Goal: Information Seeking & Learning: Learn about a topic

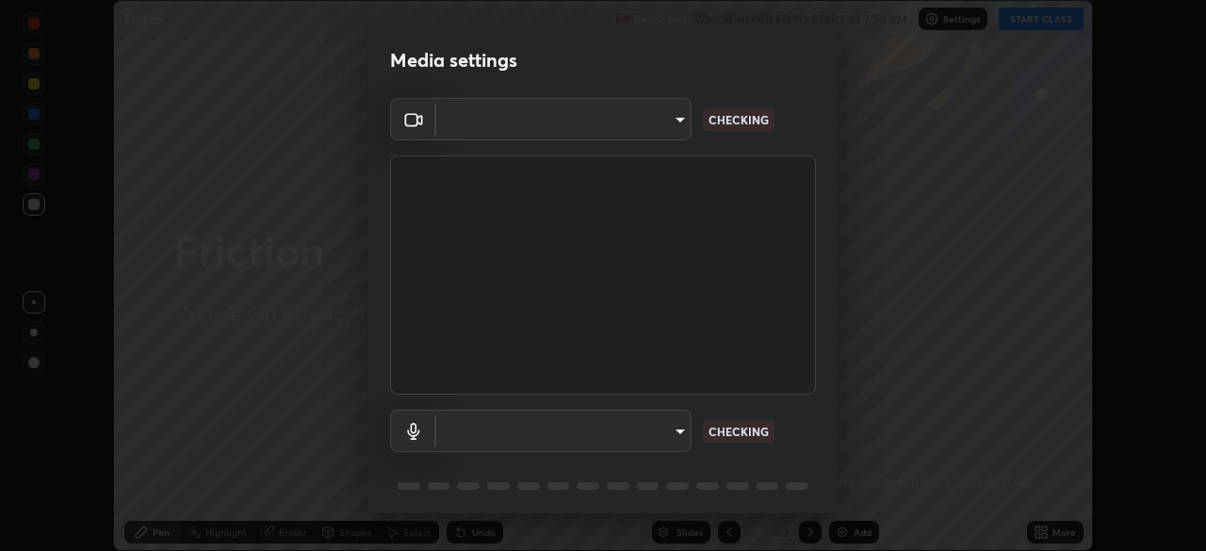
scroll to position [67, 0]
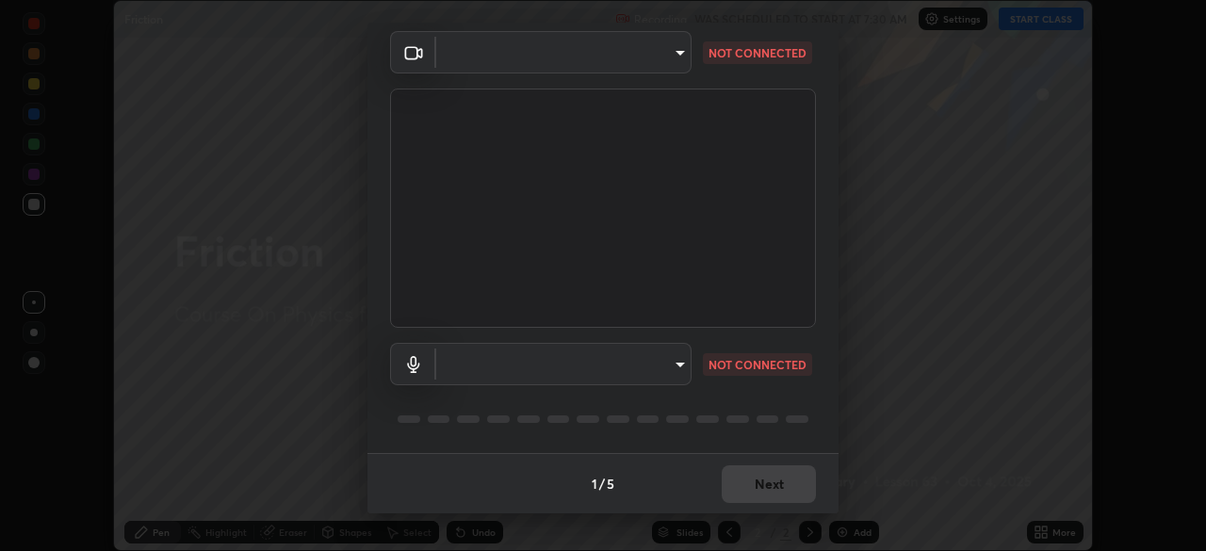
type input "b23672c371ae9b1e2d2e8c1262809c9406dc55f3a12da5c51b420c32c9b17bb4"
type input "b659f32ae6bf76fbaa17a44d9ea370e0c97bca3866036dd73200c2bea760ef3b"
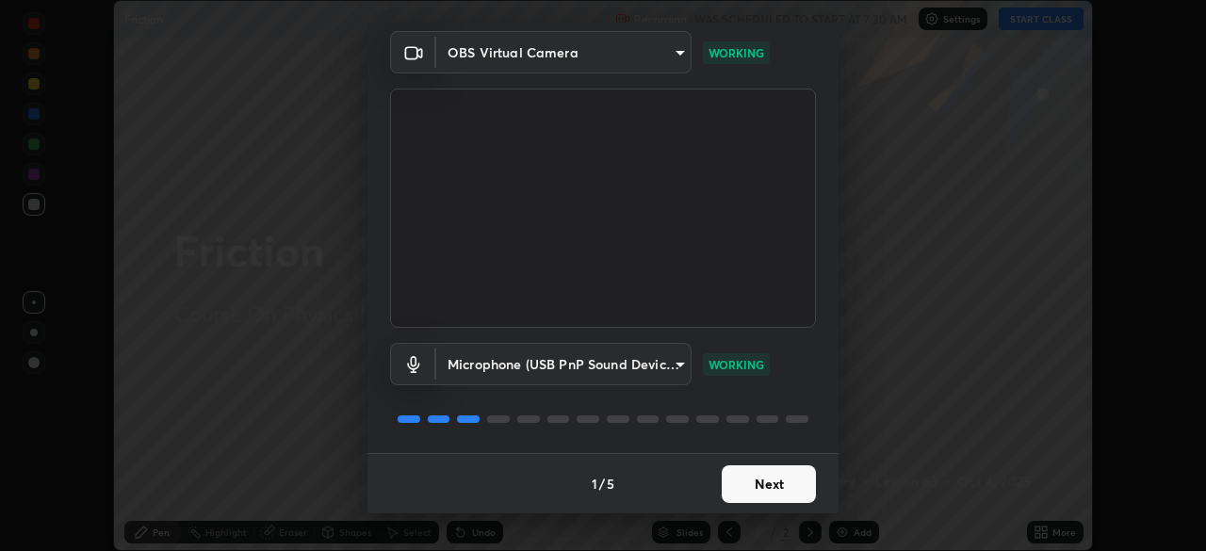
click at [768, 493] on button "Next" at bounding box center [769, 484] width 94 height 38
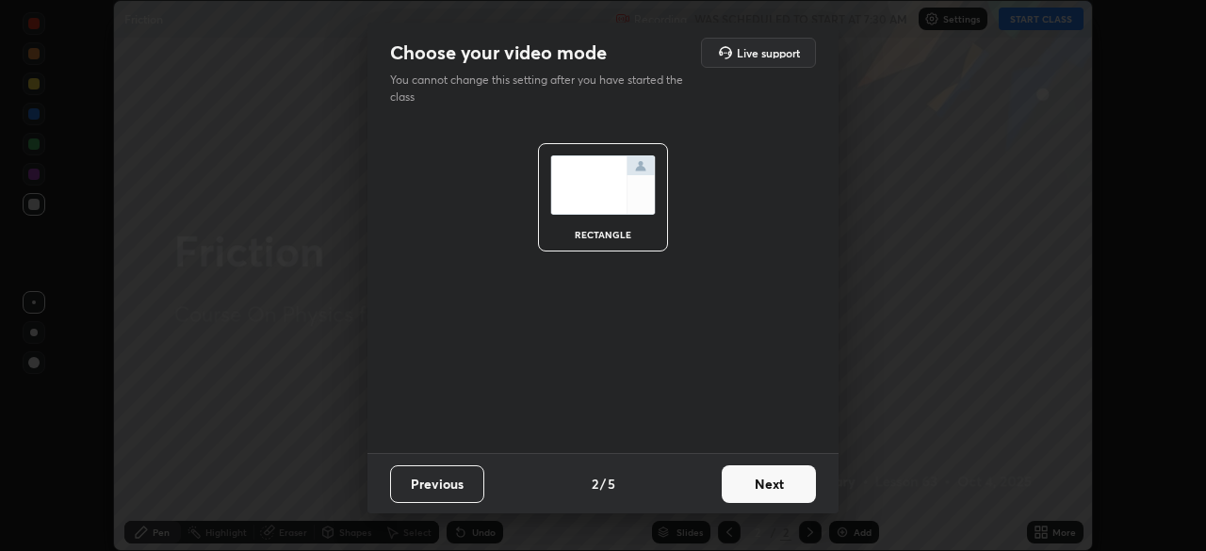
scroll to position [0, 0]
click at [771, 486] on button "Next" at bounding box center [769, 484] width 94 height 38
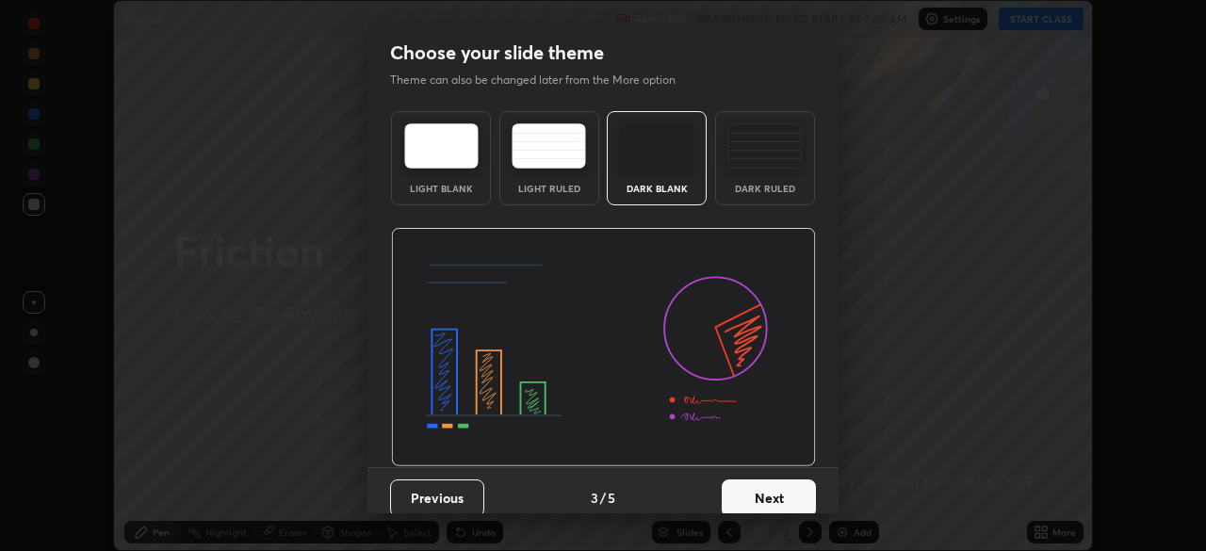
click at [772, 491] on button "Next" at bounding box center [769, 499] width 94 height 38
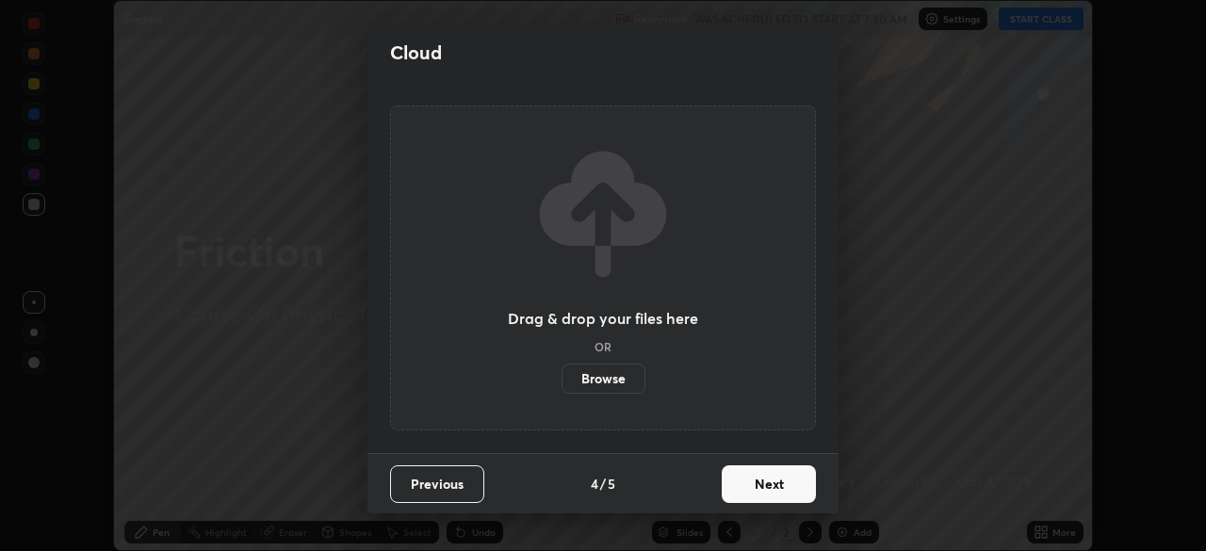
click at [772, 488] on button "Next" at bounding box center [769, 484] width 94 height 38
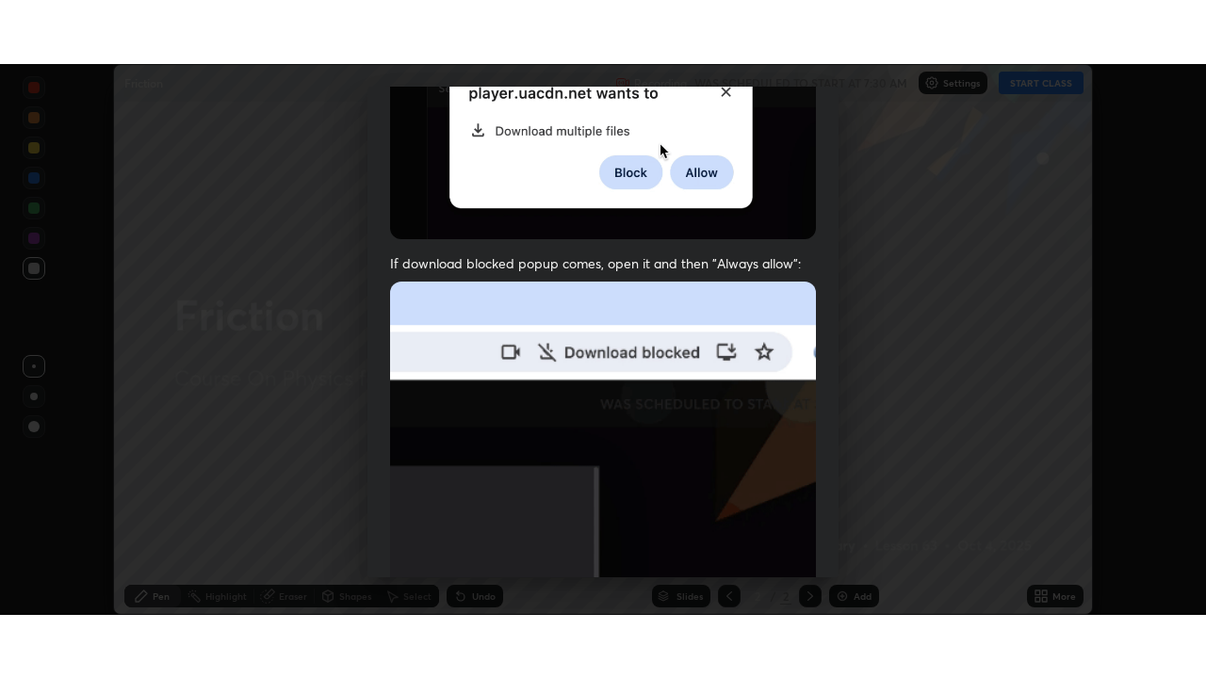
scroll to position [451, 0]
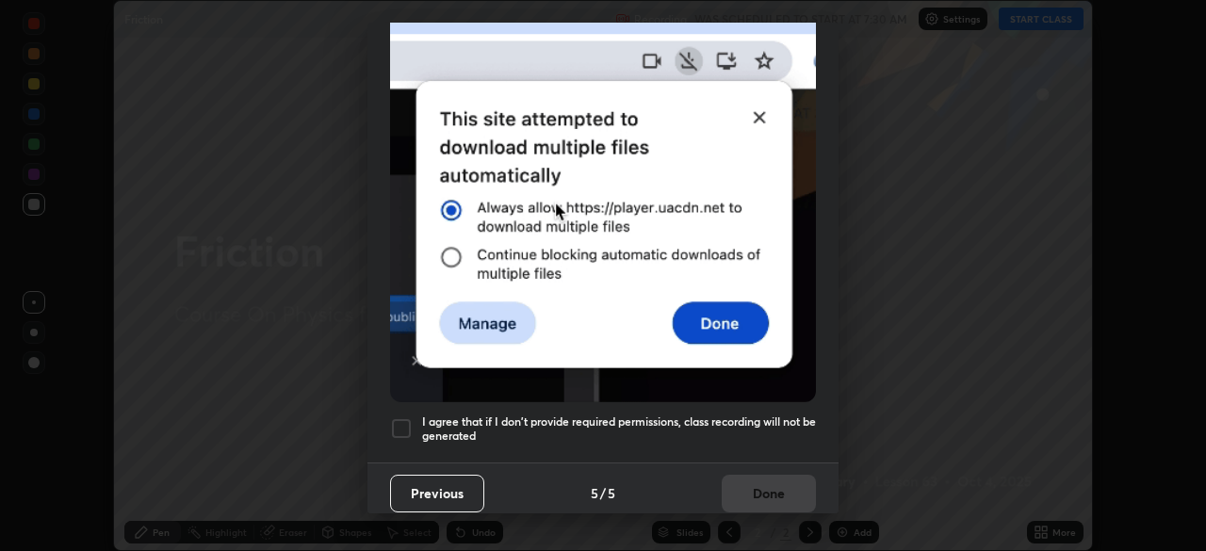
click at [690, 428] on h5 "I agree that if I don't provide required permissions, class recording will not …" at bounding box center [619, 429] width 394 height 29
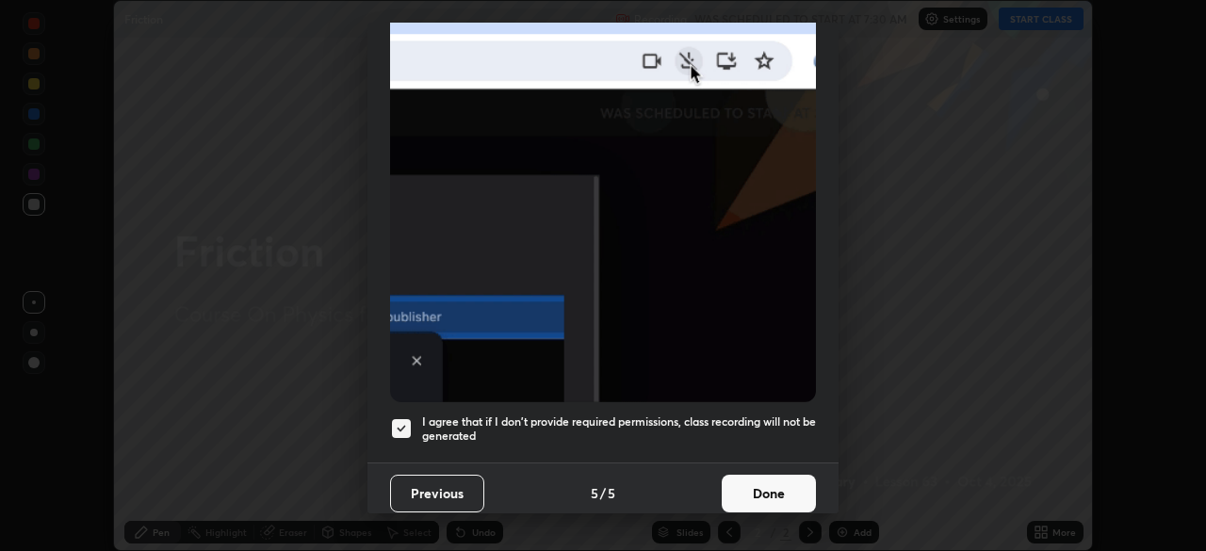
click at [754, 477] on button "Done" at bounding box center [769, 494] width 94 height 38
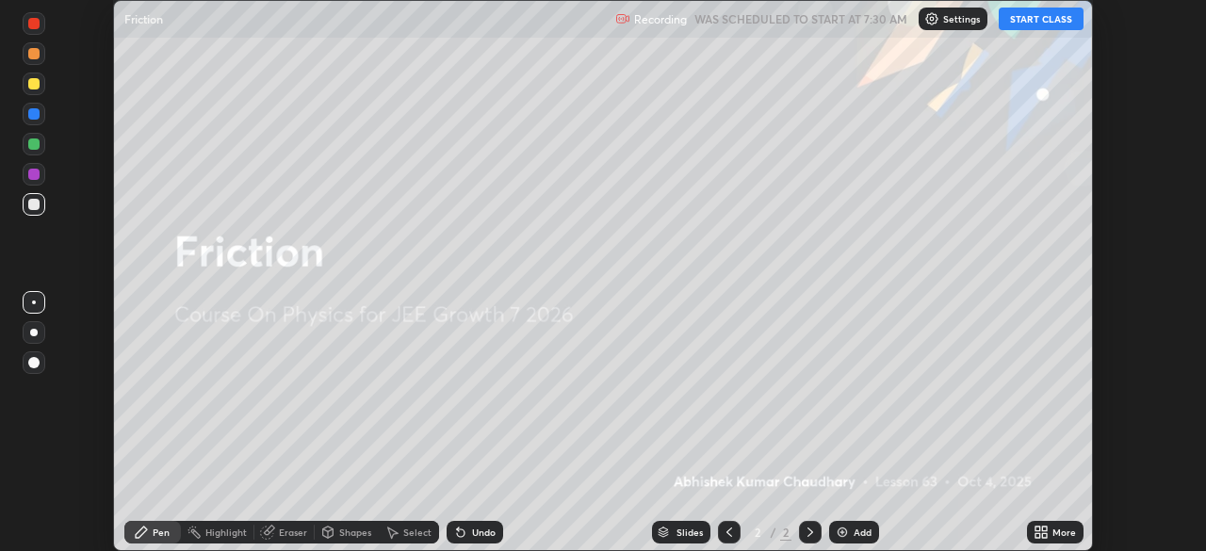
click at [842, 527] on img at bounding box center [842, 532] width 15 height 15
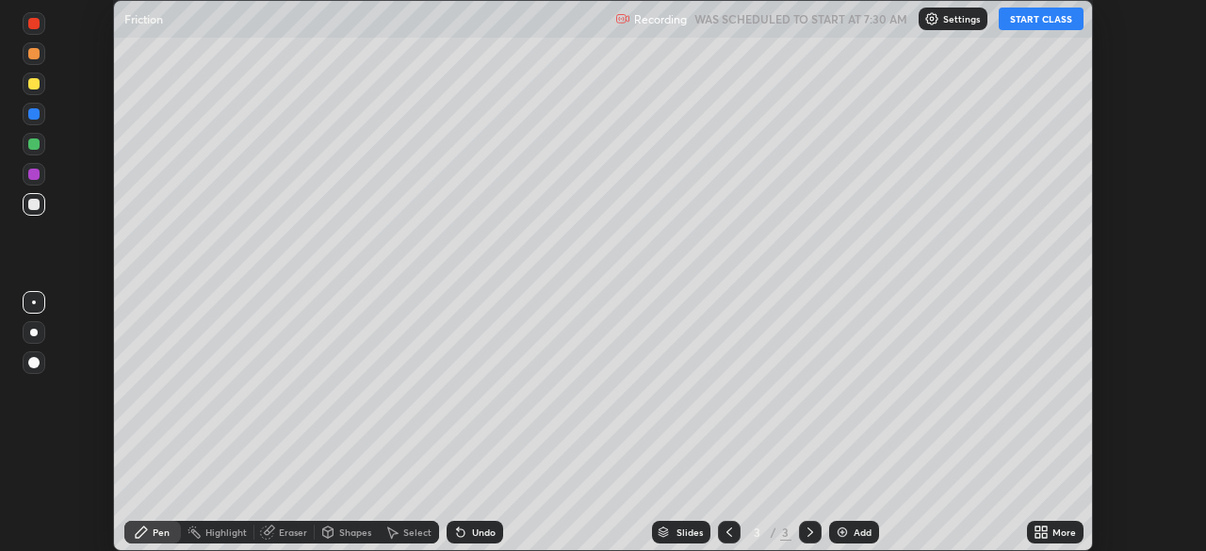
click at [1045, 527] on icon at bounding box center [1044, 529] width 5 height 5
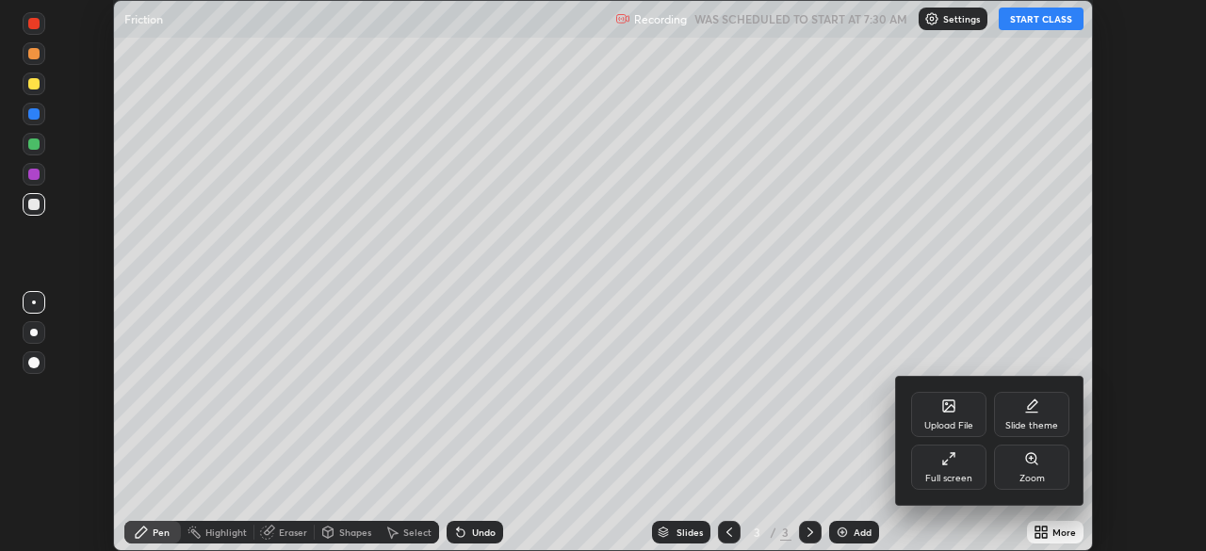
click at [962, 476] on div "Full screen" at bounding box center [948, 478] width 47 height 9
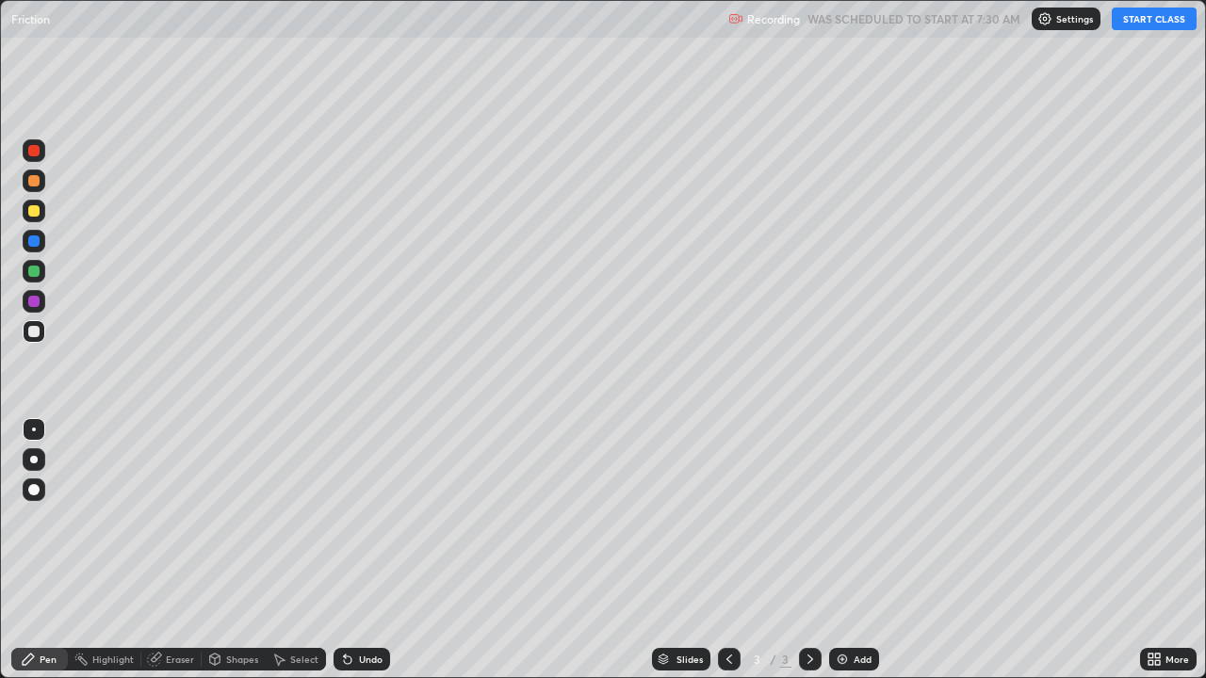
scroll to position [678, 1206]
click at [1164, 11] on button "START CLASS" at bounding box center [1154, 19] width 85 height 23
click at [1163, 15] on button "START CLASS" at bounding box center [1154, 19] width 85 height 23
click at [1169, 18] on button "START CLASS" at bounding box center [1154, 19] width 85 height 23
click at [1171, 17] on button "START CLASS" at bounding box center [1154, 19] width 85 height 23
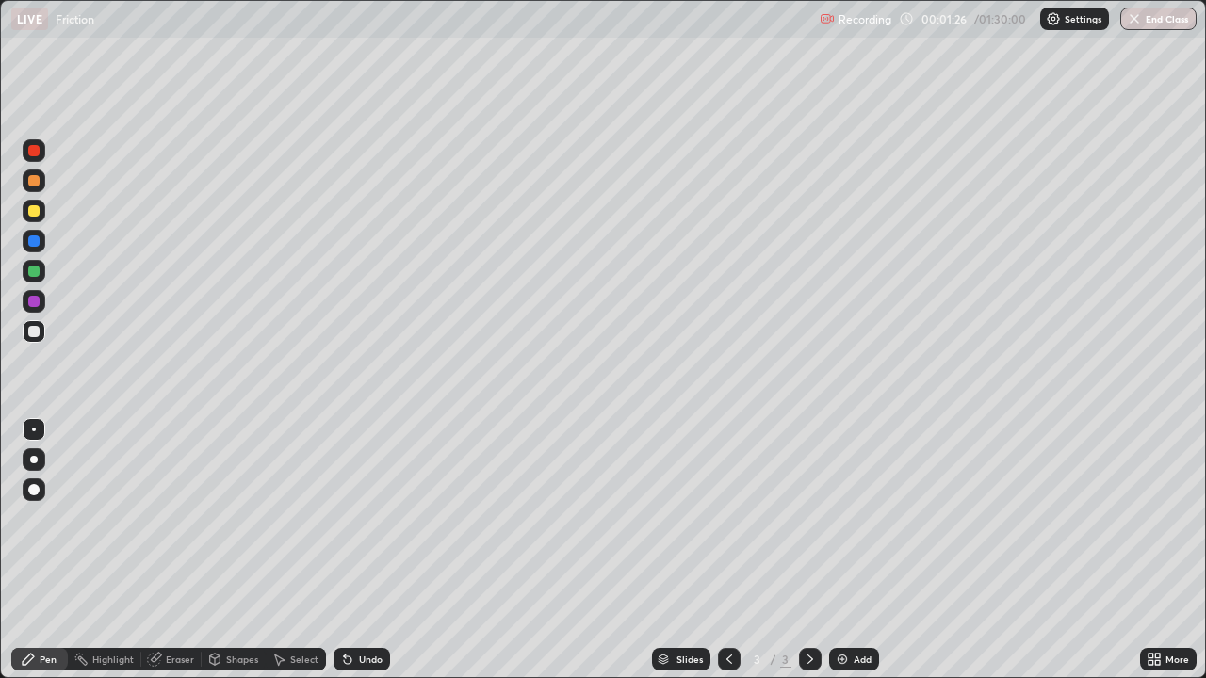
click at [33, 153] on div at bounding box center [33, 150] width 11 height 11
click at [234, 550] on div "Shapes" at bounding box center [242, 659] width 32 height 9
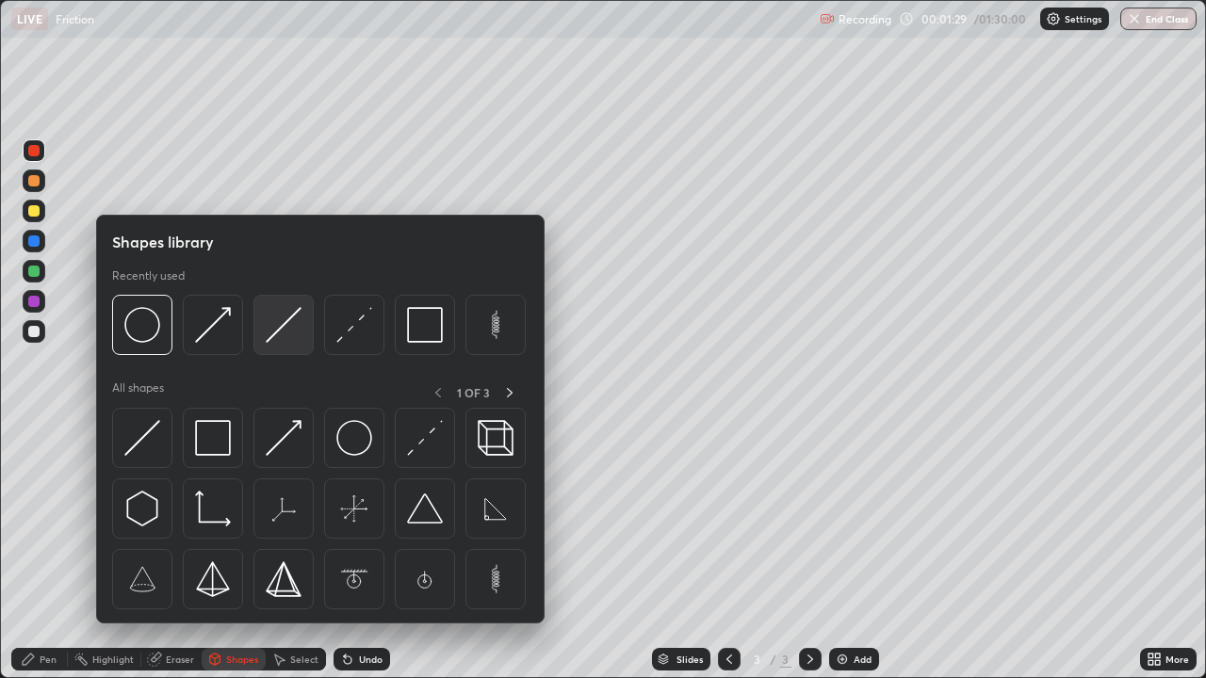
click at [285, 320] on img at bounding box center [284, 325] width 36 height 36
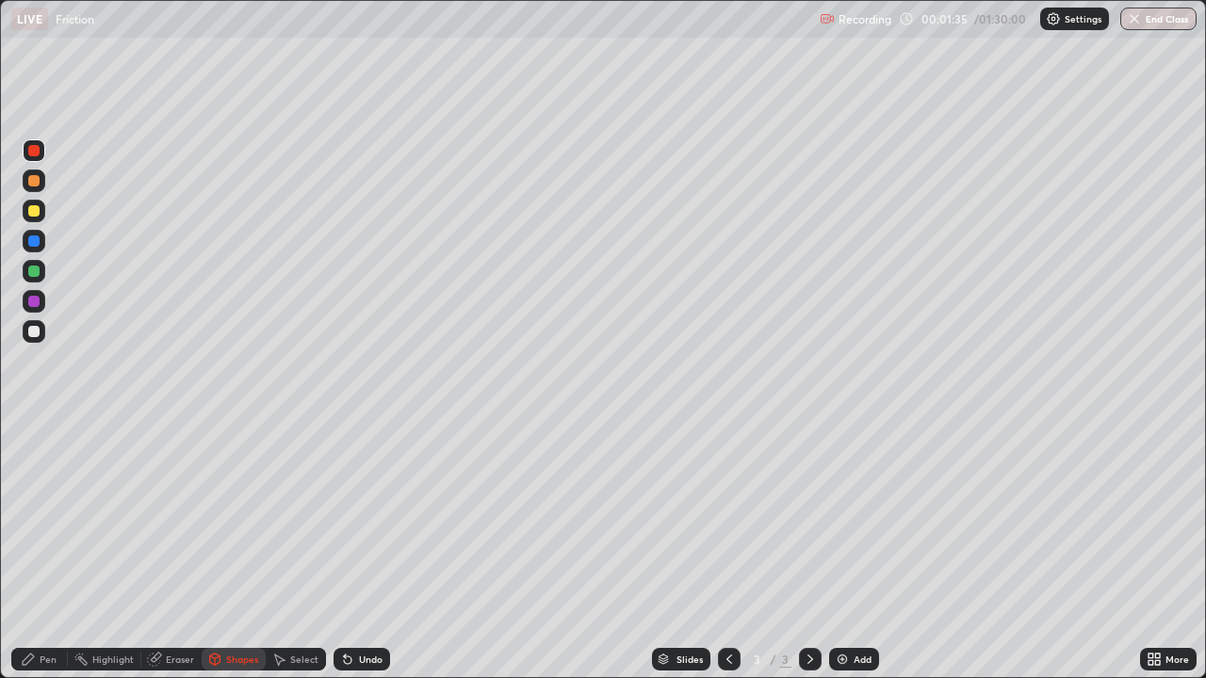
click at [57, 550] on div "Pen" at bounding box center [39, 659] width 57 height 23
click at [31, 143] on div at bounding box center [34, 150] width 23 height 23
click at [222, 550] on div "Shapes" at bounding box center [234, 659] width 64 height 23
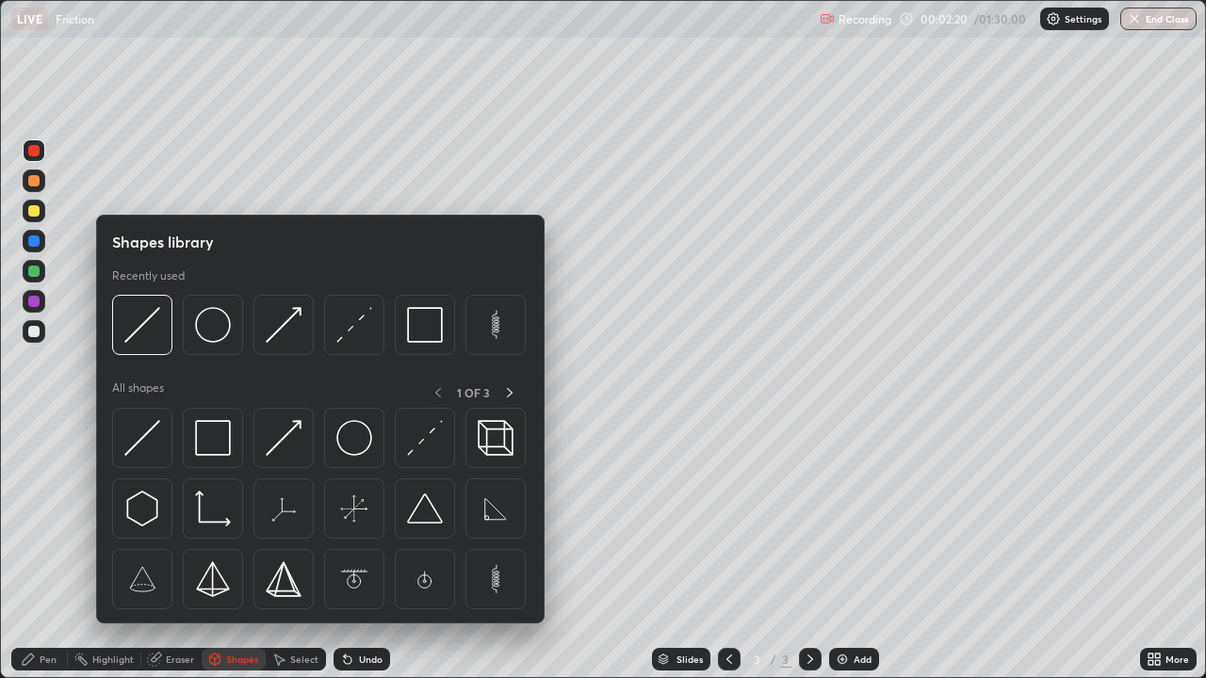
click at [138, 437] on img at bounding box center [142, 438] width 36 height 36
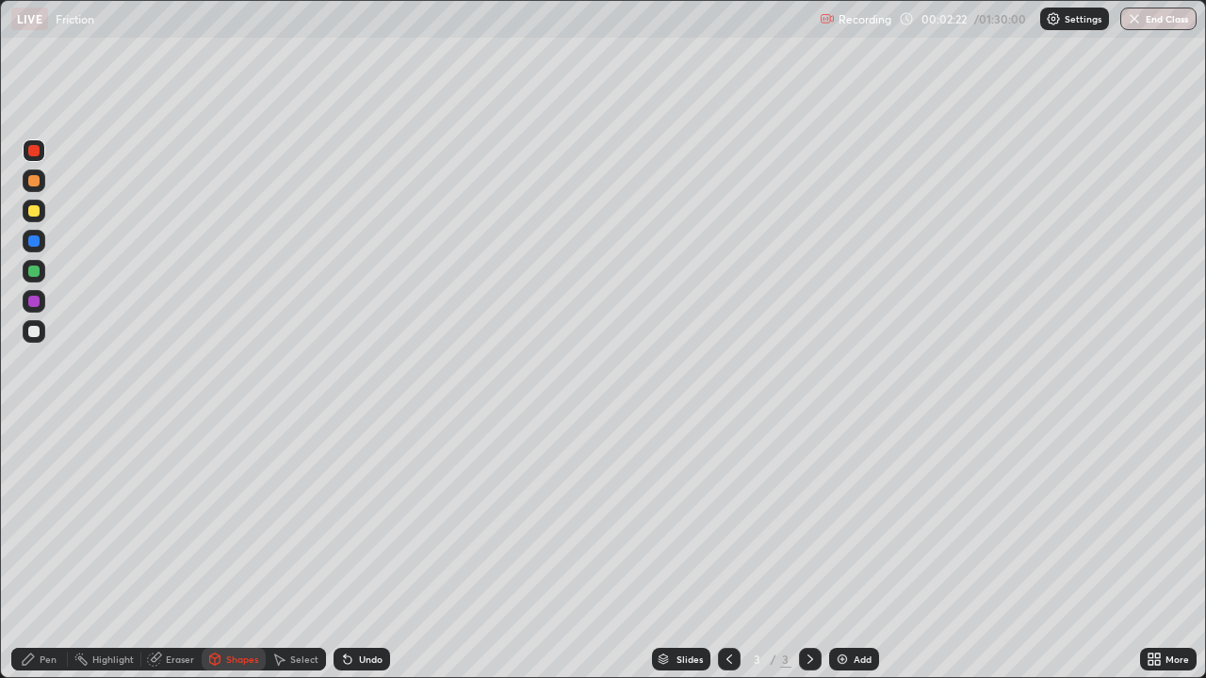
click at [29, 211] on div at bounding box center [33, 210] width 11 height 11
click at [236, 550] on div "Shapes" at bounding box center [242, 659] width 32 height 9
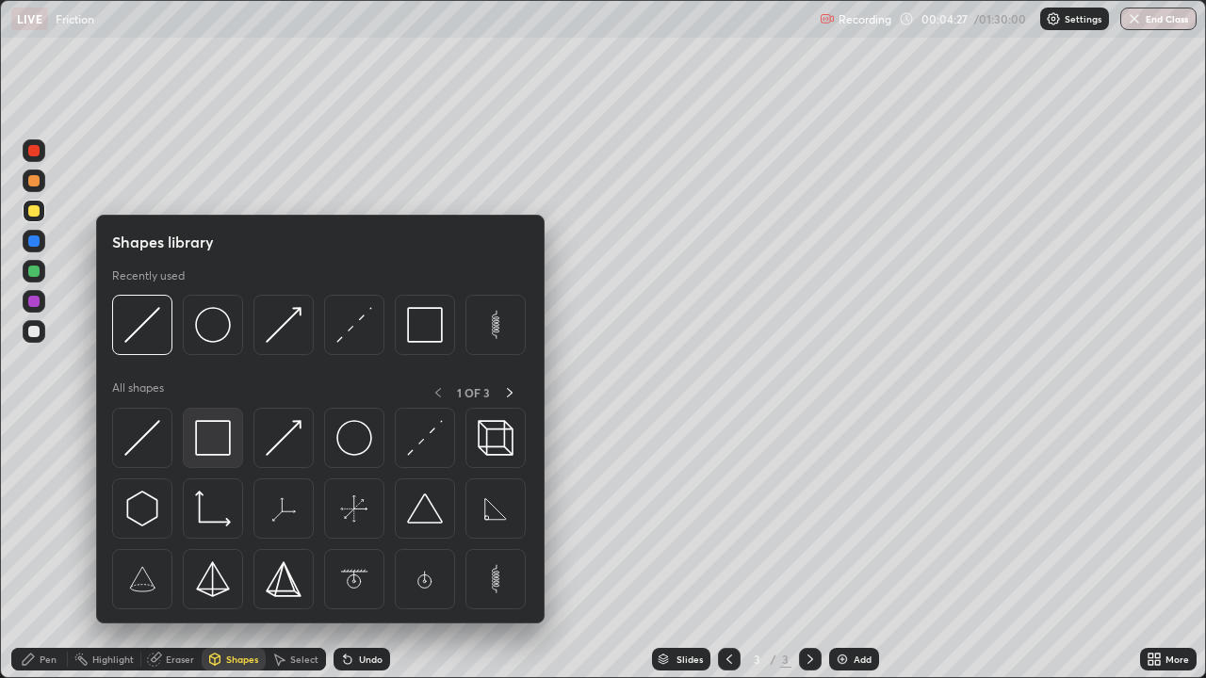
click at [212, 438] on img at bounding box center [213, 438] width 36 height 36
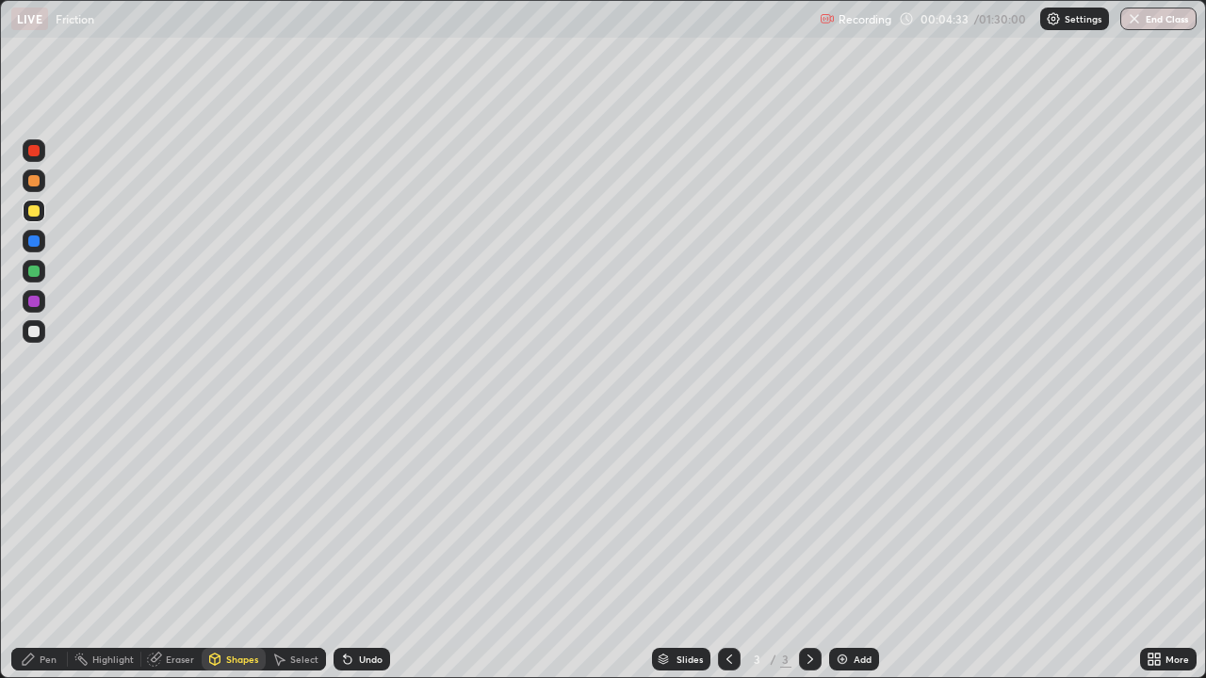
click at [43, 550] on div "Pen" at bounding box center [48, 659] width 17 height 9
click at [32, 207] on div at bounding box center [33, 210] width 11 height 11
click at [32, 206] on div at bounding box center [33, 210] width 11 height 11
click at [30, 550] on icon at bounding box center [28, 659] width 15 height 15
click at [38, 149] on div at bounding box center [33, 150] width 11 height 11
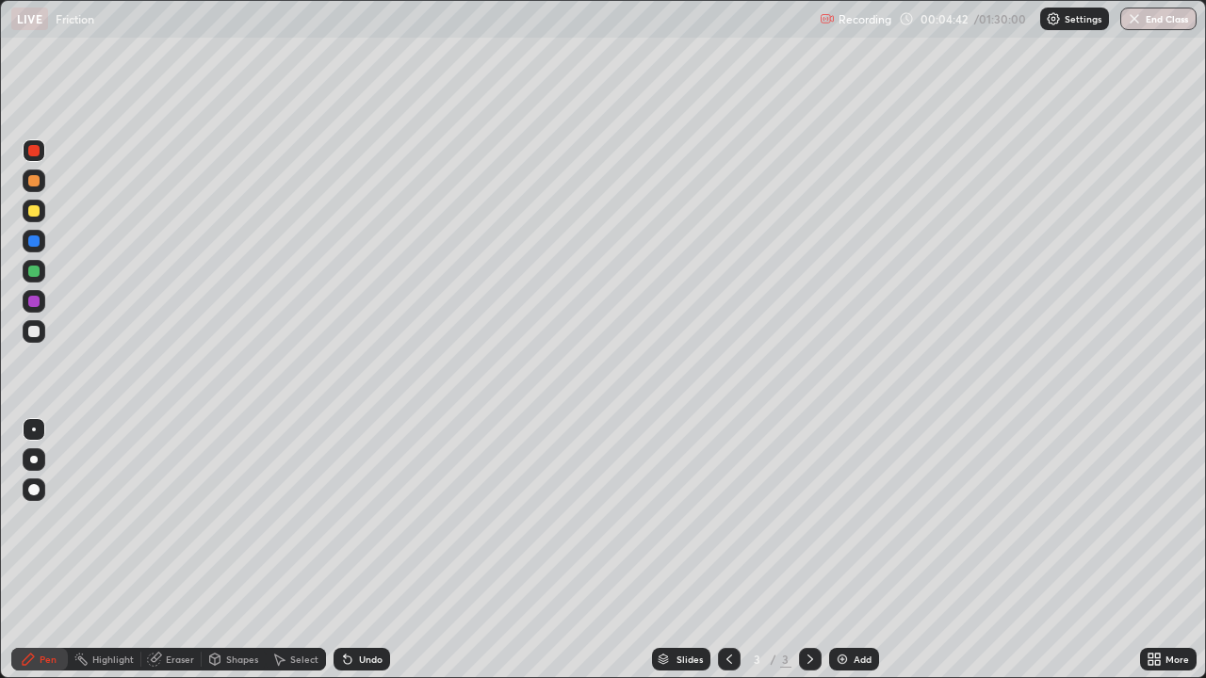
click at [31, 186] on div at bounding box center [33, 180] width 11 height 11
click at [216, 550] on div "Shapes" at bounding box center [234, 659] width 64 height 23
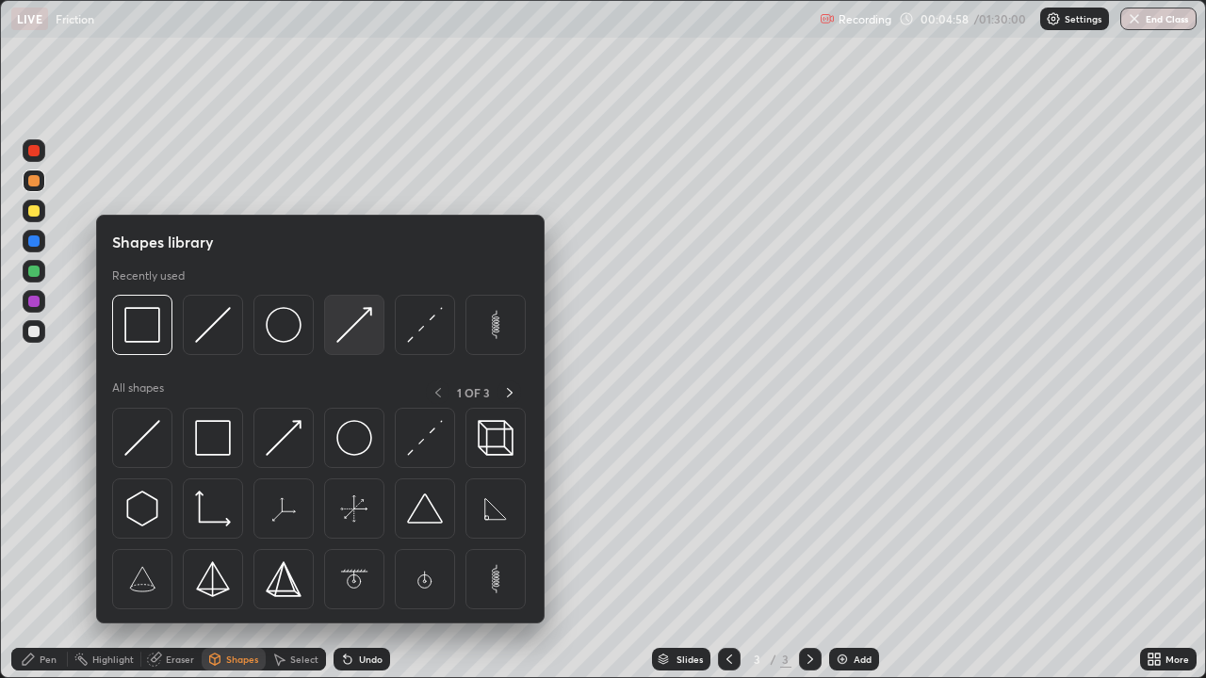
click at [351, 322] on img at bounding box center [354, 325] width 36 height 36
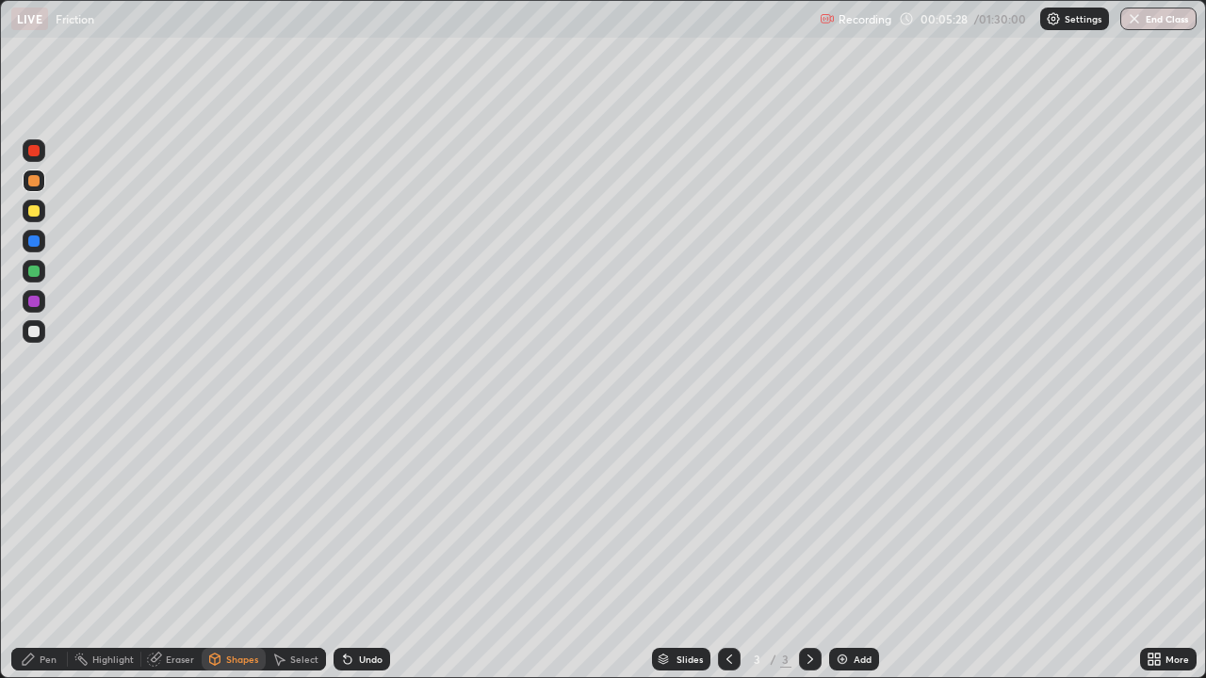
click at [238, 550] on div "Shapes" at bounding box center [242, 659] width 32 height 9
click at [39, 272] on div at bounding box center [33, 271] width 11 height 11
click at [214, 550] on icon at bounding box center [215, 658] width 10 height 3
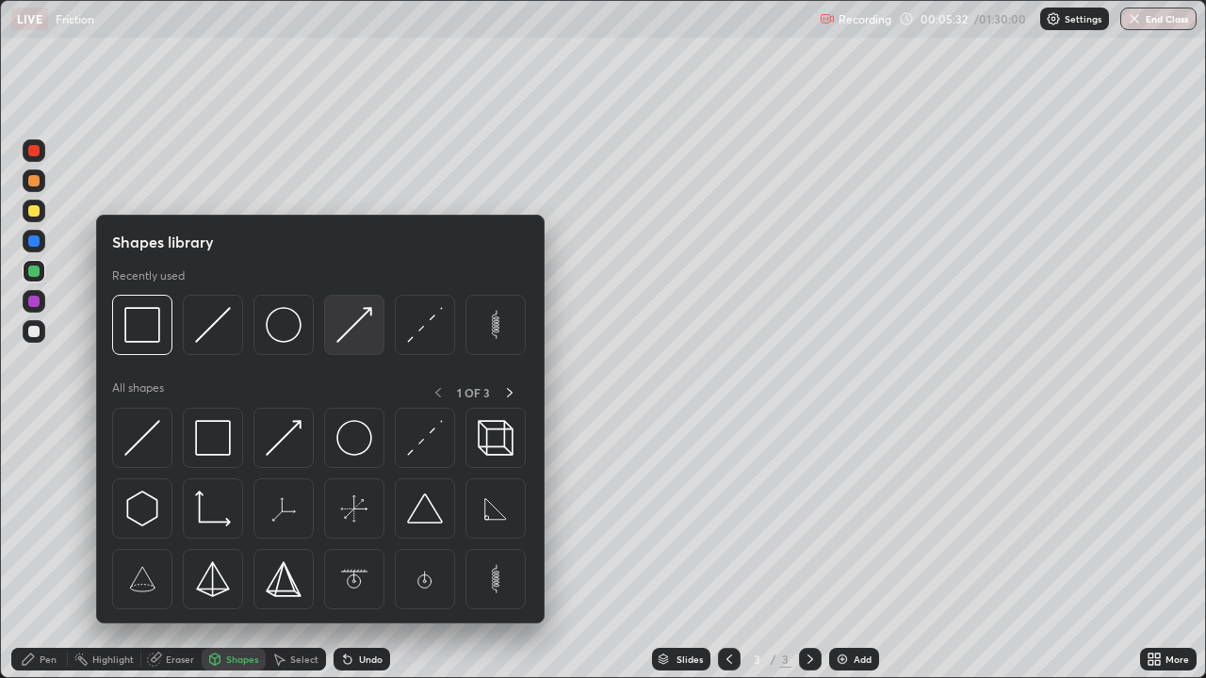
click at [339, 331] on img at bounding box center [354, 325] width 36 height 36
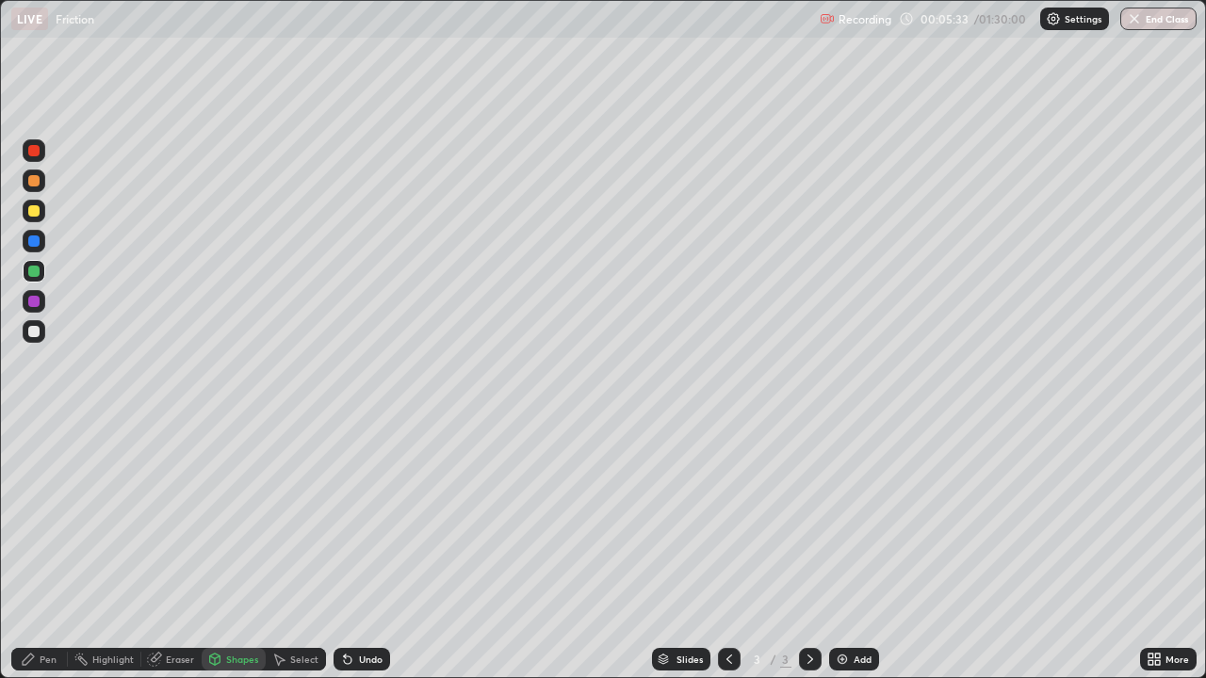
click at [39, 270] on div at bounding box center [33, 271] width 11 height 11
click at [44, 550] on div "Pen" at bounding box center [48, 659] width 17 height 9
click at [36, 301] on div at bounding box center [33, 301] width 11 height 11
click at [34, 152] on div at bounding box center [33, 150] width 11 height 11
click at [34, 269] on div at bounding box center [33, 271] width 11 height 11
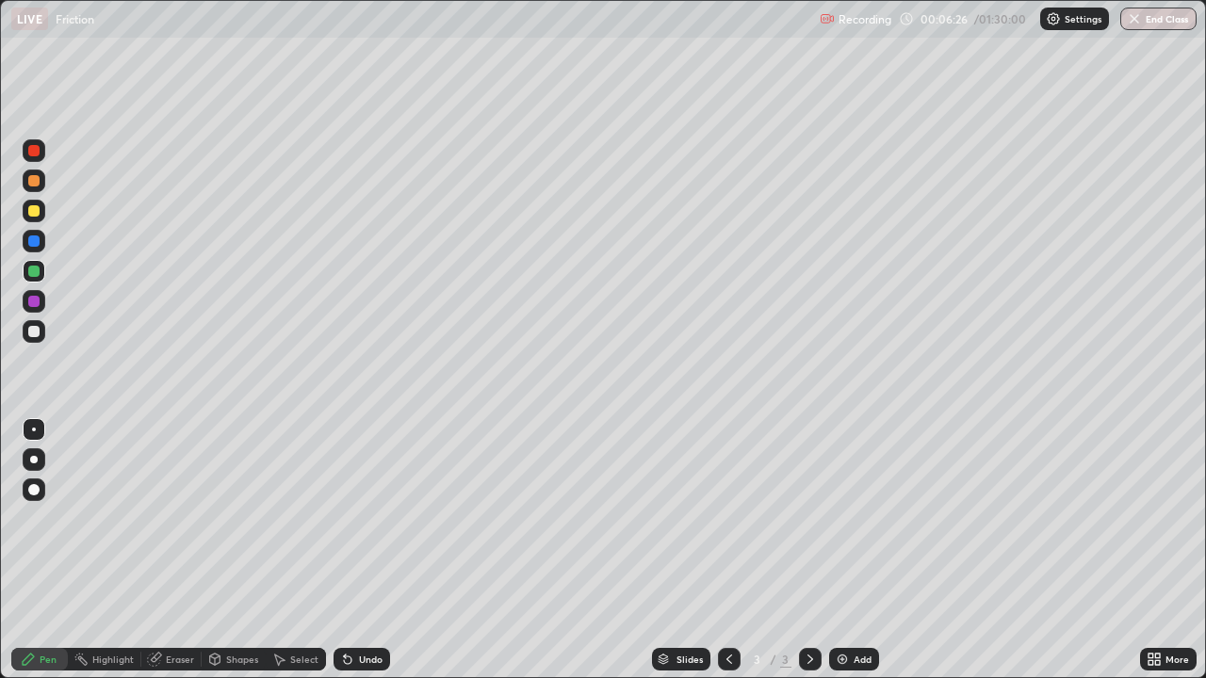
click at [37, 550] on div "Pen" at bounding box center [39, 659] width 57 height 23
click at [29, 207] on div at bounding box center [33, 210] width 11 height 11
click at [33, 150] on div at bounding box center [33, 150] width 11 height 11
click at [227, 550] on div "Shapes" at bounding box center [242, 659] width 32 height 9
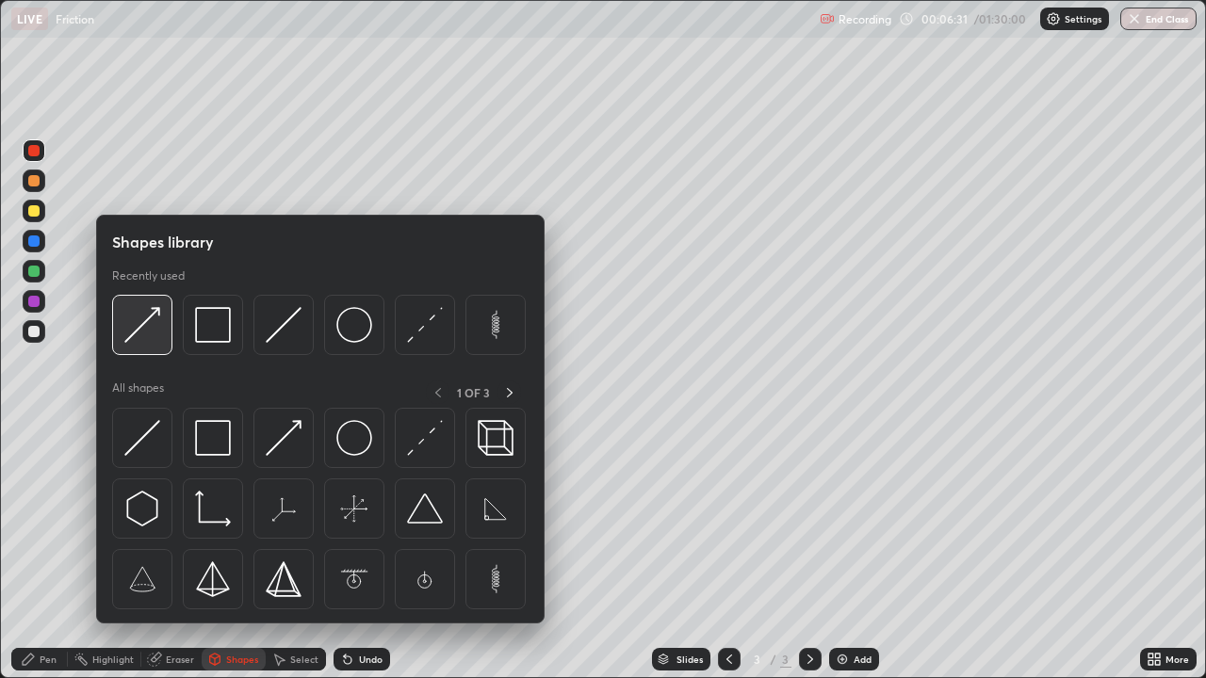
click at [152, 319] on img at bounding box center [142, 325] width 36 height 36
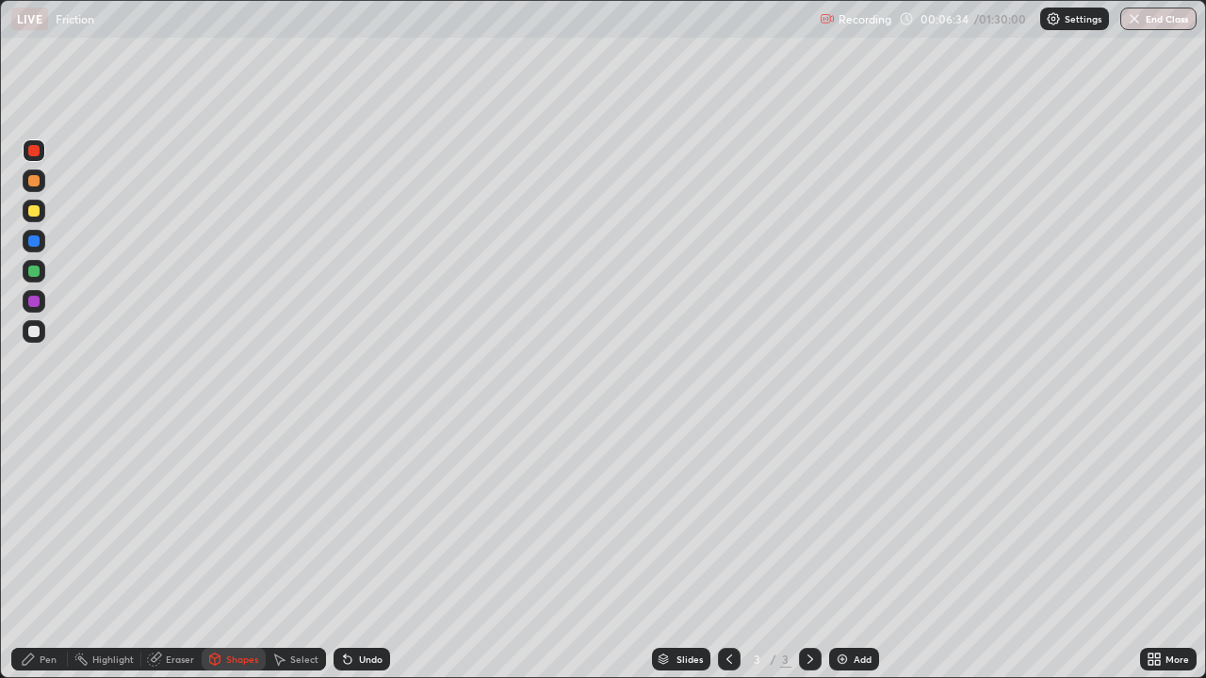
click at [40, 550] on div "Pen" at bounding box center [48, 659] width 17 height 9
click at [37, 155] on div at bounding box center [33, 150] width 11 height 11
click at [39, 272] on div at bounding box center [33, 271] width 11 height 11
click at [31, 210] on div at bounding box center [33, 210] width 11 height 11
click at [39, 550] on div "Pen" at bounding box center [39, 659] width 57 height 23
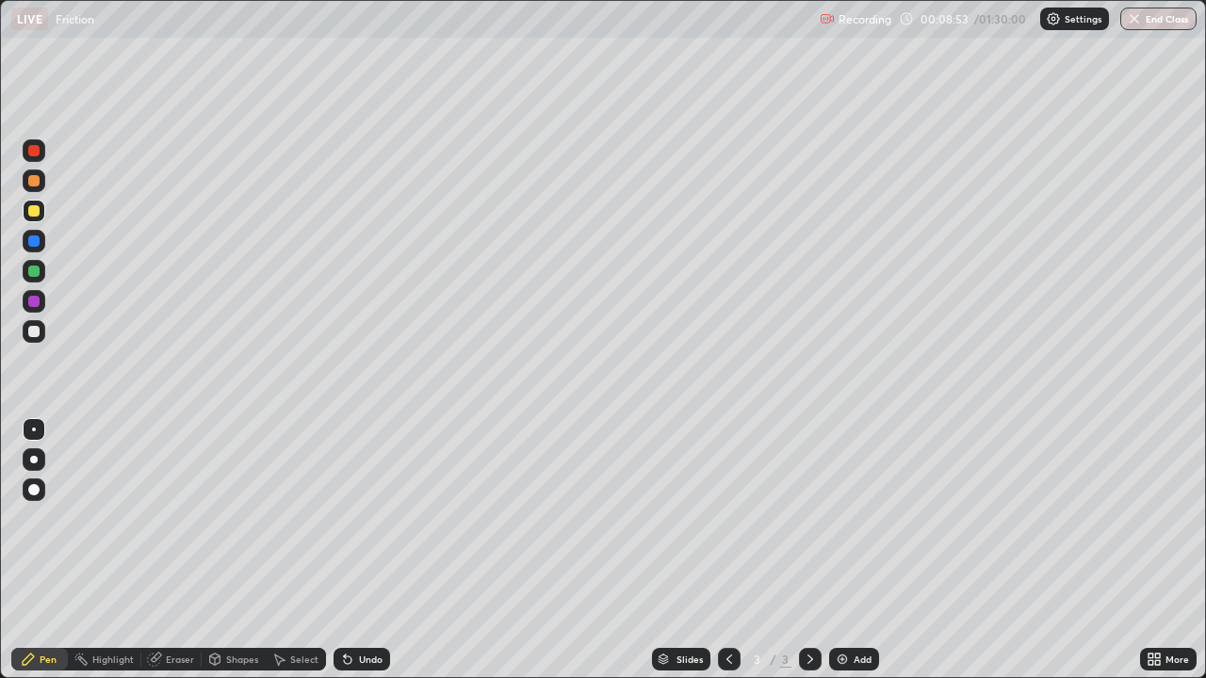
click at [41, 232] on div at bounding box center [34, 241] width 23 height 23
click at [33, 240] on div at bounding box center [33, 241] width 11 height 11
click at [32, 271] on div at bounding box center [33, 271] width 11 height 11
click at [344, 550] on icon at bounding box center [345, 656] width 2 height 2
click at [231, 550] on div "Shapes" at bounding box center [242, 659] width 32 height 9
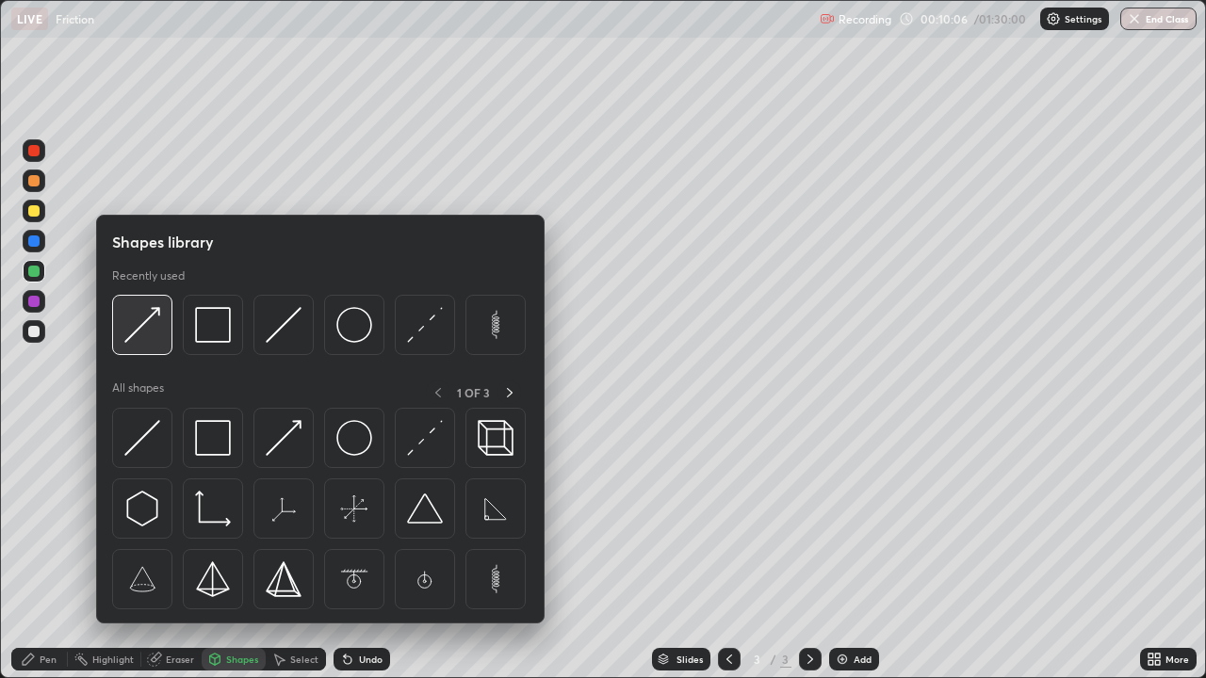
click at [143, 313] on img at bounding box center [142, 325] width 36 height 36
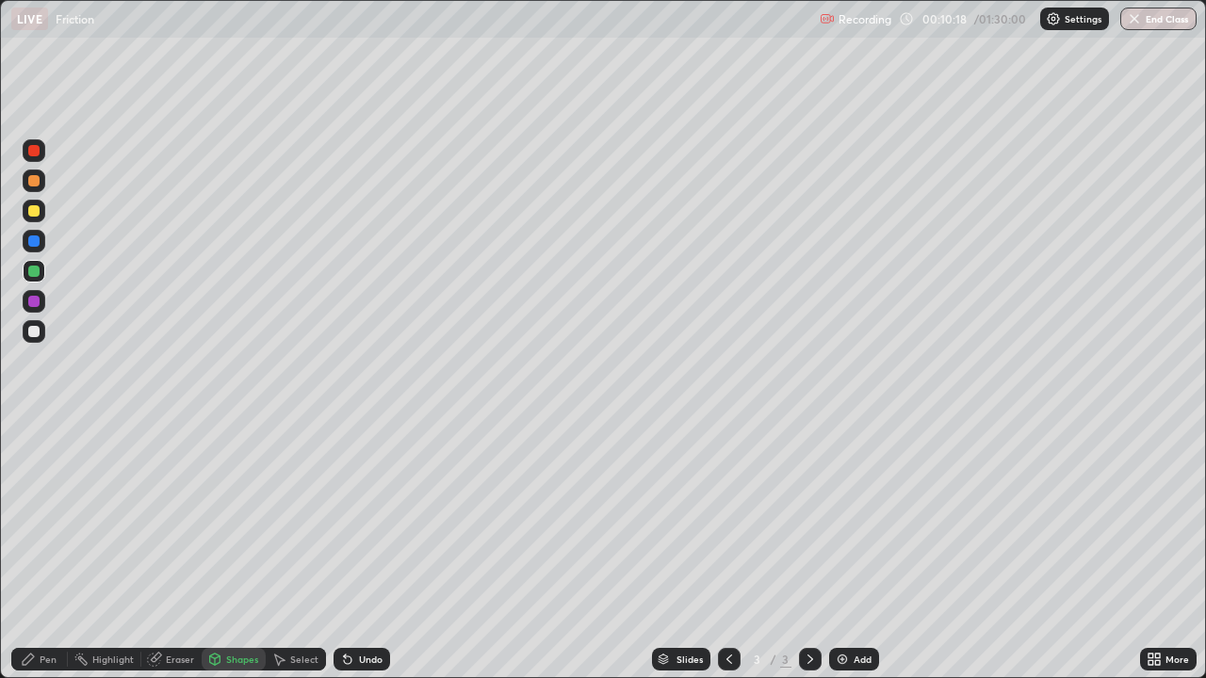
click at [361, 550] on div "Undo" at bounding box center [371, 659] width 24 height 9
click at [57, 550] on div "Pen" at bounding box center [39, 659] width 57 height 23
click at [33, 309] on div at bounding box center [34, 301] width 23 height 23
click at [494, 550] on div "Slides 3 / 3 Add" at bounding box center [765, 660] width 750 height 38
click at [53, 550] on div "Pen" at bounding box center [48, 659] width 17 height 9
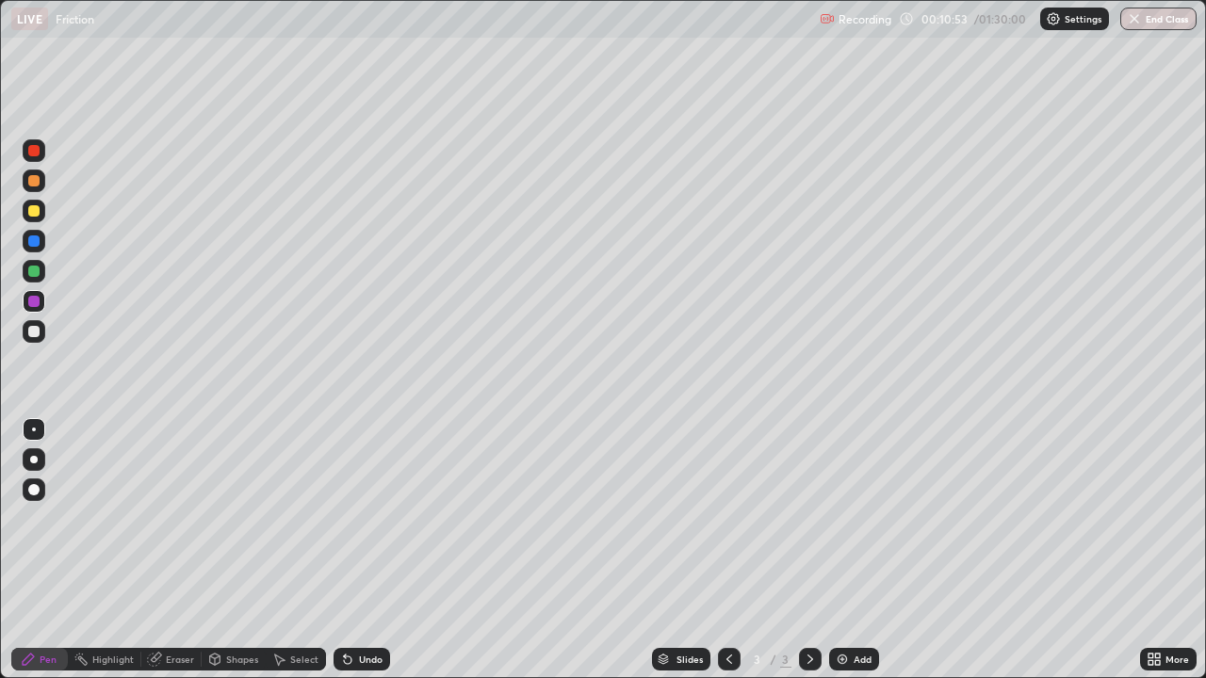
click at [35, 326] on div at bounding box center [33, 331] width 11 height 11
click at [49, 550] on div "Pen" at bounding box center [48, 659] width 17 height 9
click at [23, 321] on div at bounding box center [34, 332] width 23 height 30
click at [33, 238] on div at bounding box center [33, 241] width 11 height 11
click at [33, 270] on div at bounding box center [33, 271] width 11 height 11
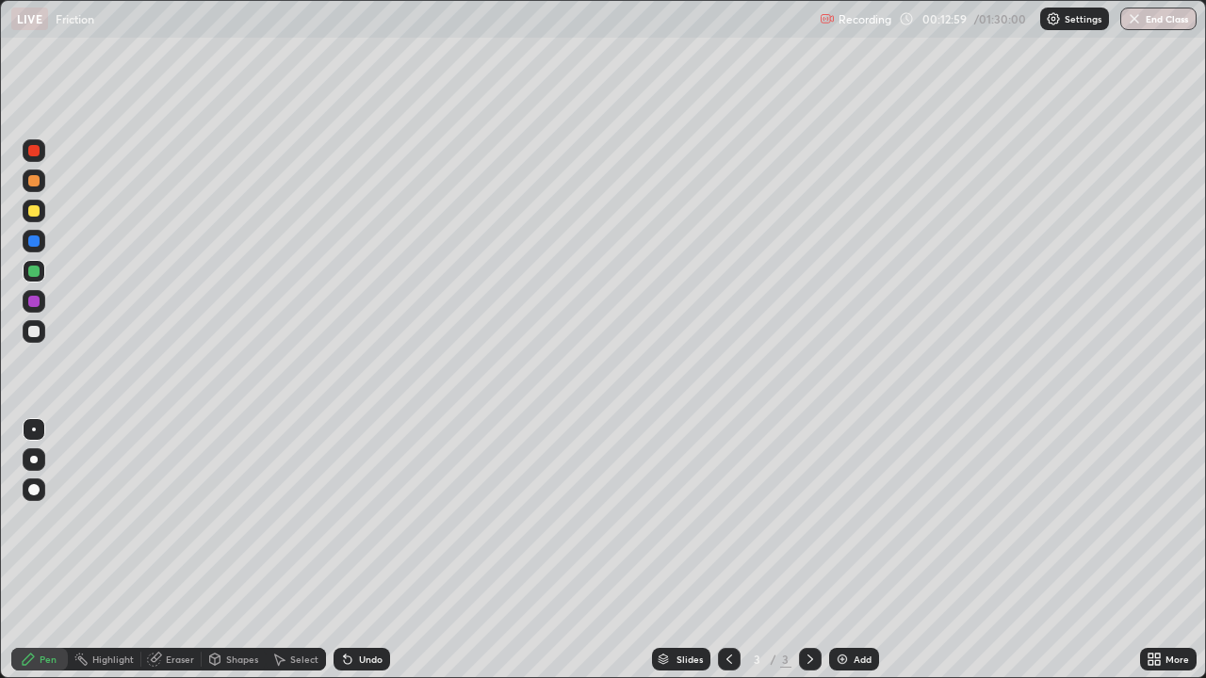
click at [33, 301] on div at bounding box center [33, 301] width 11 height 11
click at [810, 550] on icon at bounding box center [810, 659] width 15 height 15
click at [838, 550] on img at bounding box center [842, 659] width 15 height 15
click at [237, 550] on div "Shapes" at bounding box center [242, 659] width 32 height 9
click at [727, 550] on icon at bounding box center [729, 659] width 15 height 15
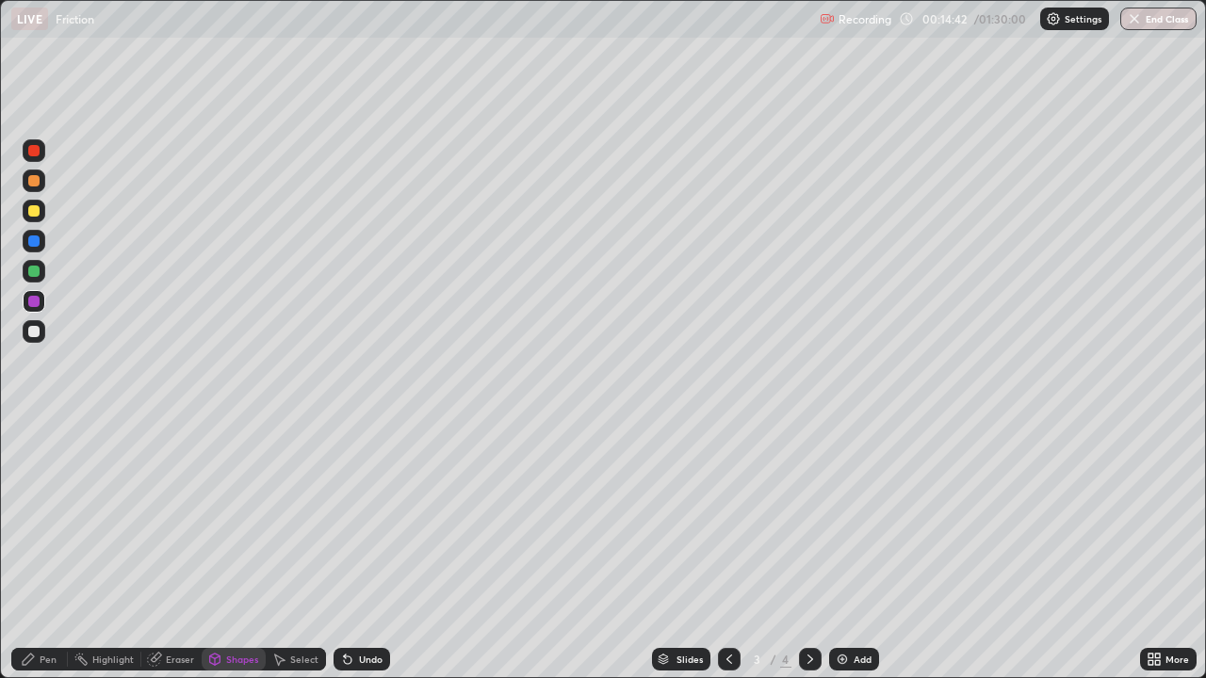
click at [48, 550] on div "Pen" at bounding box center [48, 659] width 17 height 9
click at [844, 550] on img at bounding box center [842, 659] width 15 height 15
click at [232, 550] on div "Shapes" at bounding box center [234, 659] width 64 height 23
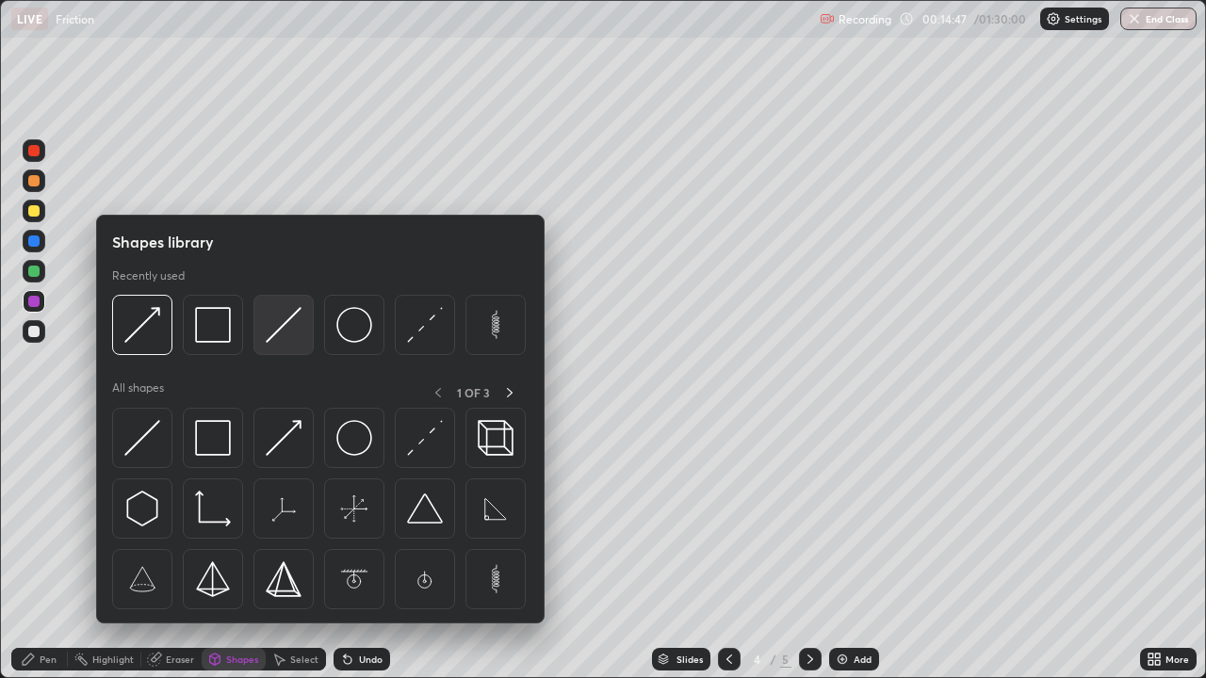
click at [280, 321] on img at bounding box center [284, 325] width 36 height 36
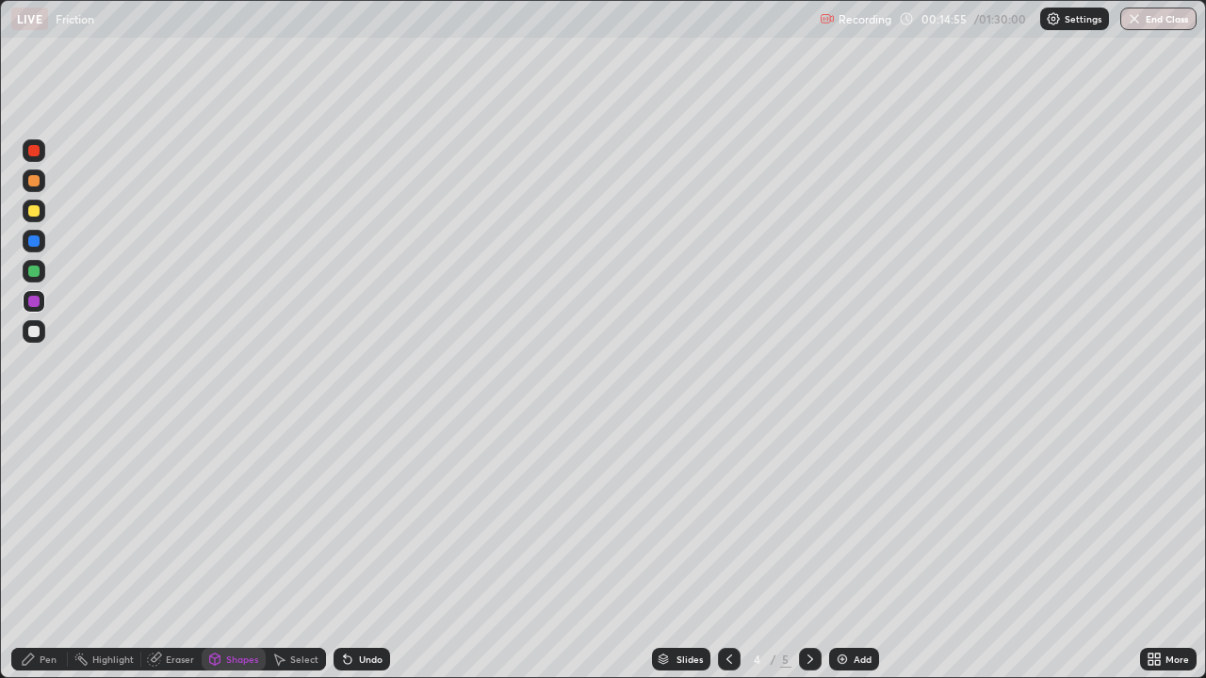
click at [220, 550] on icon at bounding box center [214, 659] width 15 height 15
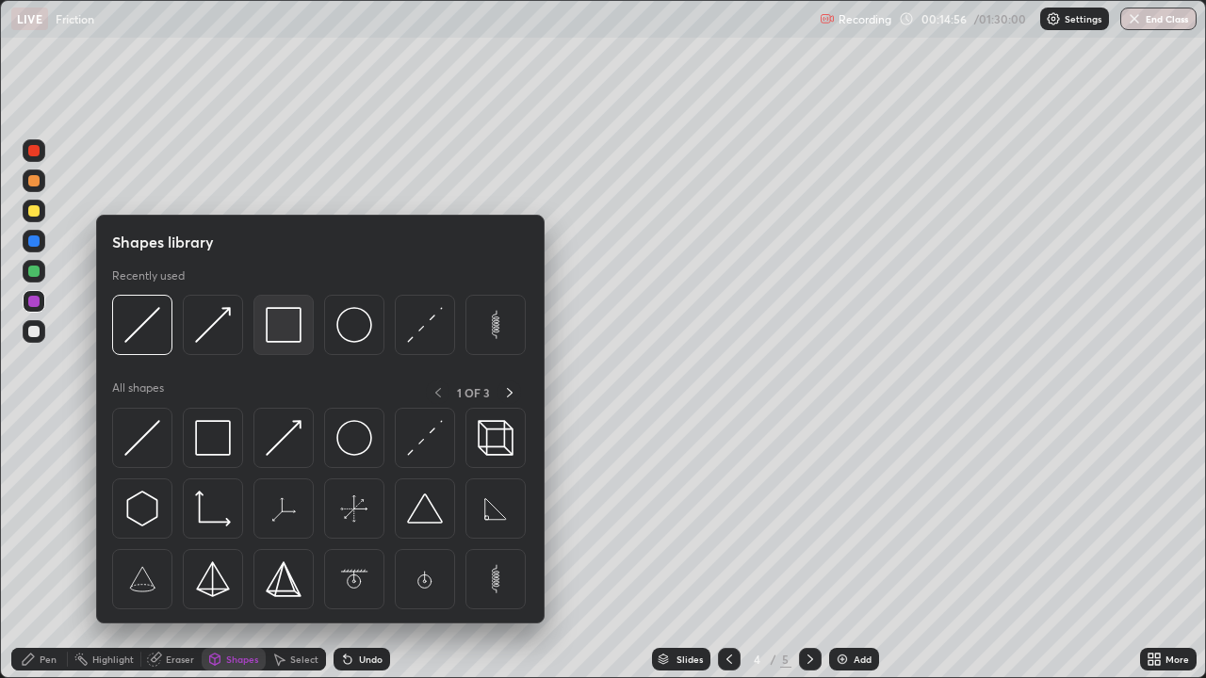
click at [282, 315] on img at bounding box center [284, 325] width 36 height 36
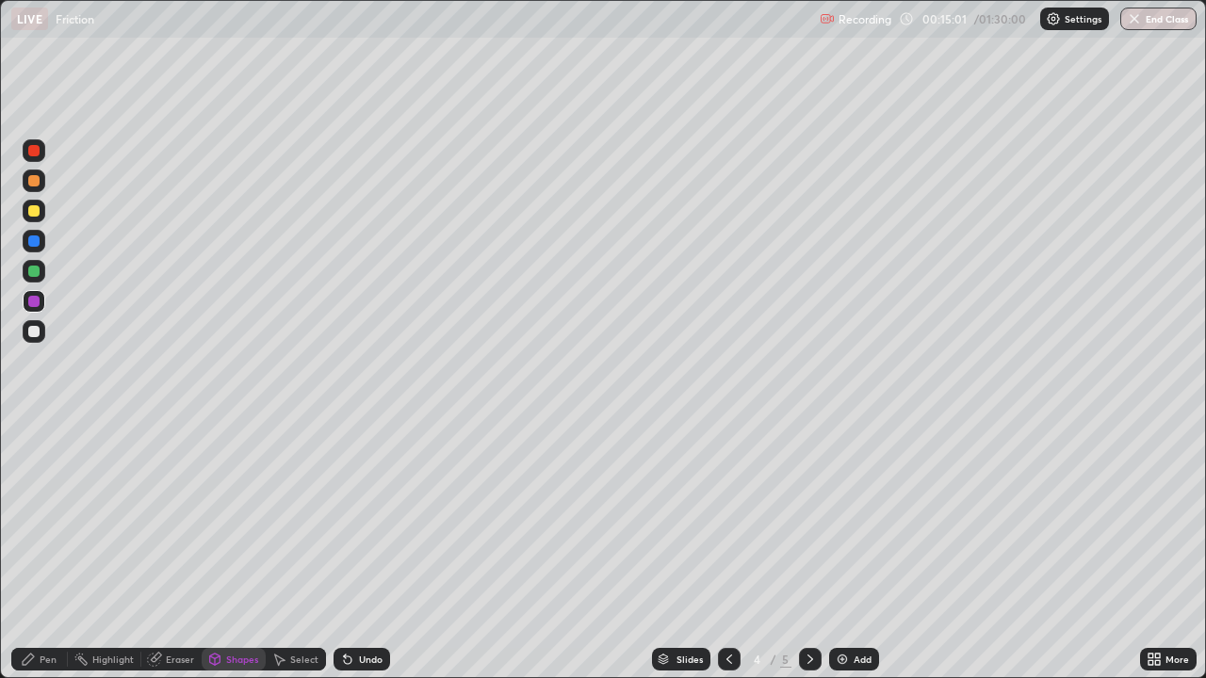
click at [78, 550] on rect at bounding box center [82, 661] width 9 height 9
click at [53, 550] on div "Pen" at bounding box center [48, 659] width 17 height 9
click at [29, 303] on div at bounding box center [33, 301] width 11 height 11
click at [33, 270] on div at bounding box center [33, 271] width 11 height 11
click at [33, 203] on div at bounding box center [34, 211] width 23 height 23
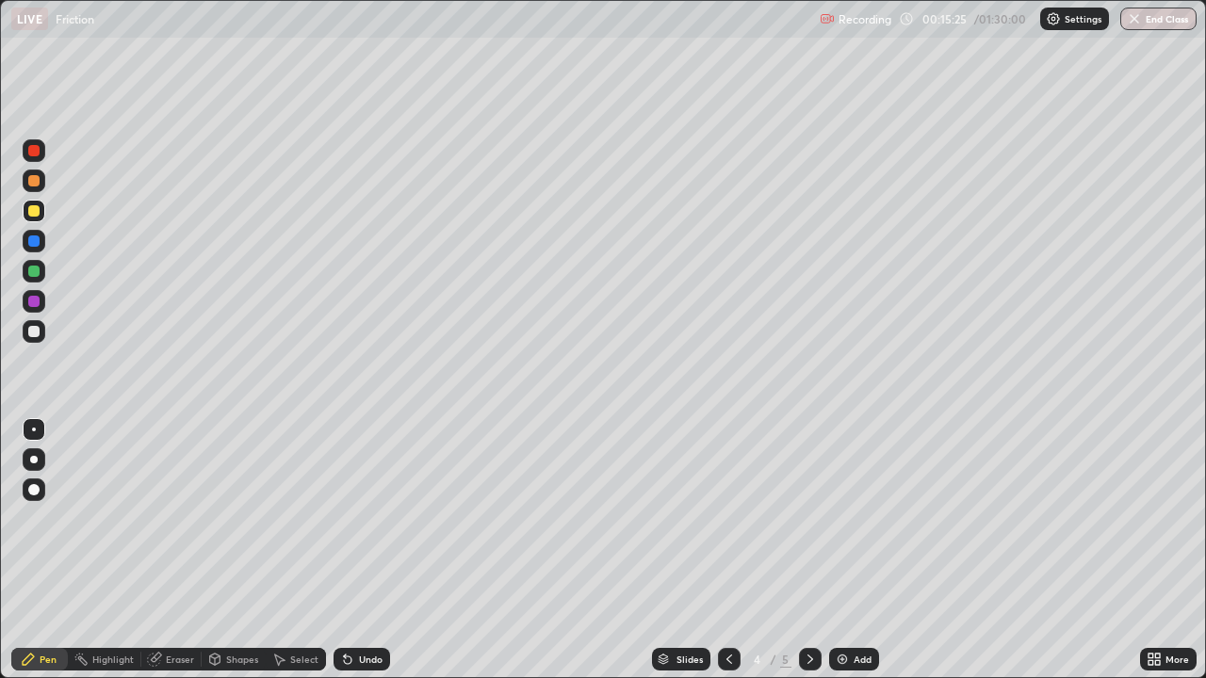
click at [352, 550] on div "Undo" at bounding box center [358, 660] width 64 height 38
click at [33, 298] on div at bounding box center [33, 301] width 11 height 11
click at [34, 238] on div at bounding box center [33, 241] width 11 height 11
click at [59, 550] on div "Pen" at bounding box center [39, 659] width 57 height 23
click at [35, 302] on div at bounding box center [33, 301] width 11 height 11
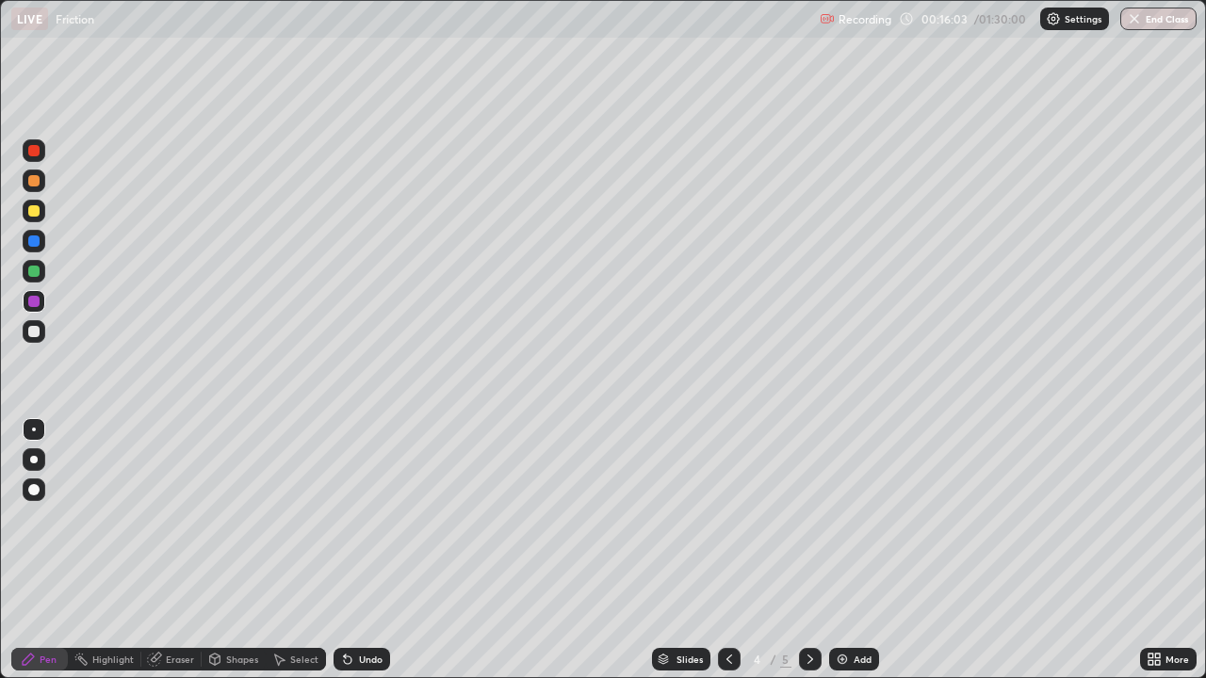
click at [33, 179] on div at bounding box center [33, 180] width 11 height 11
click at [57, 550] on div "Pen" at bounding box center [39, 659] width 57 height 23
click at [41, 209] on div at bounding box center [34, 211] width 23 height 23
click at [36, 297] on div at bounding box center [33, 301] width 11 height 11
click at [35, 265] on div at bounding box center [34, 271] width 23 height 23
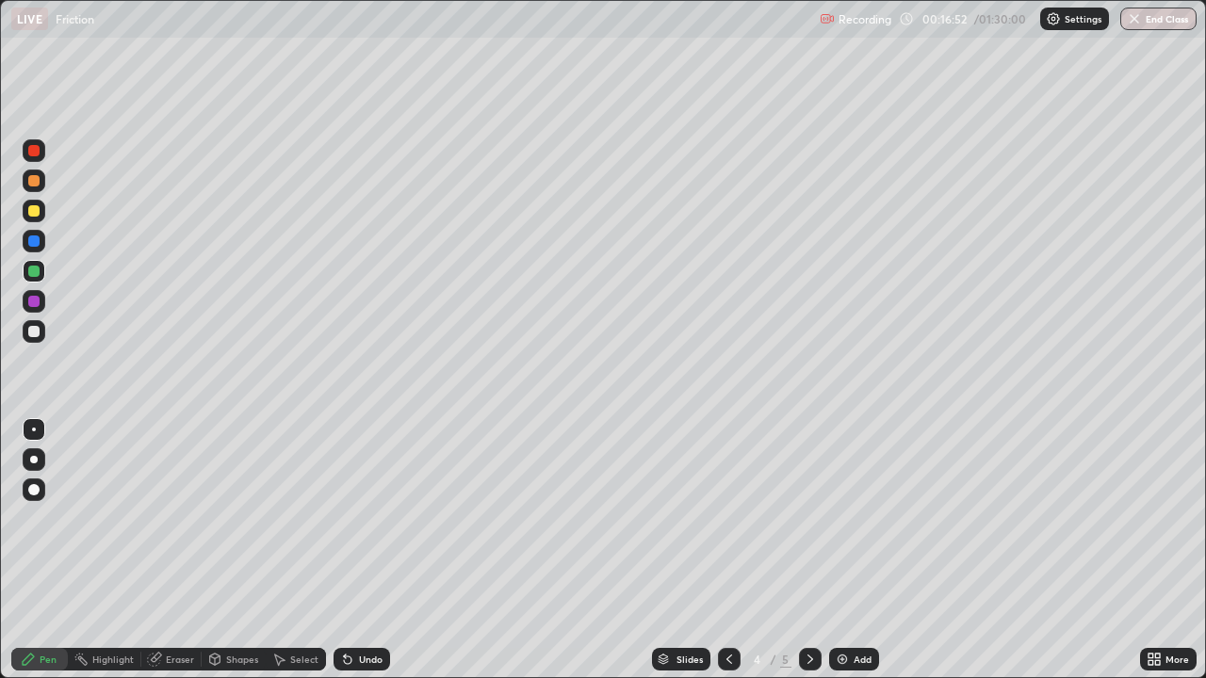
click at [36, 331] on div at bounding box center [33, 331] width 11 height 11
click at [62, 550] on div "Pen" at bounding box center [39, 659] width 57 height 23
click at [227, 550] on div "Shapes" at bounding box center [242, 659] width 32 height 9
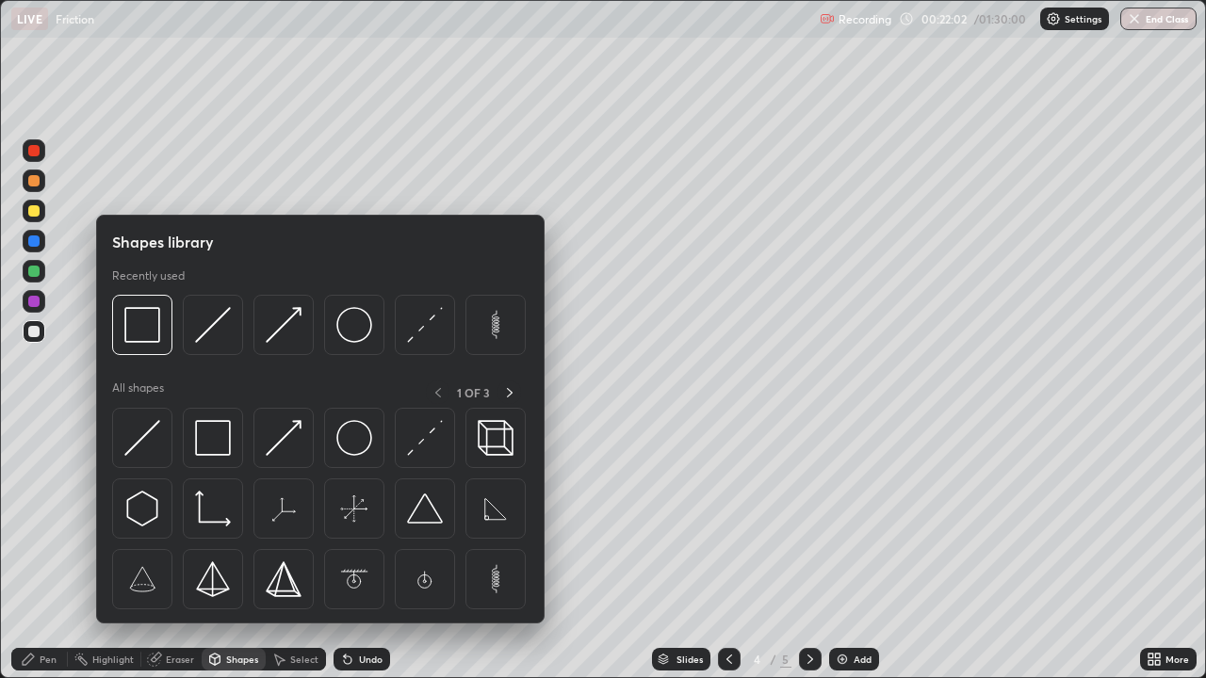
click at [185, 550] on div "Eraser" at bounding box center [180, 659] width 28 height 9
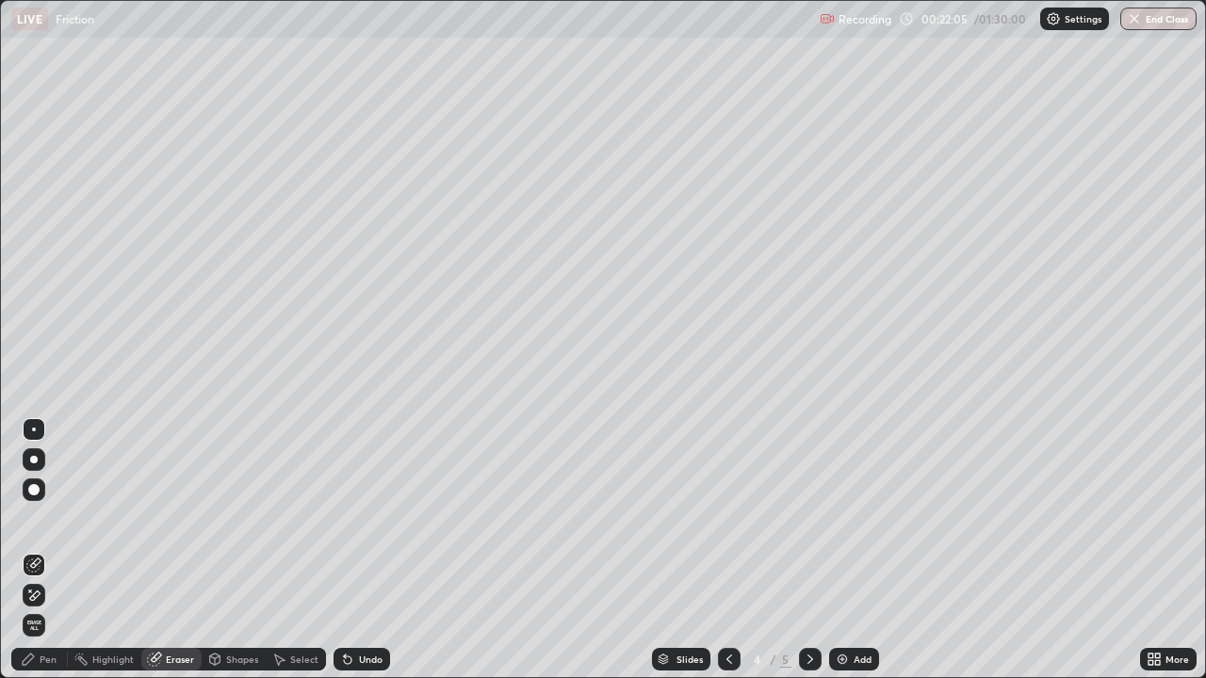
click at [52, 550] on div "Pen" at bounding box center [39, 659] width 57 height 23
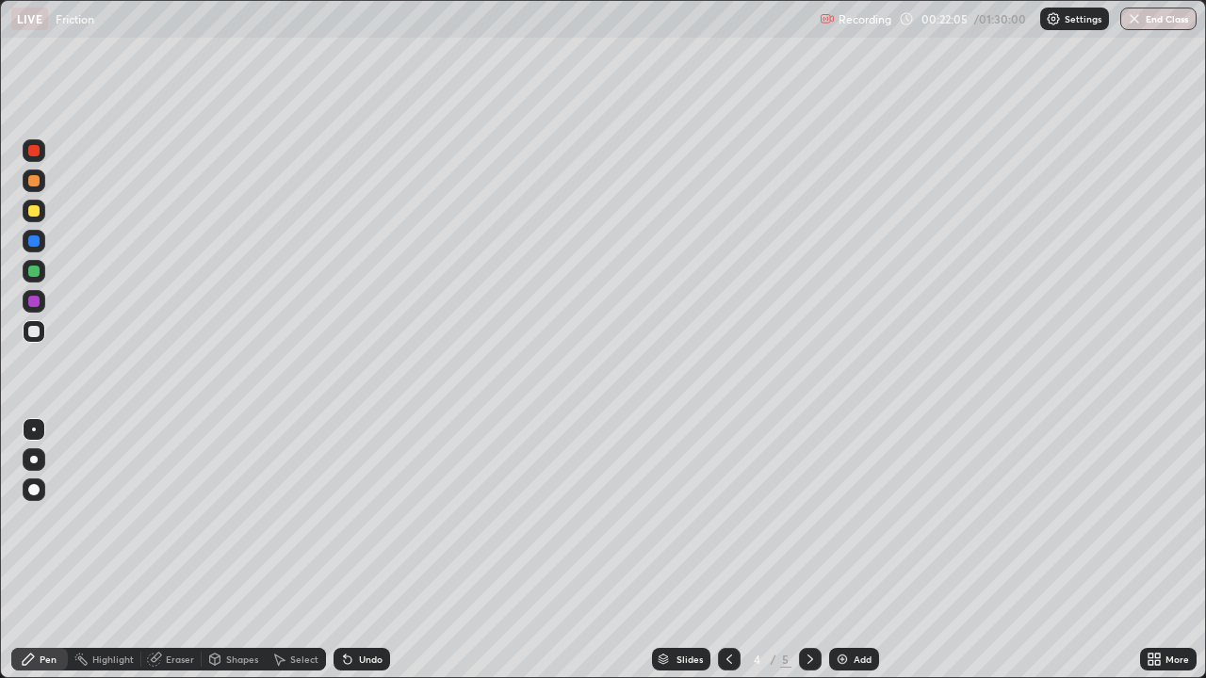
click at [31, 241] on div at bounding box center [33, 241] width 11 height 11
click at [57, 550] on div "Pen" at bounding box center [39, 659] width 57 height 23
click at [26, 214] on div at bounding box center [34, 211] width 23 height 23
click at [805, 550] on icon at bounding box center [810, 659] width 15 height 15
click at [48, 550] on div "Pen" at bounding box center [48, 659] width 17 height 9
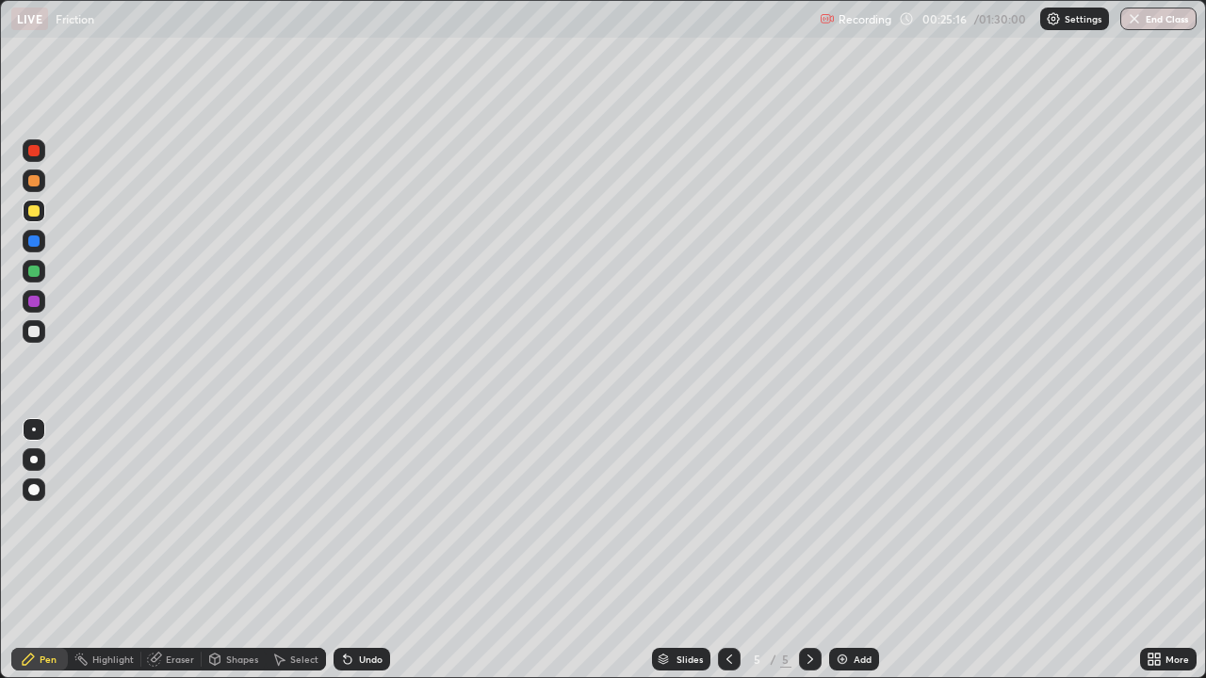
click at [26, 149] on div at bounding box center [34, 150] width 23 height 23
click at [344, 550] on icon at bounding box center [348, 661] width 8 height 8
click at [223, 550] on div "Shapes" at bounding box center [234, 659] width 64 height 23
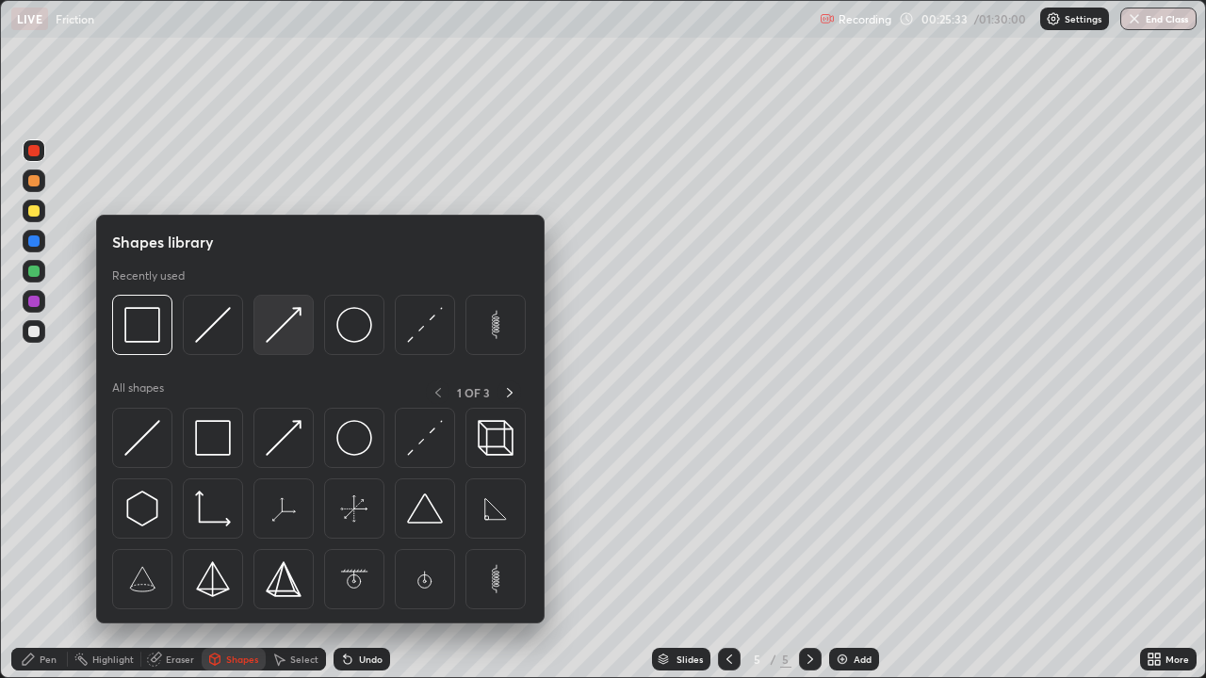
click at [270, 323] on img at bounding box center [284, 325] width 36 height 36
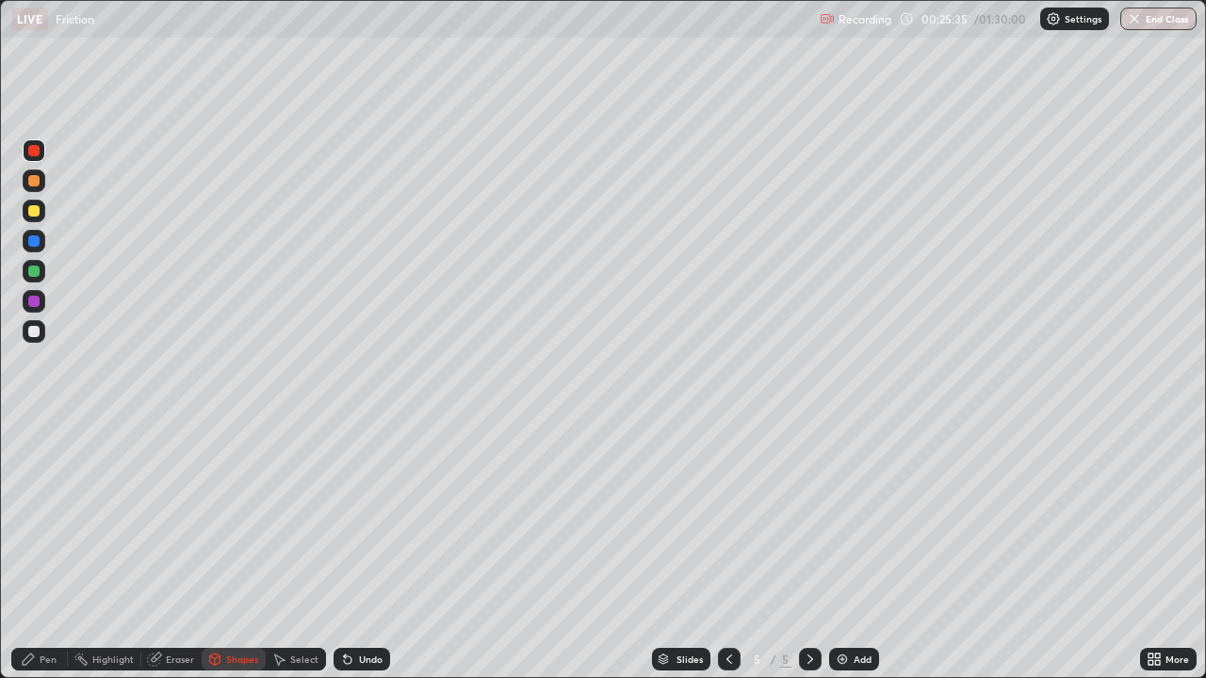
click at [31, 208] on div at bounding box center [33, 210] width 11 height 11
click at [63, 550] on div "Pen" at bounding box center [39, 659] width 57 height 23
click at [29, 206] on div at bounding box center [33, 210] width 11 height 11
click at [30, 178] on div at bounding box center [33, 180] width 11 height 11
click at [20, 271] on div at bounding box center [34, 271] width 30 height 30
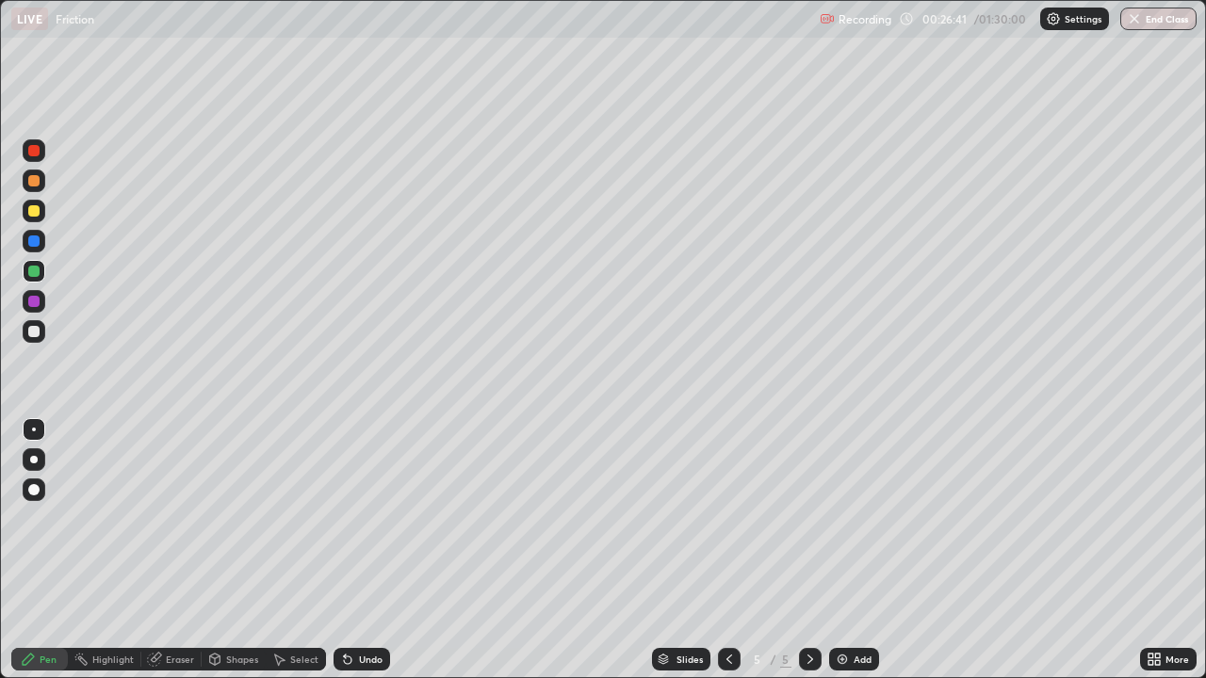
click at [30, 242] on div at bounding box center [33, 241] width 11 height 11
click at [725, 550] on icon at bounding box center [729, 659] width 15 height 15
click at [726, 550] on icon at bounding box center [729, 659] width 6 height 9
click at [805, 550] on div at bounding box center [810, 659] width 23 height 23
click at [32, 301] on div at bounding box center [33, 301] width 11 height 11
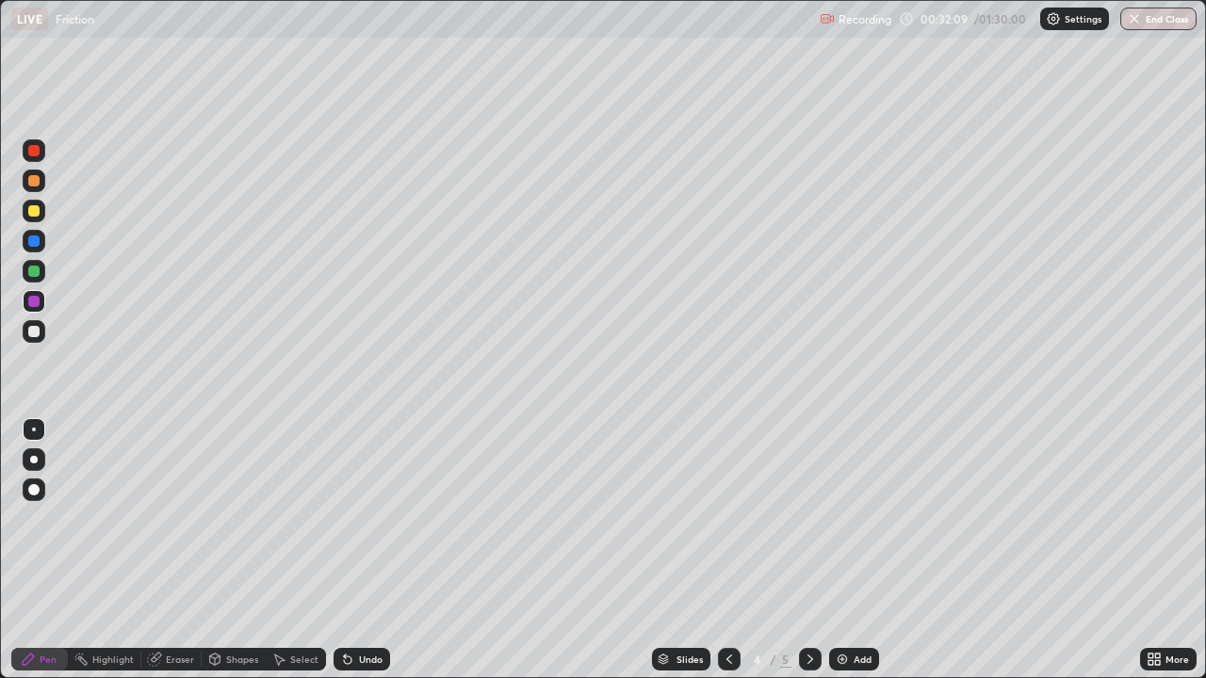
click at [32, 333] on div at bounding box center [33, 331] width 11 height 11
click at [807, 550] on icon at bounding box center [810, 659] width 6 height 9
click at [838, 550] on img at bounding box center [842, 659] width 15 height 15
click at [226, 550] on div "Shapes" at bounding box center [242, 659] width 32 height 9
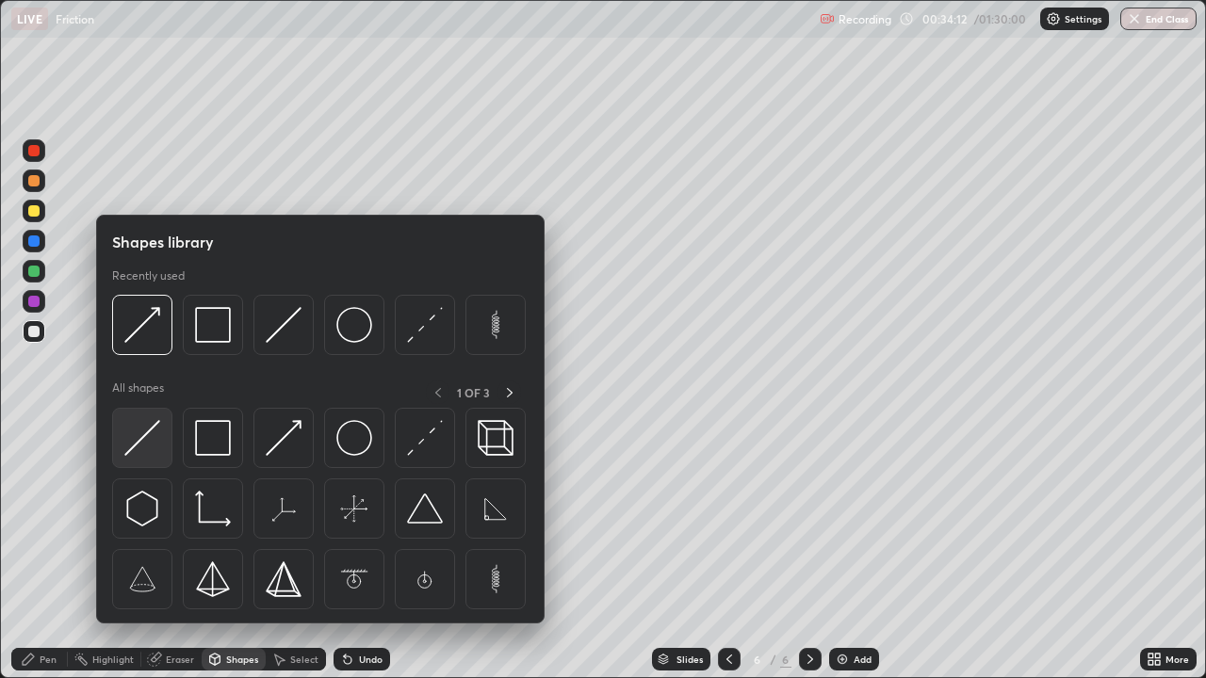
click at [143, 433] on img at bounding box center [142, 438] width 36 height 36
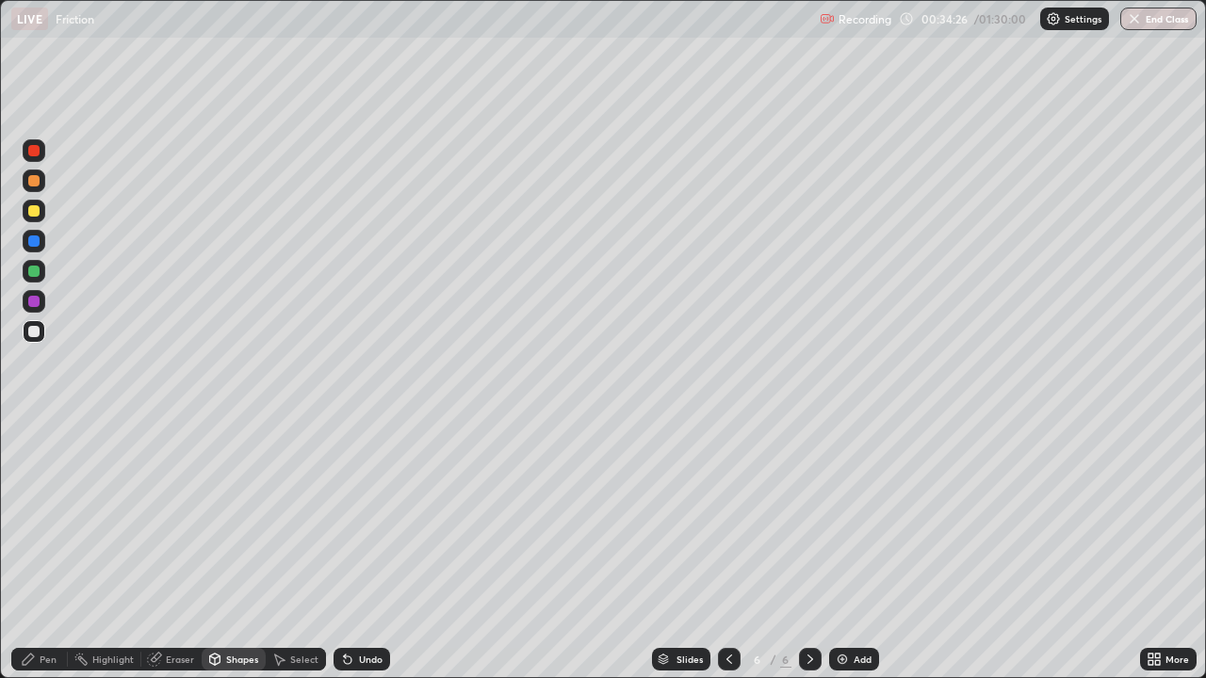
click at [49, 550] on div "Pen" at bounding box center [39, 659] width 57 height 23
click at [30, 329] on div at bounding box center [33, 331] width 11 height 11
click at [38, 150] on div at bounding box center [33, 150] width 11 height 11
click at [35, 237] on div at bounding box center [33, 241] width 11 height 11
click at [52, 550] on div "Pen" at bounding box center [48, 659] width 17 height 9
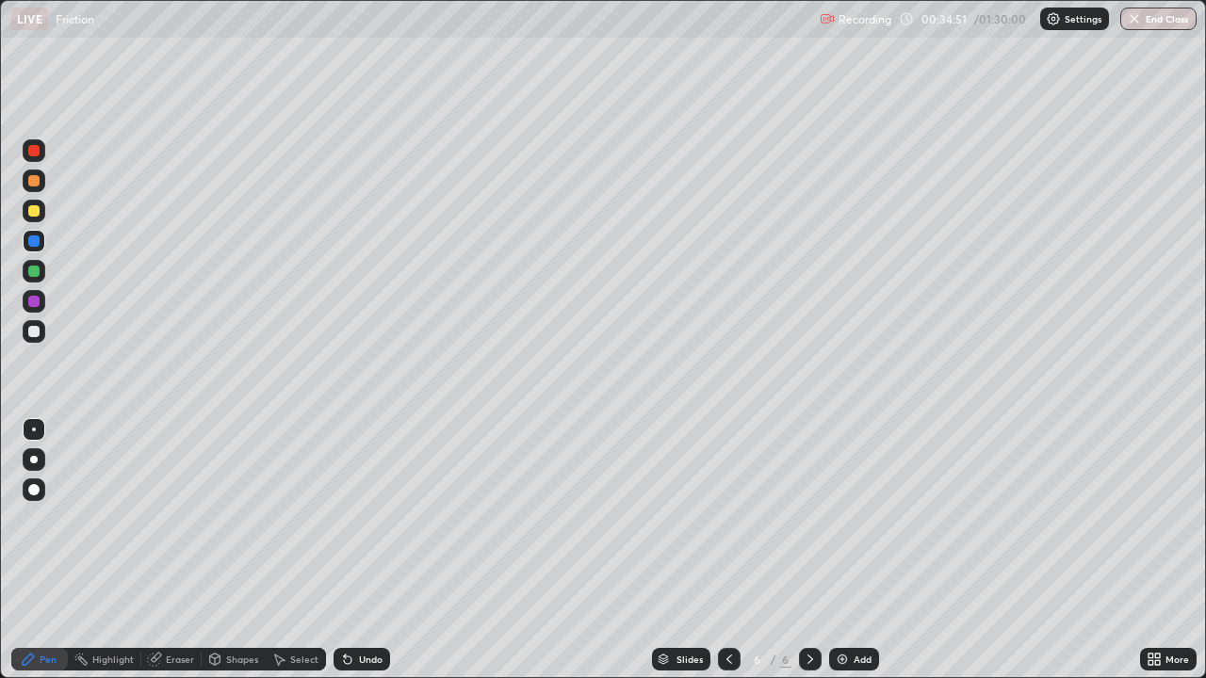
click at [33, 269] on div at bounding box center [33, 271] width 11 height 11
click at [39, 329] on div at bounding box center [33, 331] width 11 height 11
click at [51, 550] on div "Pen" at bounding box center [48, 659] width 17 height 9
click at [238, 550] on div "Shapes" at bounding box center [234, 659] width 64 height 23
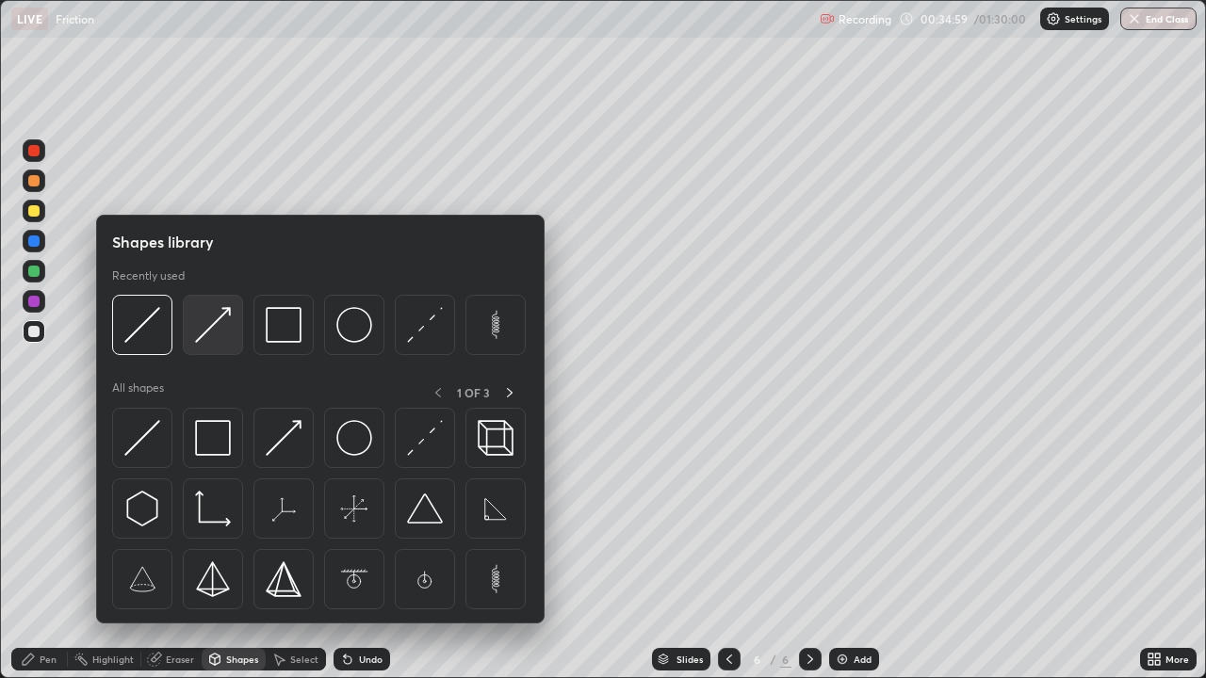
click at [202, 326] on img at bounding box center [213, 325] width 36 height 36
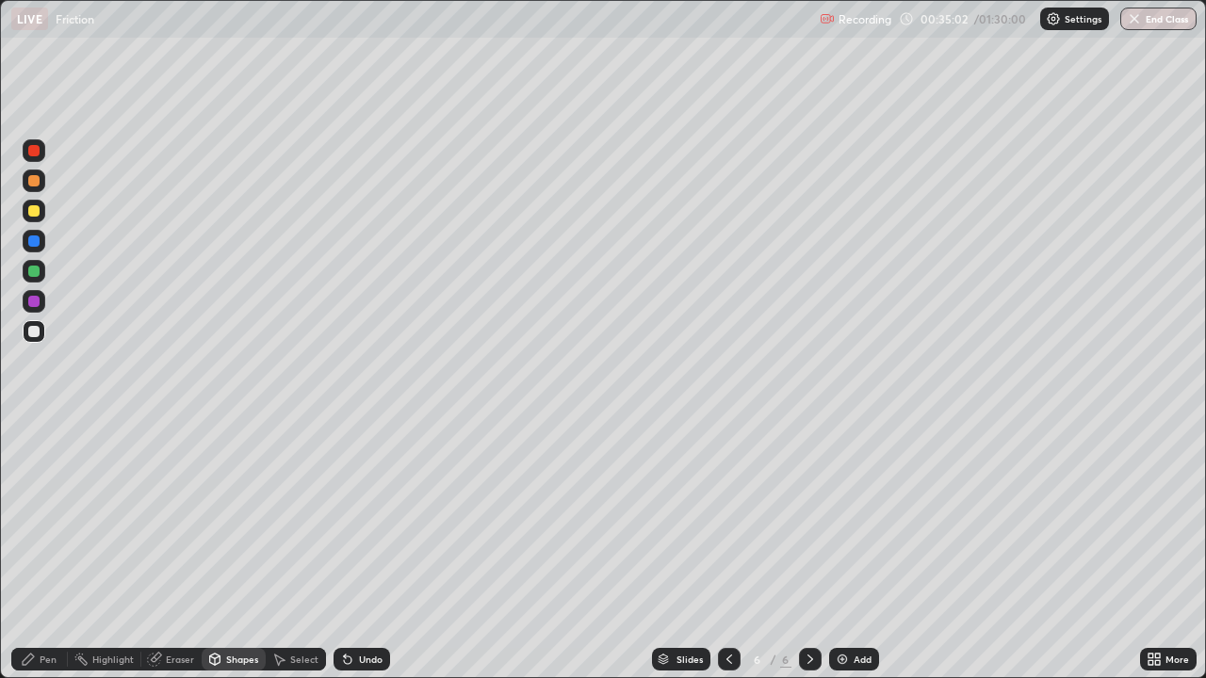
click at [348, 550] on icon at bounding box center [348, 661] width 8 height 8
click at [30, 273] on div at bounding box center [33, 271] width 11 height 11
click at [49, 550] on div "Pen" at bounding box center [48, 659] width 17 height 9
click at [30, 268] on div at bounding box center [33, 271] width 11 height 11
click at [33, 145] on div at bounding box center [33, 150] width 11 height 11
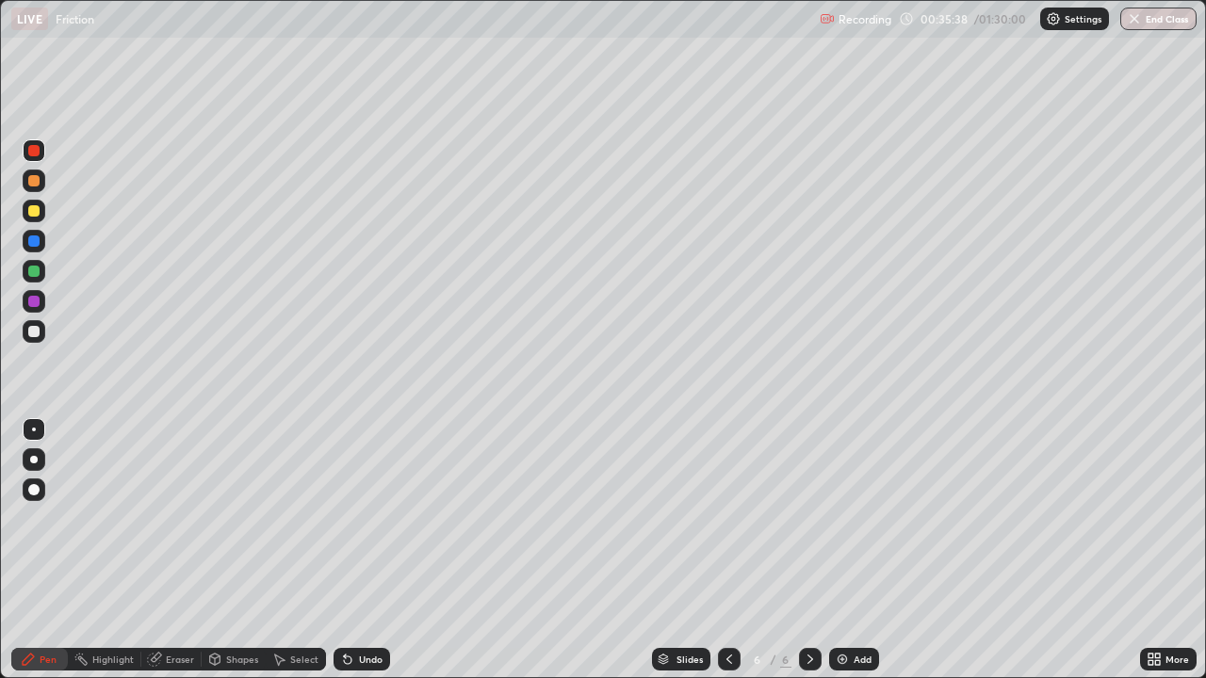
click at [29, 271] on div at bounding box center [33, 271] width 11 height 11
click at [34, 297] on div at bounding box center [33, 301] width 11 height 11
click at [344, 550] on icon at bounding box center [345, 656] width 2 height 2
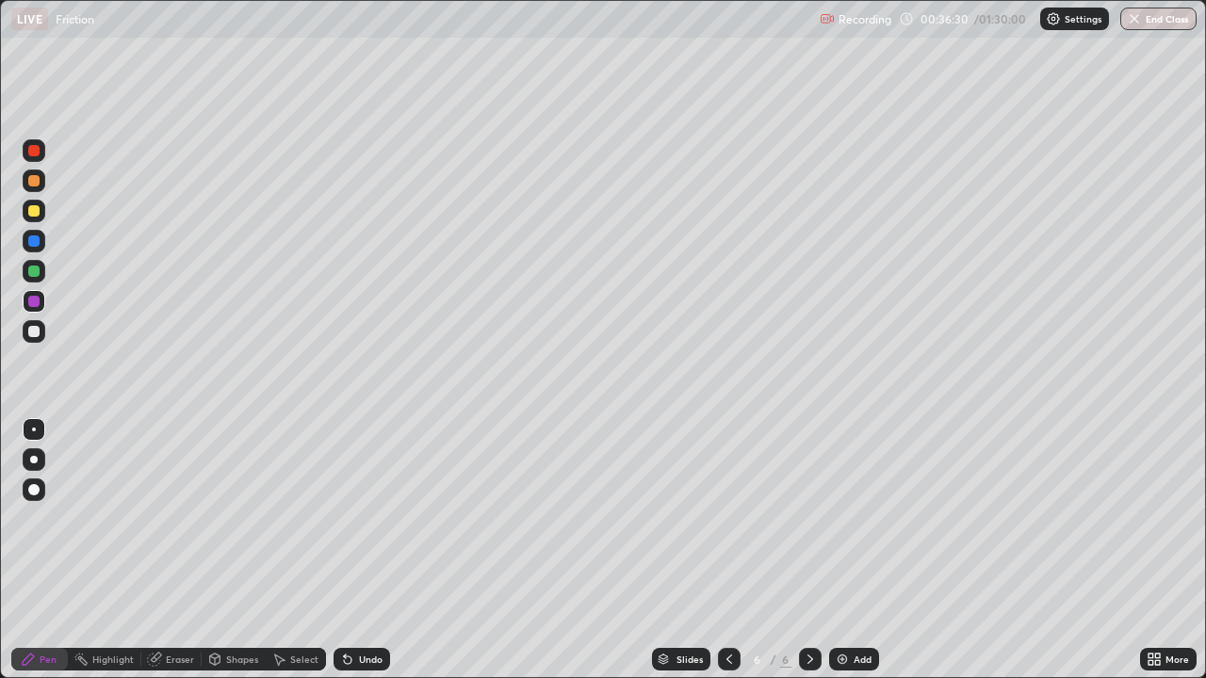
click at [344, 550] on icon at bounding box center [345, 656] width 2 height 2
click at [38, 153] on div at bounding box center [33, 150] width 11 height 11
click at [538, 550] on div "Slides 6 / 6 Add" at bounding box center [765, 660] width 750 height 38
click at [565, 550] on div "Slides 6 / 6 Add" at bounding box center [765, 660] width 750 height 38
click at [583, 550] on div "Slides 6 / 6 Add" at bounding box center [765, 660] width 750 height 38
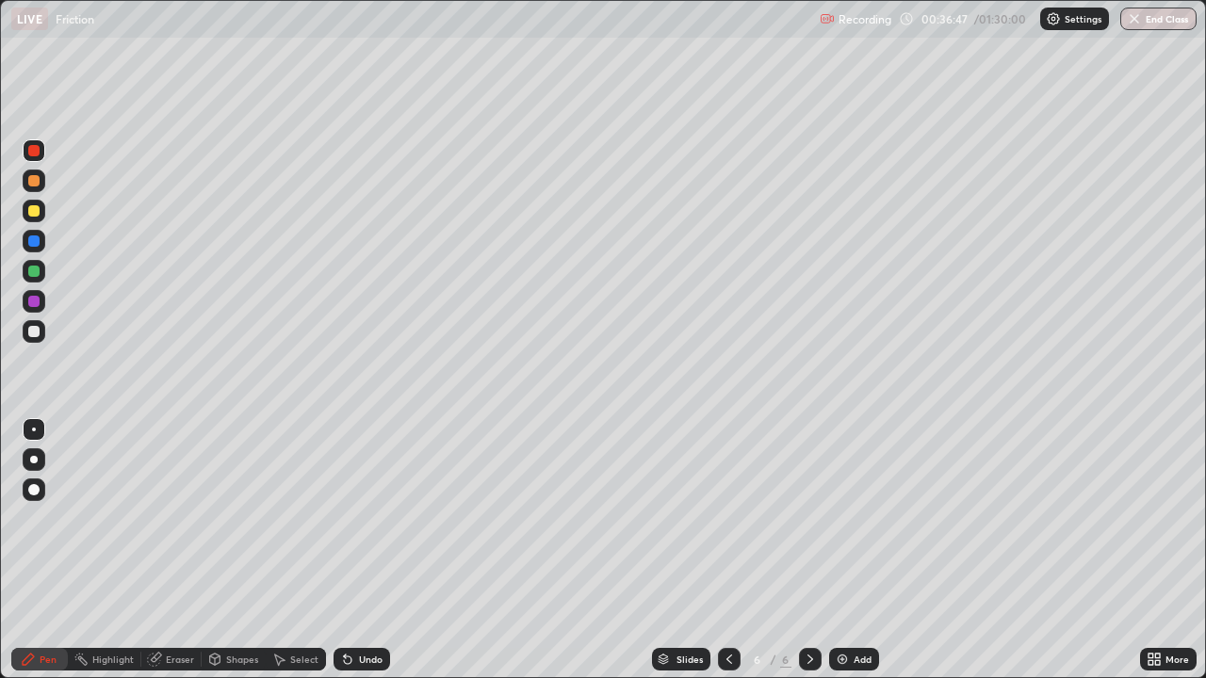
click at [571, 550] on div "Slides 6 / 6 Add" at bounding box center [765, 660] width 750 height 38
click at [344, 550] on icon at bounding box center [345, 656] width 2 height 2
click at [350, 550] on icon at bounding box center [347, 659] width 15 height 15
click at [344, 550] on icon at bounding box center [348, 661] width 8 height 8
click at [345, 550] on icon at bounding box center [348, 661] width 8 height 8
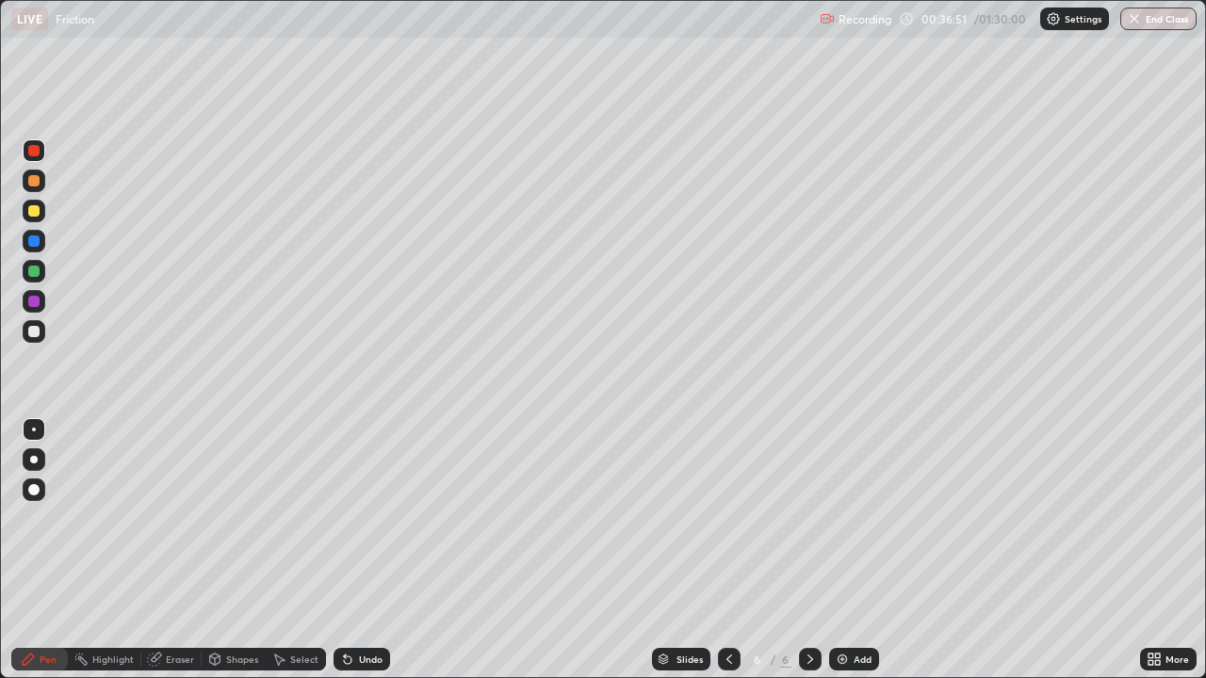
click at [355, 550] on div "Undo" at bounding box center [361, 659] width 57 height 23
click at [353, 550] on div "Undo" at bounding box center [361, 659] width 57 height 23
click at [595, 550] on div "Slides 6 / 6 Add" at bounding box center [765, 660] width 750 height 38
click at [35, 151] on div at bounding box center [33, 150] width 11 height 11
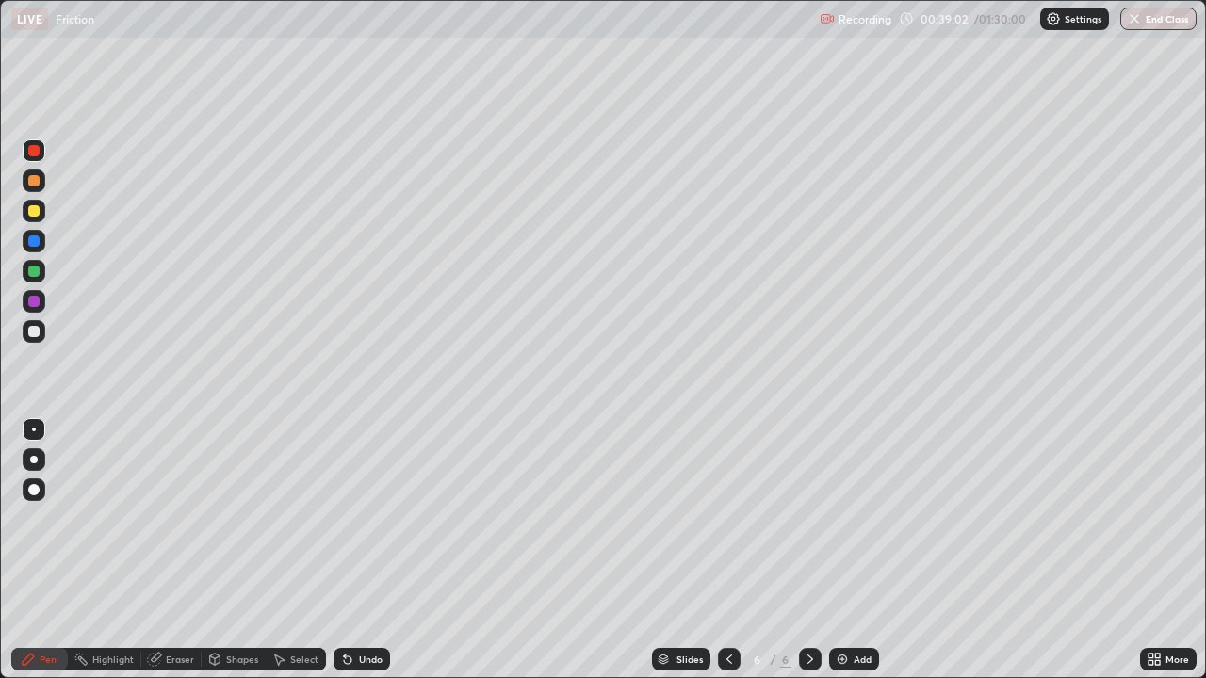
click at [24, 155] on div at bounding box center [34, 150] width 23 height 23
click at [734, 550] on div at bounding box center [729, 660] width 23 height 38
click at [808, 550] on icon at bounding box center [810, 659] width 15 height 15
click at [23, 203] on div at bounding box center [34, 211] width 23 height 30
click at [33, 246] on div at bounding box center [33, 241] width 11 height 11
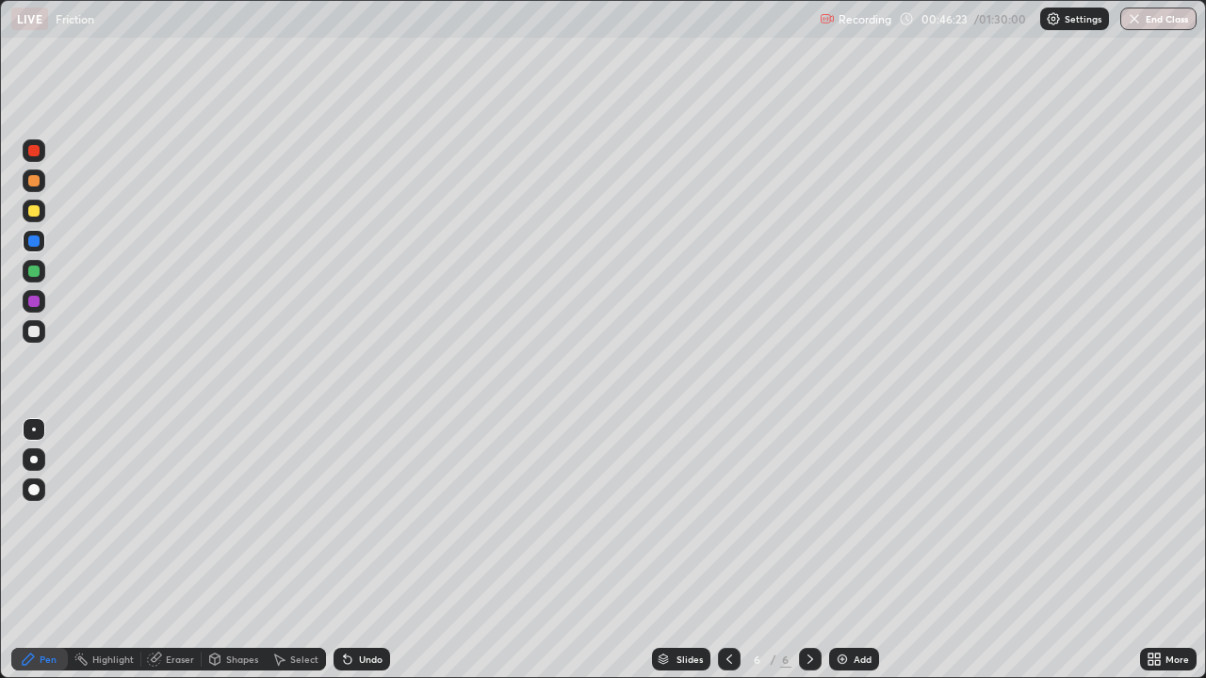
click at [806, 550] on div at bounding box center [810, 659] width 23 height 23
click at [846, 550] on img at bounding box center [842, 659] width 15 height 15
click at [31, 185] on div at bounding box center [33, 180] width 11 height 11
click at [35, 211] on div at bounding box center [33, 210] width 11 height 11
click at [34, 213] on div at bounding box center [33, 210] width 11 height 11
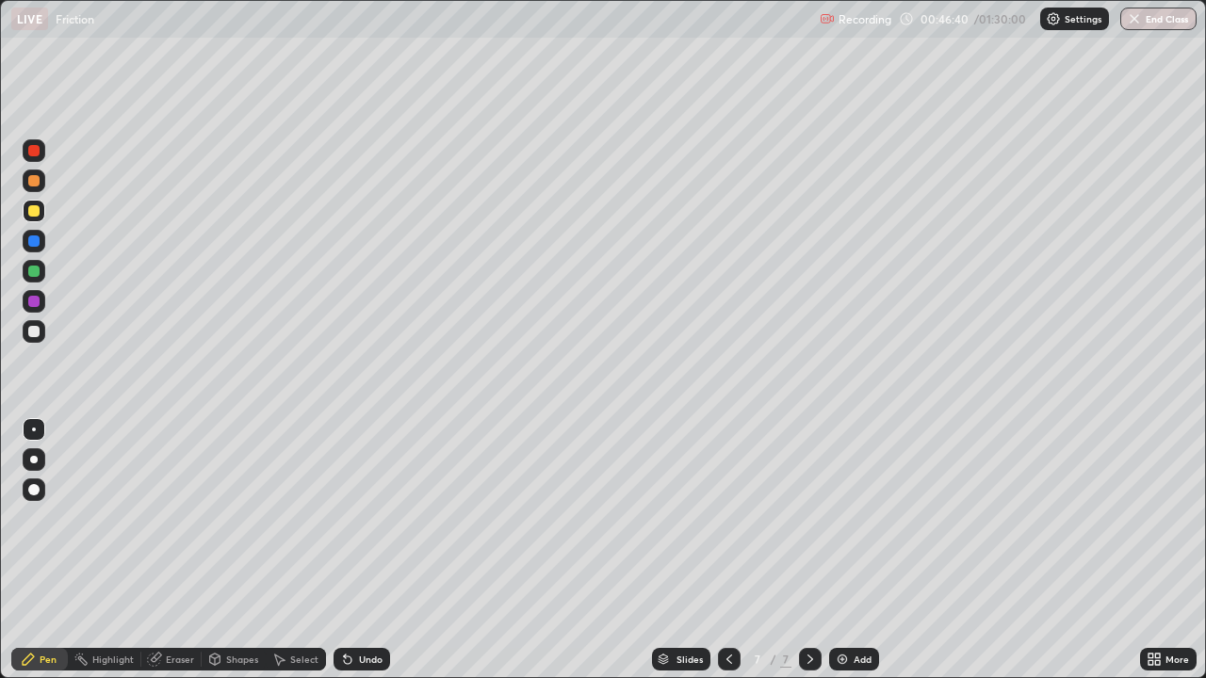
click at [31, 269] on div at bounding box center [33, 271] width 11 height 11
click at [343, 550] on icon at bounding box center [347, 659] width 15 height 15
click at [41, 550] on div "Pen" at bounding box center [48, 659] width 17 height 9
click at [34, 460] on div at bounding box center [34, 460] width 8 height 8
click at [28, 232] on div at bounding box center [34, 241] width 23 height 23
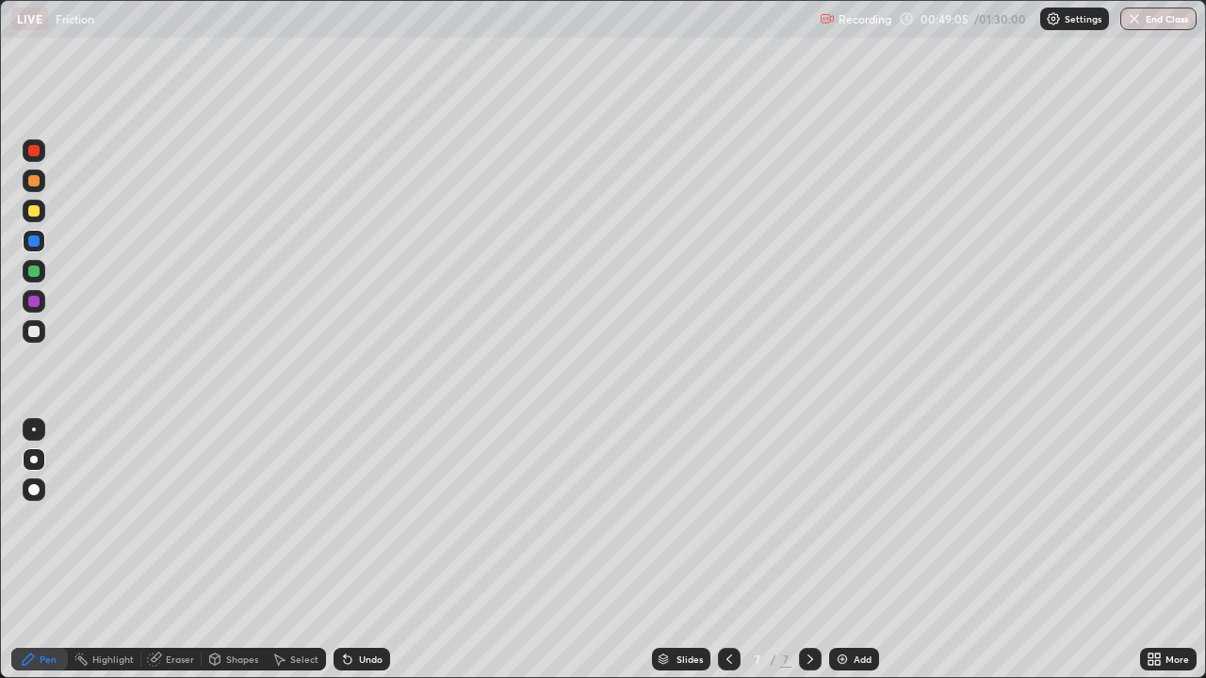
click at [362, 550] on div "Undo" at bounding box center [371, 659] width 24 height 9
click at [366, 550] on div "Undo" at bounding box center [361, 659] width 57 height 23
click at [354, 550] on div "Undo" at bounding box center [361, 659] width 57 height 23
click at [28, 299] on div at bounding box center [33, 301] width 11 height 11
click at [29, 273] on div at bounding box center [33, 271] width 11 height 11
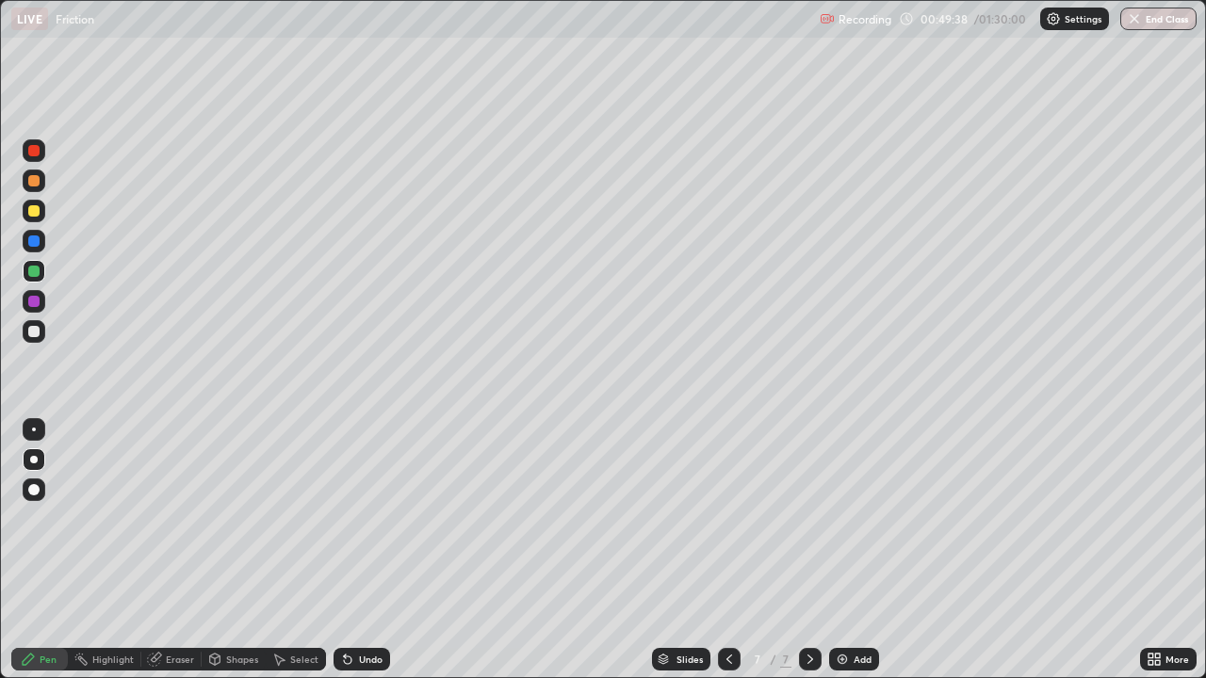
click at [32, 332] on div at bounding box center [33, 331] width 11 height 11
click at [840, 550] on img at bounding box center [842, 659] width 15 height 15
click at [727, 550] on icon at bounding box center [729, 659] width 15 height 15
click at [816, 550] on div at bounding box center [810, 659] width 23 height 23
click at [36, 145] on div at bounding box center [33, 150] width 11 height 11
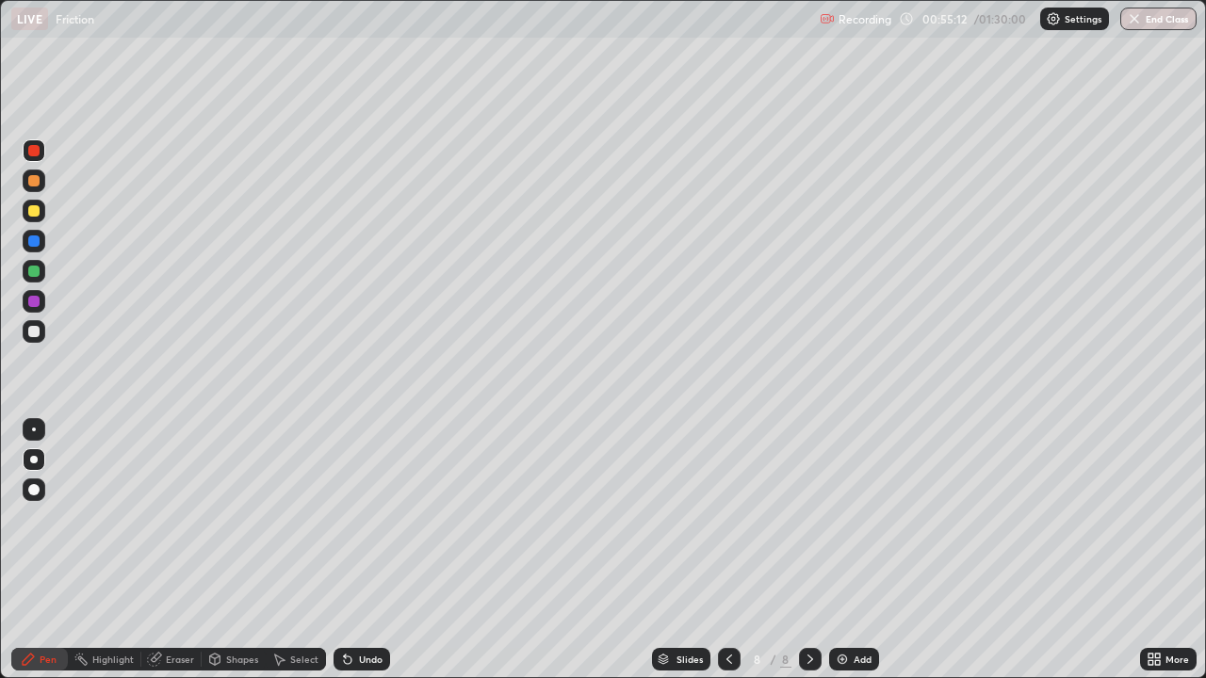
click at [32, 183] on div at bounding box center [33, 180] width 11 height 11
click at [36, 215] on div at bounding box center [33, 210] width 11 height 11
click at [28, 243] on div at bounding box center [33, 241] width 11 height 11
click at [39, 271] on div at bounding box center [33, 271] width 11 height 11
click at [345, 550] on icon at bounding box center [348, 661] width 8 height 8
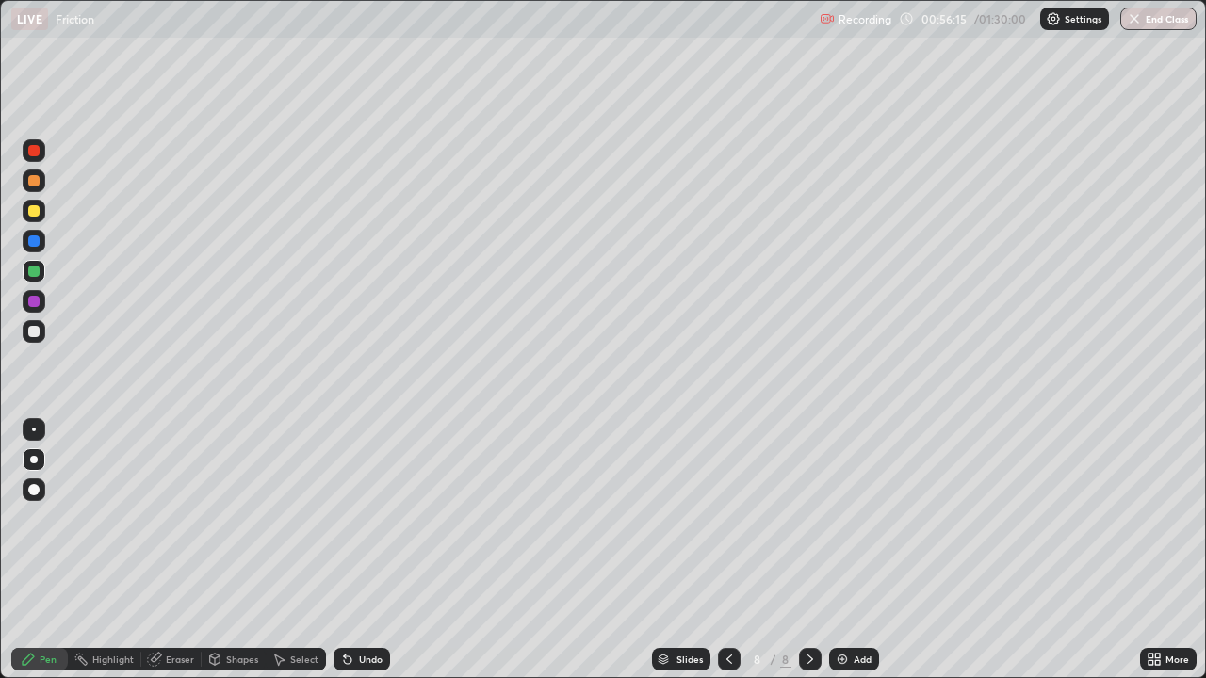
click at [344, 550] on icon at bounding box center [345, 656] width 2 height 2
click at [359, 550] on div "Undo" at bounding box center [361, 659] width 57 height 23
click at [36, 550] on div "Pen" at bounding box center [39, 659] width 57 height 23
click at [41, 246] on div at bounding box center [34, 241] width 23 height 23
click at [35, 250] on div at bounding box center [34, 241] width 23 height 23
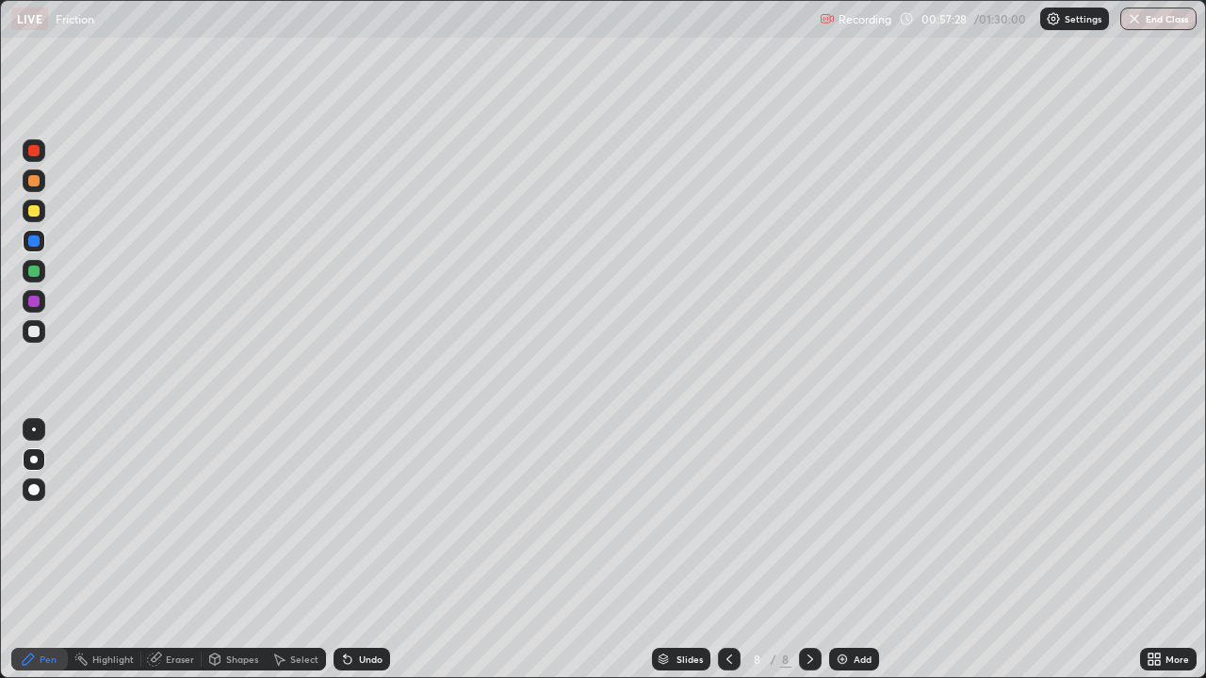
click at [34, 450] on div at bounding box center [34, 459] width 23 height 23
click at [33, 309] on div at bounding box center [34, 301] width 23 height 23
click at [34, 290] on div at bounding box center [34, 301] width 23 height 23
click at [808, 550] on icon at bounding box center [810, 659] width 15 height 15
click at [837, 550] on img at bounding box center [842, 659] width 15 height 15
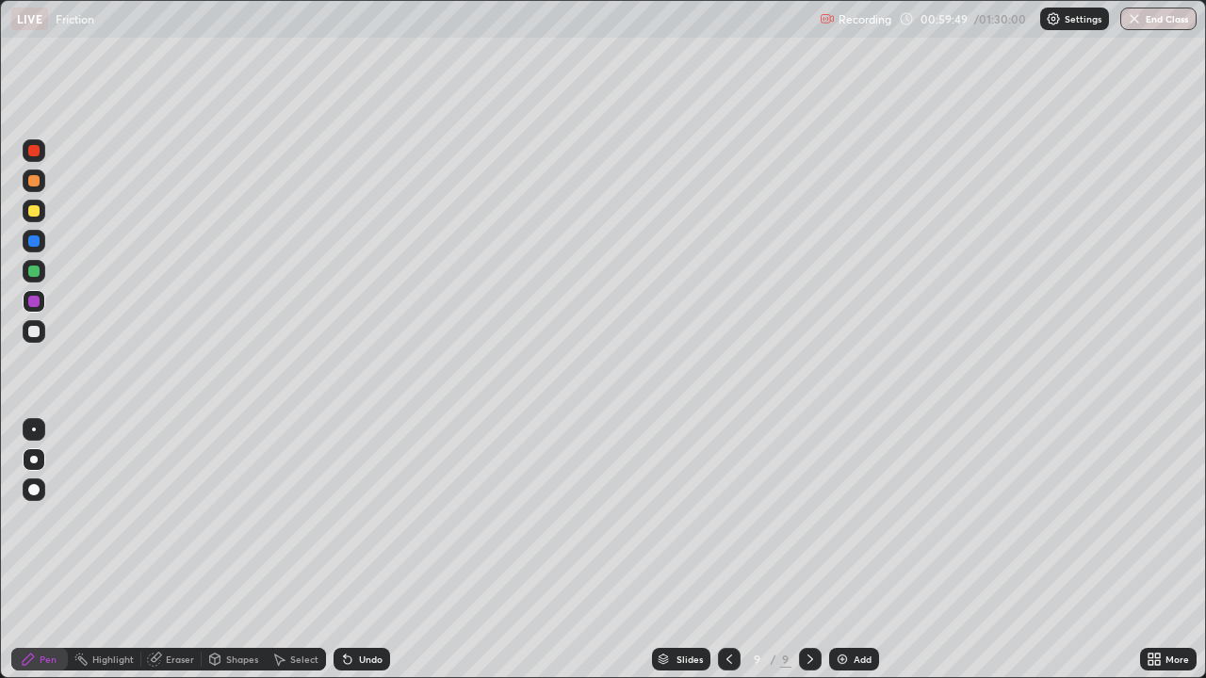
click at [236, 550] on div "Shapes" at bounding box center [242, 659] width 32 height 9
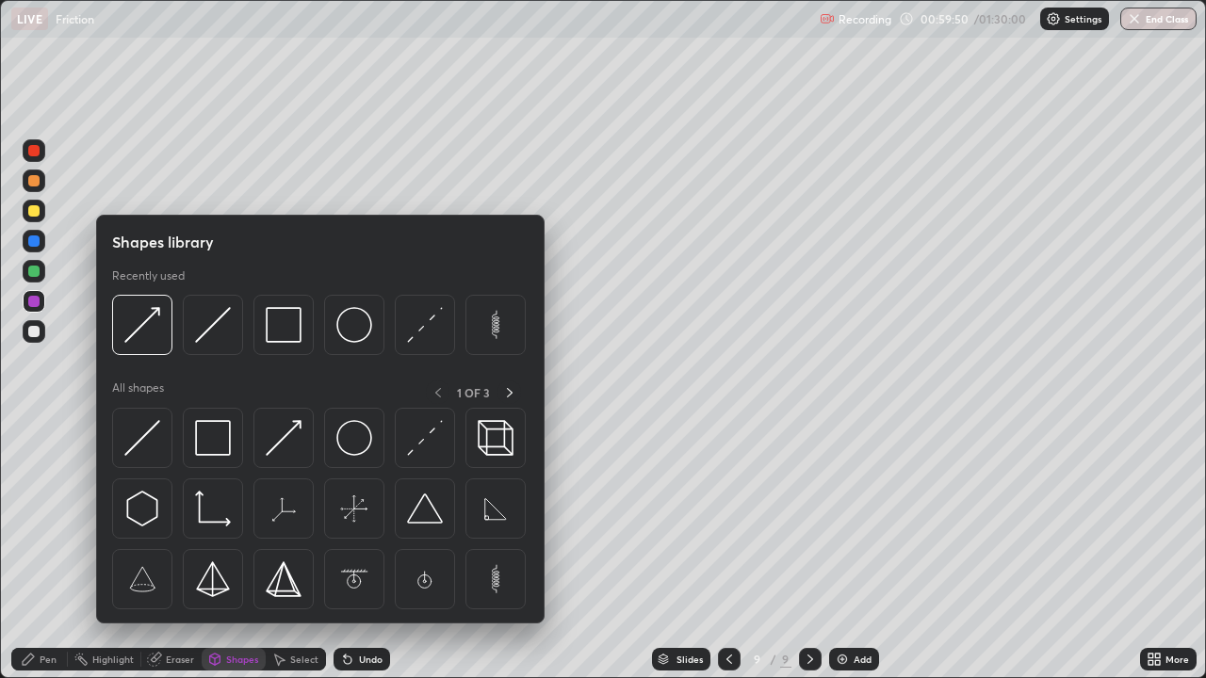
click at [51, 550] on div "Pen" at bounding box center [39, 659] width 57 height 23
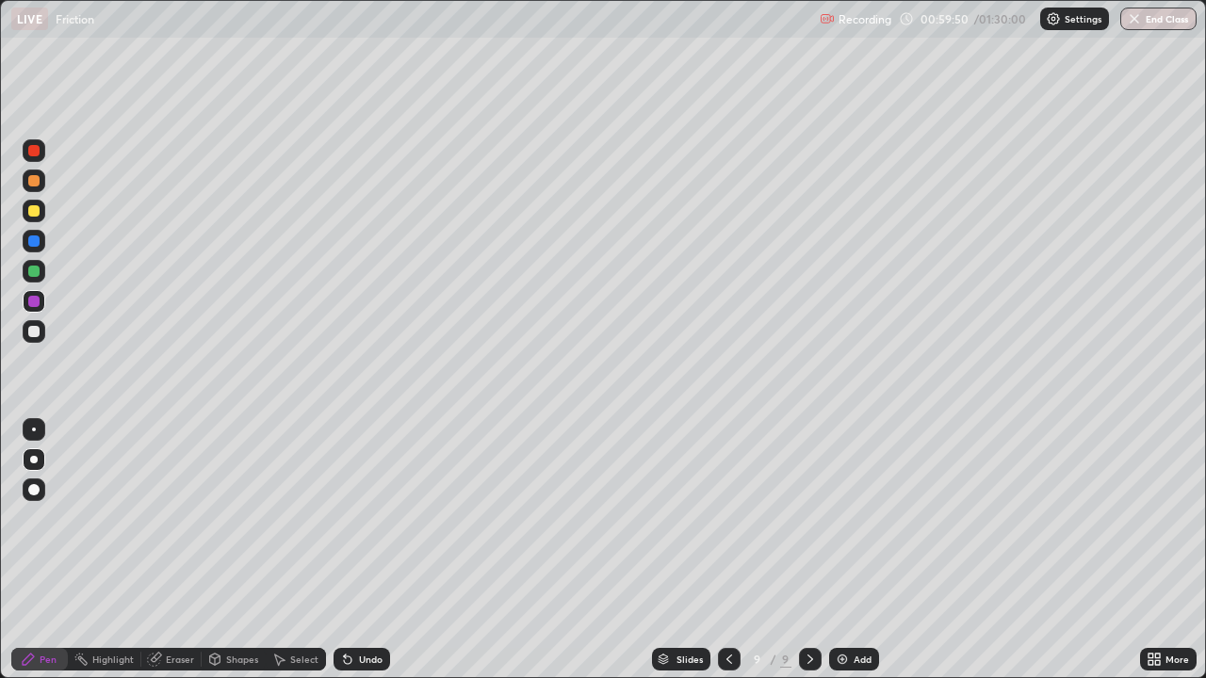
click at [24, 151] on div at bounding box center [34, 150] width 23 height 23
click at [229, 550] on div "Shapes" at bounding box center [242, 659] width 32 height 9
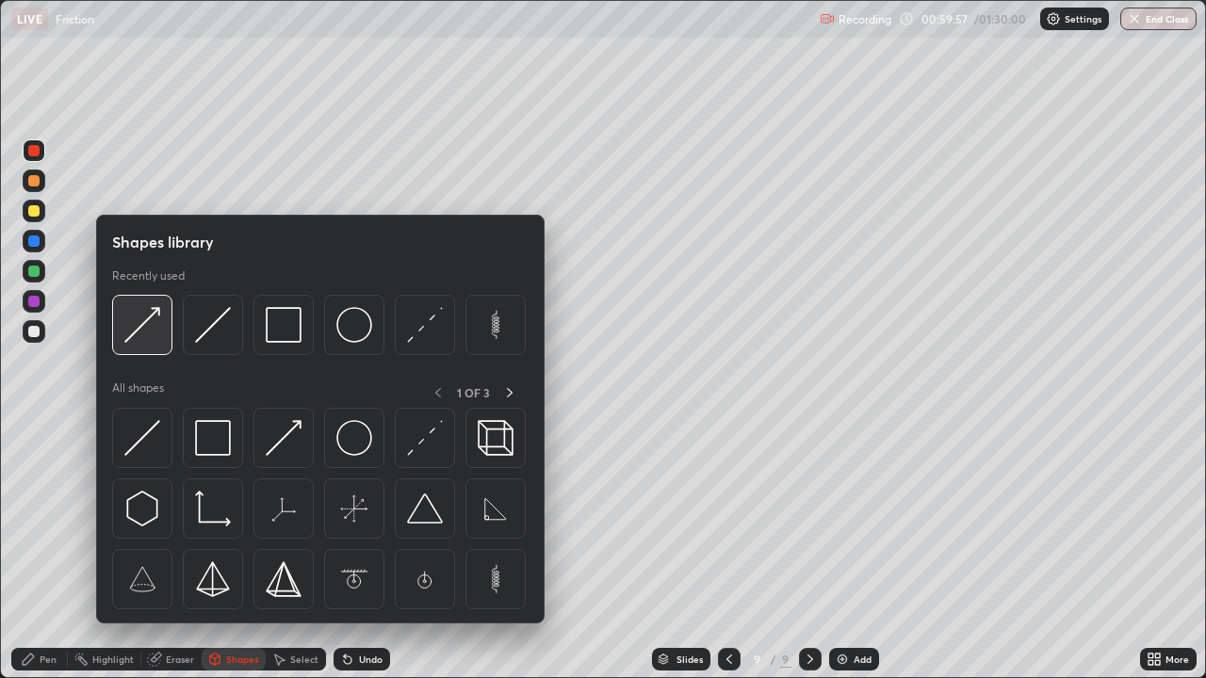
click at [144, 321] on img at bounding box center [142, 325] width 36 height 36
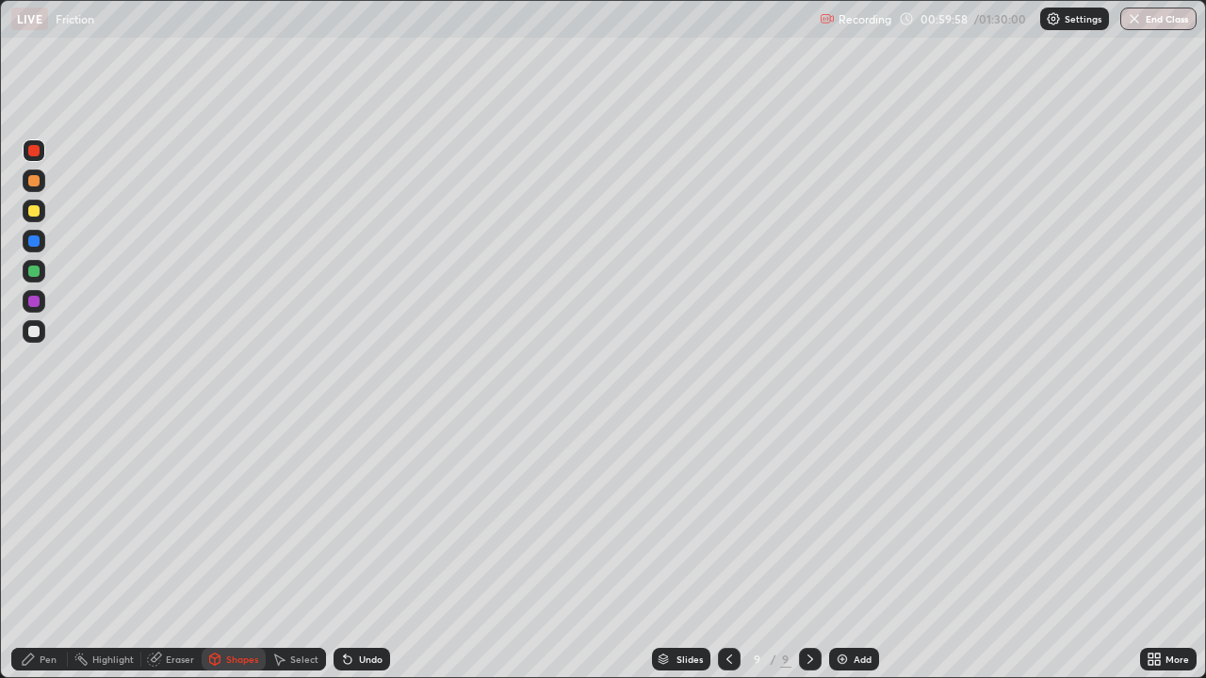
click at [35, 269] on div at bounding box center [33, 271] width 11 height 11
click at [728, 550] on div at bounding box center [729, 659] width 23 height 23
click at [730, 550] on icon at bounding box center [729, 659] width 15 height 15
click at [727, 550] on icon at bounding box center [729, 659] width 15 height 15
click at [725, 550] on icon at bounding box center [729, 659] width 15 height 15
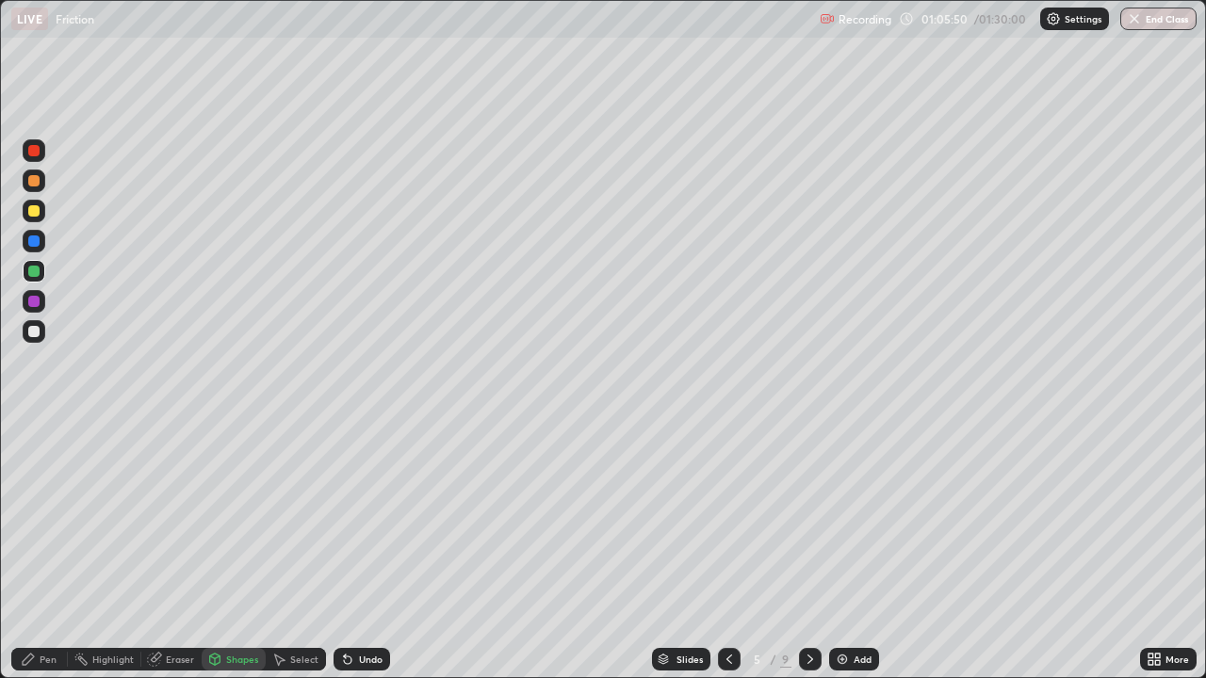
click at [727, 550] on icon at bounding box center [729, 659] width 15 height 15
click at [35, 205] on div at bounding box center [33, 210] width 11 height 11
click at [360, 550] on div "Undo" at bounding box center [361, 659] width 57 height 23
click at [359, 550] on div "Undo" at bounding box center [371, 659] width 24 height 9
click at [26, 140] on div at bounding box center [34, 150] width 23 height 23
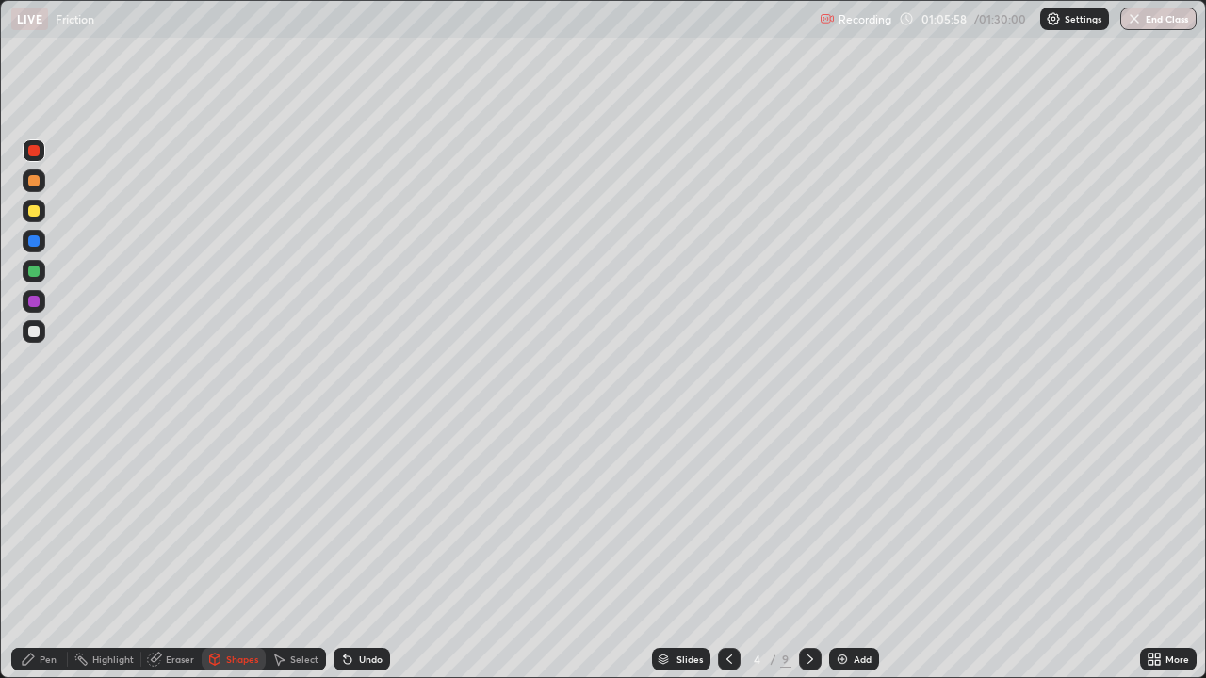
click at [42, 550] on div "Pen" at bounding box center [48, 659] width 17 height 9
click at [37, 209] on div at bounding box center [33, 210] width 11 height 11
click at [39, 185] on div at bounding box center [34, 181] width 23 height 23
click at [810, 550] on icon at bounding box center [810, 659] width 15 height 15
click at [808, 550] on icon at bounding box center [810, 659] width 15 height 15
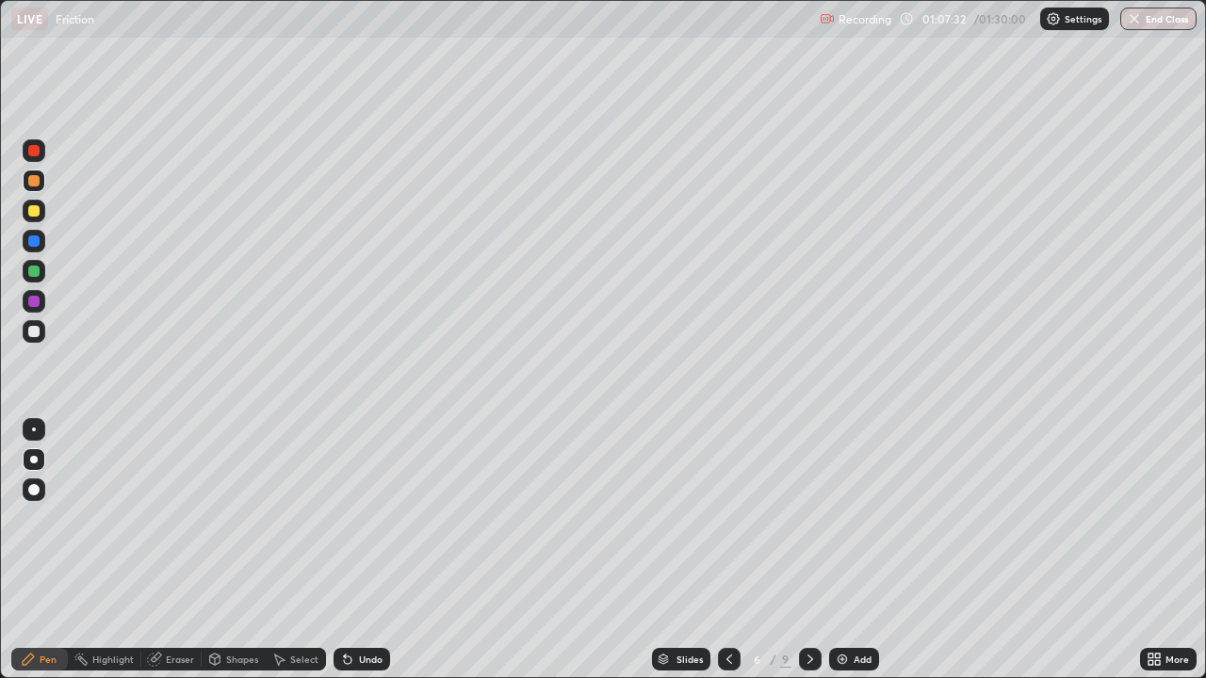
click at [808, 550] on icon at bounding box center [810, 659] width 15 height 15
click at [811, 550] on icon at bounding box center [810, 659] width 15 height 15
click at [810, 550] on icon at bounding box center [810, 659] width 15 height 15
click at [810, 550] on div at bounding box center [810, 659] width 23 height 23
click at [809, 550] on icon at bounding box center [810, 659] width 15 height 15
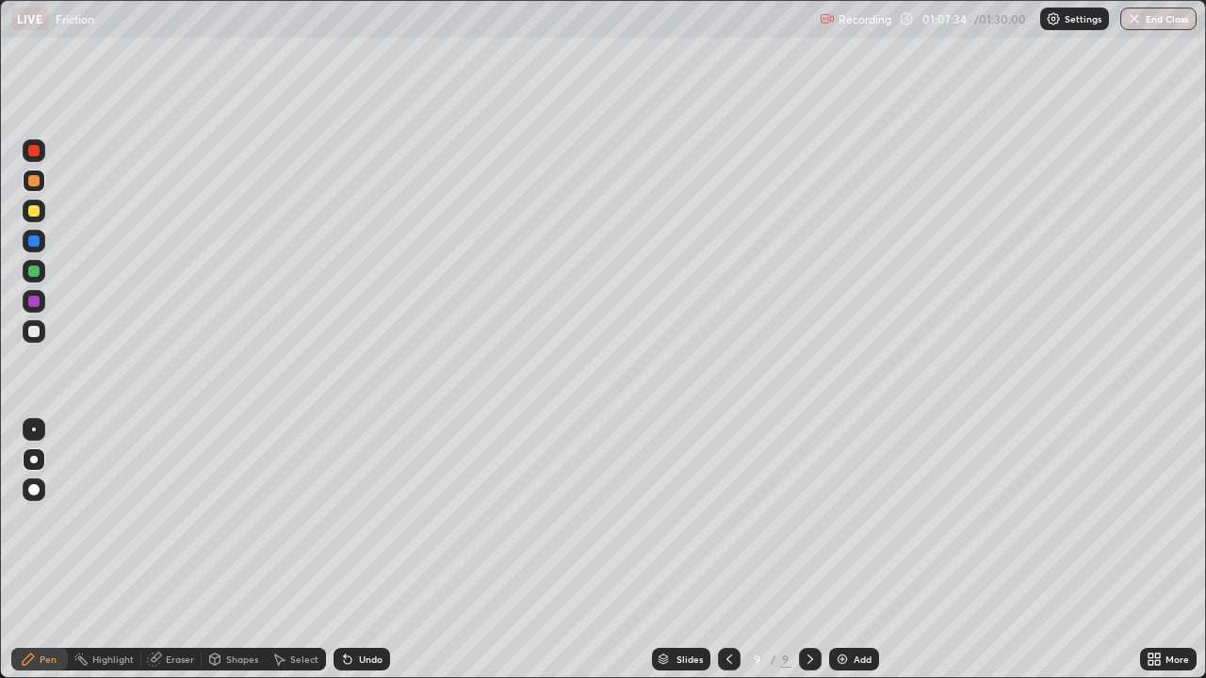
click at [35, 210] on div at bounding box center [33, 210] width 11 height 11
click at [226, 550] on div "Shapes" at bounding box center [242, 659] width 32 height 9
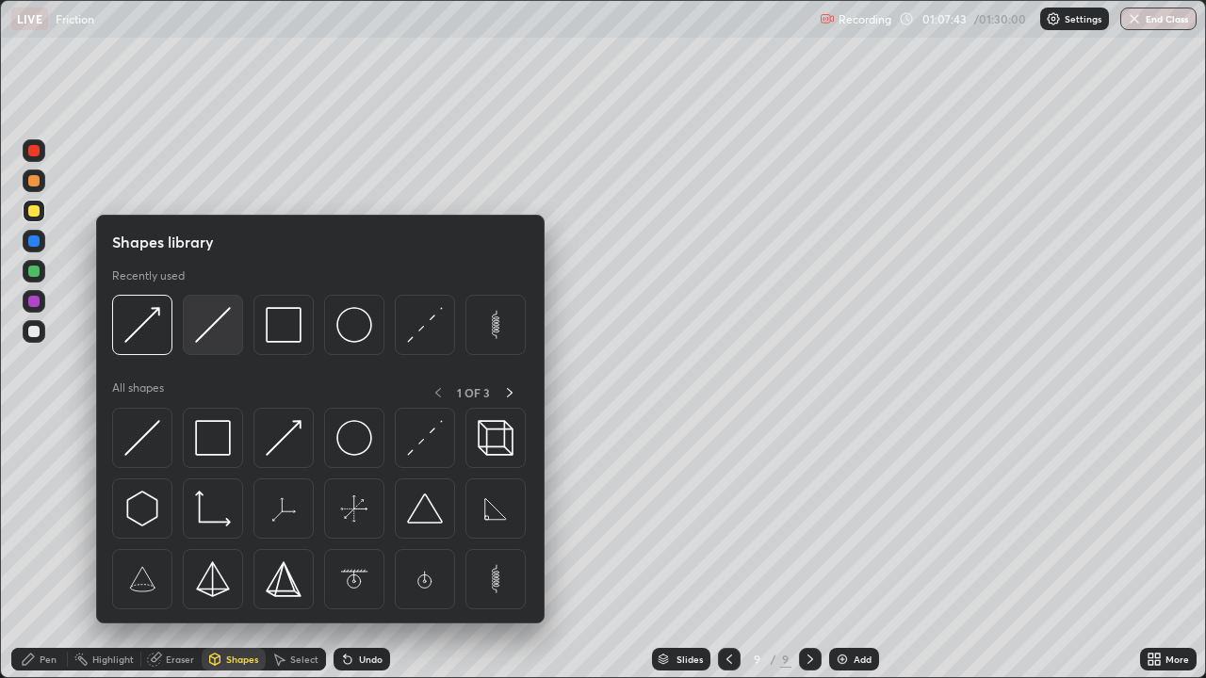
click at [209, 328] on img at bounding box center [213, 325] width 36 height 36
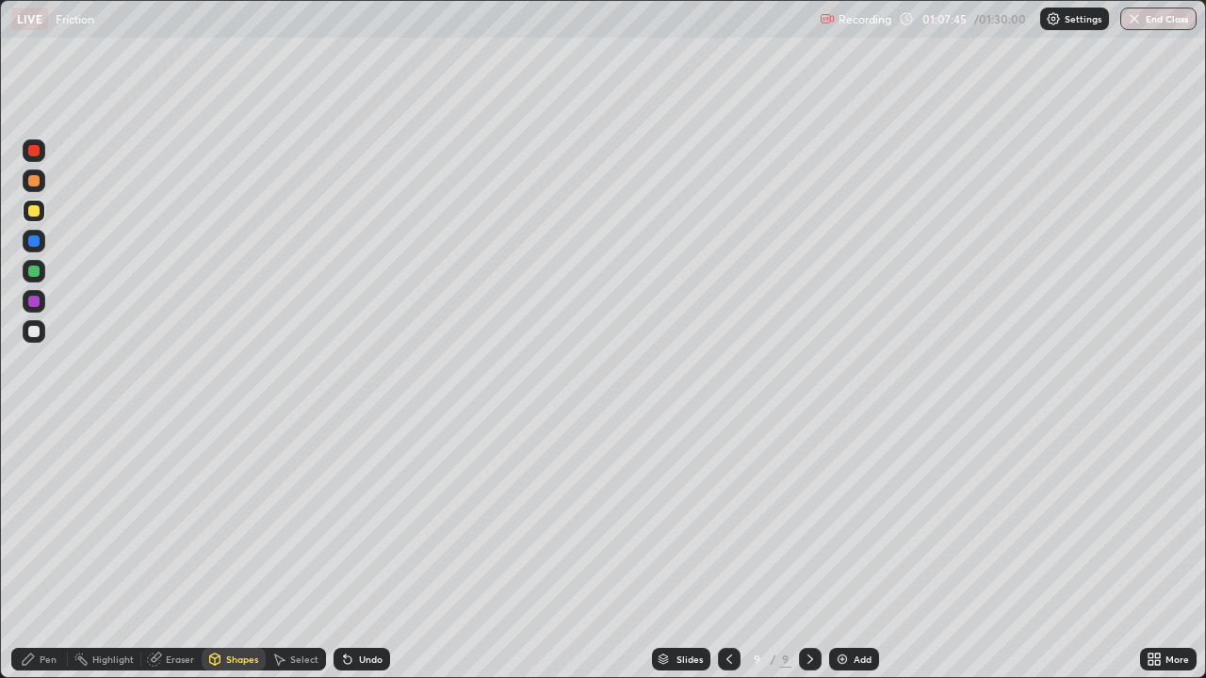
click at [47, 550] on div "Pen" at bounding box center [48, 659] width 17 height 9
click at [34, 430] on div at bounding box center [34, 430] width 4 height 4
click at [36, 332] on div at bounding box center [33, 331] width 11 height 11
click at [353, 550] on div "Undo" at bounding box center [361, 659] width 57 height 23
click at [220, 550] on icon at bounding box center [214, 659] width 15 height 15
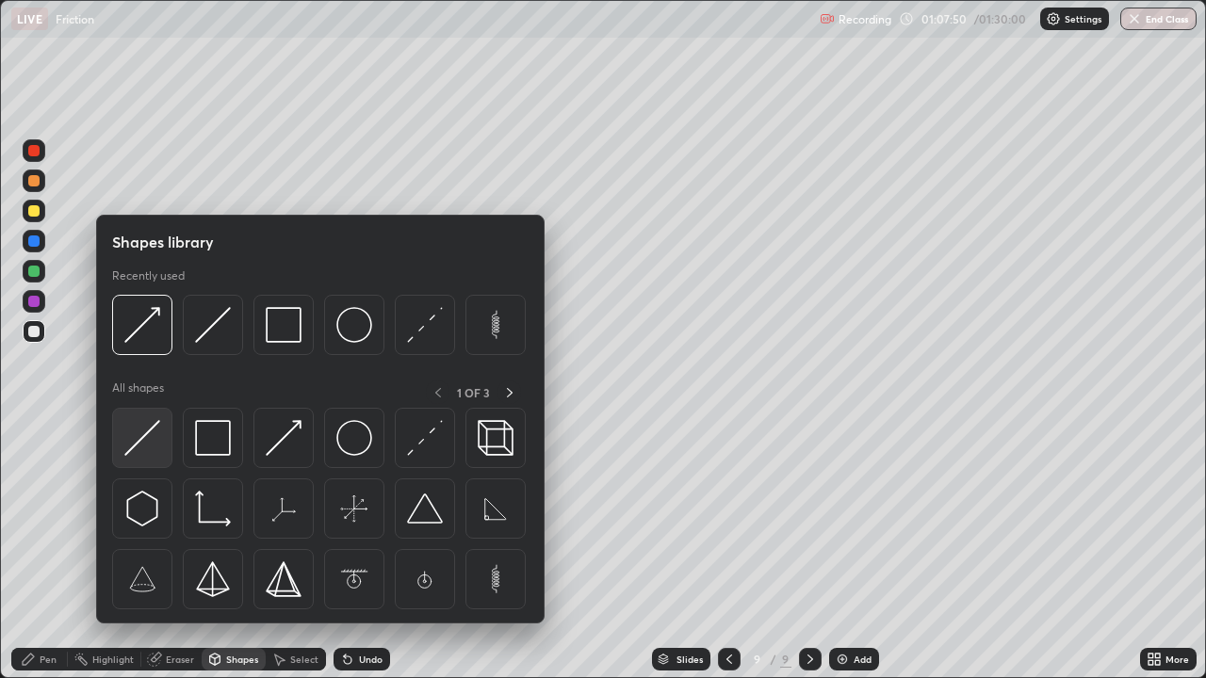
click at [140, 431] on img at bounding box center [142, 438] width 36 height 36
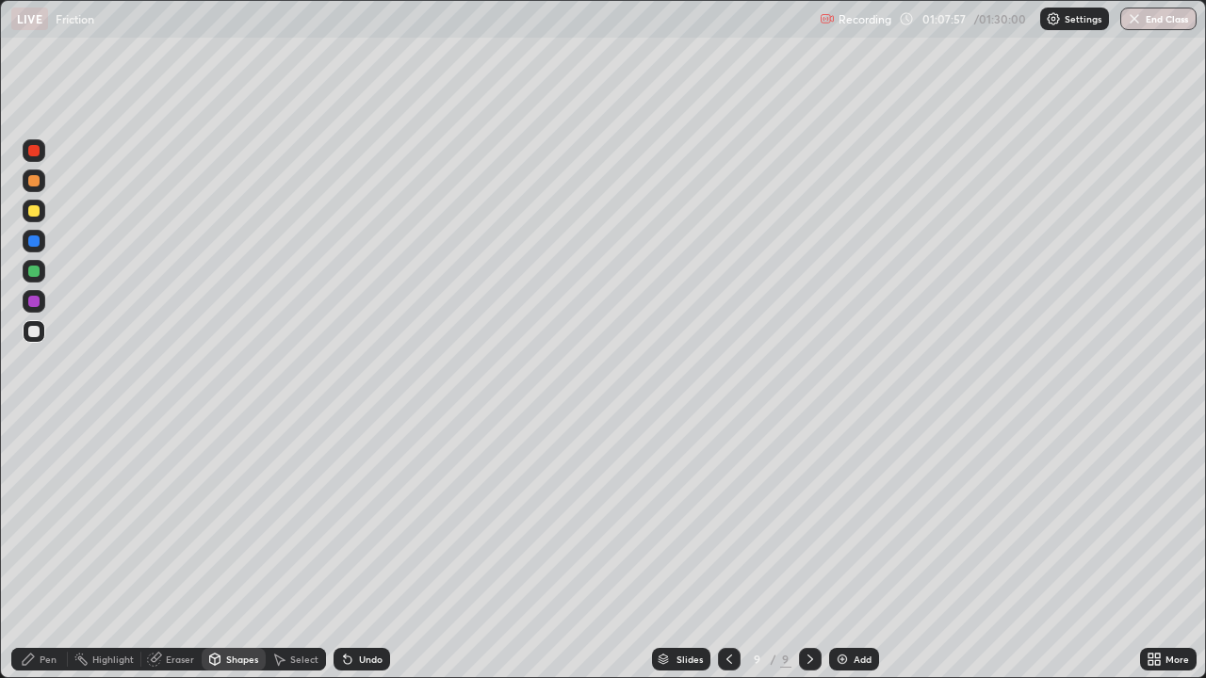
click at [45, 550] on div "Pen" at bounding box center [48, 659] width 17 height 9
click at [46, 550] on div "Pen" at bounding box center [39, 659] width 57 height 23
click at [36, 326] on div at bounding box center [33, 331] width 11 height 11
click at [250, 550] on div "Shapes" at bounding box center [234, 659] width 64 height 23
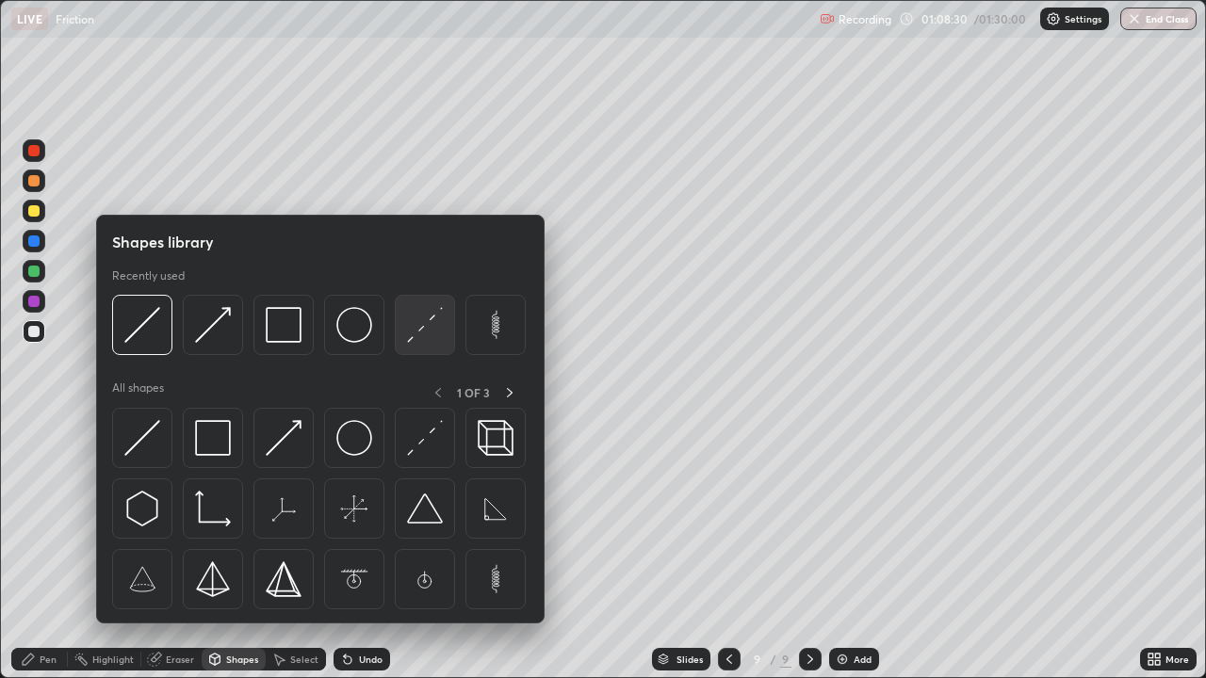
click at [411, 325] on img at bounding box center [425, 325] width 36 height 36
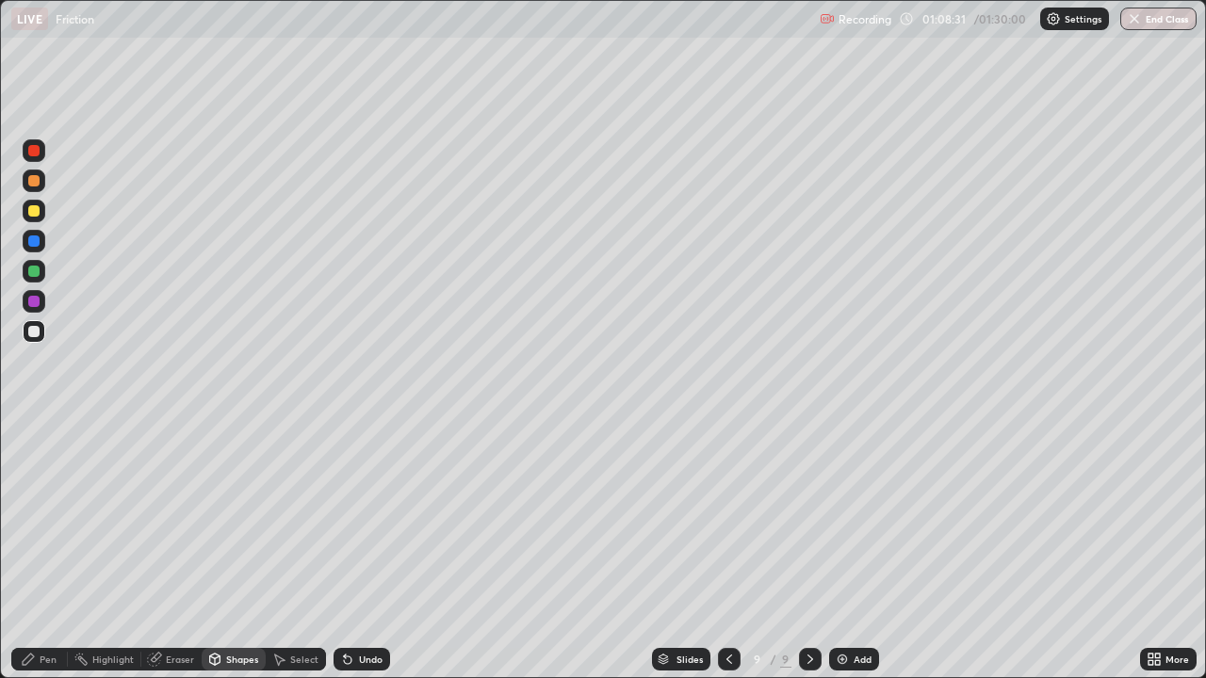
click at [32, 206] on div at bounding box center [33, 210] width 11 height 11
click at [34, 209] on div at bounding box center [33, 210] width 11 height 11
click at [31, 141] on div at bounding box center [34, 150] width 23 height 23
click at [54, 550] on div "Pen" at bounding box center [48, 659] width 17 height 9
click at [35, 332] on div at bounding box center [33, 331] width 11 height 11
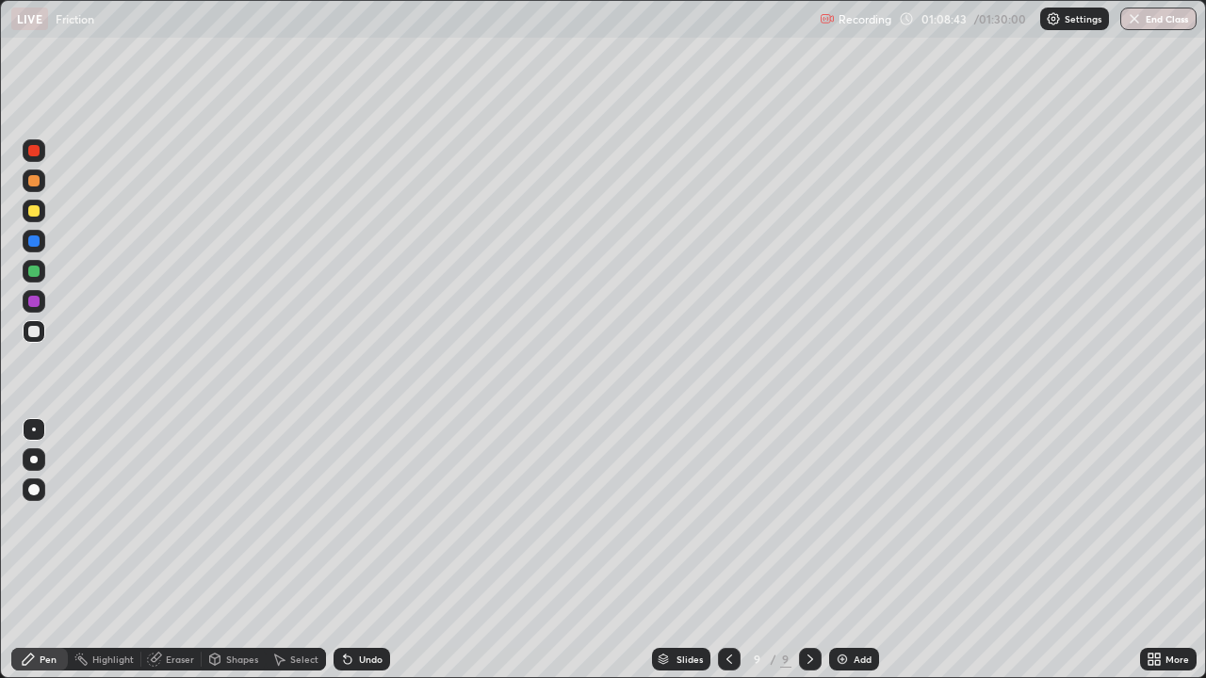
click at [42, 234] on div at bounding box center [34, 241] width 23 height 23
click at [35, 187] on div at bounding box center [34, 181] width 23 height 23
click at [35, 158] on div at bounding box center [34, 150] width 23 height 23
click at [29, 269] on div at bounding box center [33, 271] width 11 height 11
click at [724, 550] on icon at bounding box center [729, 659] width 15 height 15
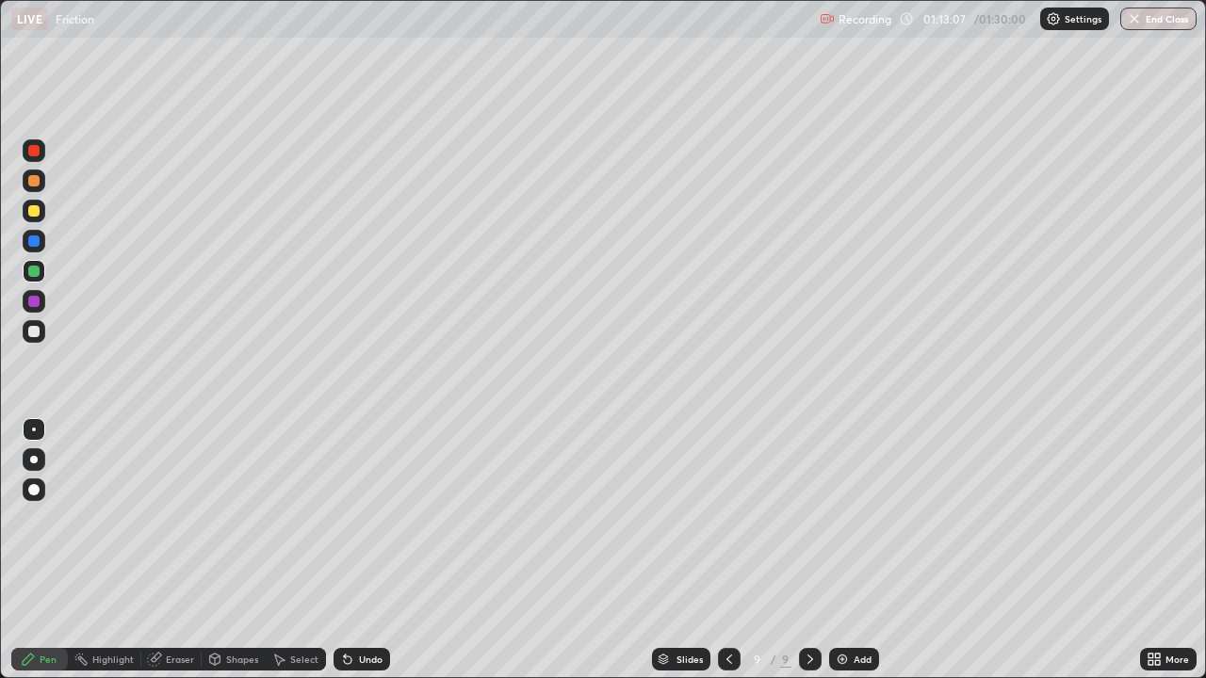
click at [727, 550] on icon at bounding box center [729, 659] width 15 height 15
click at [735, 550] on div at bounding box center [729, 659] width 23 height 23
click at [736, 550] on div at bounding box center [729, 659] width 23 height 23
click at [737, 550] on div at bounding box center [729, 659] width 23 height 23
click at [727, 550] on icon at bounding box center [729, 659] width 15 height 15
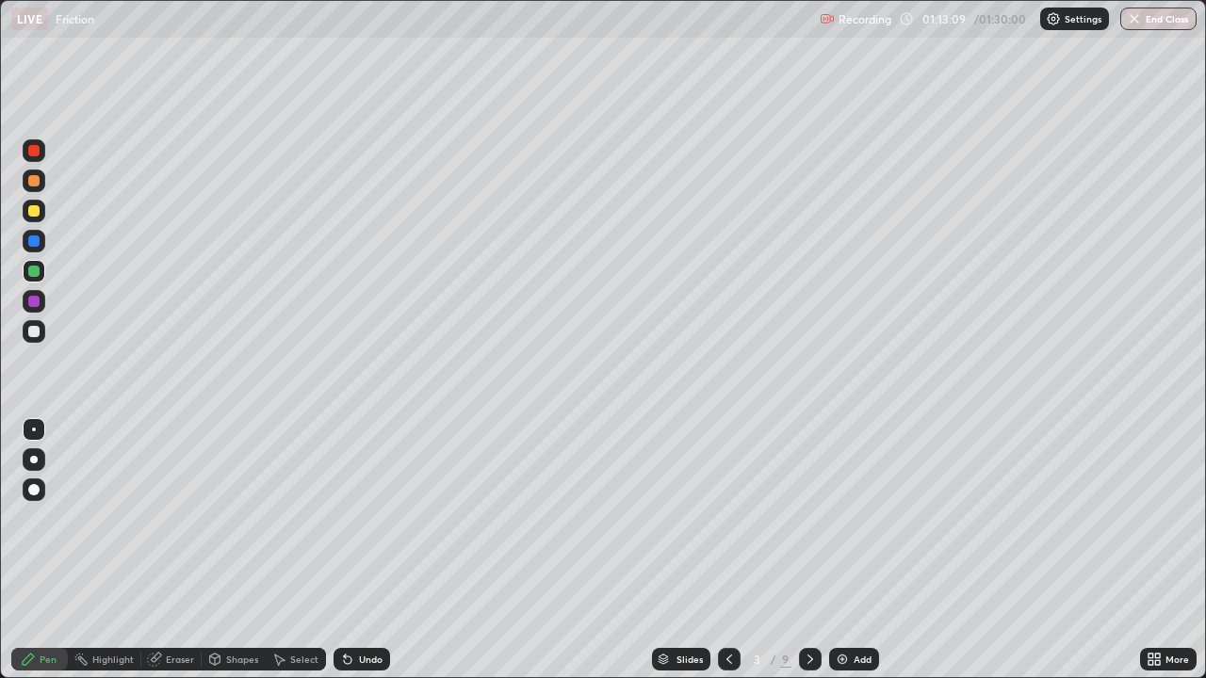
click at [819, 550] on div at bounding box center [810, 659] width 23 height 23
click at [805, 550] on icon at bounding box center [810, 659] width 15 height 15
click at [808, 550] on icon at bounding box center [810, 659] width 15 height 15
click at [810, 550] on icon at bounding box center [810, 659] width 15 height 15
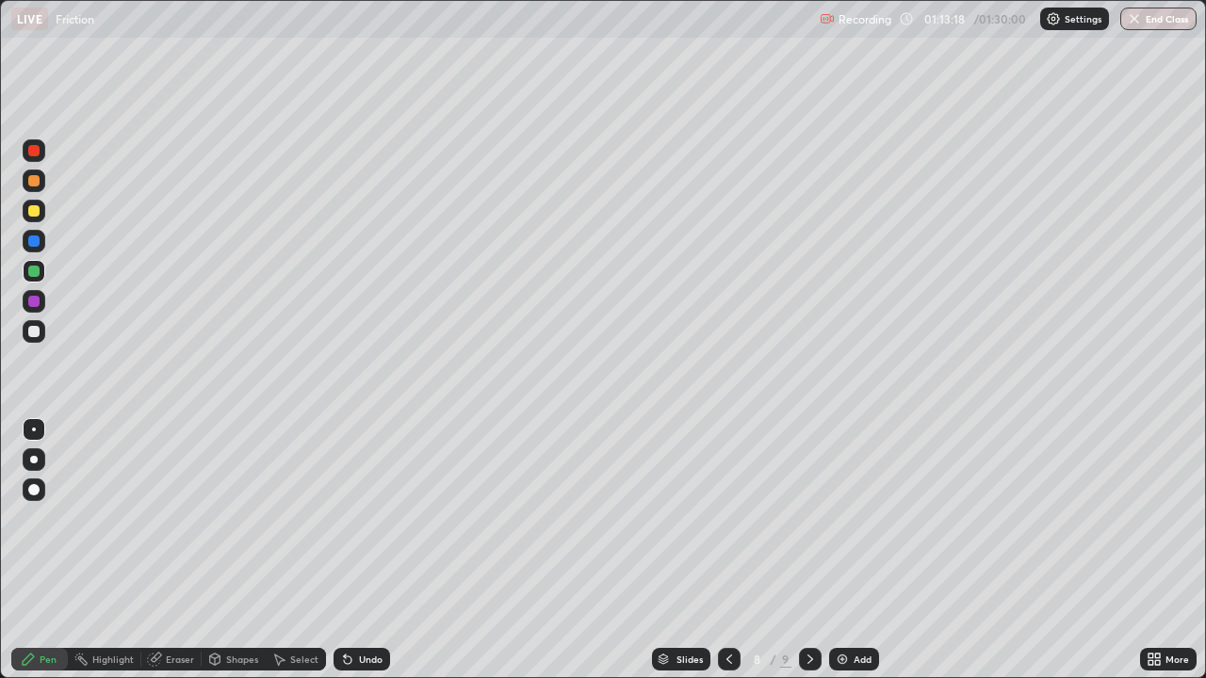
click at [806, 550] on icon at bounding box center [810, 659] width 15 height 15
click at [808, 550] on icon at bounding box center [810, 659] width 15 height 15
click at [814, 550] on div at bounding box center [810, 659] width 23 height 23
click at [805, 550] on div at bounding box center [810, 659] width 23 height 23
click at [839, 550] on img at bounding box center [842, 659] width 15 height 15
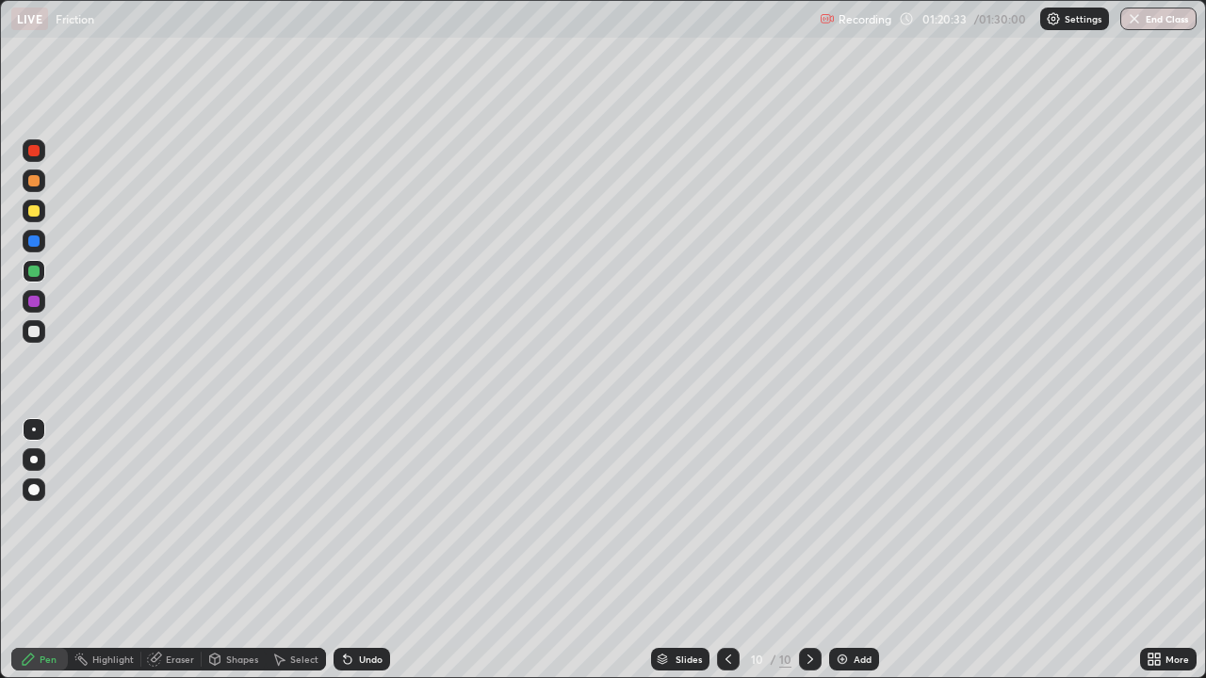
click at [237, 550] on div "Shapes" at bounding box center [242, 659] width 32 height 9
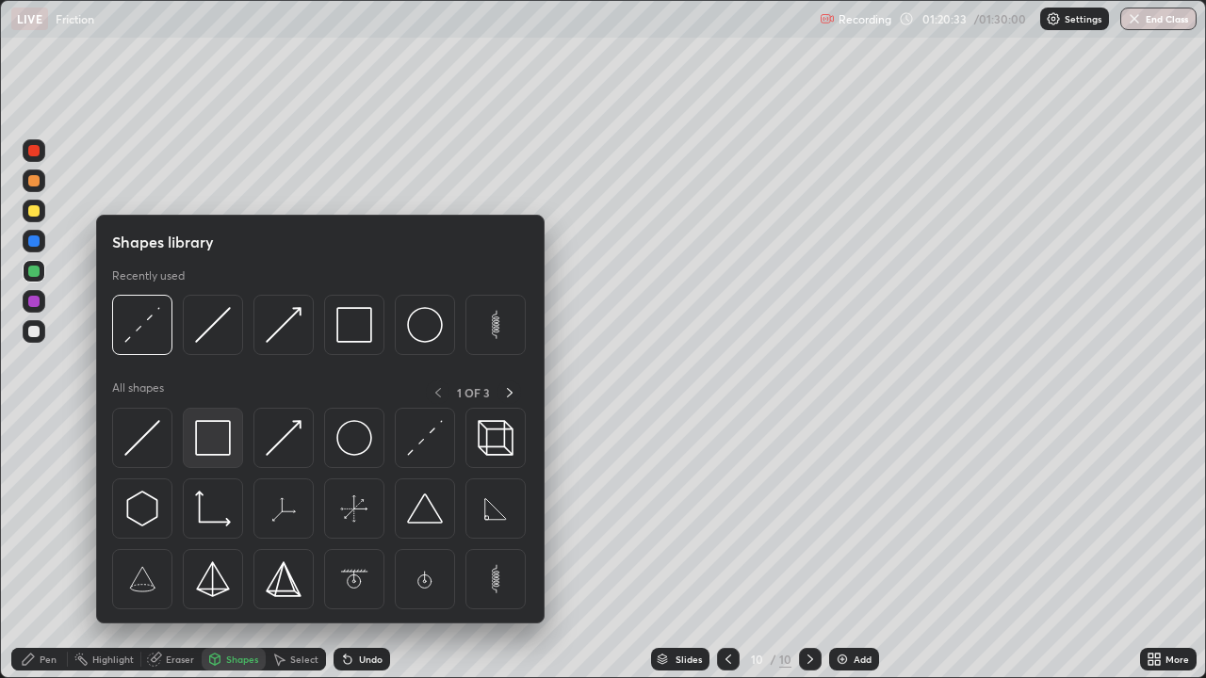
click at [207, 443] on img at bounding box center [213, 438] width 36 height 36
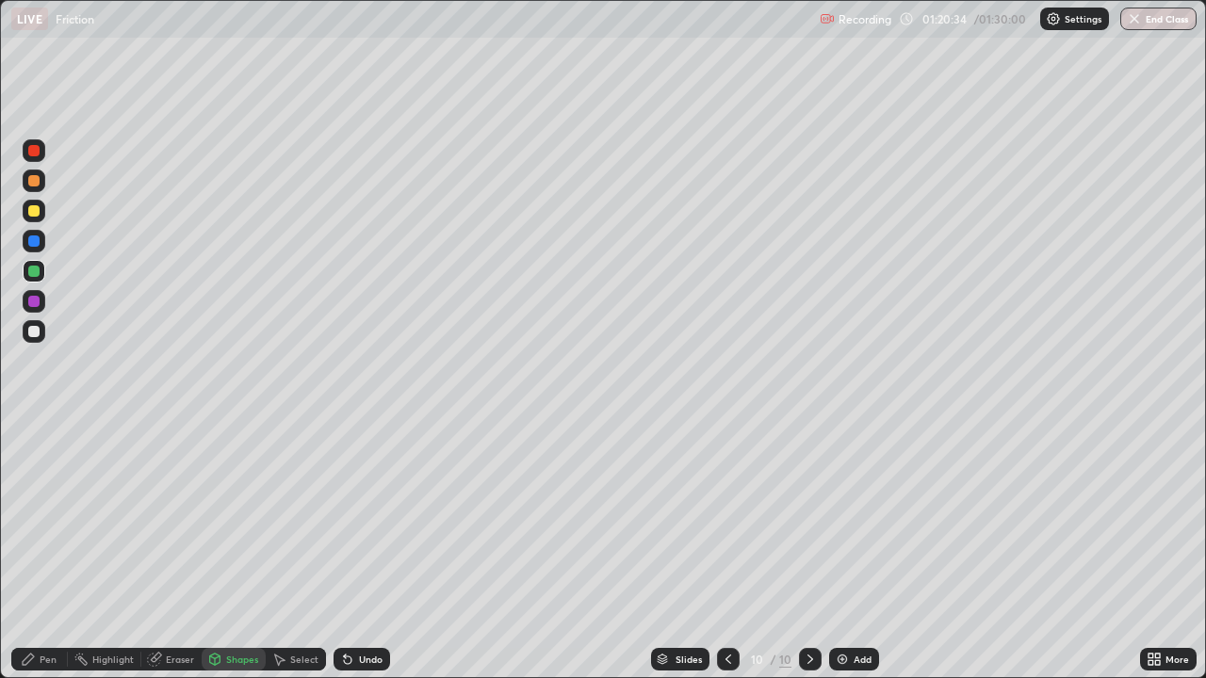
click at [221, 550] on div "Shapes" at bounding box center [234, 659] width 64 height 23
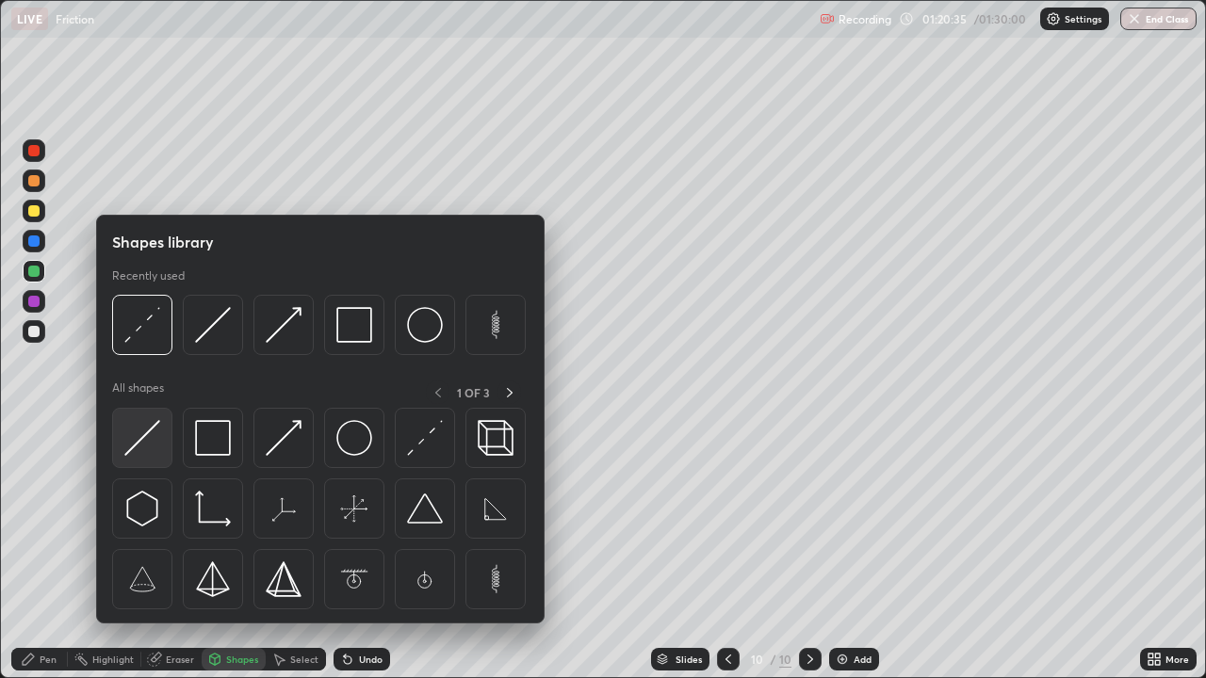
click at [132, 444] on img at bounding box center [142, 438] width 36 height 36
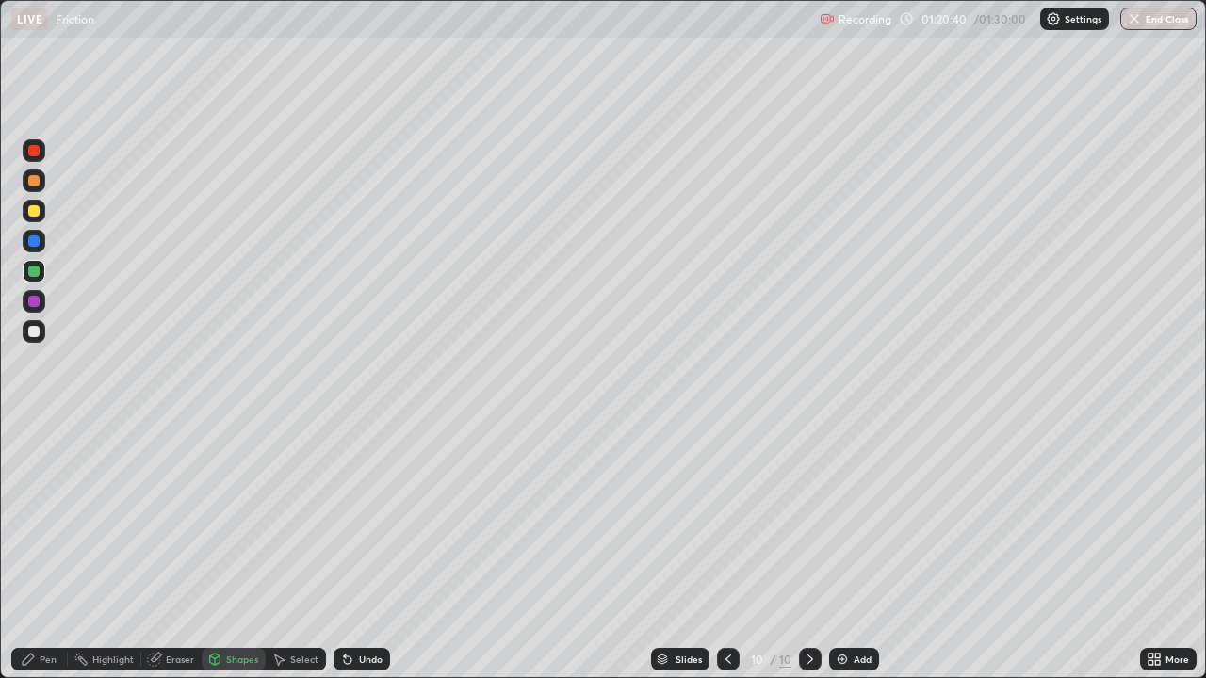
click at [251, 550] on div "Shapes" at bounding box center [234, 659] width 64 height 23
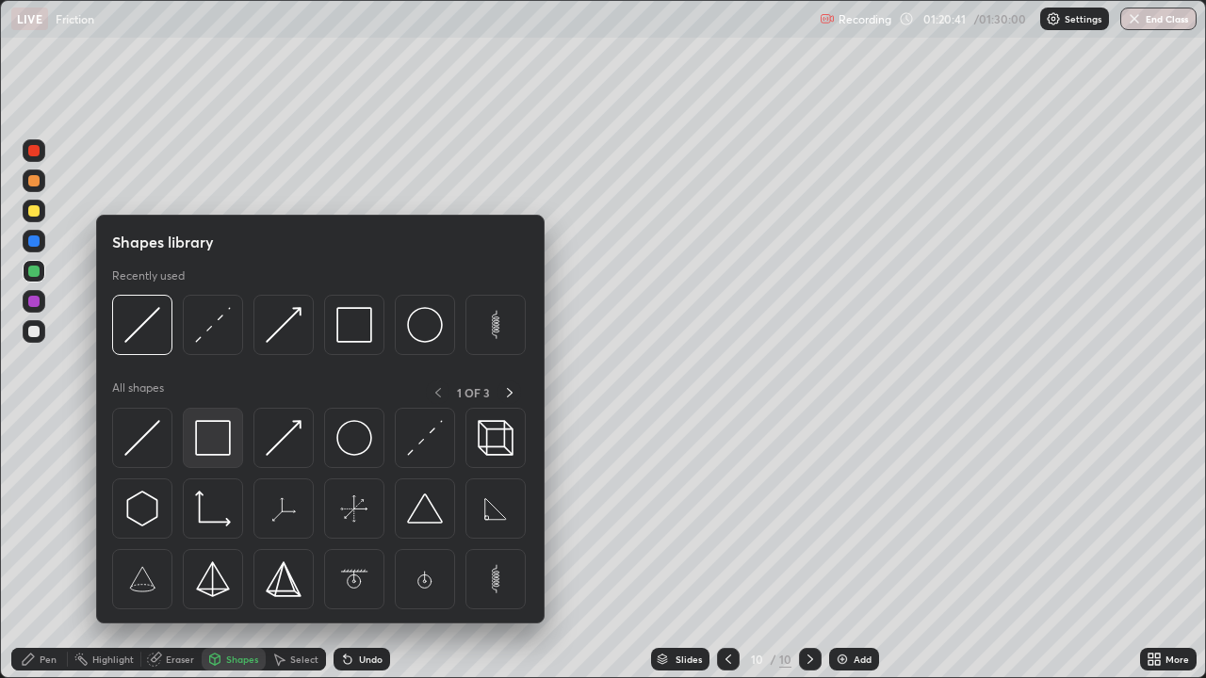
click at [216, 434] on img at bounding box center [213, 438] width 36 height 36
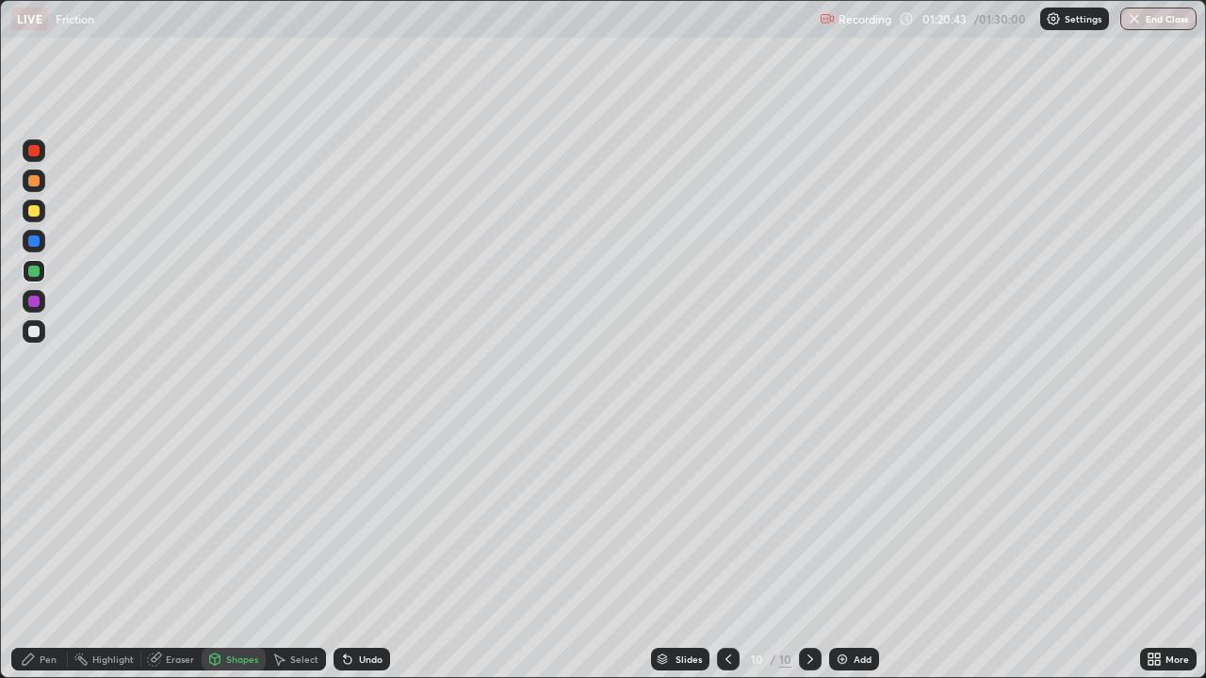
click at [368, 550] on div "Undo" at bounding box center [361, 659] width 57 height 23
click at [34, 266] on div at bounding box center [33, 271] width 11 height 11
click at [352, 550] on icon at bounding box center [347, 659] width 15 height 15
click at [350, 550] on div "Undo" at bounding box center [361, 659] width 57 height 23
click at [48, 550] on div "Pen" at bounding box center [48, 659] width 17 height 9
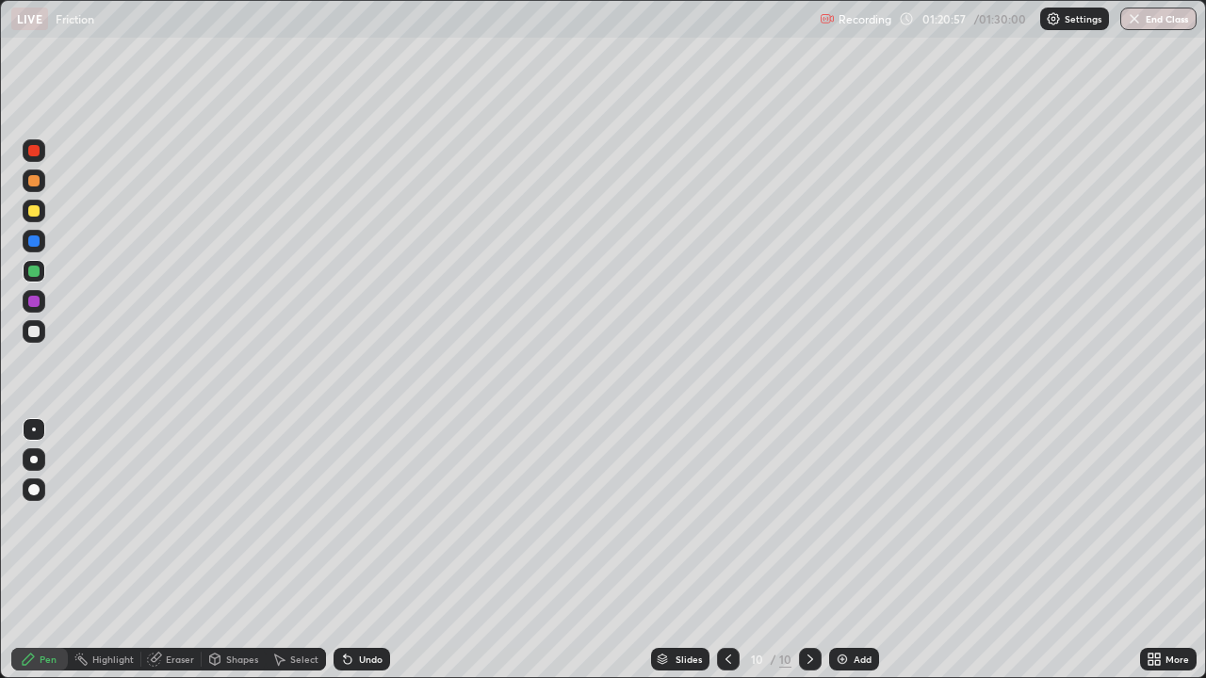
click at [42, 265] on div at bounding box center [34, 271] width 23 height 23
click at [33, 272] on div at bounding box center [33, 271] width 11 height 11
click at [251, 550] on div "Shapes" at bounding box center [242, 659] width 32 height 9
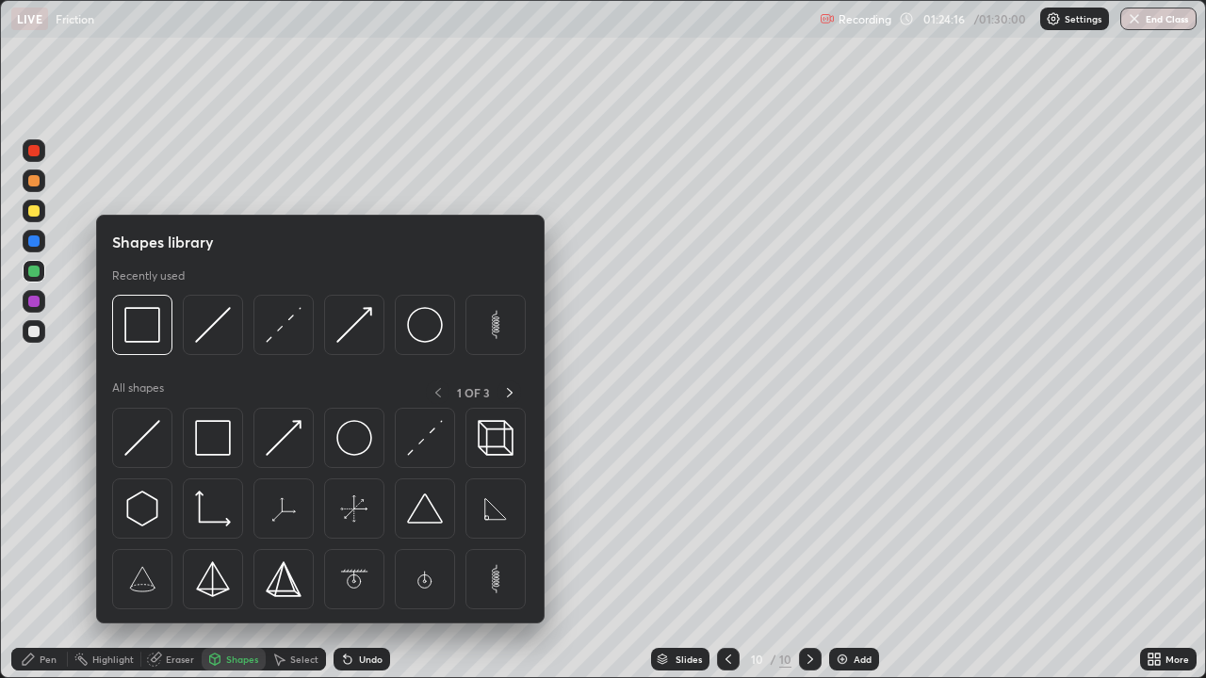
click at [151, 550] on icon at bounding box center [154, 659] width 15 height 15
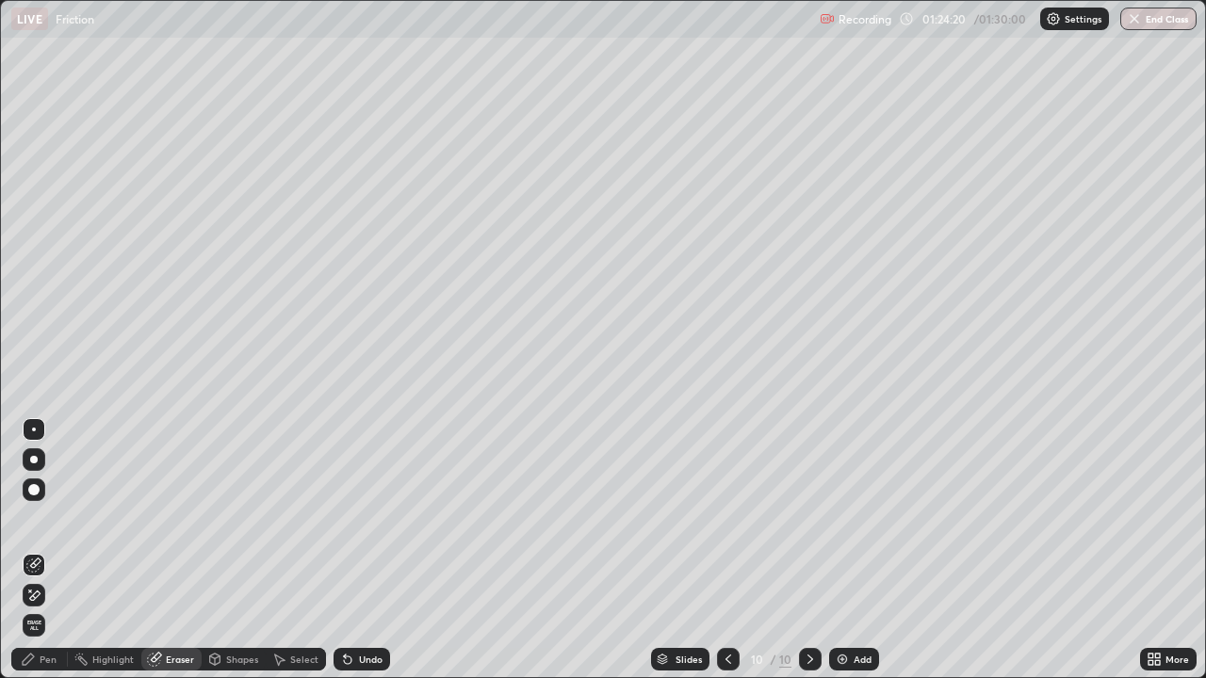
click at [236, 550] on div "Shapes" at bounding box center [234, 659] width 64 height 23
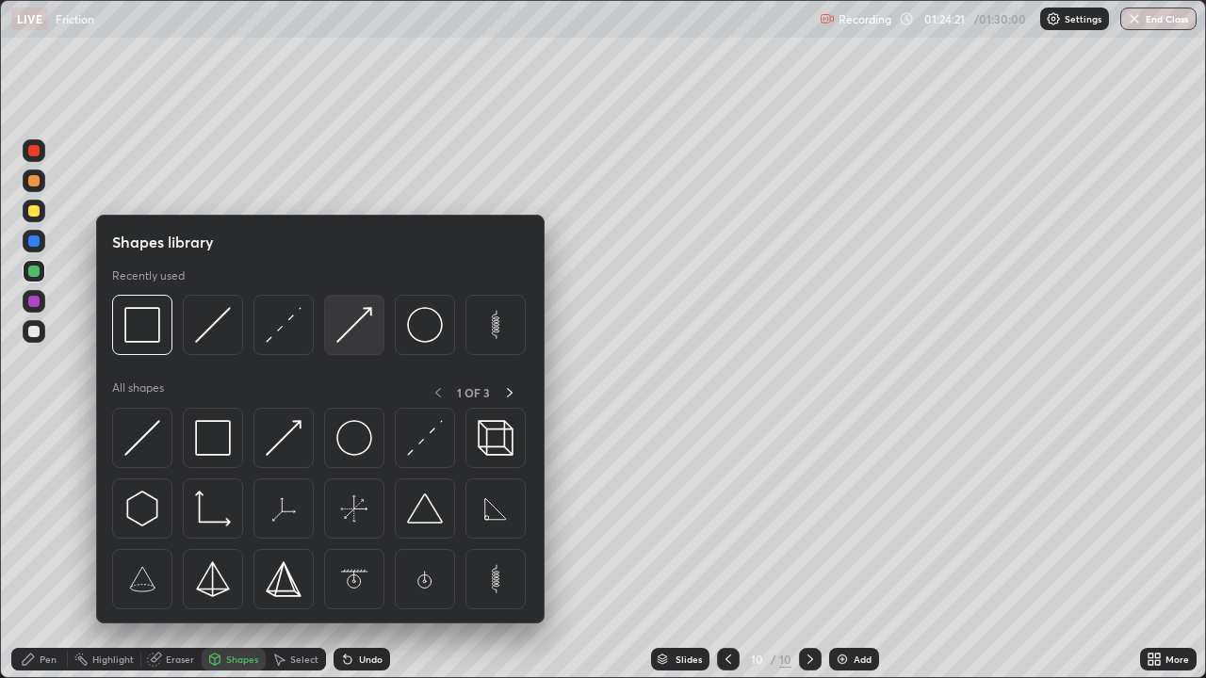
click at [358, 322] on img at bounding box center [354, 325] width 36 height 36
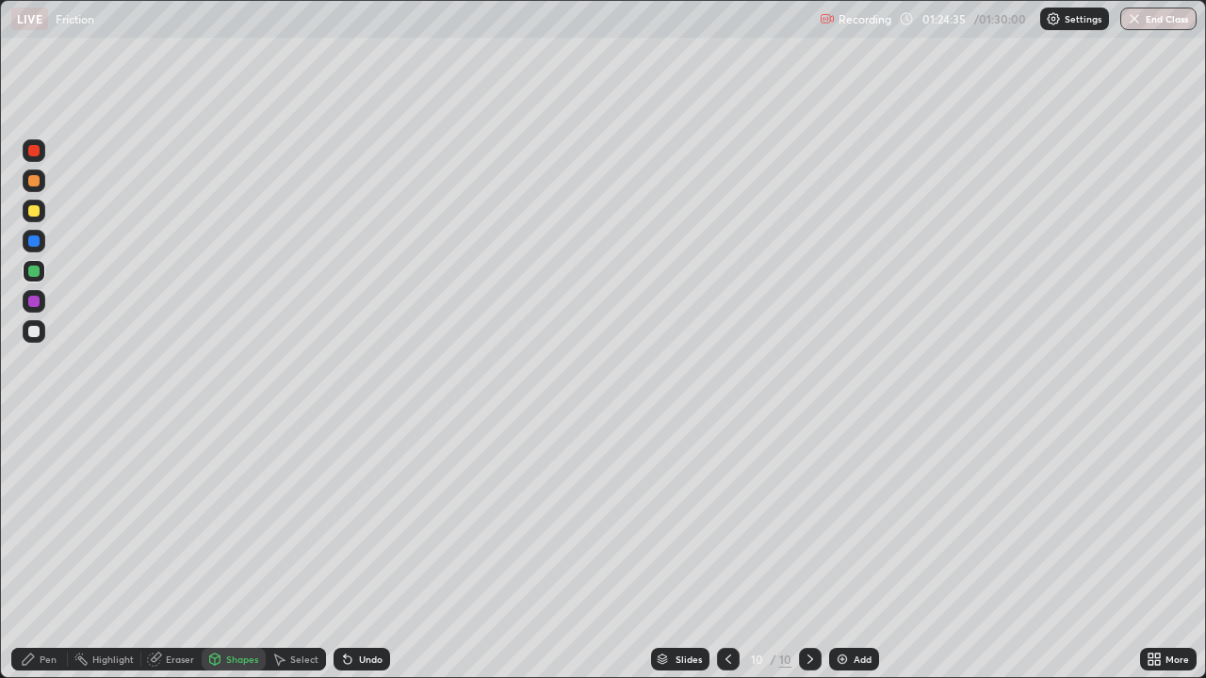
click at [49, 550] on div "Pen" at bounding box center [48, 659] width 17 height 9
click at [39, 274] on div at bounding box center [33, 271] width 11 height 11
click at [363, 550] on div "Undo" at bounding box center [371, 659] width 24 height 9
click at [242, 550] on div "Shapes" at bounding box center [242, 659] width 32 height 9
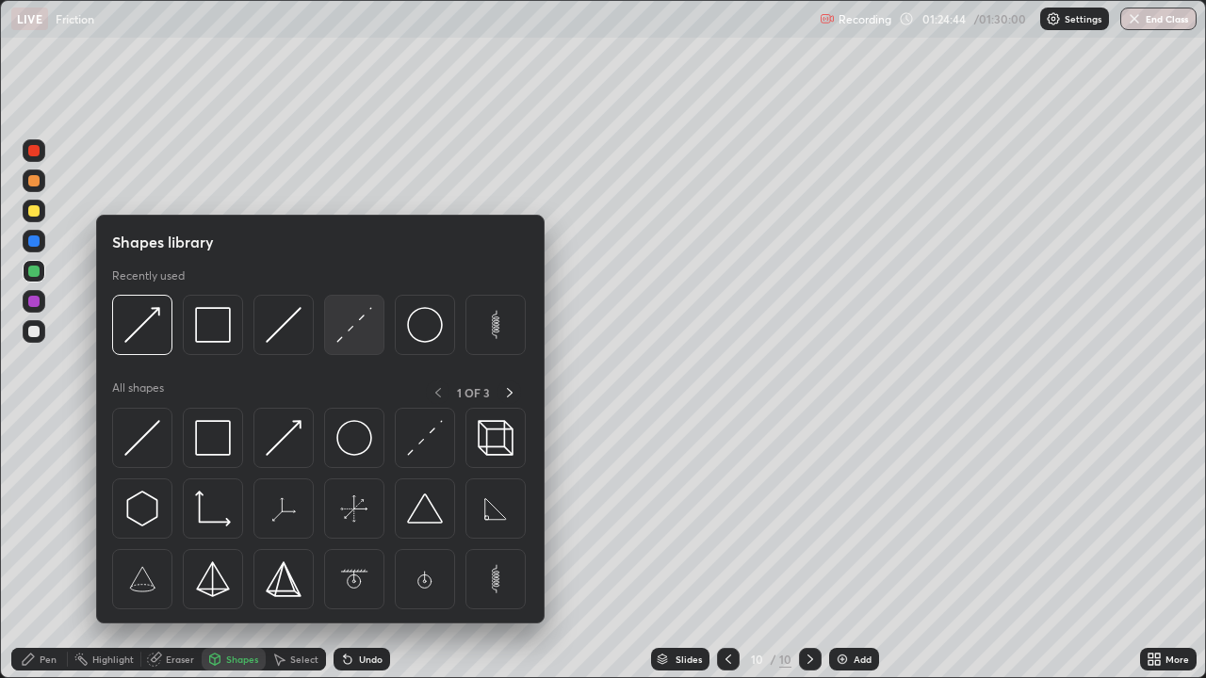
click at [364, 323] on img at bounding box center [354, 325] width 36 height 36
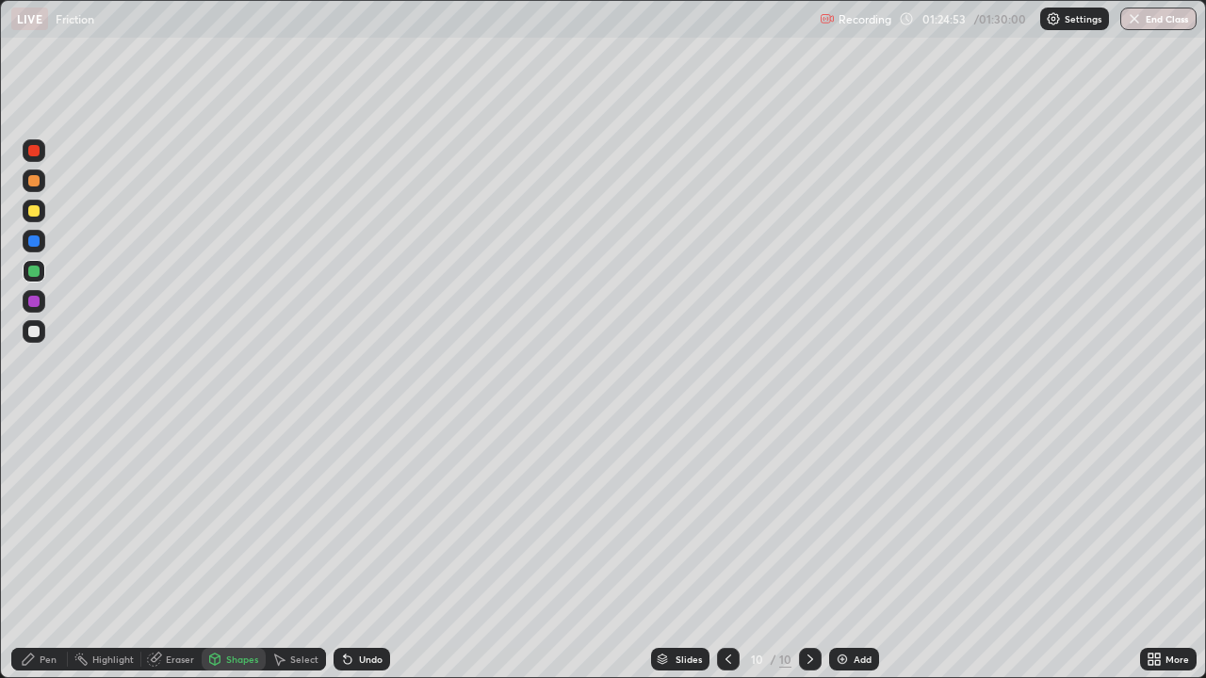
click at [30, 158] on div at bounding box center [34, 150] width 23 height 23
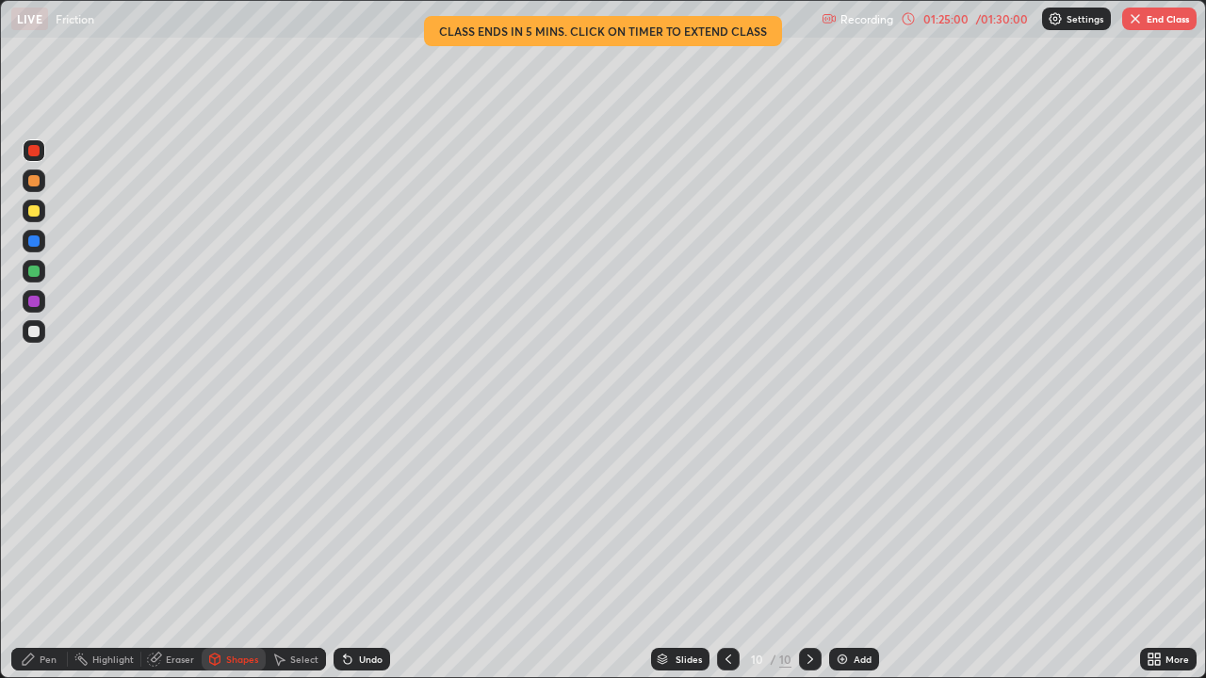
click at [374, 550] on div "Undo" at bounding box center [361, 659] width 57 height 23
click at [39, 152] on div at bounding box center [33, 150] width 11 height 11
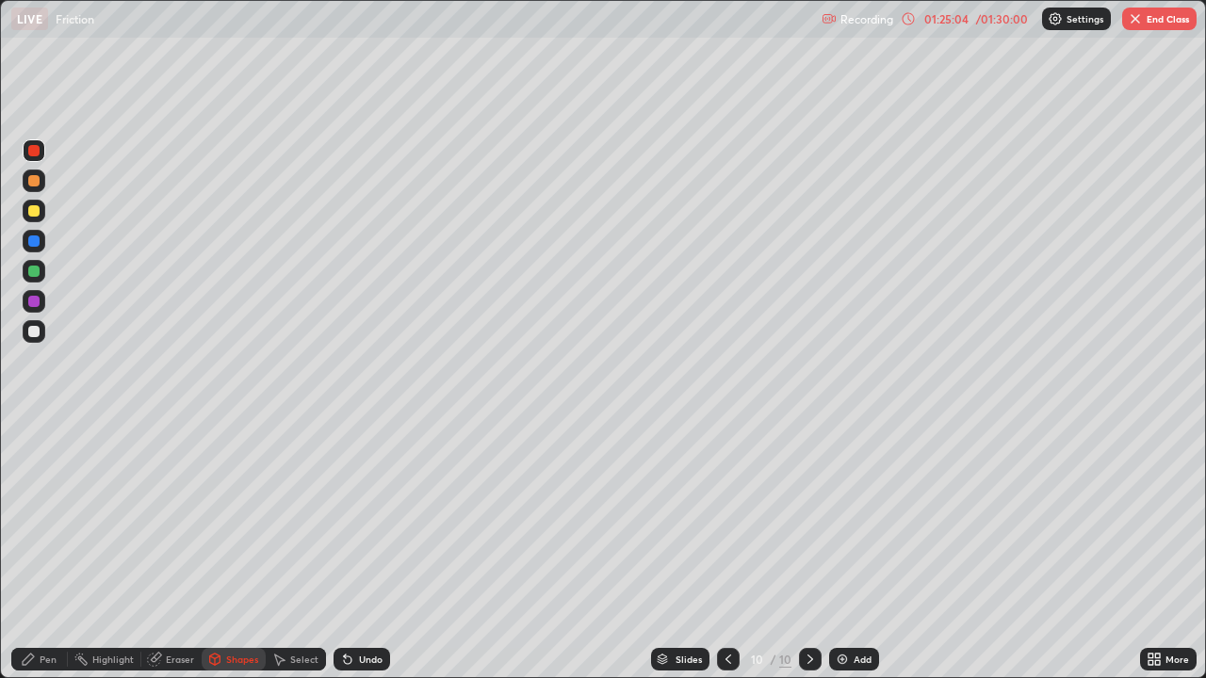
click at [364, 550] on div "Undo" at bounding box center [361, 659] width 57 height 23
click at [58, 550] on div "Pen" at bounding box center [39, 659] width 57 height 23
click at [37, 268] on div at bounding box center [33, 271] width 11 height 11
click at [164, 550] on div "Eraser" at bounding box center [171, 659] width 60 height 23
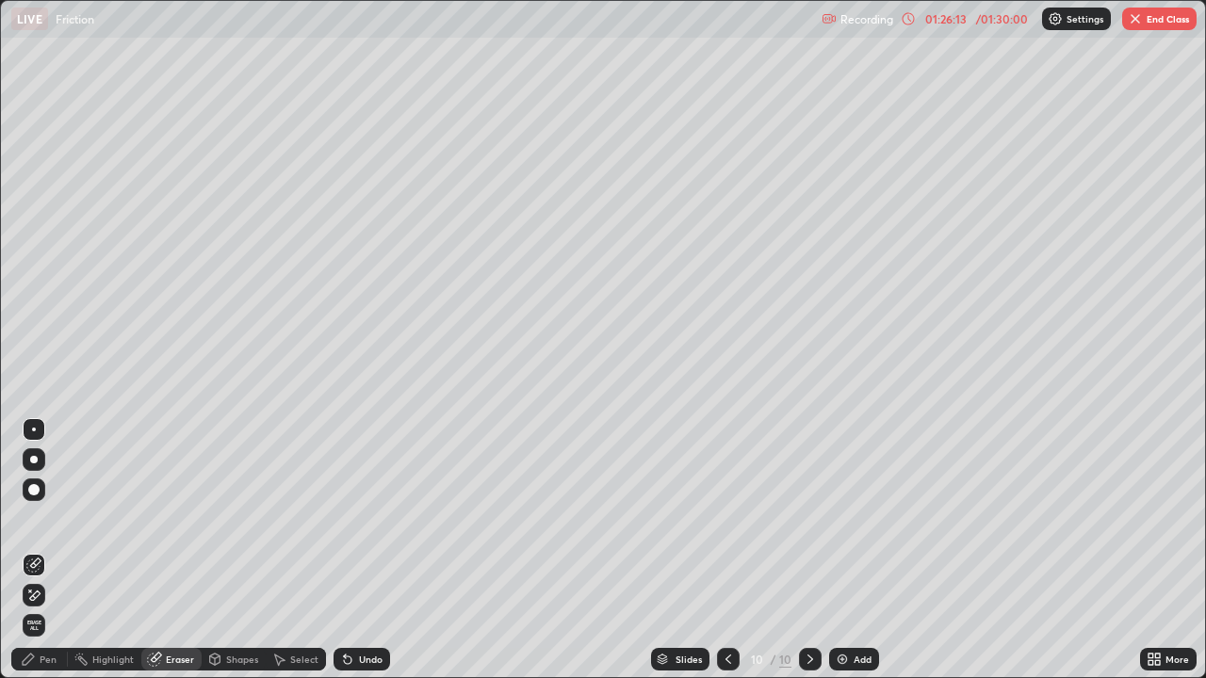
click at [57, 550] on div "Pen" at bounding box center [39, 659] width 57 height 23
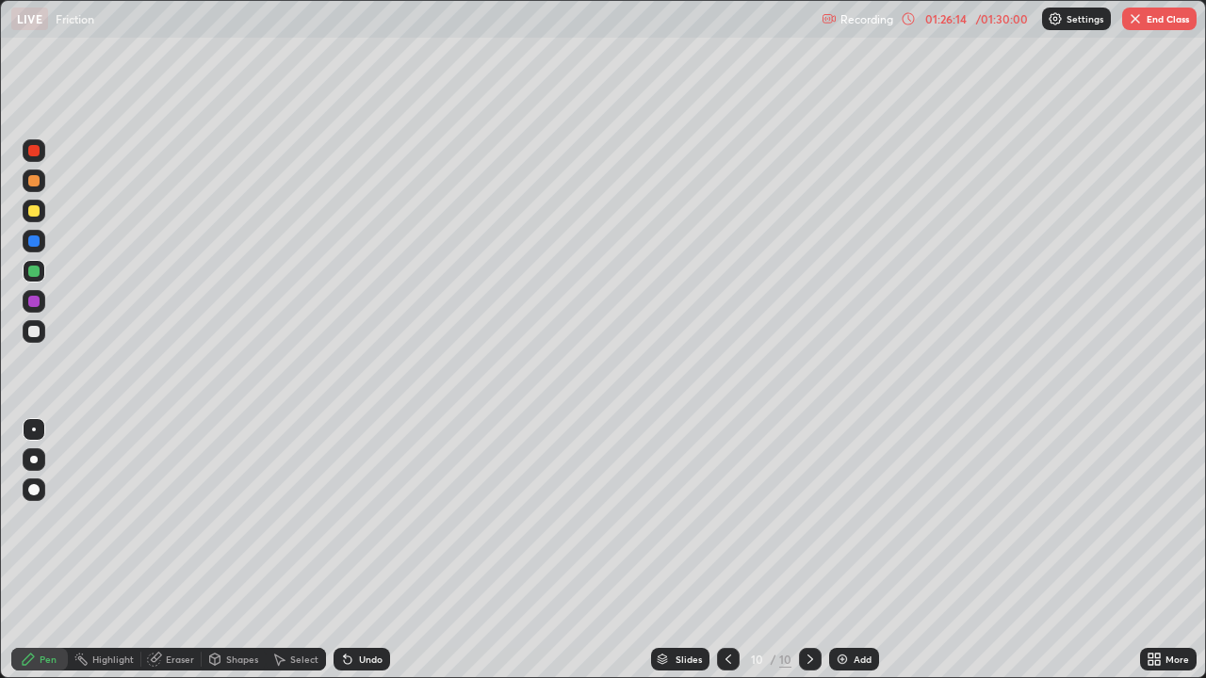
click at [38, 263] on div at bounding box center [34, 271] width 23 height 23
click at [1151, 16] on button "End Class" at bounding box center [1159, 19] width 74 height 23
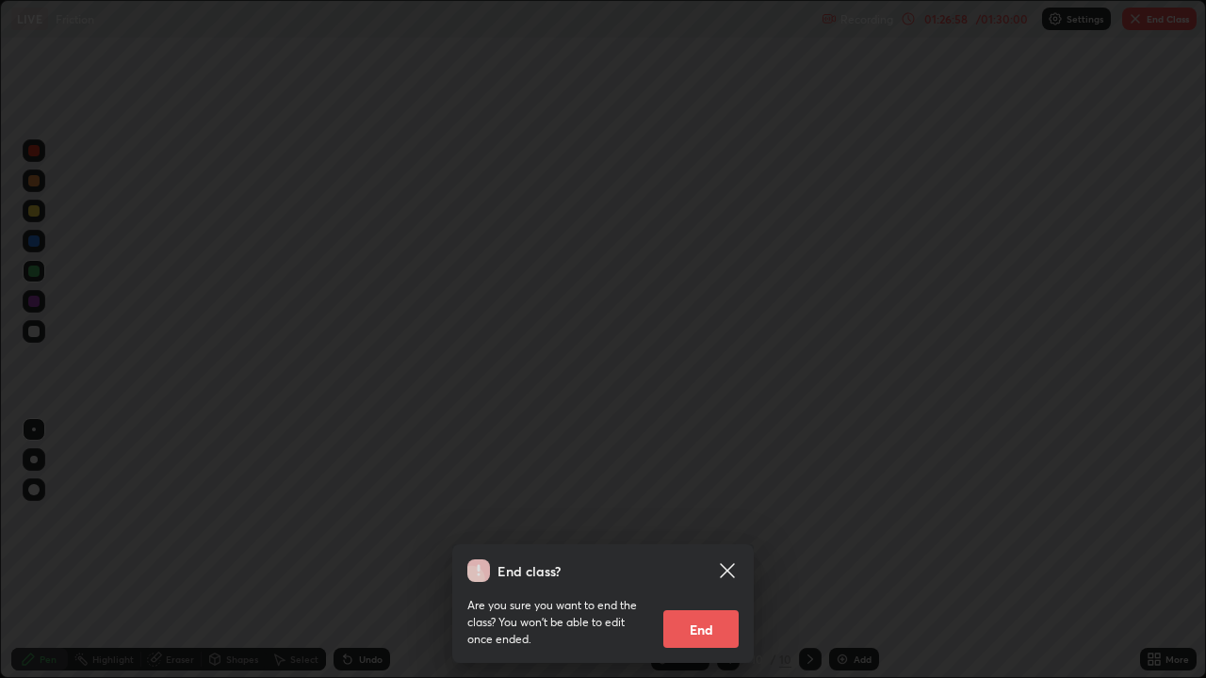
click at [673, 550] on button "End" at bounding box center [700, 629] width 75 height 38
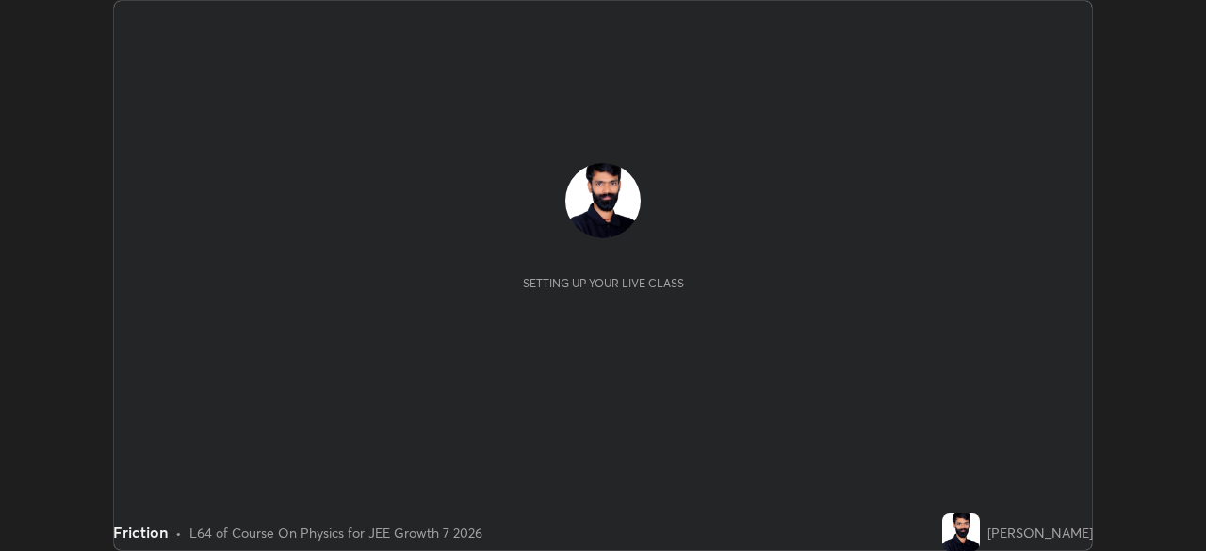
scroll to position [551, 1205]
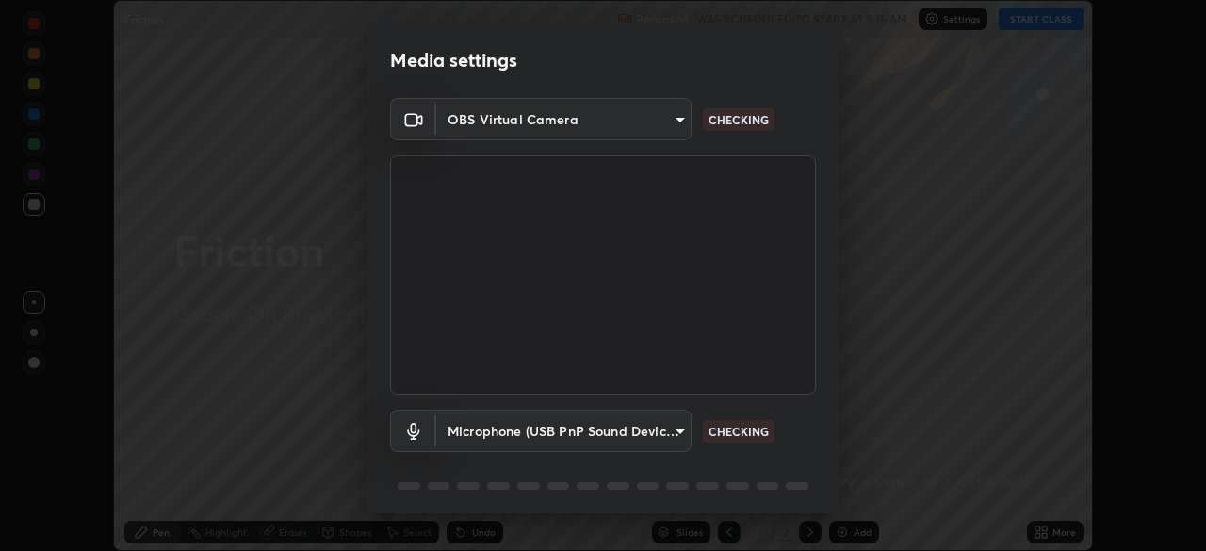
type input "b23672c371ae9b1e2d2e8c1262809c9406dc55f3a12da5c51b420c32c9b17bb4"
type input "b659f32ae6bf76fbaa17a44d9ea370e0c97bca3866036dd73200c2bea760ef3b"
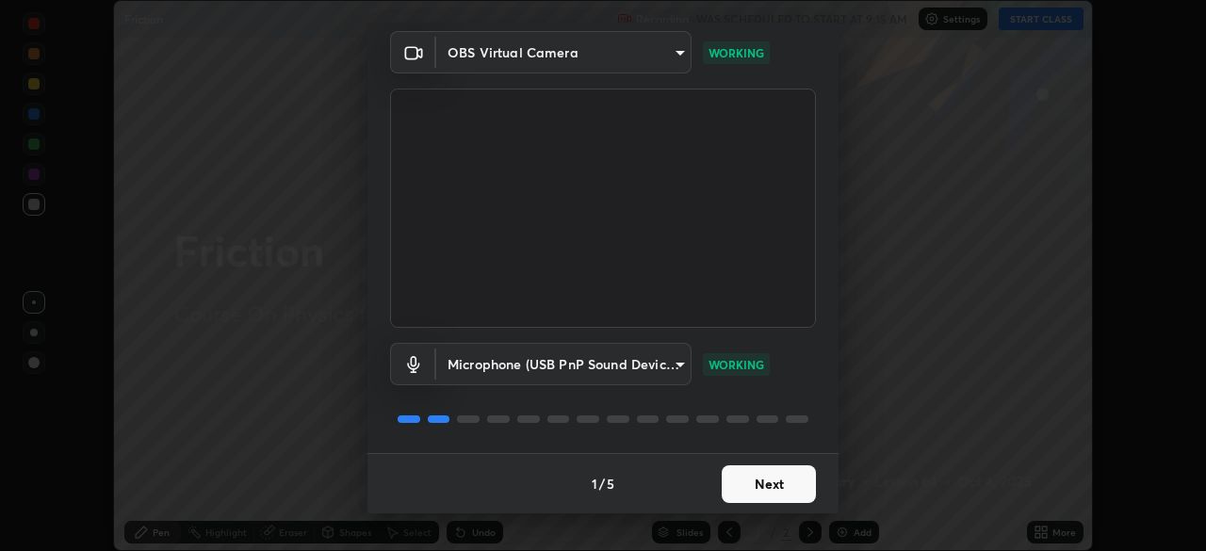
click at [751, 469] on button "Next" at bounding box center [769, 484] width 94 height 38
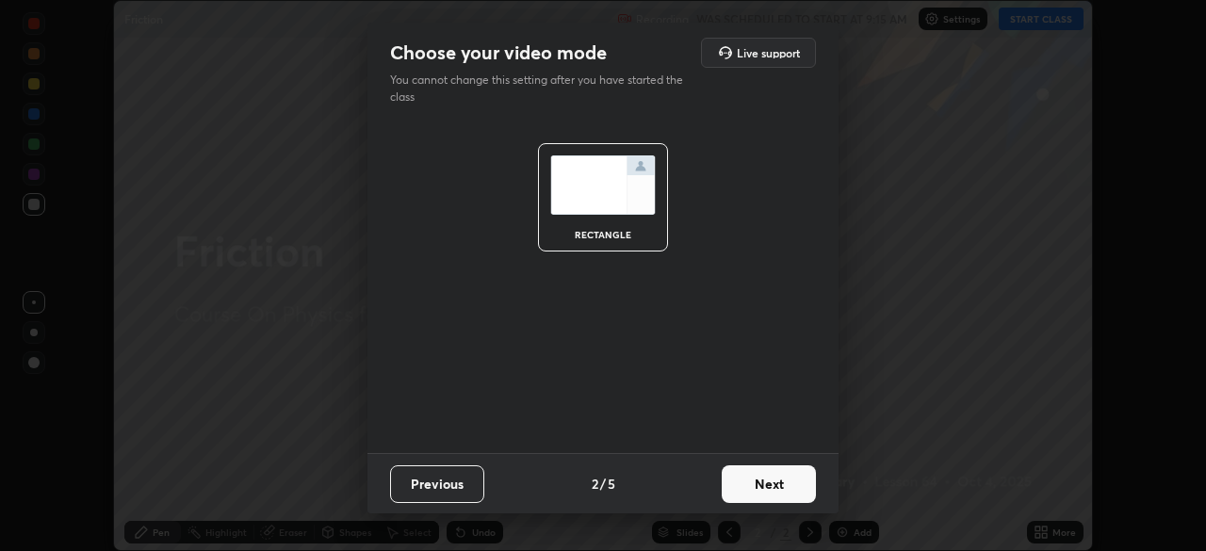
scroll to position [0, 0]
click at [743, 485] on button "Next" at bounding box center [769, 484] width 94 height 38
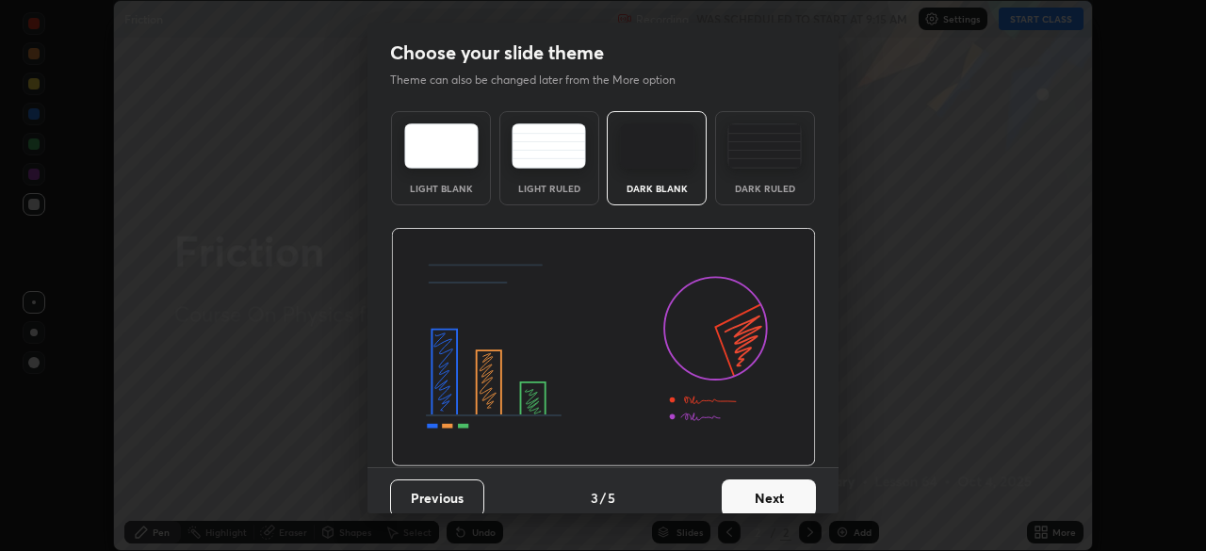
scroll to position [14, 0]
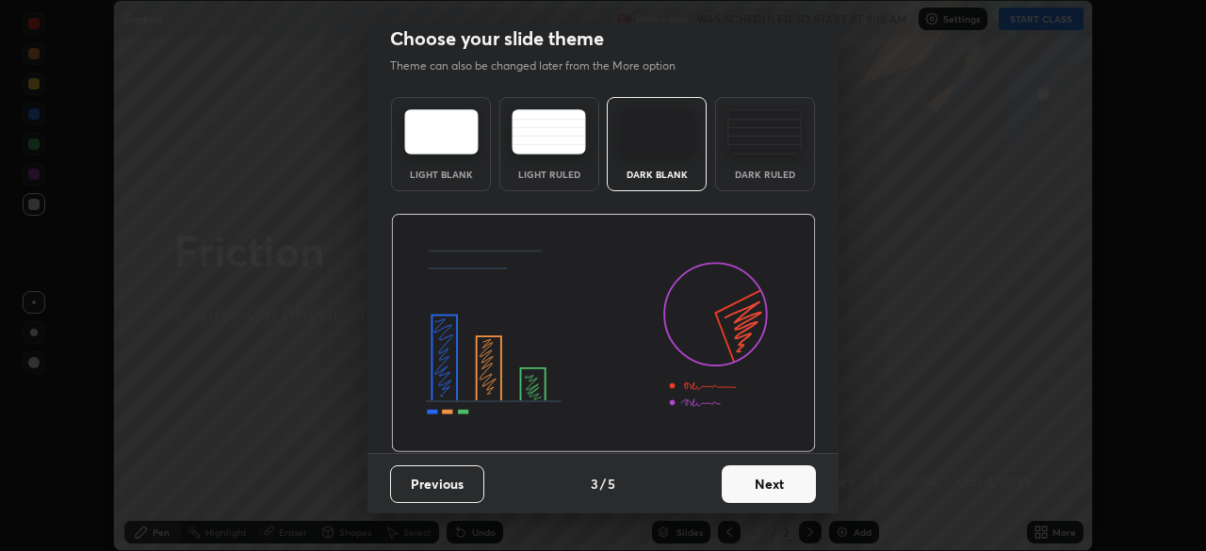
click at [756, 472] on button "Next" at bounding box center [769, 484] width 94 height 38
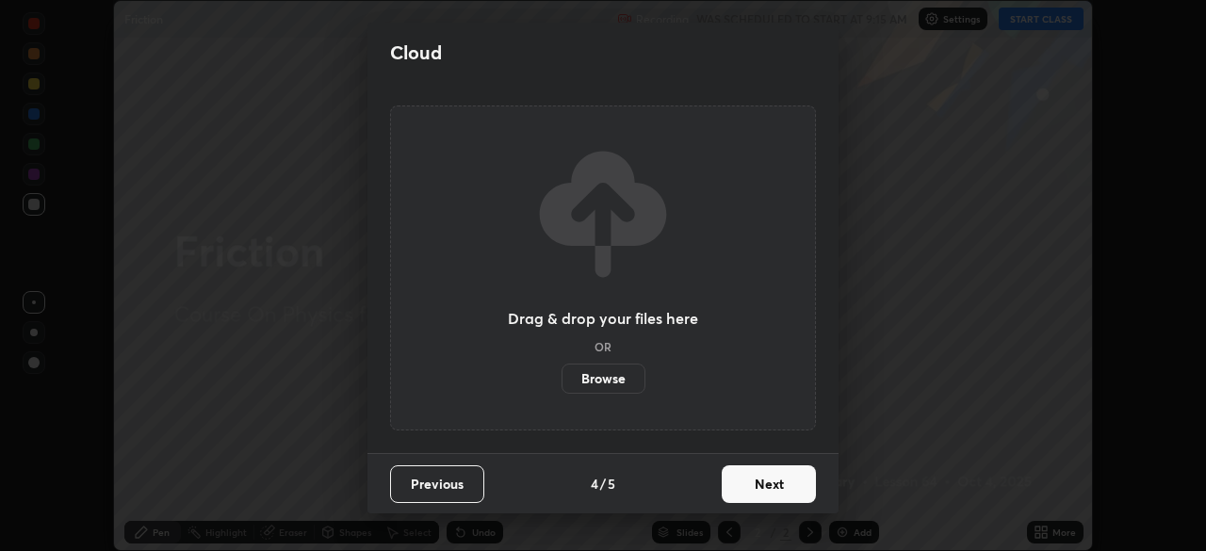
scroll to position [0, 0]
click at [754, 473] on button "Next" at bounding box center [769, 484] width 94 height 38
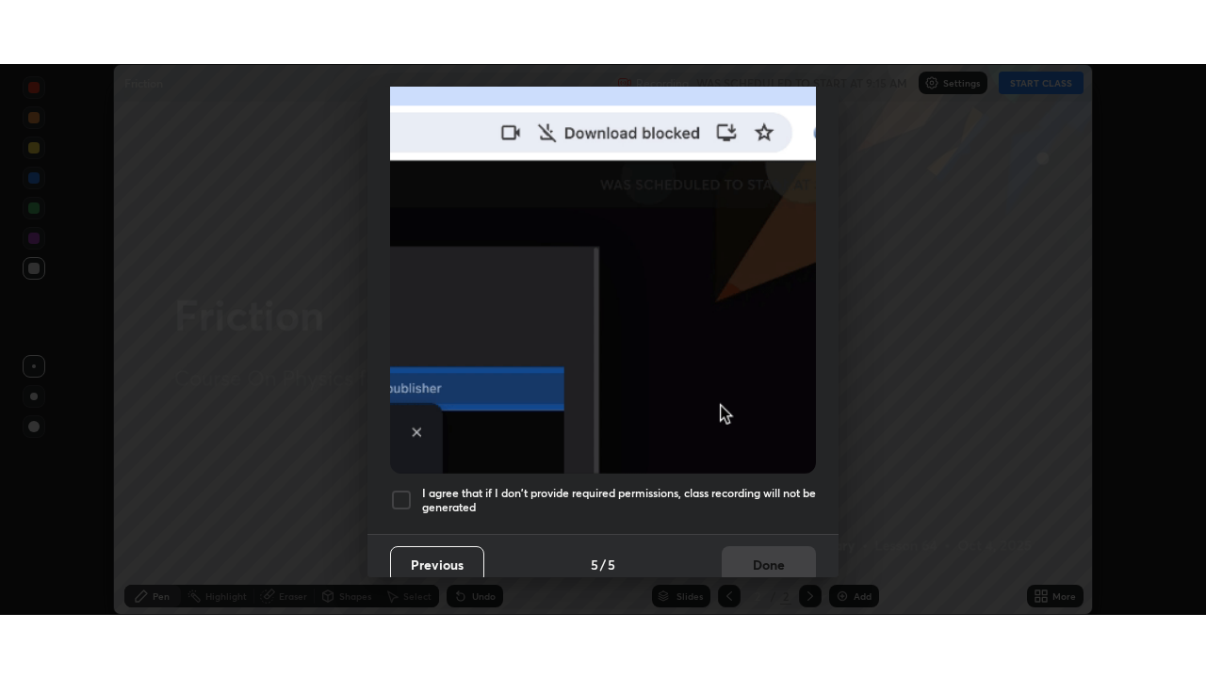
scroll to position [451, 0]
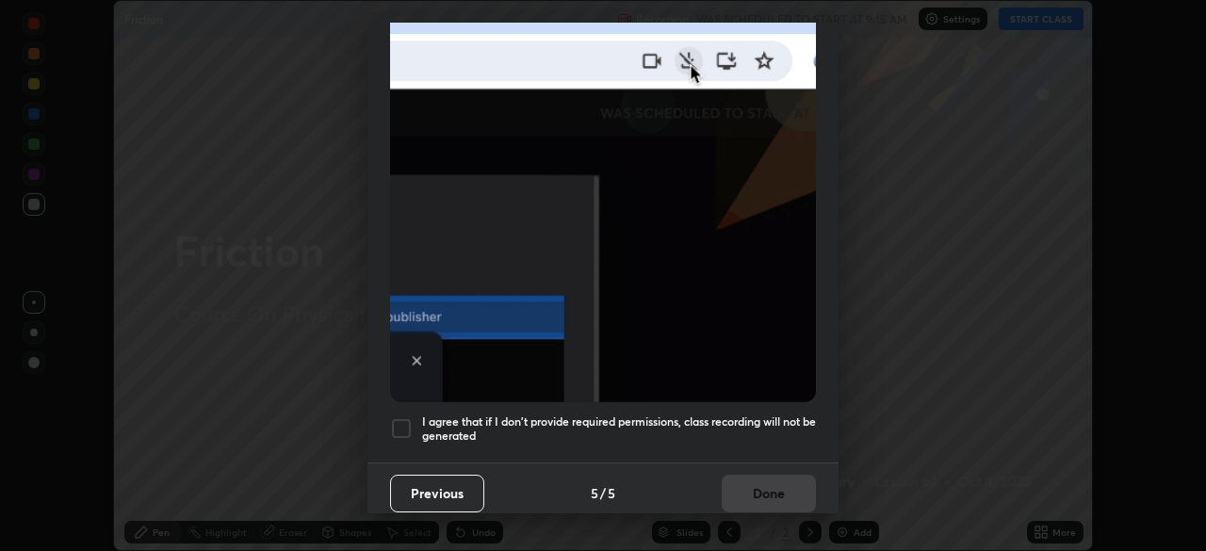
click at [533, 429] on h5 "I agree that if I don't provide required permissions, class recording will not …" at bounding box center [619, 429] width 394 height 29
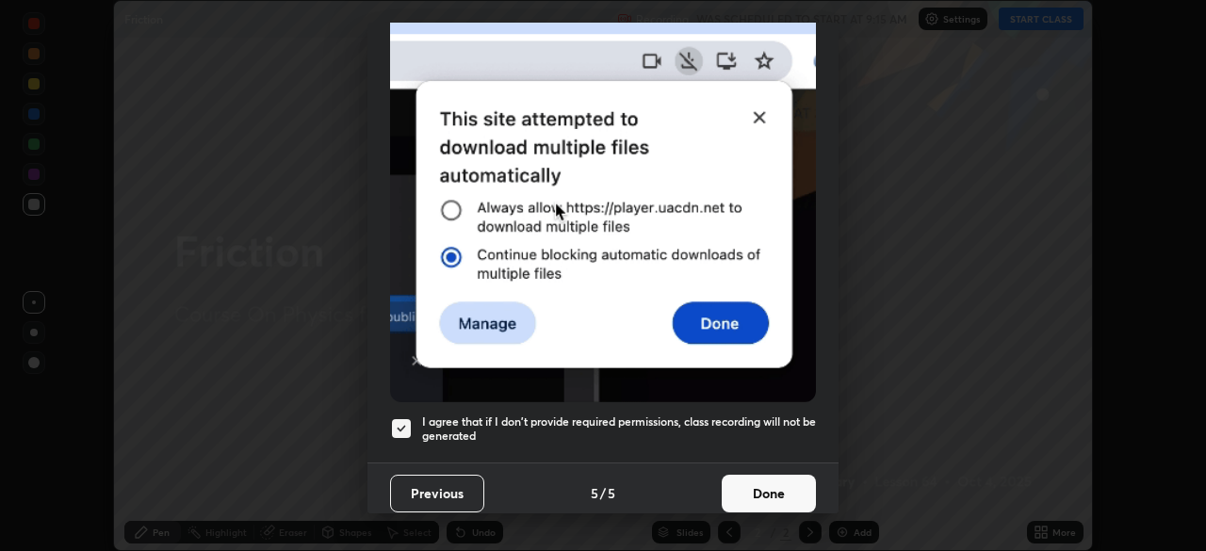
click at [744, 475] on button "Done" at bounding box center [769, 494] width 94 height 38
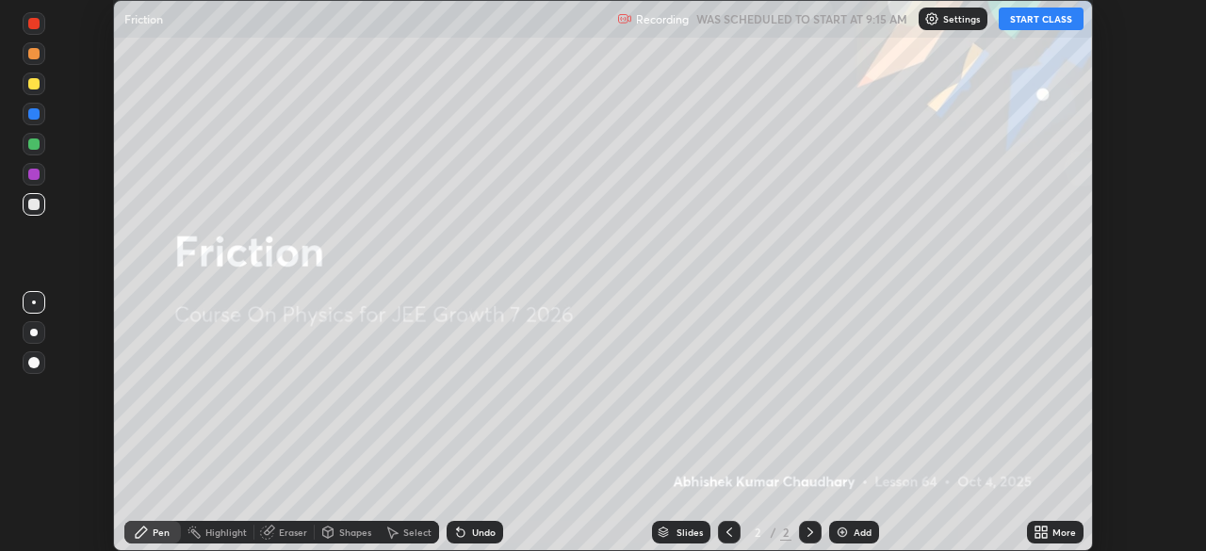
click at [842, 522] on div "Add" at bounding box center [854, 532] width 50 height 23
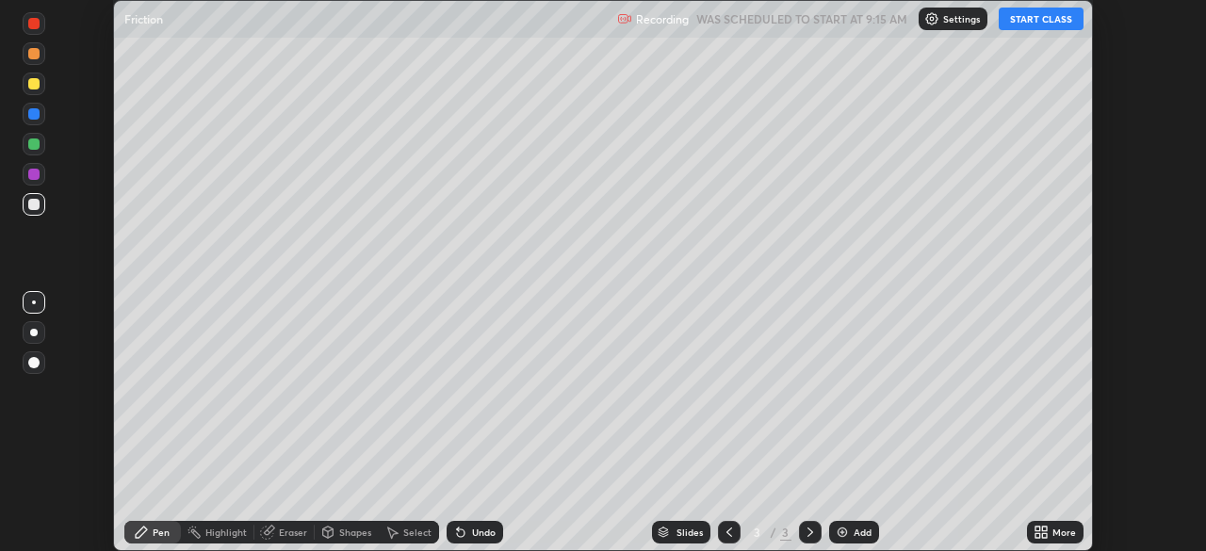
click at [1030, 9] on button "START CLASS" at bounding box center [1041, 19] width 85 height 23
click at [1014, 21] on button "START CLASS" at bounding box center [1041, 19] width 85 height 23
click at [838, 531] on img at bounding box center [842, 532] width 15 height 15
click at [731, 526] on icon at bounding box center [729, 532] width 15 height 15
click at [724, 523] on div at bounding box center [729, 532] width 23 height 23
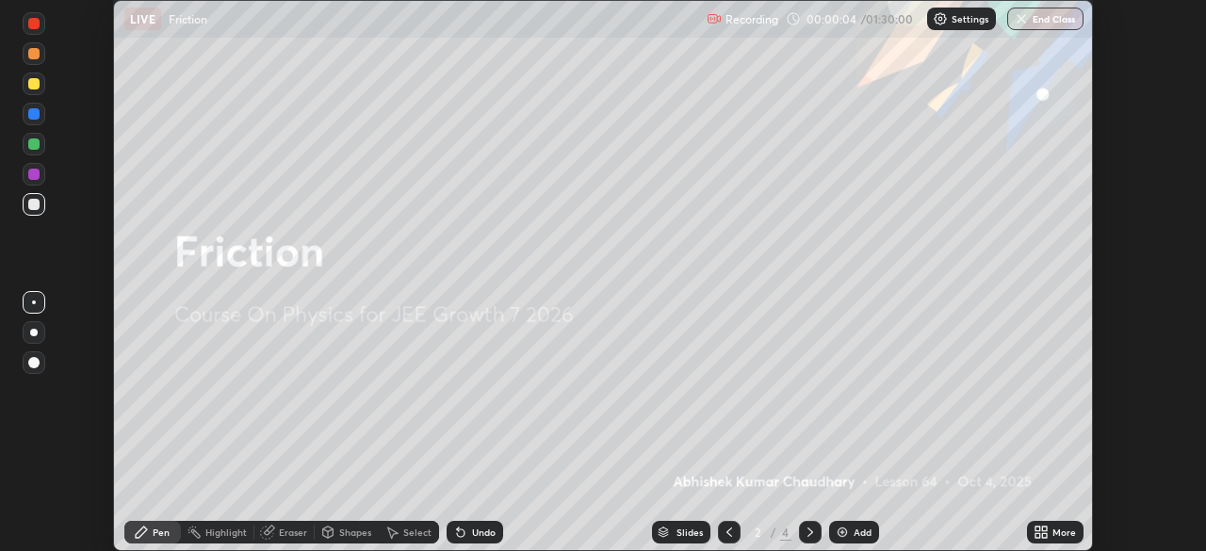
click at [808, 532] on icon at bounding box center [810, 532] width 15 height 15
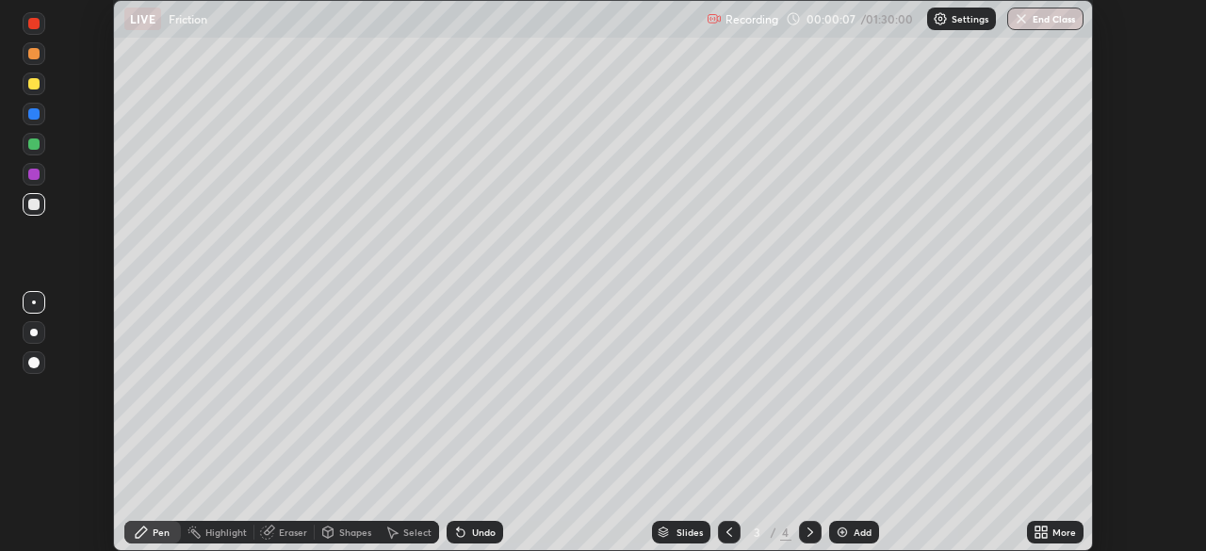
click at [1044, 529] on icon at bounding box center [1044, 529] width 5 height 5
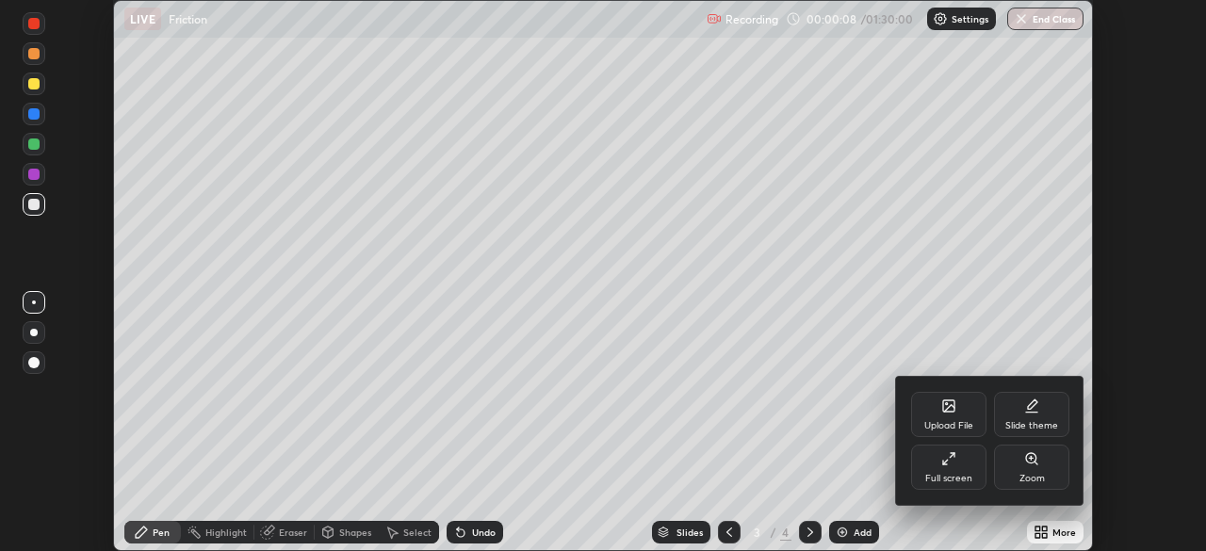
click at [962, 467] on div "Full screen" at bounding box center [948, 467] width 75 height 45
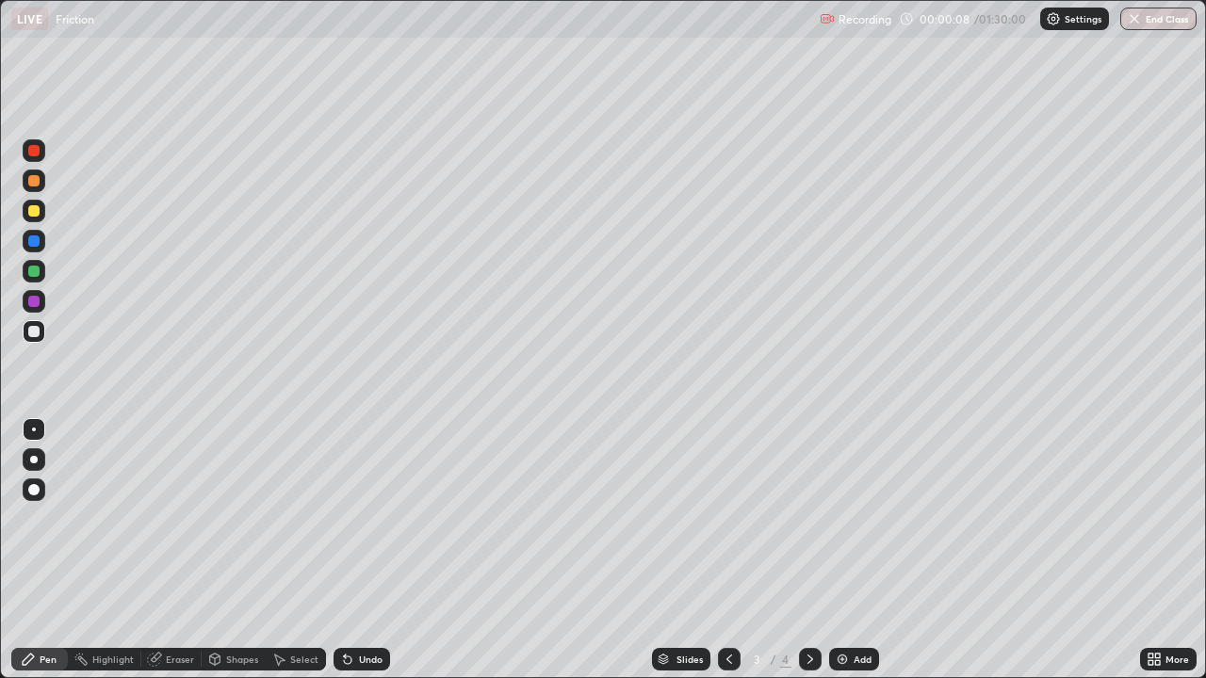
scroll to position [678, 1206]
click at [236, 550] on div "Shapes" at bounding box center [242, 659] width 32 height 9
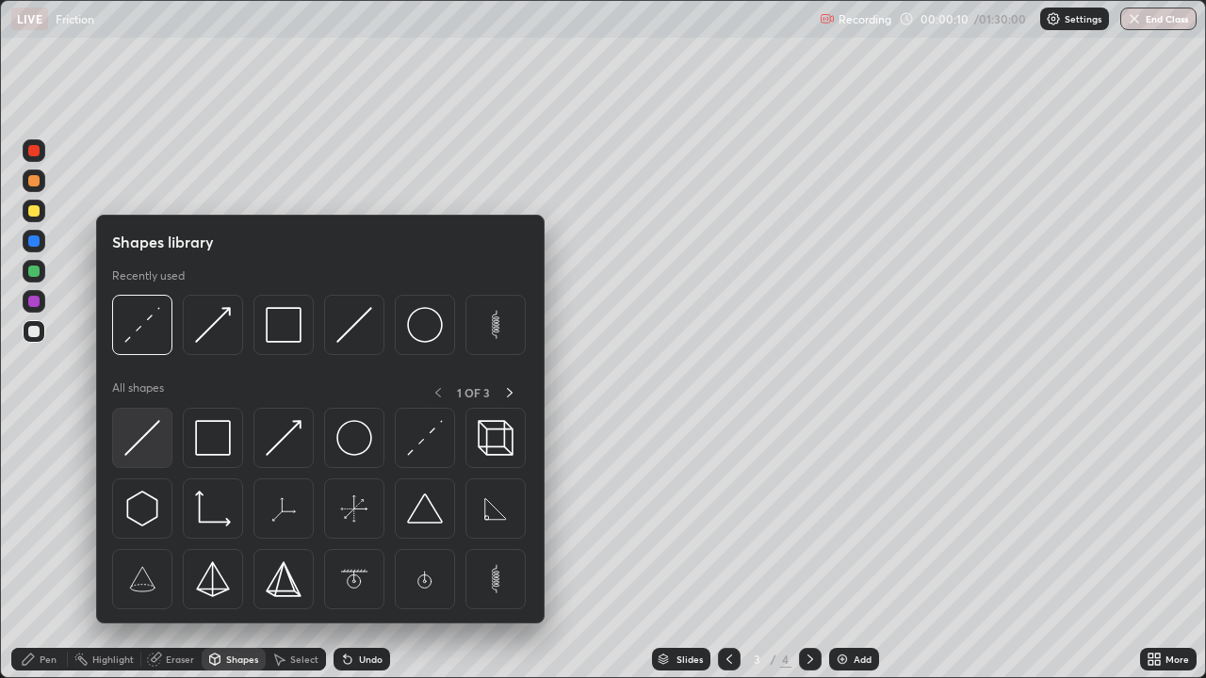
click at [142, 436] on img at bounding box center [142, 438] width 36 height 36
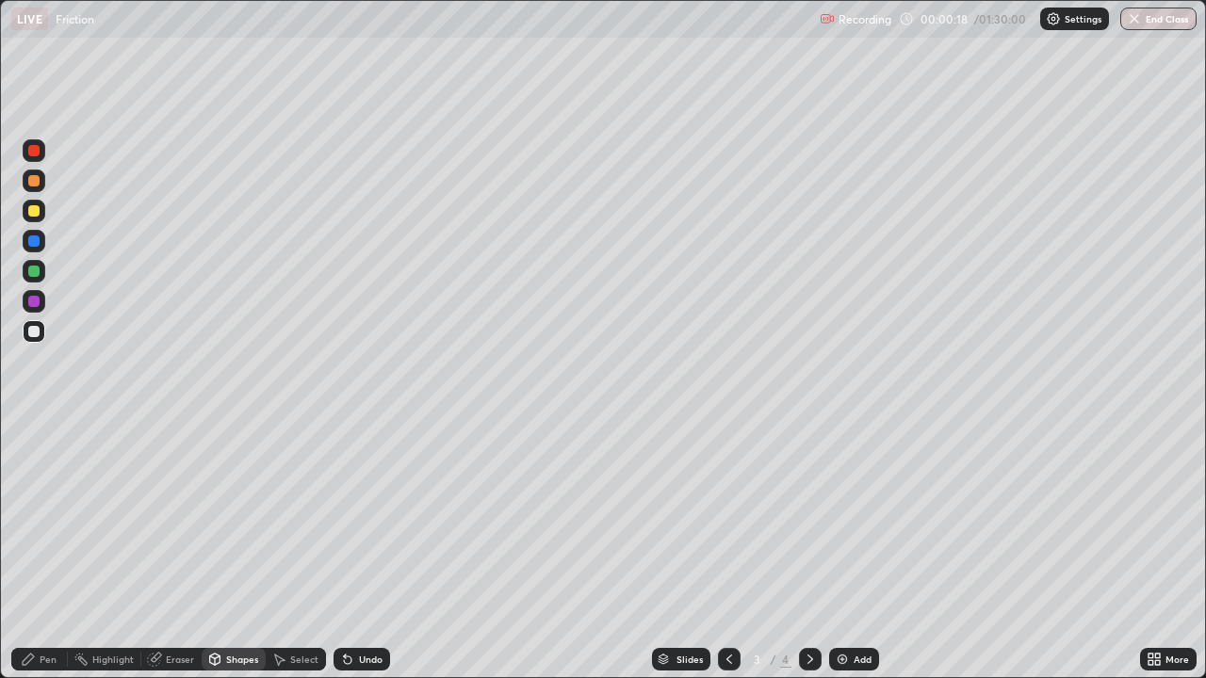
click at [229, 550] on div "Shapes" at bounding box center [234, 659] width 64 height 23
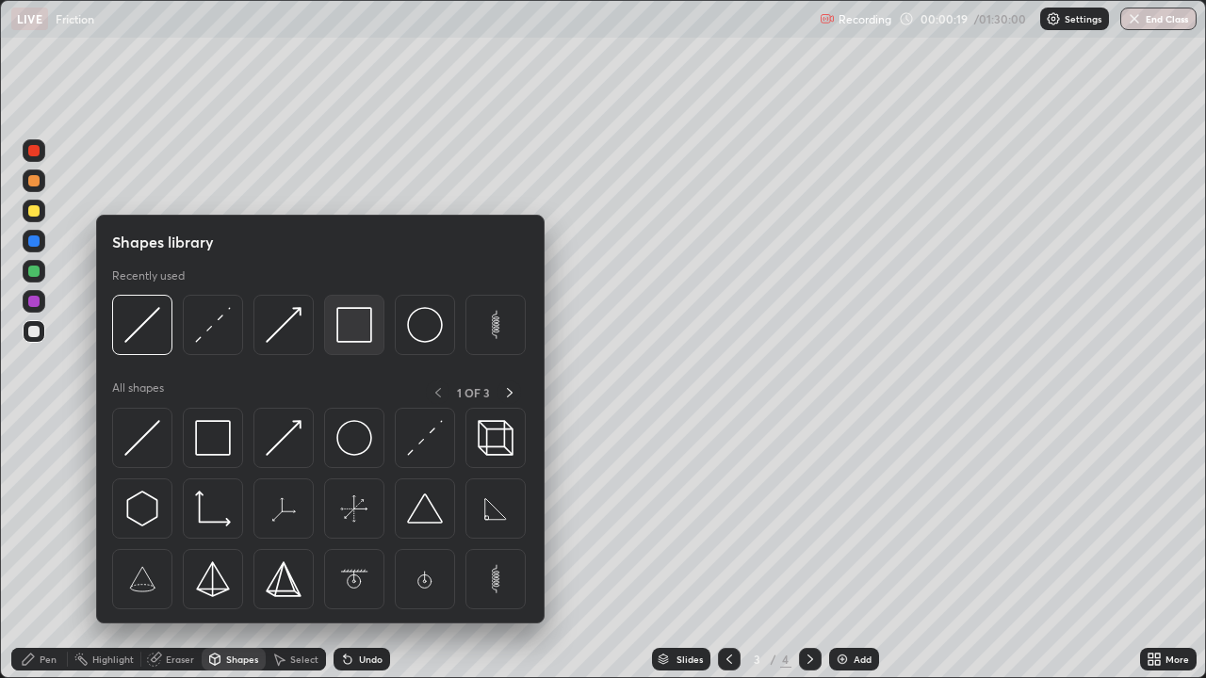
click at [348, 325] on img at bounding box center [354, 325] width 36 height 36
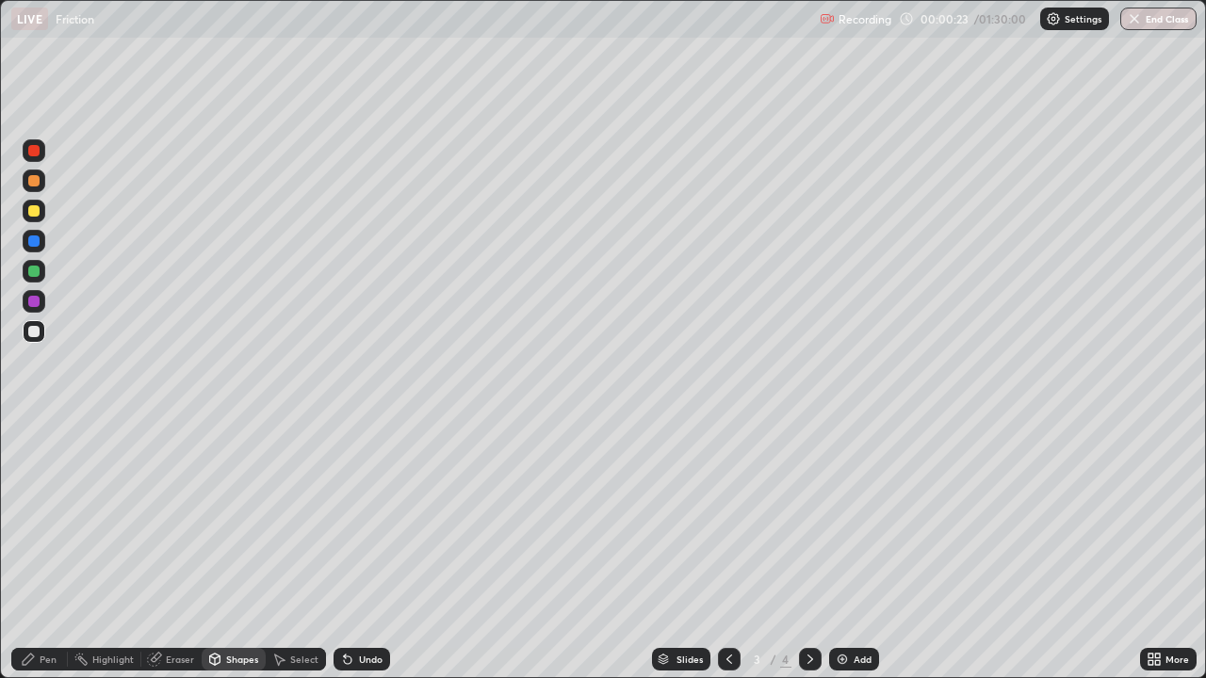
click at [58, 550] on div "Pen" at bounding box center [39, 659] width 57 height 23
click at [44, 320] on div at bounding box center [34, 332] width 23 height 30
click at [229, 550] on div "Shapes" at bounding box center [242, 659] width 32 height 9
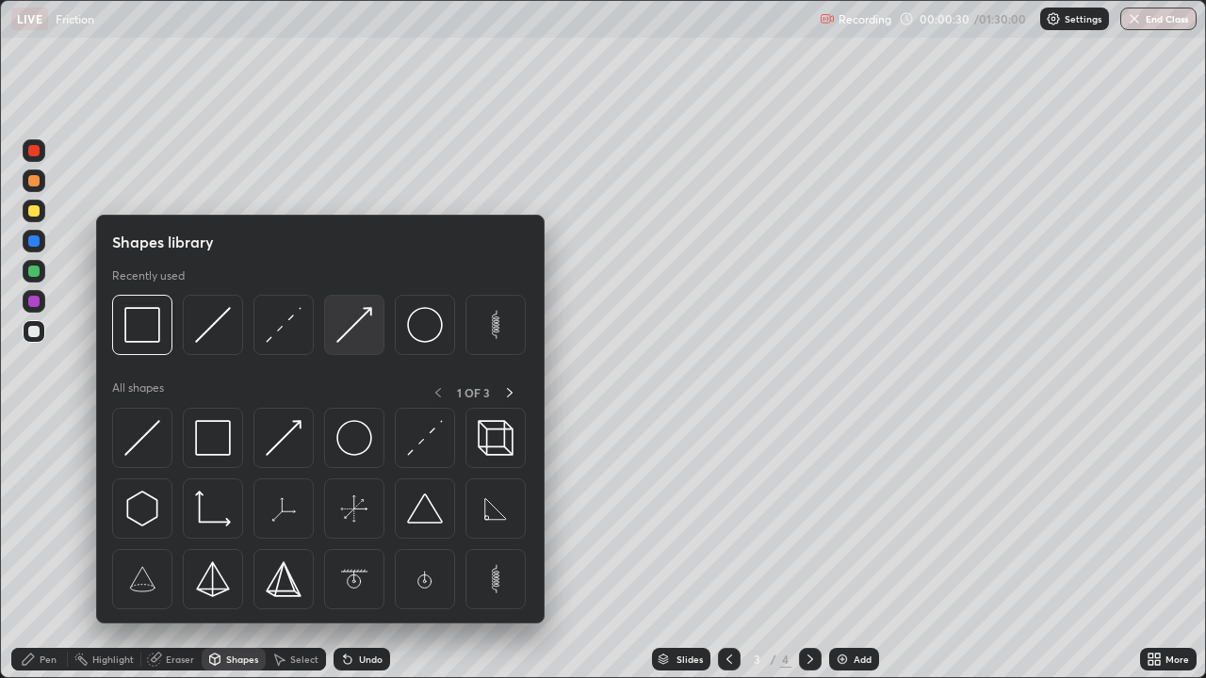
click at [363, 317] on img at bounding box center [354, 325] width 36 height 36
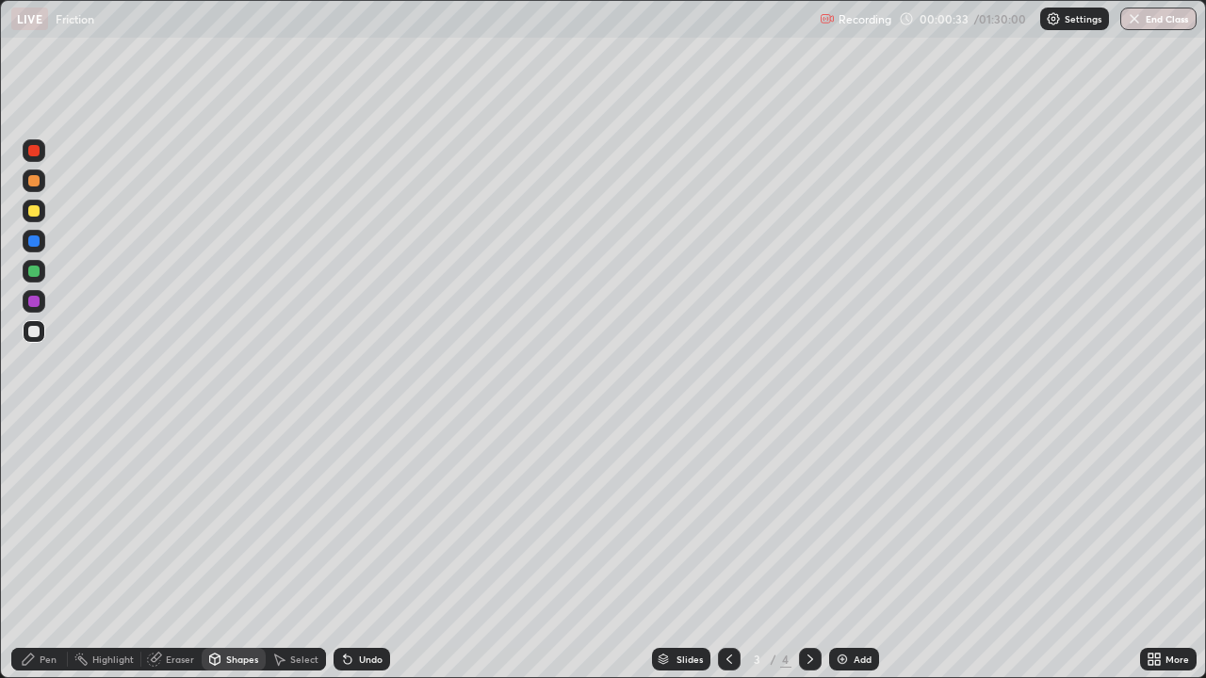
click at [279, 550] on div "Select" at bounding box center [296, 659] width 60 height 23
click at [238, 550] on div "Shapes" at bounding box center [234, 659] width 64 height 23
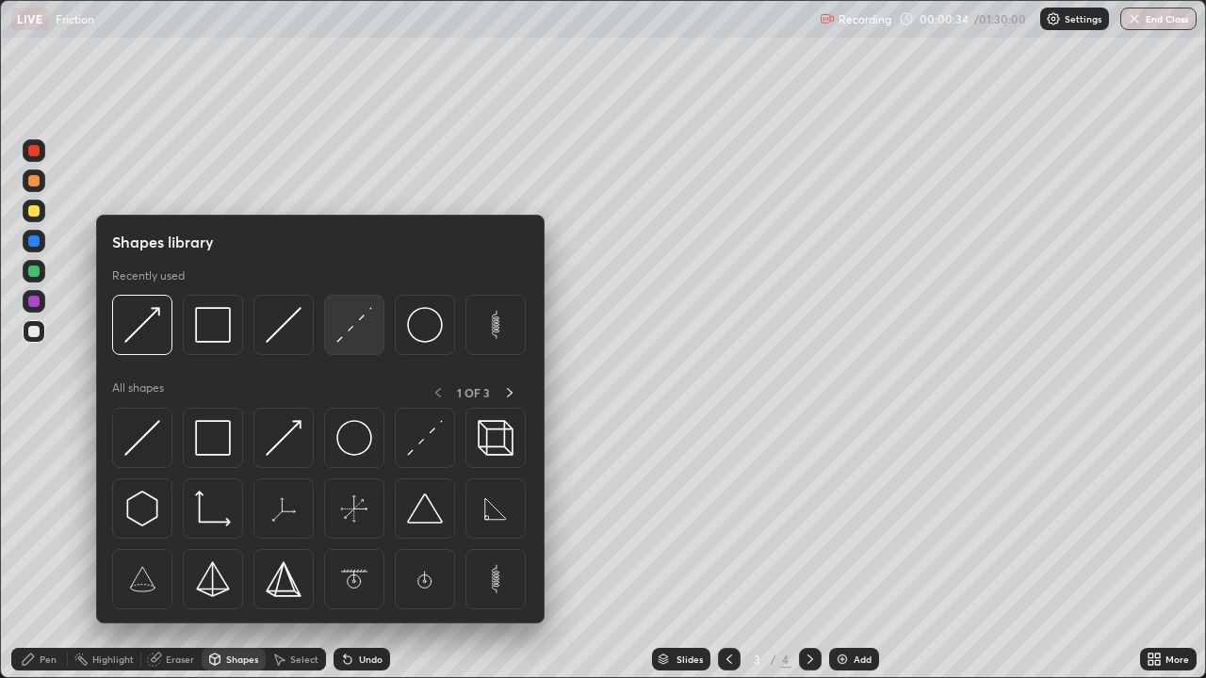
click at [368, 318] on img at bounding box center [354, 325] width 36 height 36
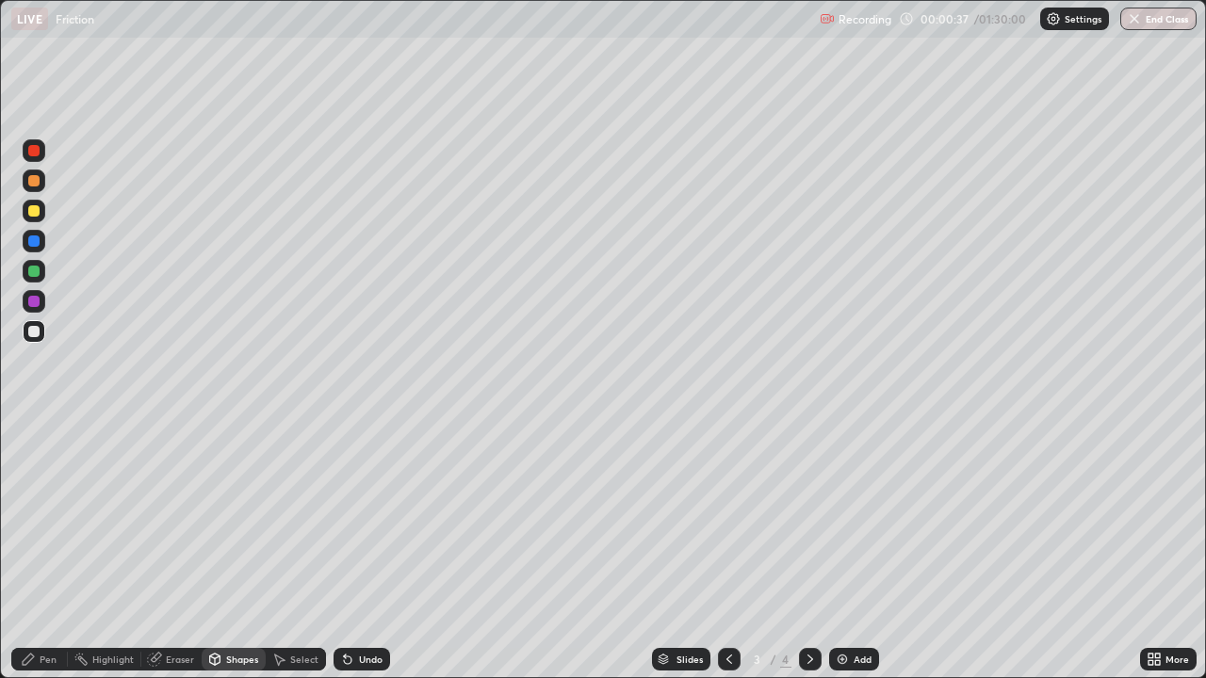
click at [49, 550] on div "Pen" at bounding box center [48, 659] width 17 height 9
click at [33, 328] on div at bounding box center [33, 331] width 11 height 11
click at [32, 153] on div at bounding box center [33, 150] width 11 height 11
click at [345, 550] on icon at bounding box center [348, 661] width 8 height 8
click at [246, 550] on div "Shapes" at bounding box center [242, 659] width 32 height 9
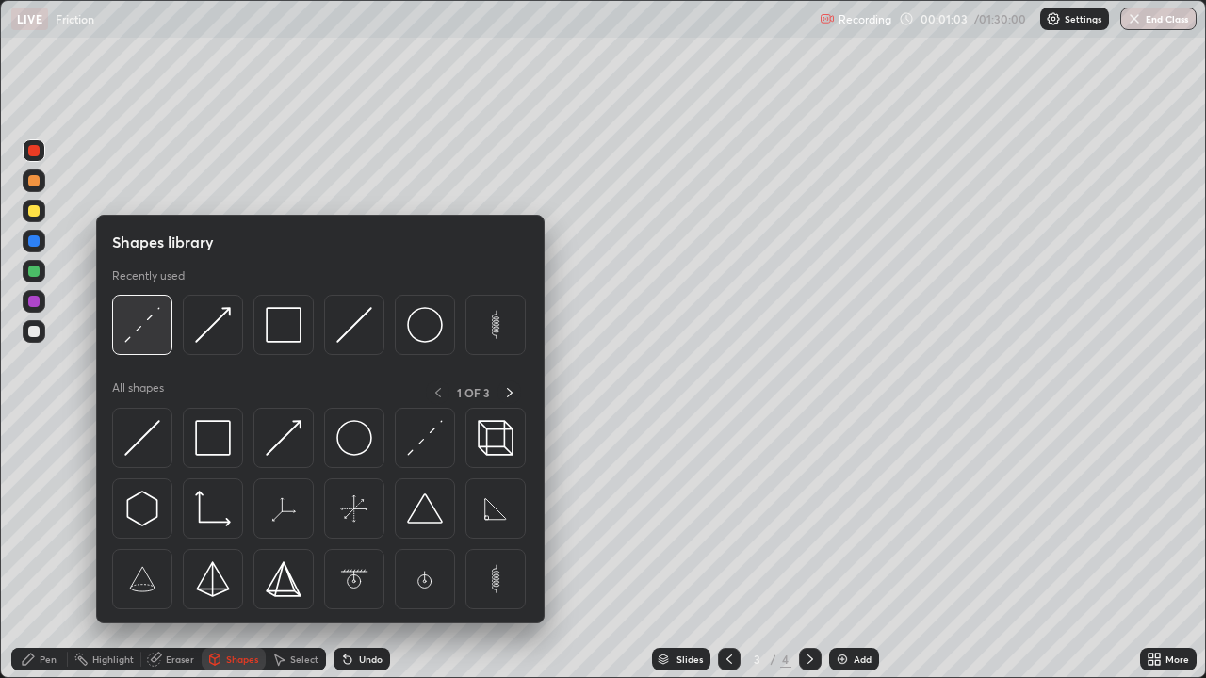
click at [154, 325] on img at bounding box center [142, 325] width 36 height 36
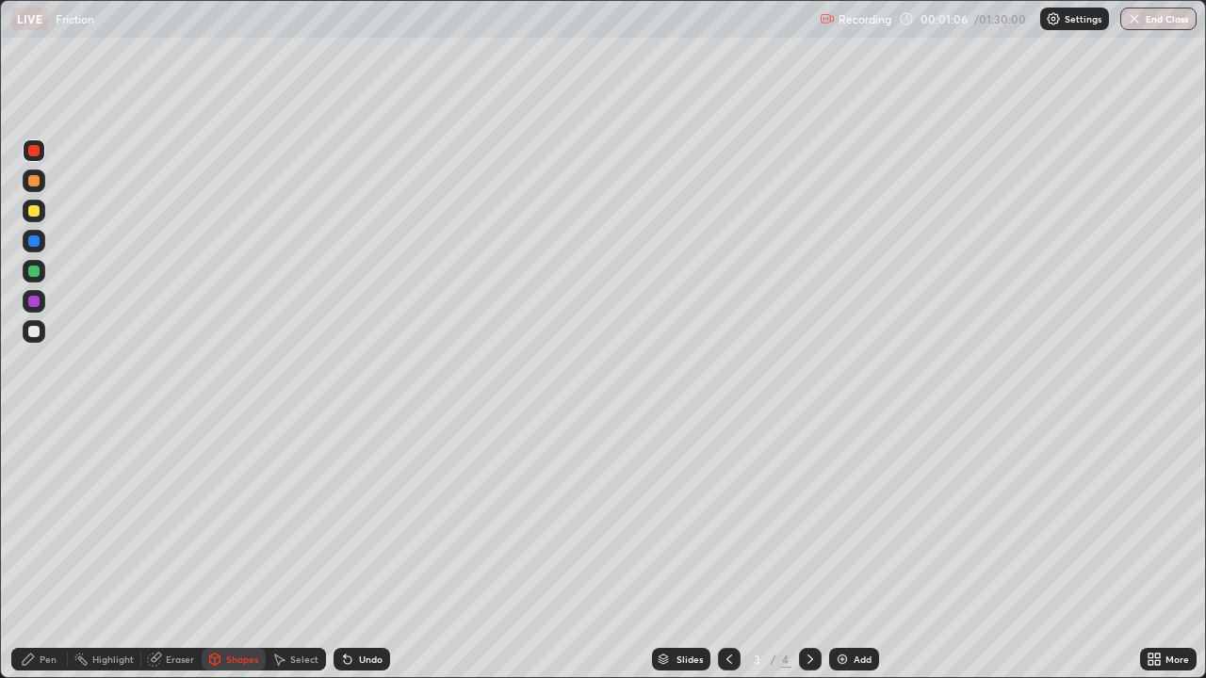
click at [345, 550] on icon at bounding box center [348, 661] width 8 height 8
click at [42, 327] on div at bounding box center [34, 331] width 23 height 23
click at [57, 550] on div "Pen" at bounding box center [39, 659] width 57 height 23
click at [34, 328] on div at bounding box center [33, 331] width 11 height 11
click at [30, 243] on div at bounding box center [33, 241] width 11 height 11
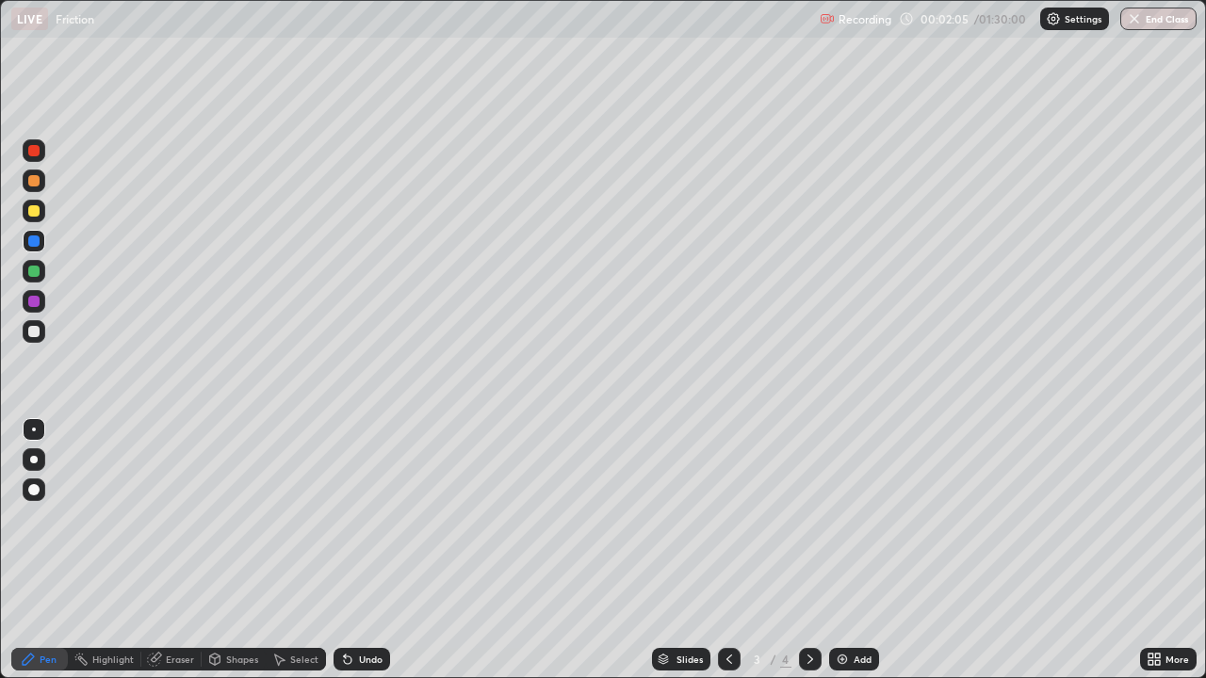
click at [34, 205] on div at bounding box center [33, 210] width 11 height 11
click at [32, 269] on div at bounding box center [33, 271] width 11 height 11
click at [31, 207] on div at bounding box center [33, 210] width 11 height 11
click at [366, 550] on div "Undo" at bounding box center [361, 659] width 57 height 23
click at [355, 550] on div "Undo" at bounding box center [361, 659] width 57 height 23
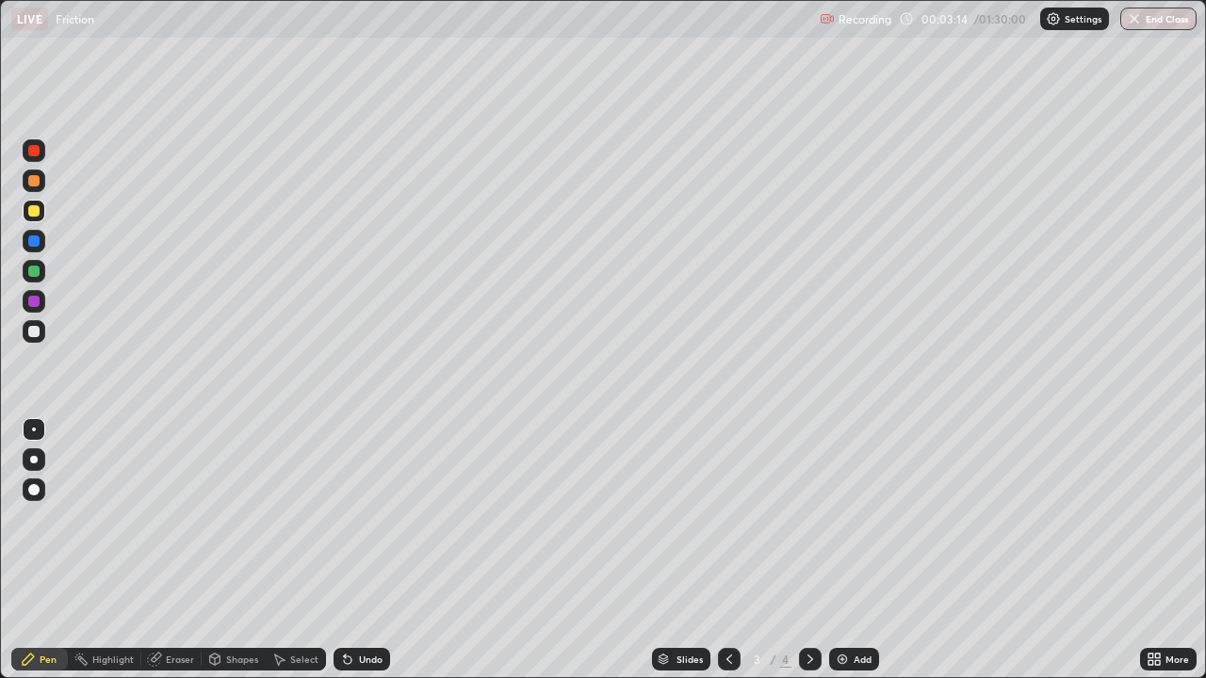
click at [353, 550] on div "Undo" at bounding box center [361, 659] width 57 height 23
click at [352, 550] on div "Undo" at bounding box center [361, 659] width 57 height 23
click at [173, 550] on div "Eraser" at bounding box center [180, 659] width 28 height 9
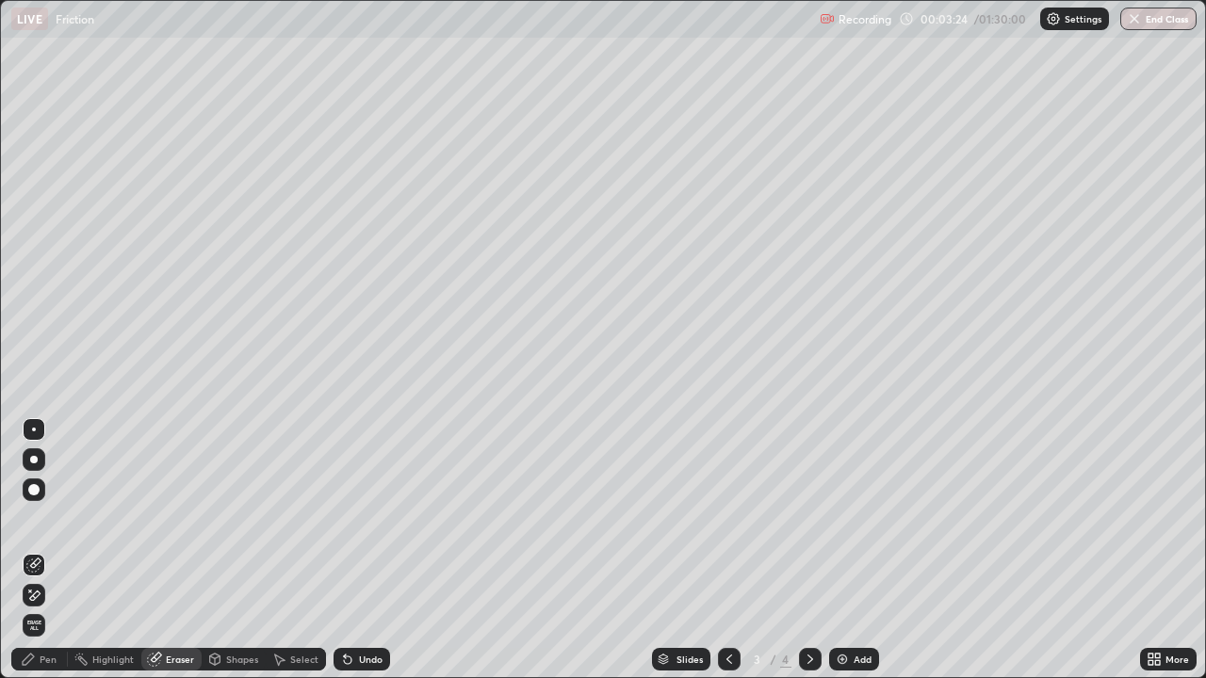
click at [41, 550] on div "Pen" at bounding box center [48, 659] width 17 height 9
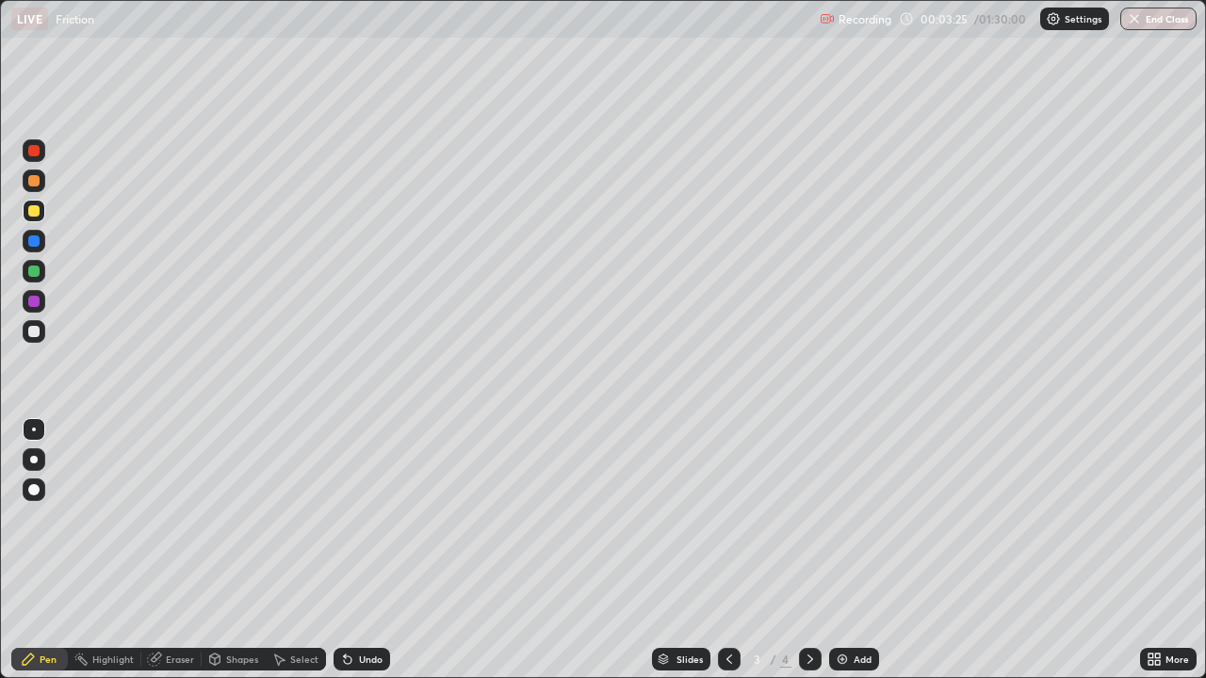
click at [41, 211] on div at bounding box center [34, 211] width 23 height 23
click at [845, 550] on img at bounding box center [842, 659] width 15 height 15
click at [722, 550] on icon at bounding box center [729, 659] width 15 height 15
click at [808, 550] on icon at bounding box center [810, 659] width 15 height 15
click at [37, 243] on div at bounding box center [33, 241] width 11 height 11
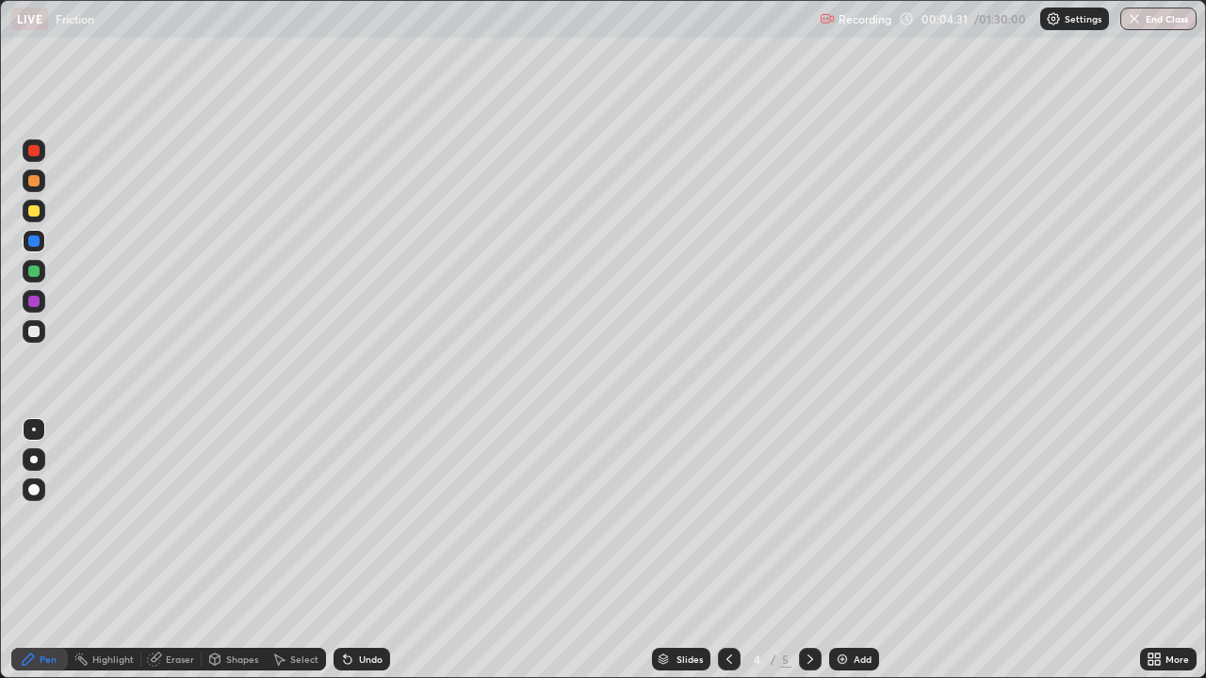
click at [32, 181] on div at bounding box center [33, 180] width 11 height 11
click at [726, 550] on icon at bounding box center [729, 659] width 15 height 15
click at [806, 550] on icon at bounding box center [810, 659] width 15 height 15
click at [728, 550] on icon at bounding box center [729, 659] width 15 height 15
click at [808, 550] on icon at bounding box center [810, 659] width 15 height 15
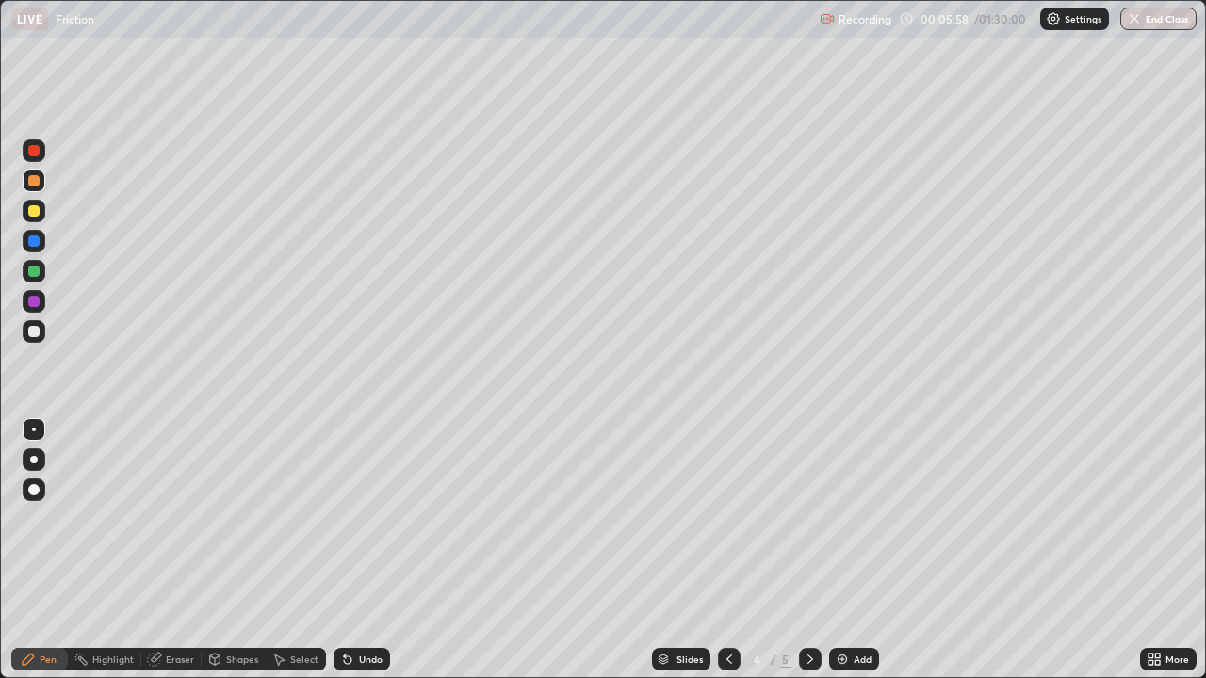
click at [24, 272] on div at bounding box center [34, 271] width 23 height 23
click at [236, 550] on div "Shapes" at bounding box center [242, 659] width 32 height 9
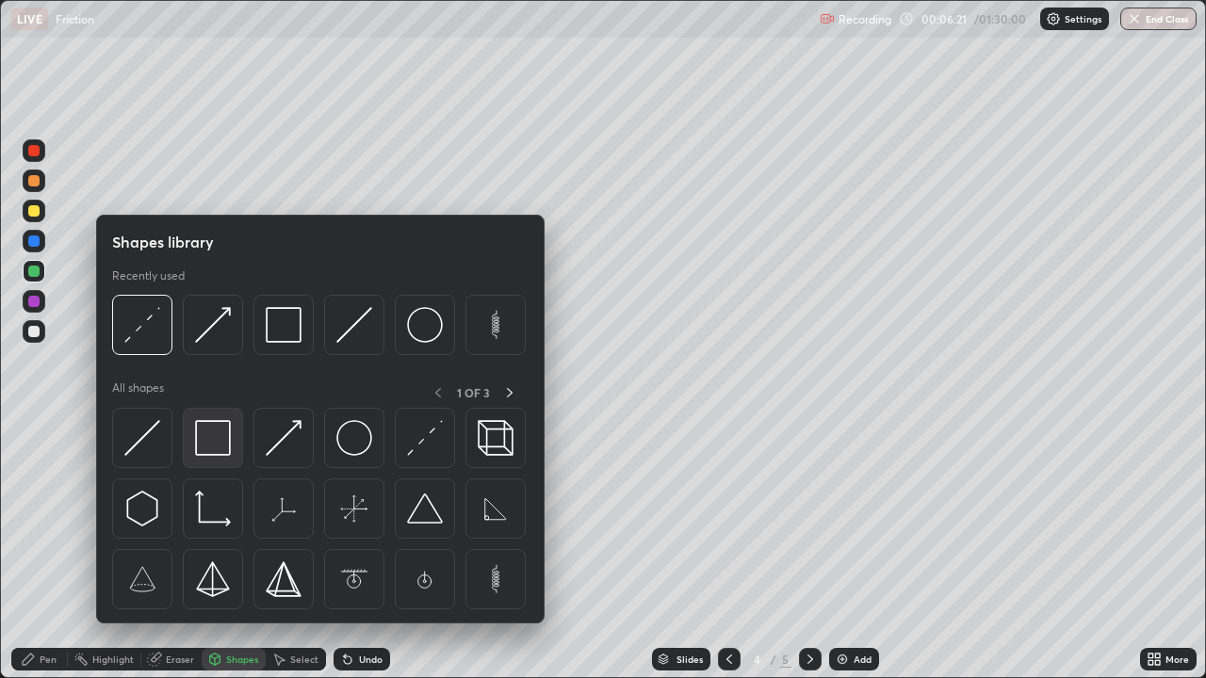
click at [202, 453] on img at bounding box center [213, 438] width 36 height 36
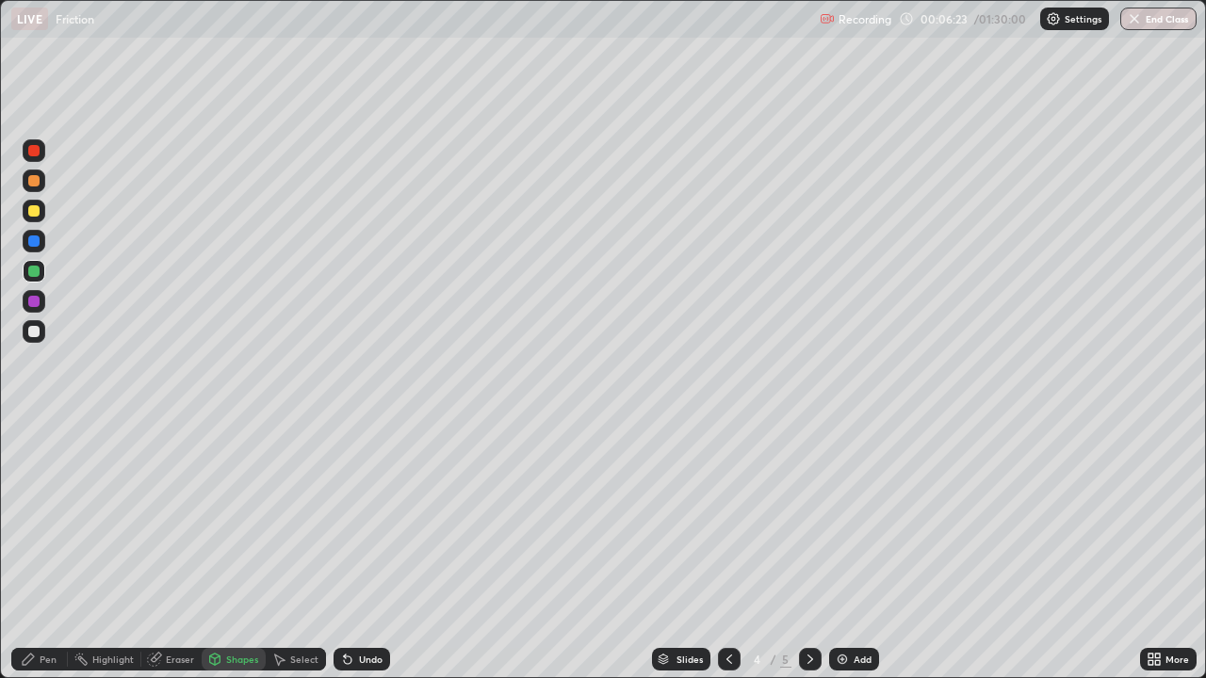
click at [220, 550] on div "Shapes" at bounding box center [234, 659] width 64 height 23
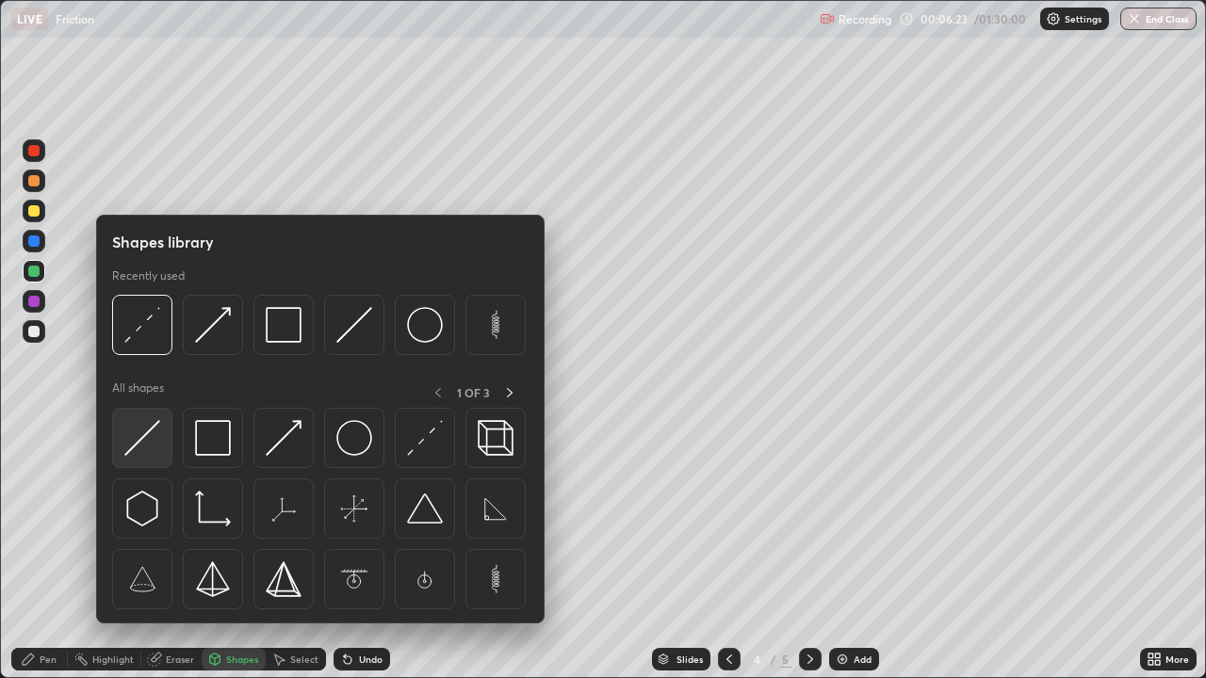
click at [133, 451] on img at bounding box center [142, 438] width 36 height 36
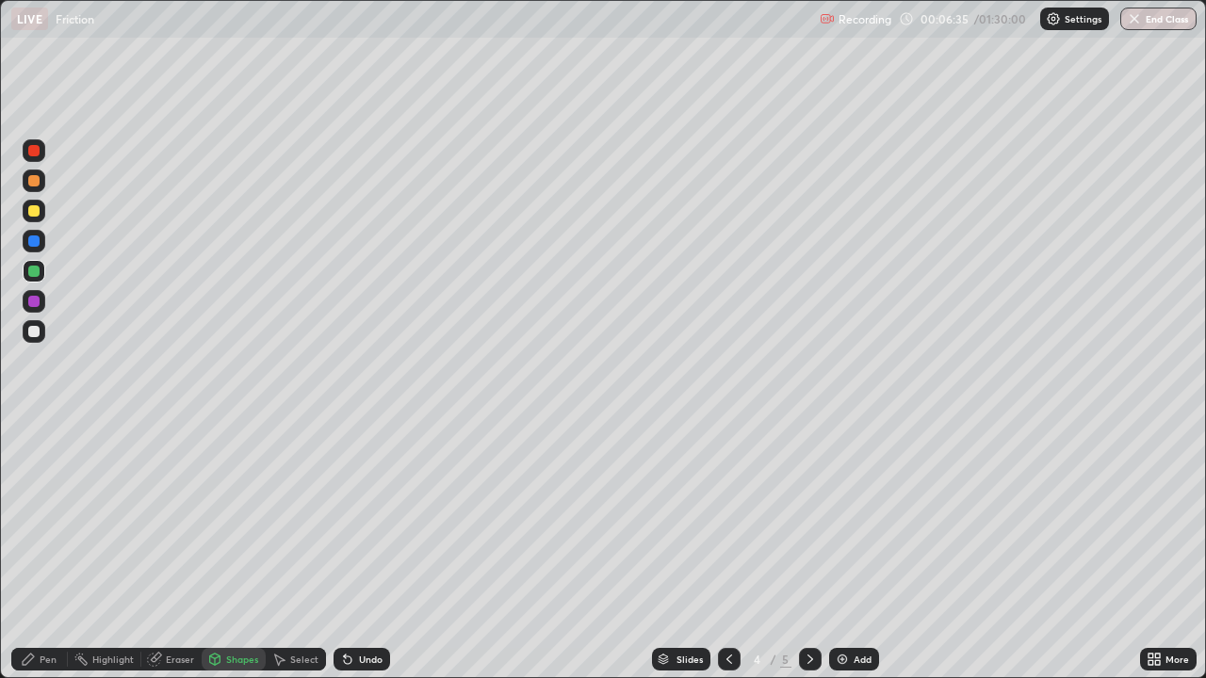
click at [237, 550] on div "Shapes" at bounding box center [234, 659] width 64 height 23
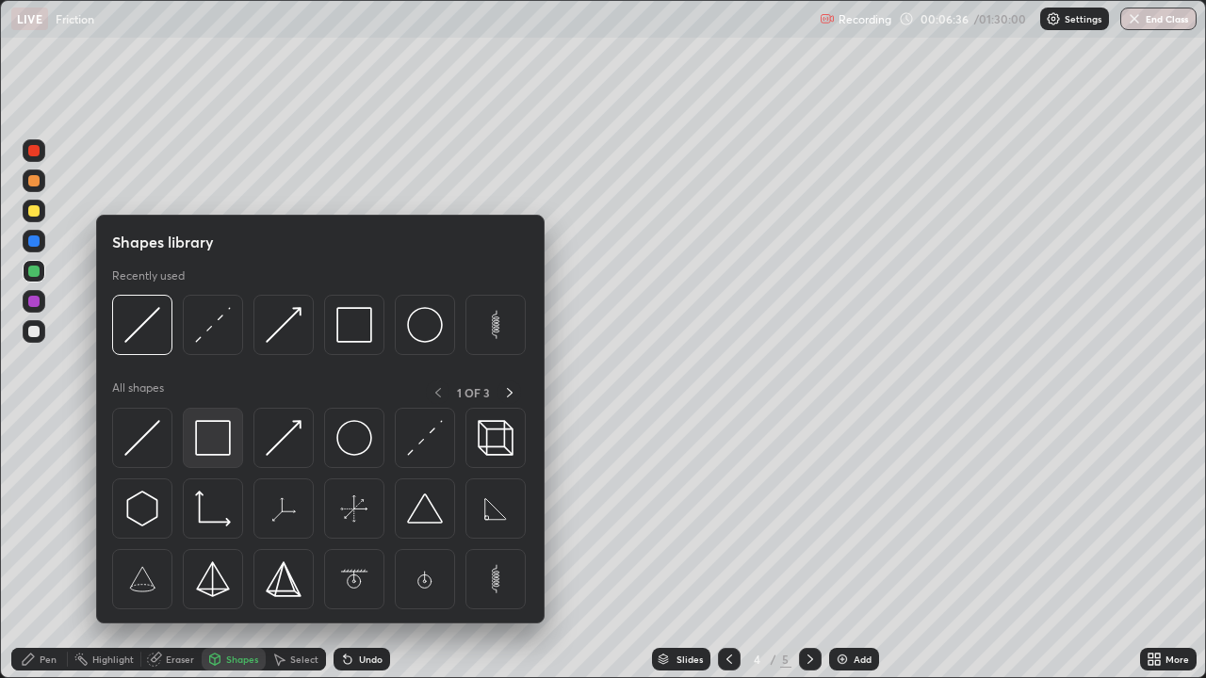
click at [217, 447] on img at bounding box center [213, 438] width 36 height 36
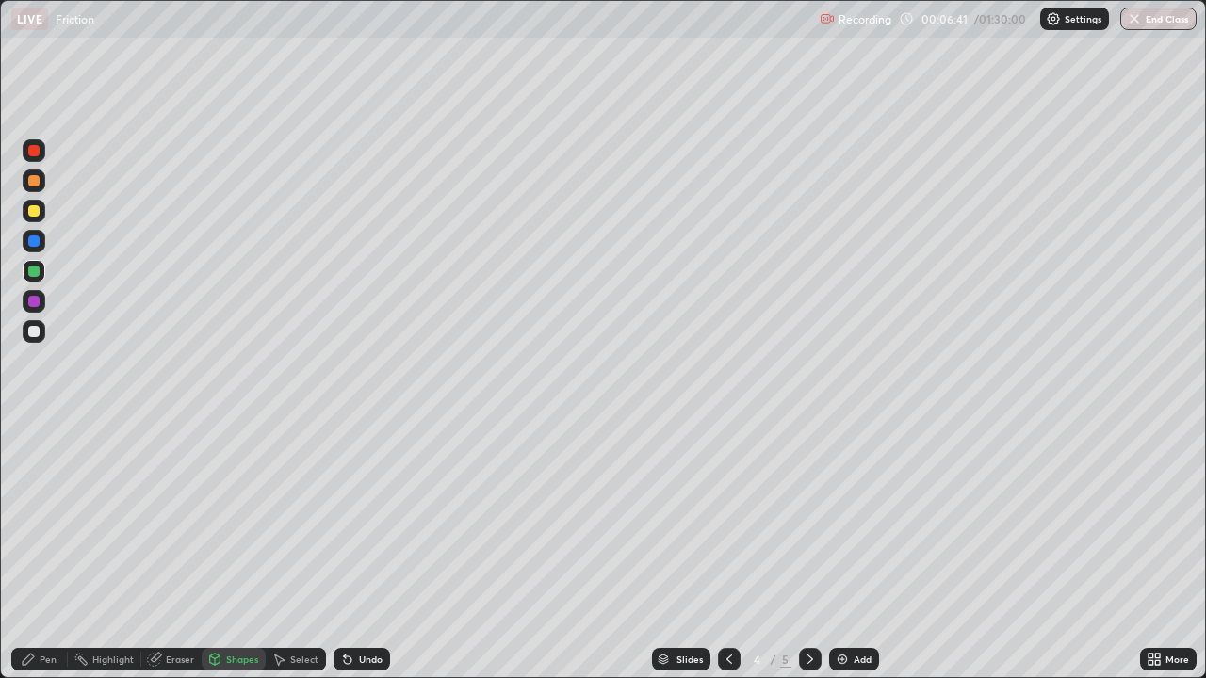
click at [44, 550] on div "Pen" at bounding box center [48, 659] width 17 height 9
click at [348, 550] on icon at bounding box center [348, 661] width 8 height 8
click at [351, 550] on icon at bounding box center [347, 659] width 15 height 15
click at [352, 550] on div "Undo" at bounding box center [361, 659] width 57 height 23
click at [233, 550] on div "Shapes" at bounding box center [234, 659] width 64 height 23
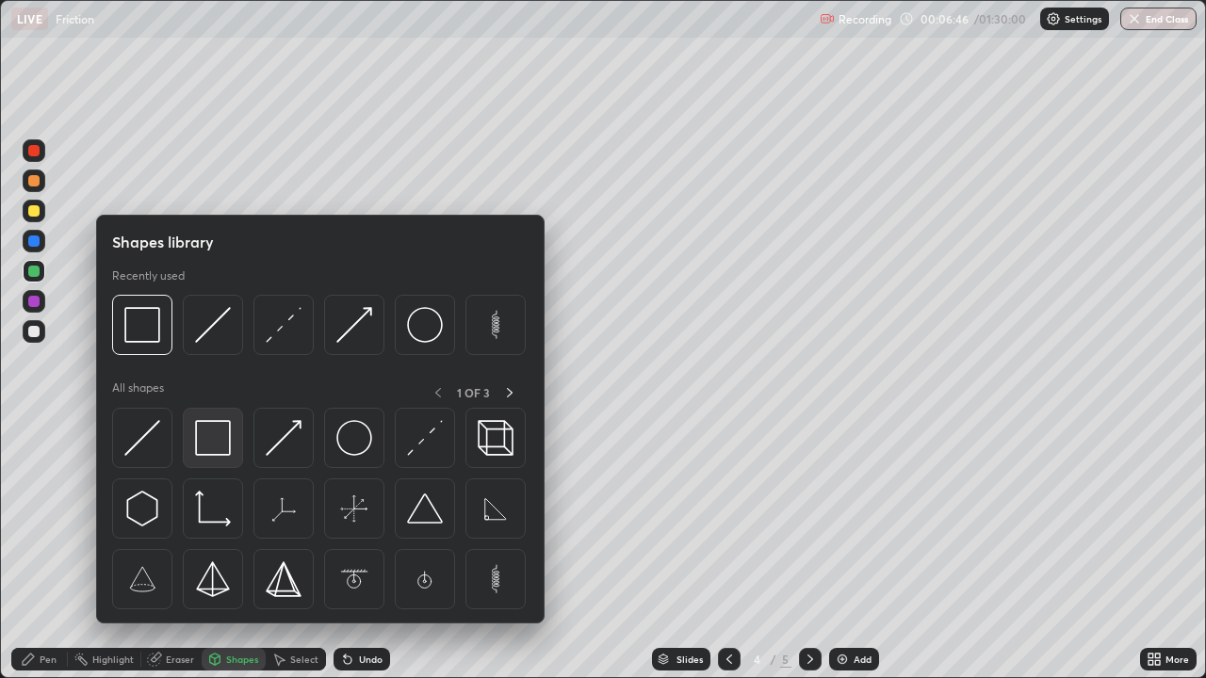
click at [218, 445] on img at bounding box center [213, 438] width 36 height 36
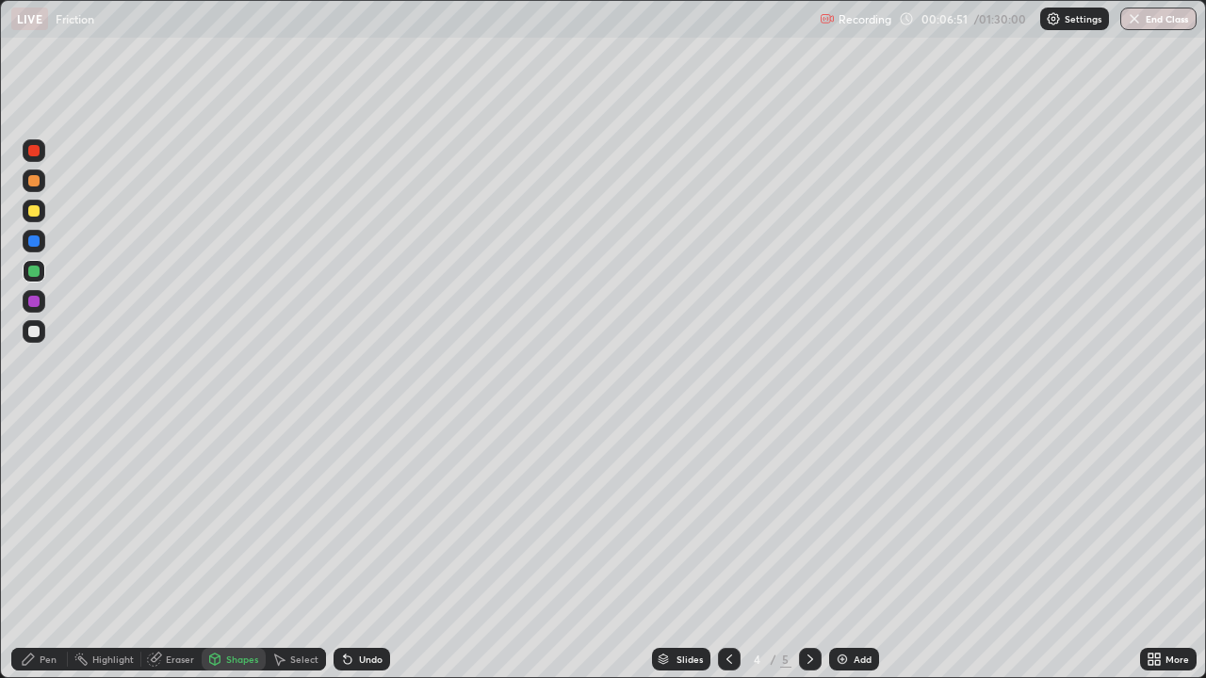
click at [57, 550] on div "Pen" at bounding box center [39, 659] width 57 height 23
click at [33, 236] on div at bounding box center [33, 241] width 11 height 11
click at [236, 550] on div "Shapes" at bounding box center [242, 659] width 32 height 9
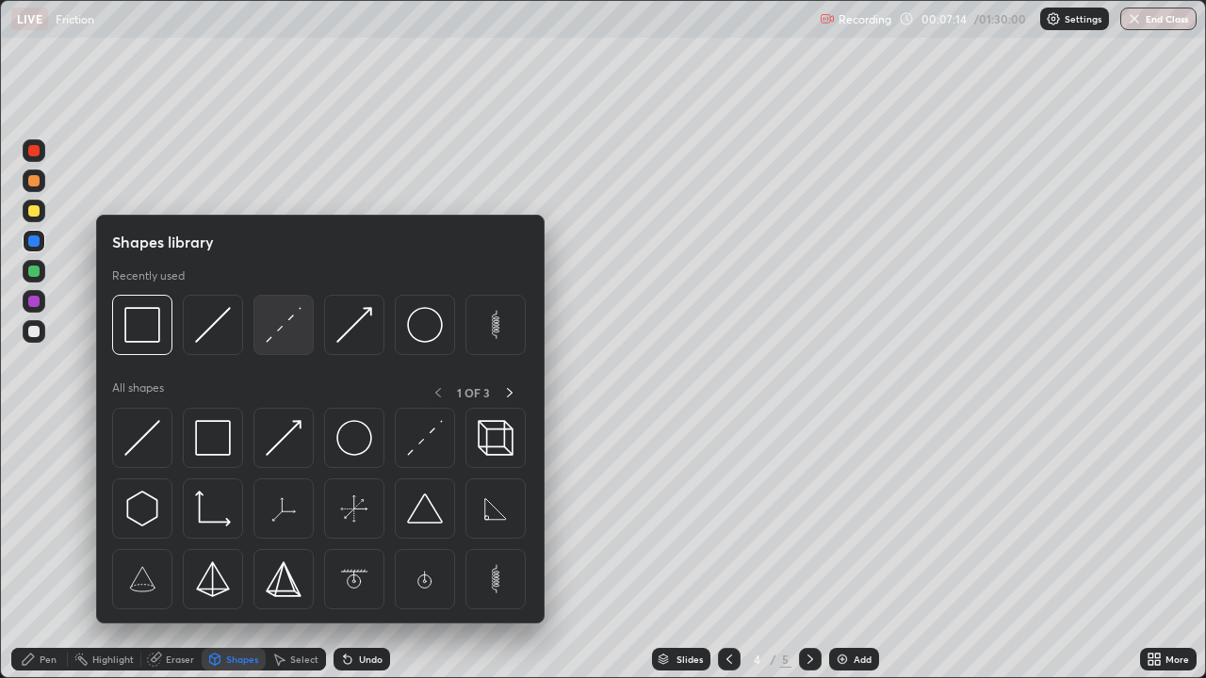
click at [286, 319] on img at bounding box center [284, 325] width 36 height 36
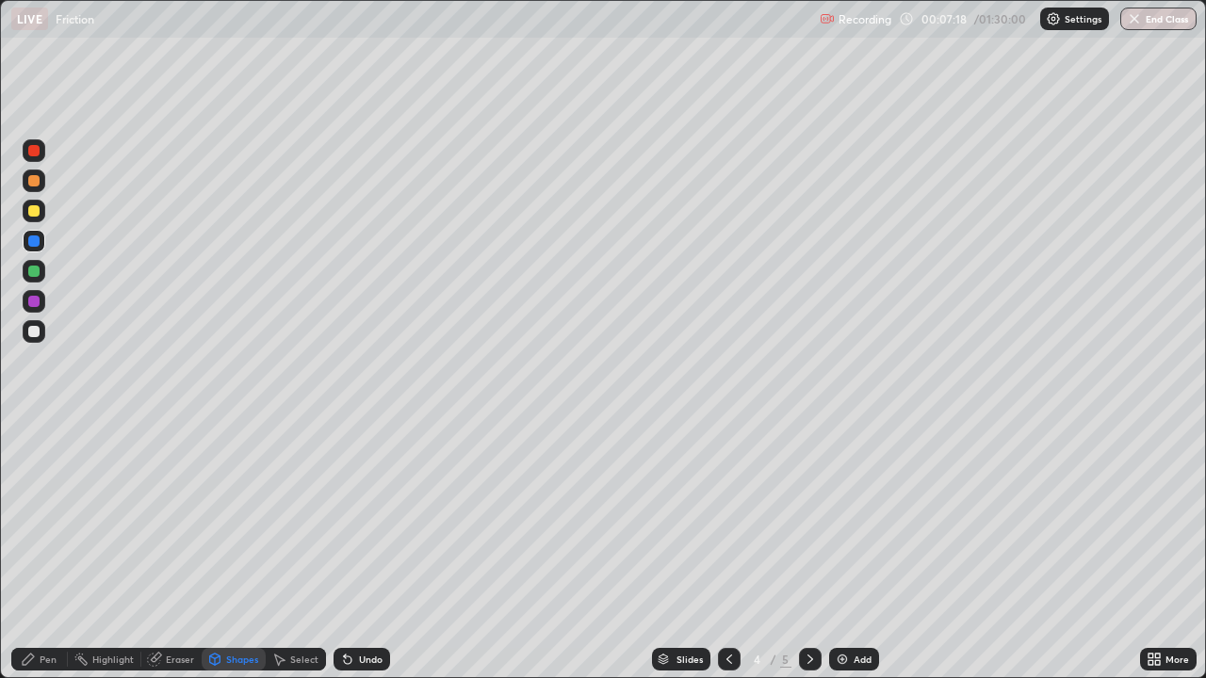
click at [42, 550] on div "Pen" at bounding box center [48, 659] width 17 height 9
click at [34, 242] on div at bounding box center [33, 241] width 11 height 11
click at [34, 272] on div at bounding box center [33, 271] width 11 height 11
click at [36, 210] on div at bounding box center [33, 210] width 11 height 11
click at [226, 550] on div "Shapes" at bounding box center [242, 659] width 32 height 9
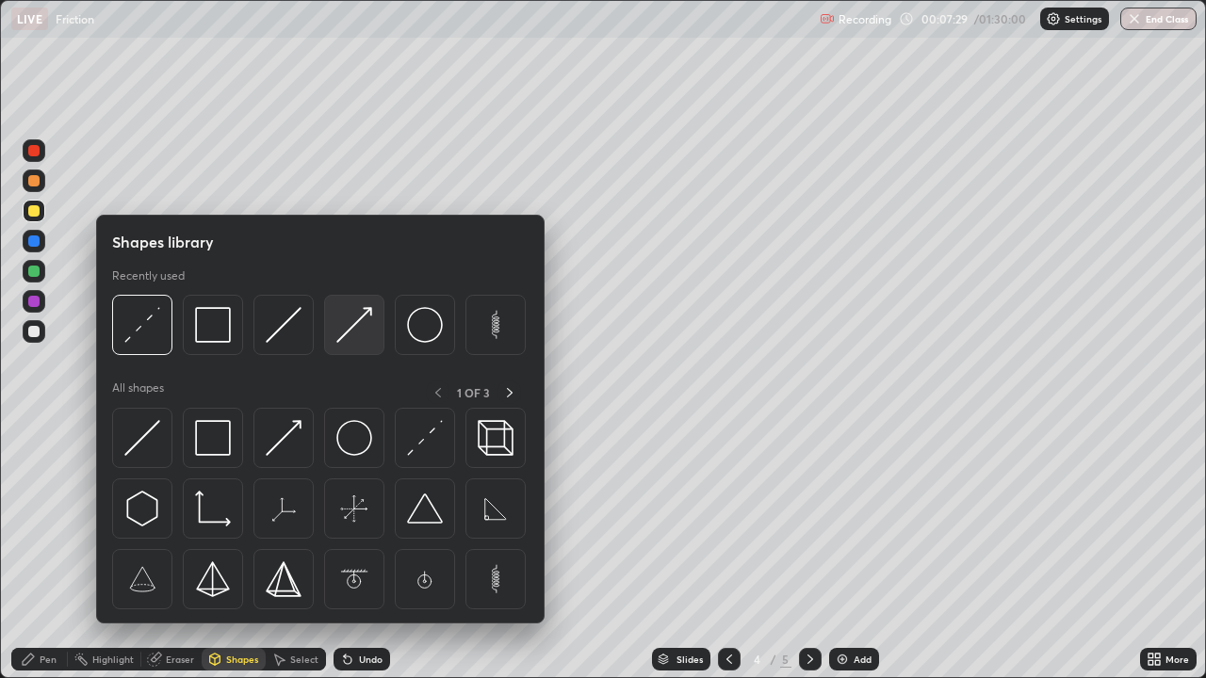
click at [344, 327] on img at bounding box center [354, 325] width 36 height 36
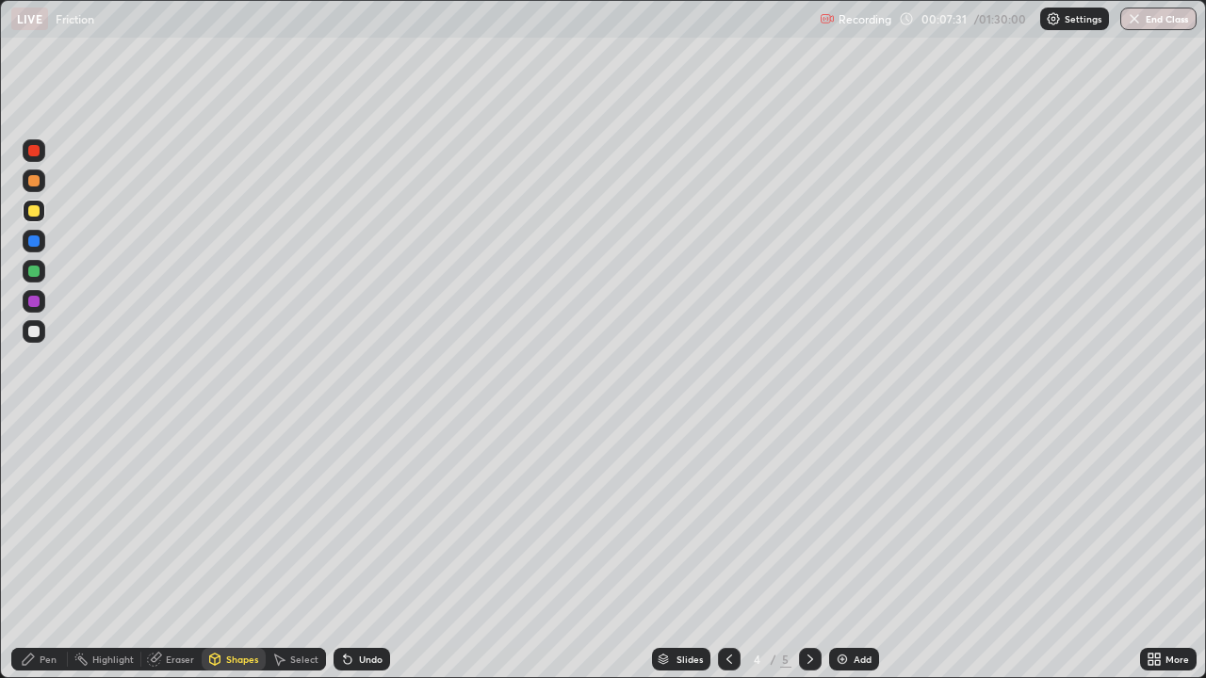
click at [39, 240] on div at bounding box center [33, 241] width 11 height 11
click at [233, 550] on div "Shapes" at bounding box center [242, 659] width 32 height 9
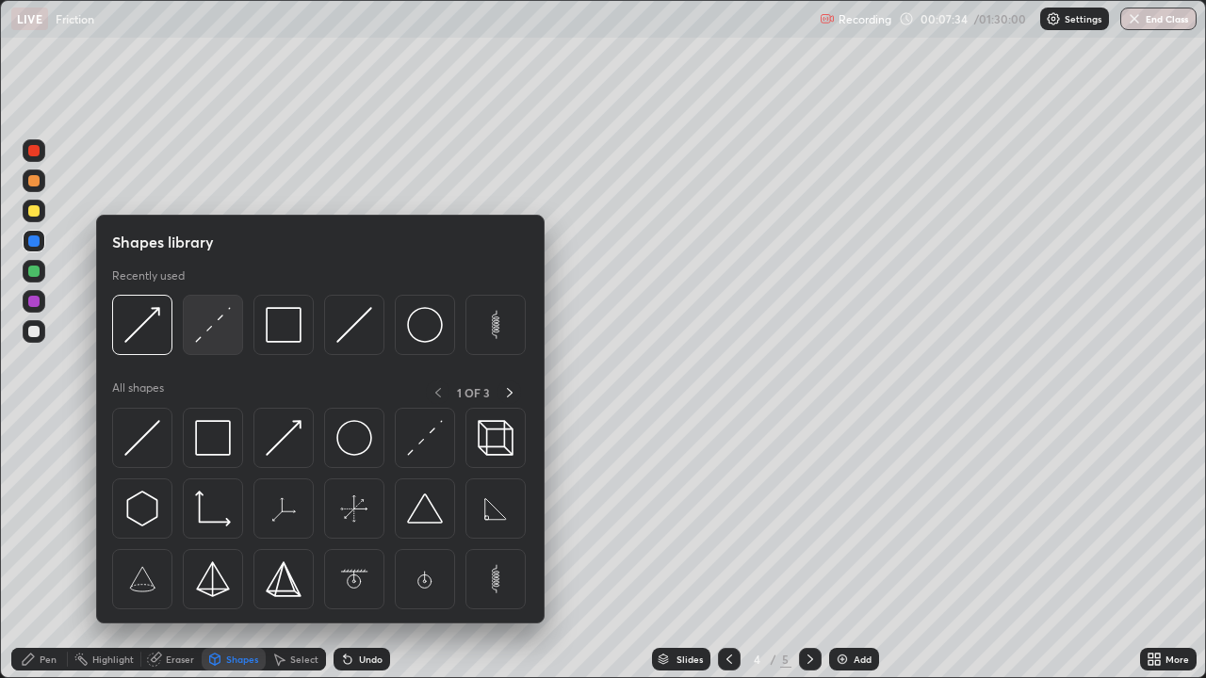
click at [213, 337] on img at bounding box center [213, 325] width 36 height 36
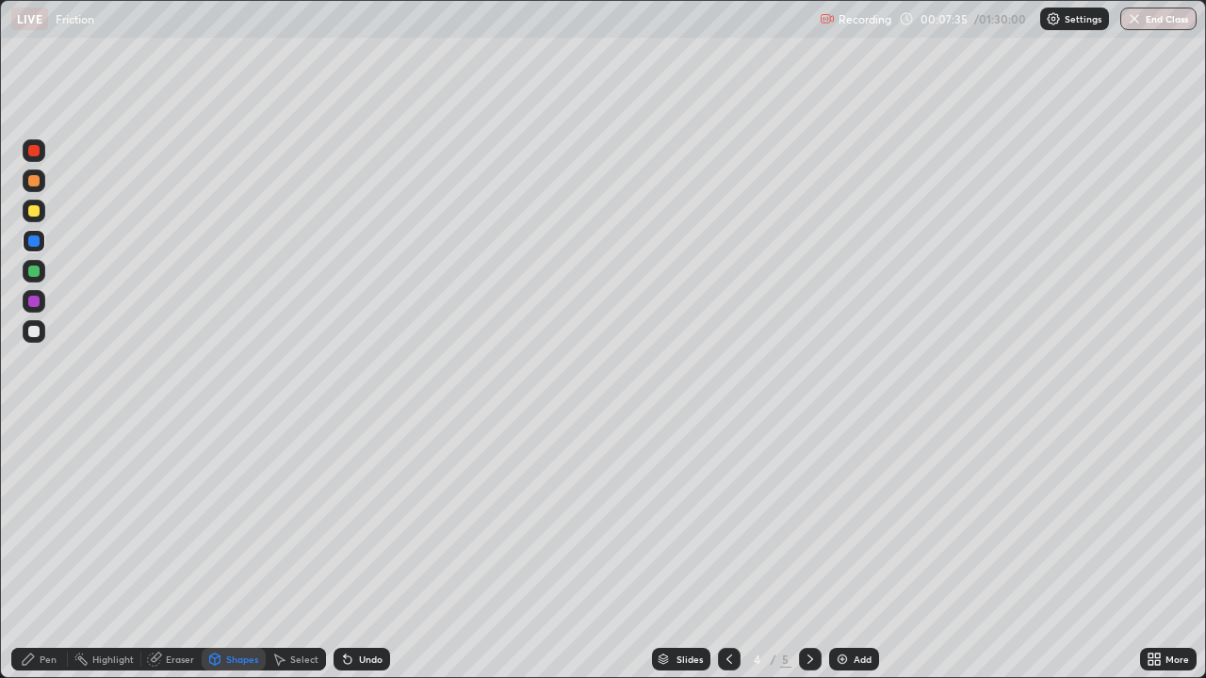
click at [30, 214] on div at bounding box center [33, 210] width 11 height 11
click at [226, 550] on div "Shapes" at bounding box center [242, 659] width 32 height 9
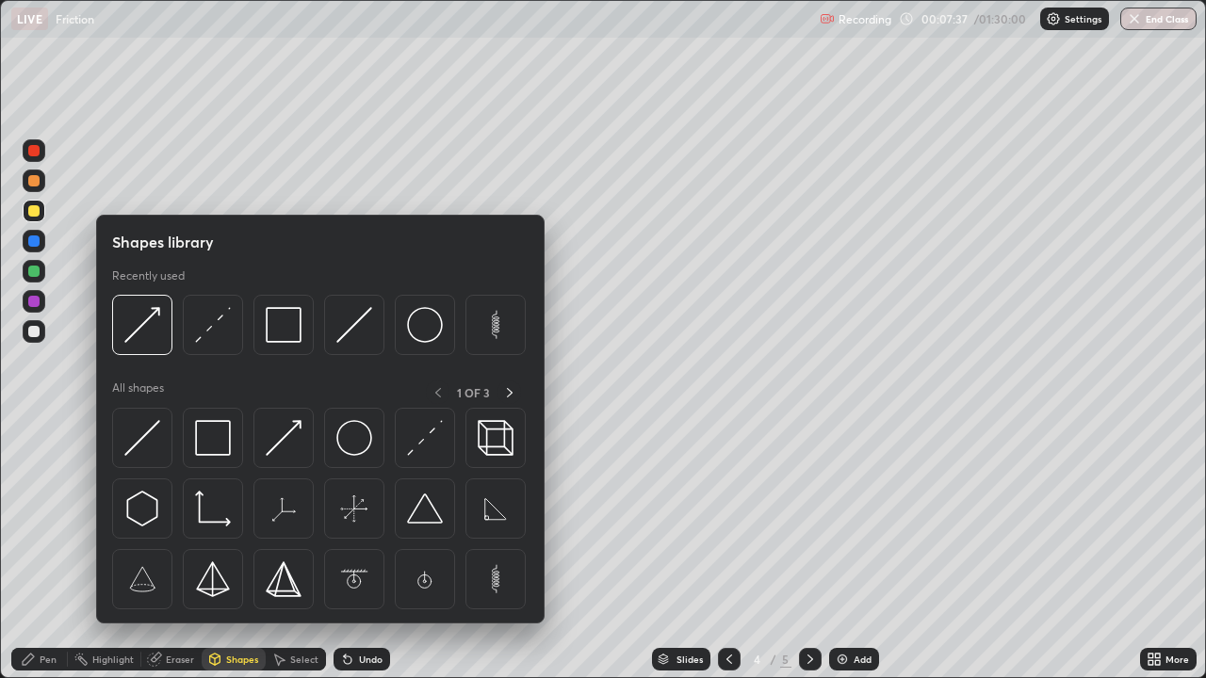
click at [24, 250] on div at bounding box center [34, 241] width 23 height 30
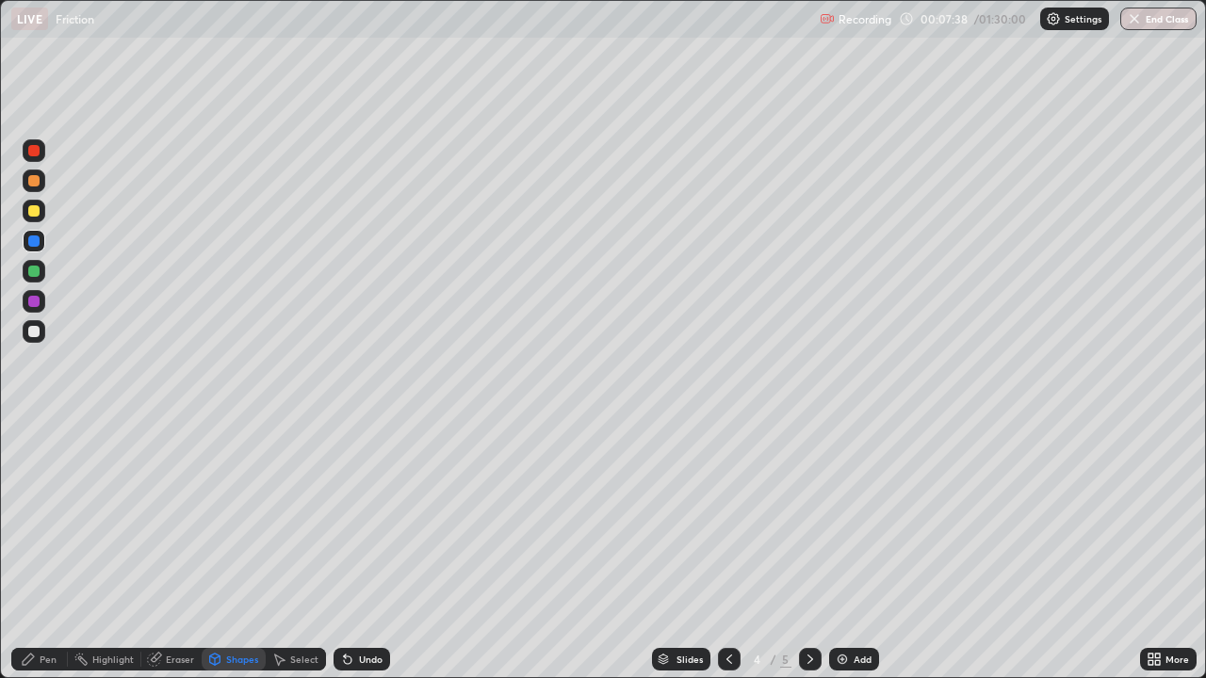
click at [222, 550] on div "Shapes" at bounding box center [234, 659] width 64 height 23
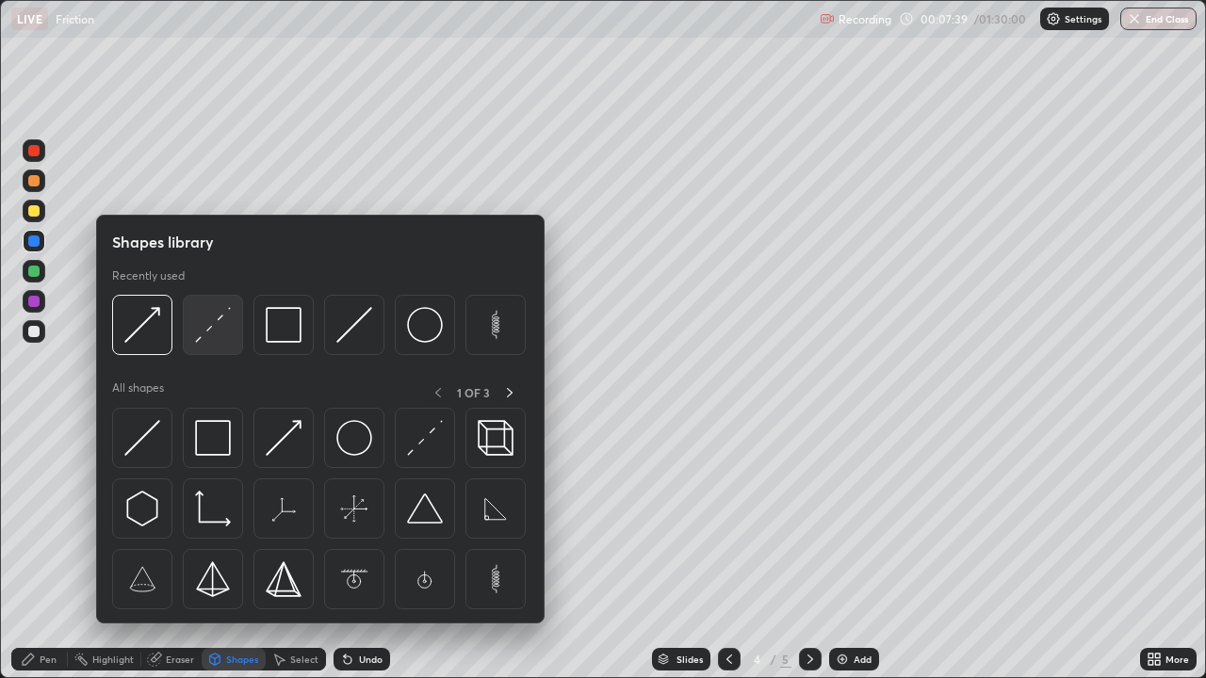
click at [213, 326] on img at bounding box center [213, 325] width 36 height 36
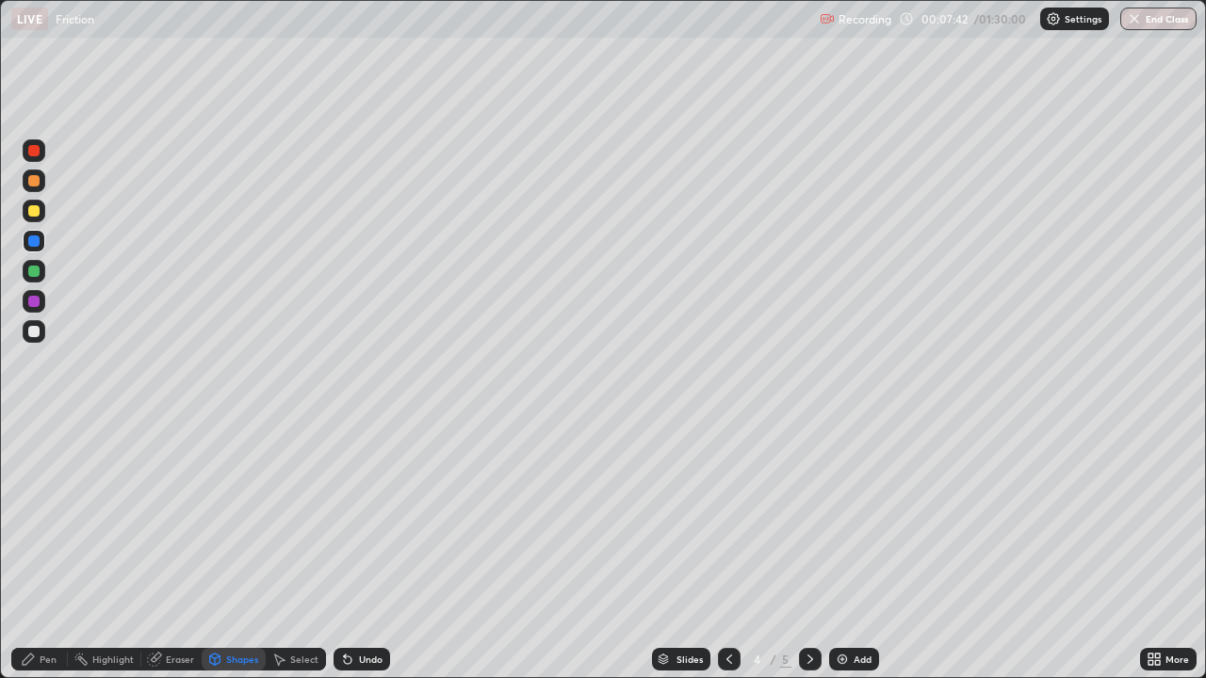
click at [48, 550] on div "Pen" at bounding box center [48, 659] width 17 height 9
click at [34, 242] on div at bounding box center [33, 241] width 11 height 11
click at [35, 210] on div at bounding box center [33, 210] width 11 height 11
click at [33, 231] on div at bounding box center [34, 241] width 23 height 23
click at [847, 550] on img at bounding box center [842, 659] width 15 height 15
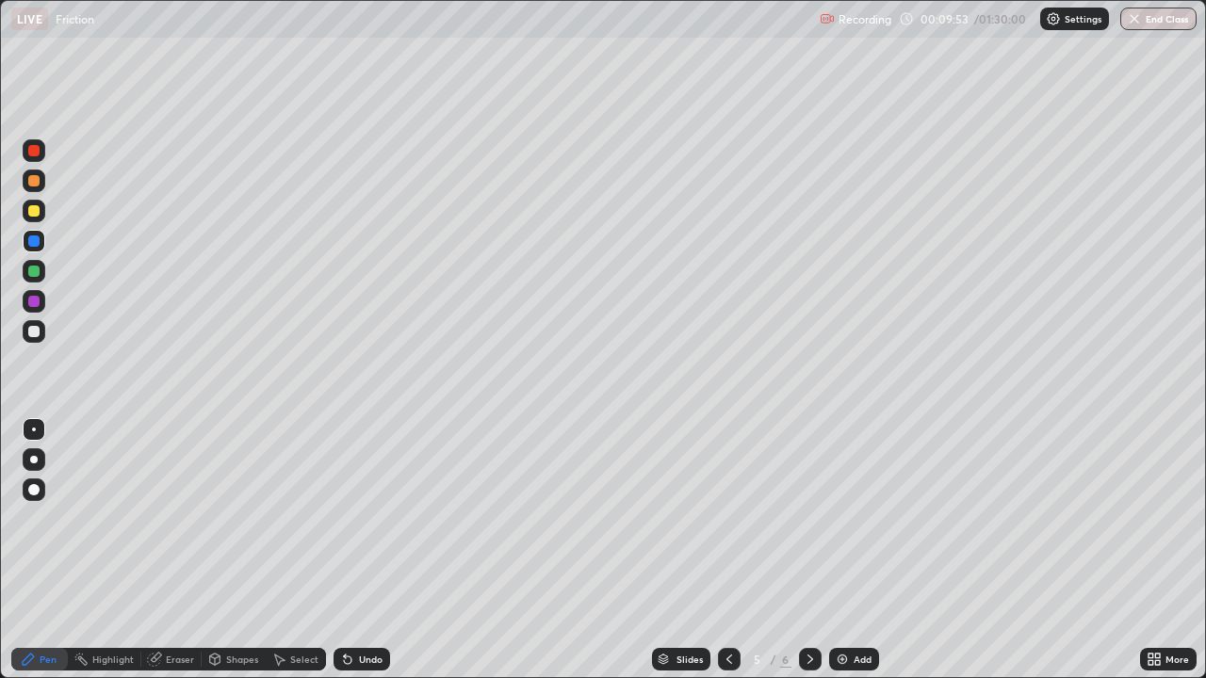
click at [53, 550] on div "Pen" at bounding box center [48, 659] width 17 height 9
click at [35, 151] on div at bounding box center [33, 150] width 11 height 11
click at [238, 550] on div "Shapes" at bounding box center [242, 659] width 32 height 9
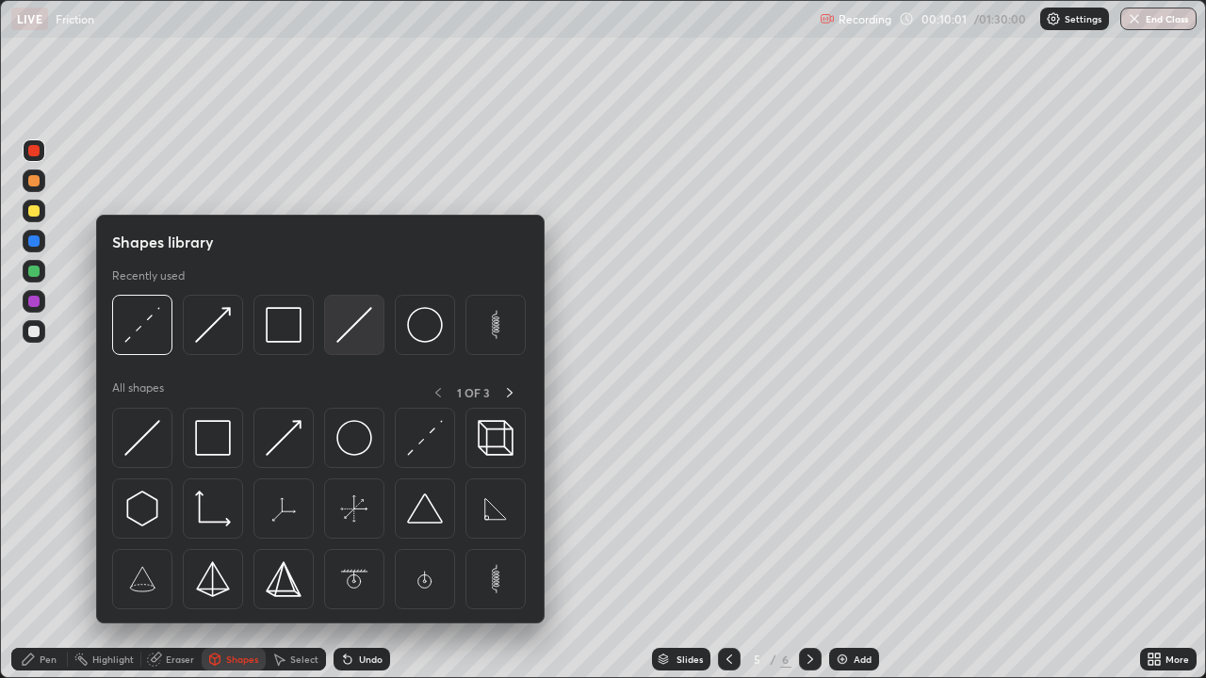
click at [349, 332] on img at bounding box center [354, 325] width 36 height 36
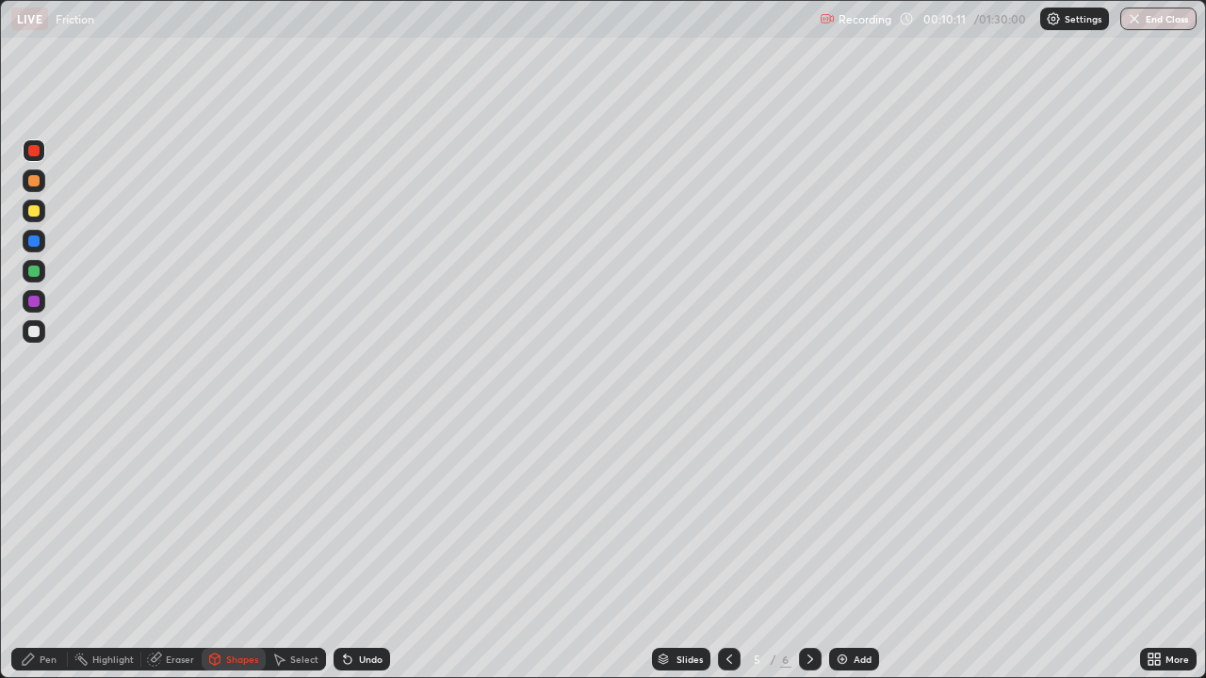
click at [232, 550] on div "Shapes" at bounding box center [242, 659] width 32 height 9
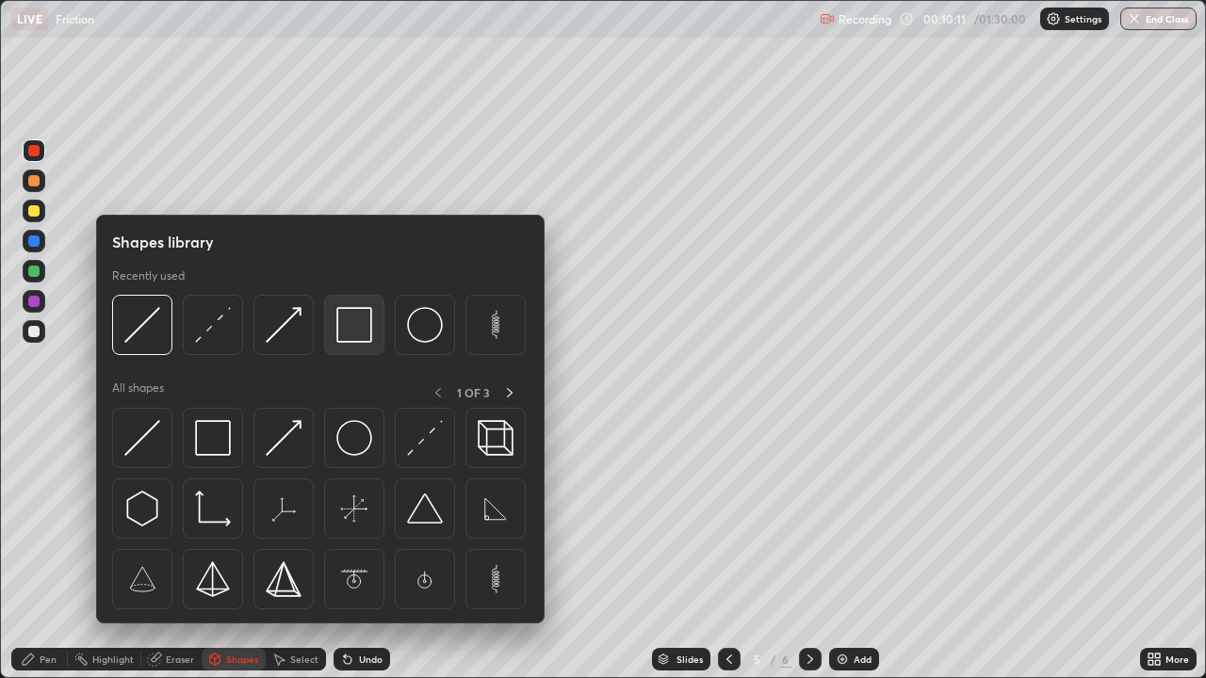
click at [353, 329] on img at bounding box center [354, 325] width 36 height 36
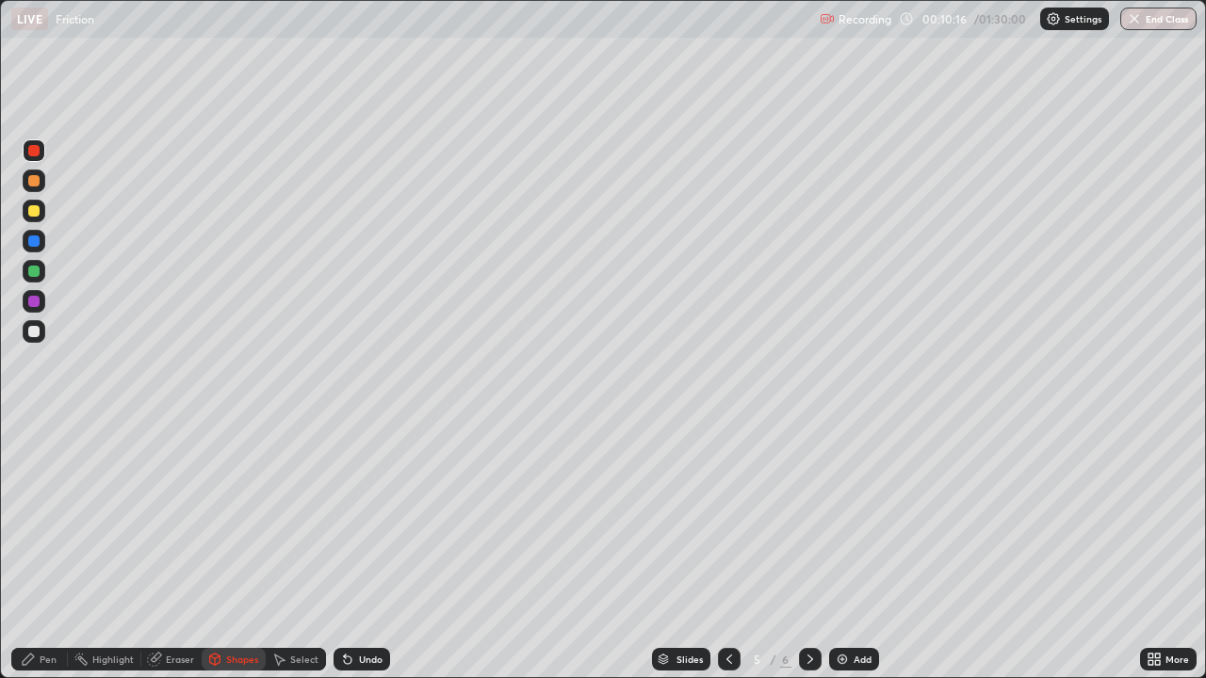
click at [727, 550] on icon at bounding box center [729, 659] width 6 height 9
click at [240, 550] on div "Shapes" at bounding box center [234, 659] width 64 height 23
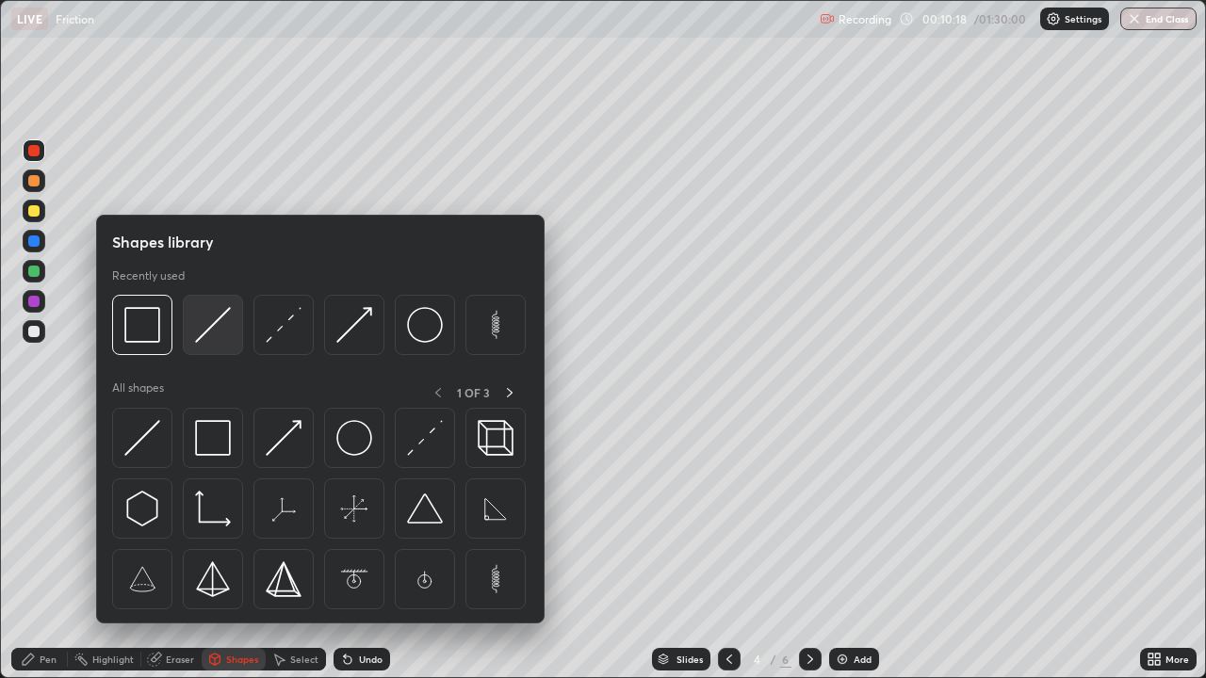
click at [222, 324] on img at bounding box center [213, 325] width 36 height 36
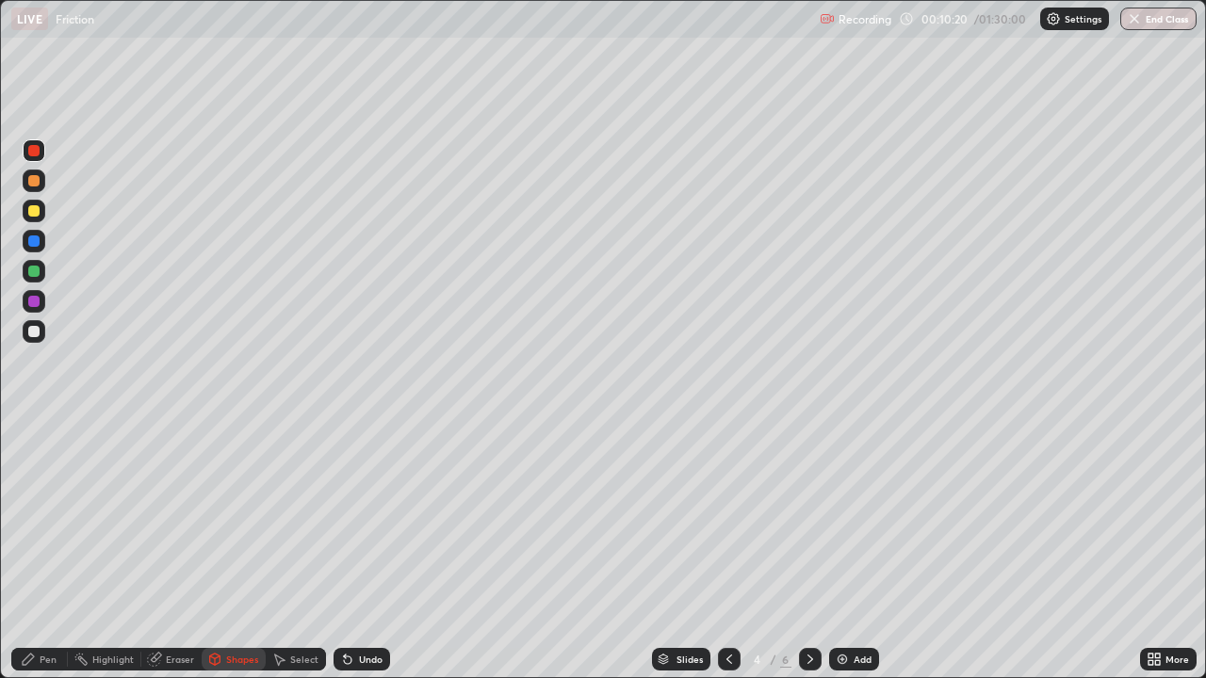
click at [35, 238] on div at bounding box center [33, 241] width 11 height 11
click at [245, 550] on div "Shapes" at bounding box center [242, 659] width 32 height 9
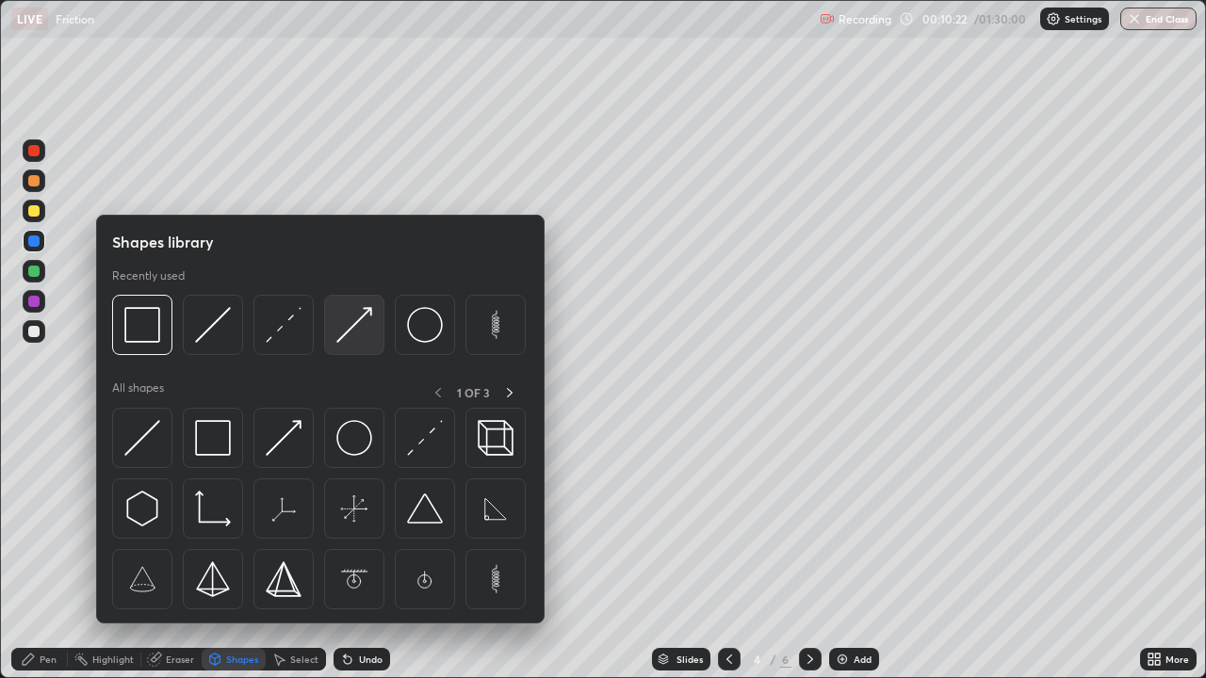
click at [362, 325] on img at bounding box center [354, 325] width 36 height 36
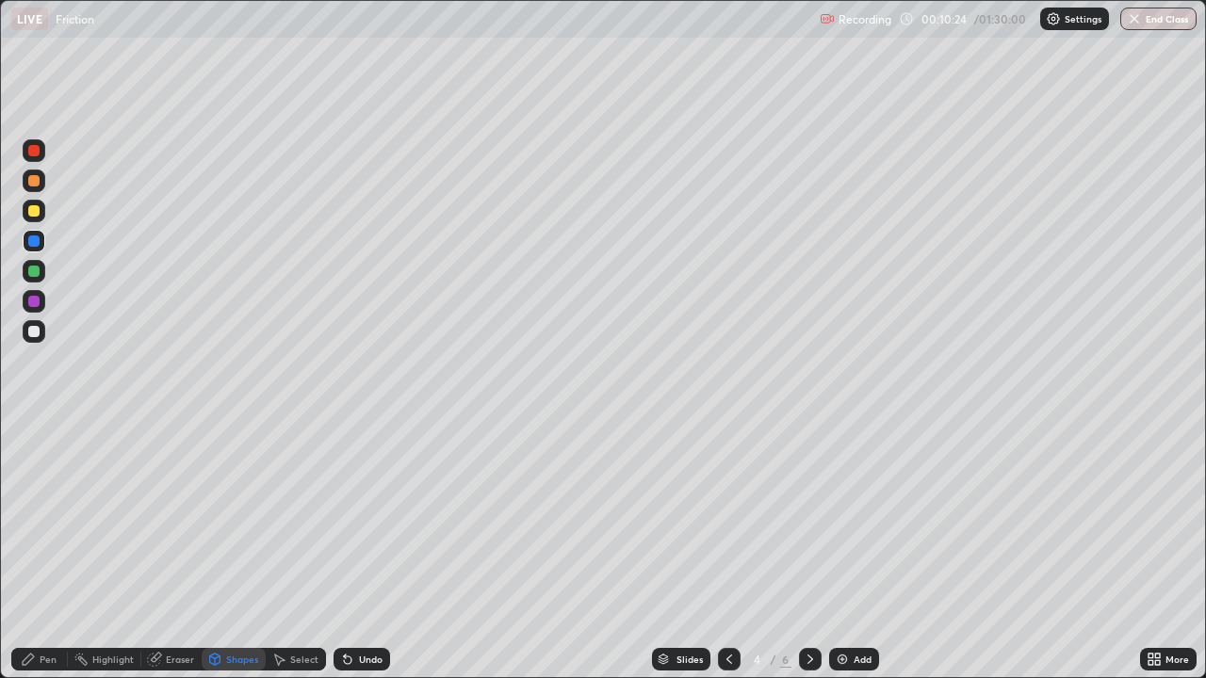
click at [809, 550] on icon at bounding box center [810, 659] width 15 height 15
click at [718, 550] on div at bounding box center [729, 659] width 23 height 23
click at [809, 550] on icon at bounding box center [810, 659] width 15 height 15
click at [64, 550] on div "Pen" at bounding box center [39, 659] width 57 height 23
click at [34, 239] on div at bounding box center [33, 241] width 11 height 11
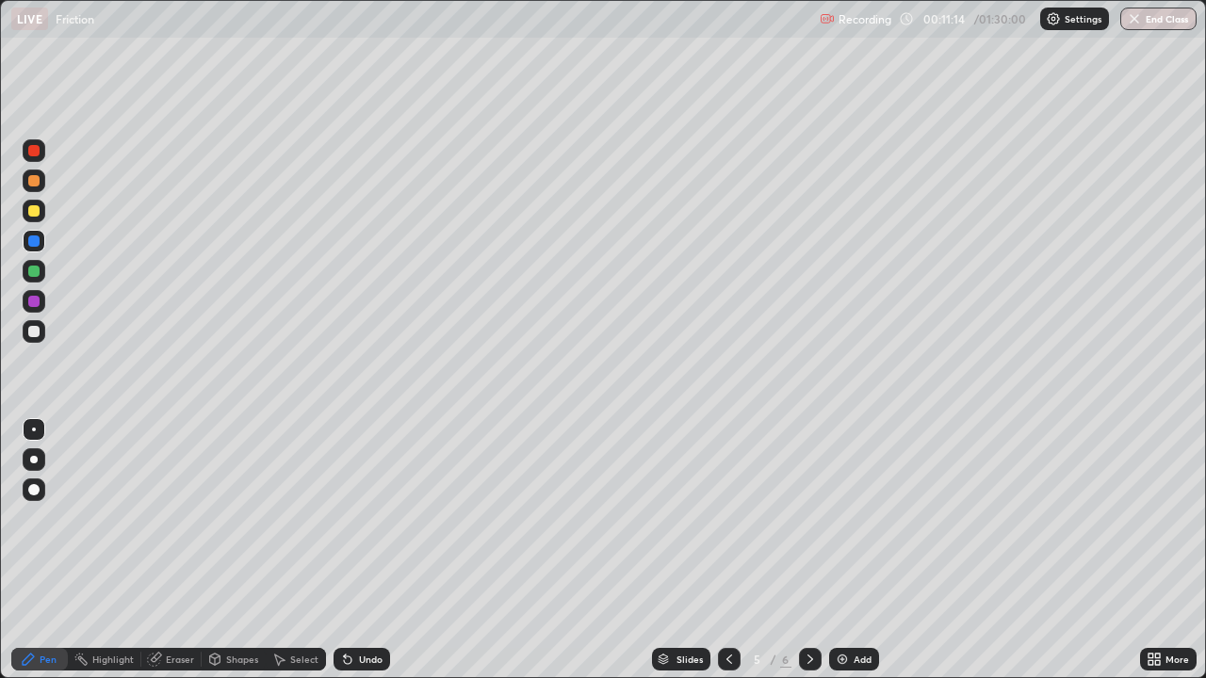
click at [724, 550] on div at bounding box center [729, 660] width 23 height 38
click at [808, 550] on icon at bounding box center [810, 659] width 15 height 15
click at [351, 550] on div "Undo" at bounding box center [361, 659] width 57 height 23
click at [344, 550] on icon at bounding box center [345, 656] width 2 height 2
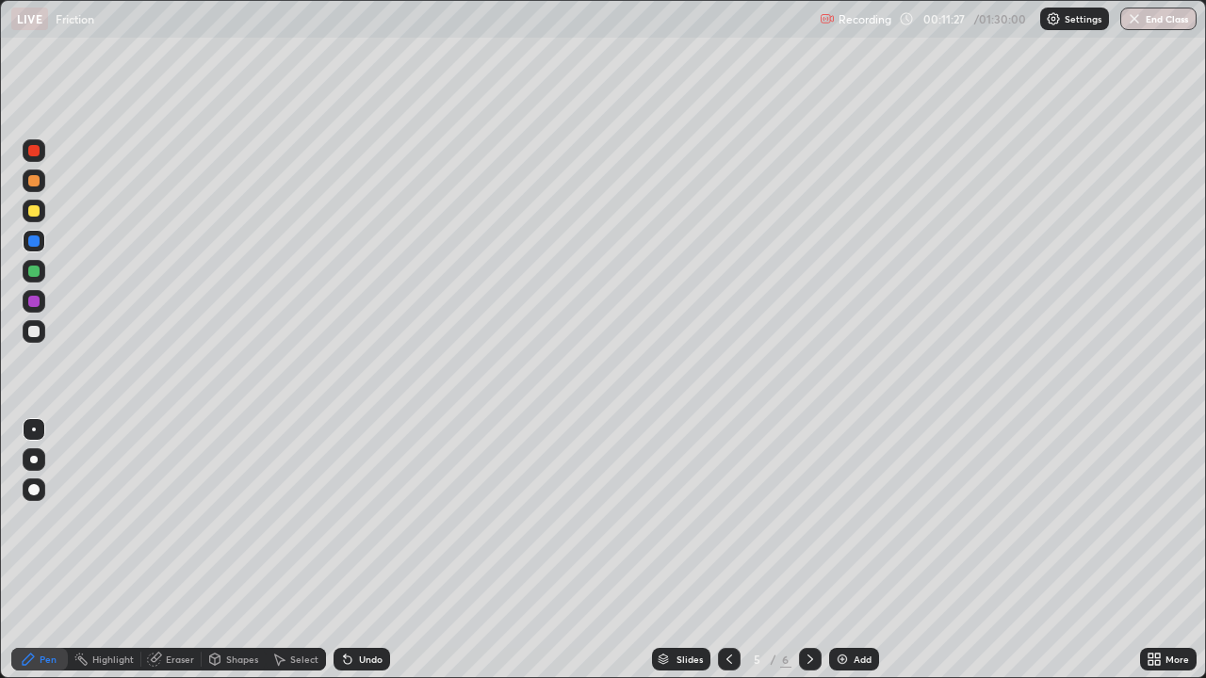
click at [33, 268] on div at bounding box center [33, 271] width 11 height 11
click at [353, 550] on div "Undo" at bounding box center [361, 659] width 57 height 23
click at [34, 178] on div at bounding box center [33, 180] width 11 height 11
click at [345, 550] on icon at bounding box center [348, 661] width 8 height 8
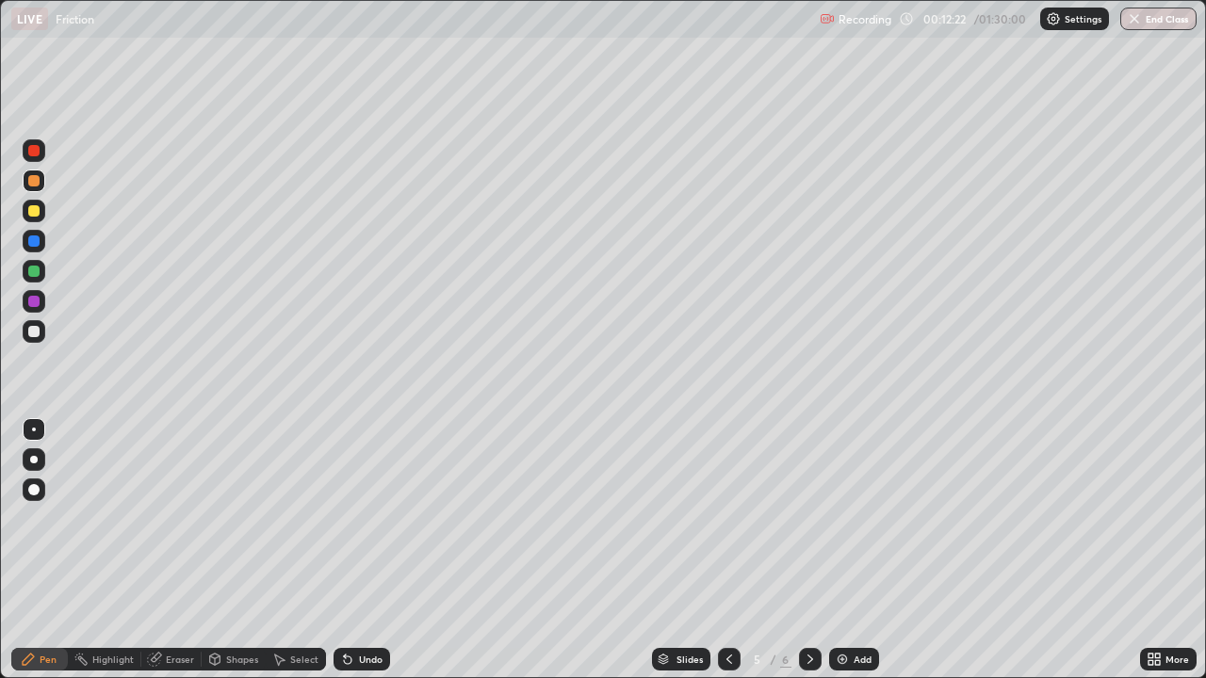
click at [339, 550] on div "Undo" at bounding box center [361, 659] width 57 height 23
click at [342, 550] on div "Undo" at bounding box center [361, 659] width 57 height 23
click at [346, 550] on icon at bounding box center [347, 659] width 15 height 15
click at [351, 550] on icon at bounding box center [347, 659] width 15 height 15
click at [344, 550] on icon at bounding box center [348, 661] width 8 height 8
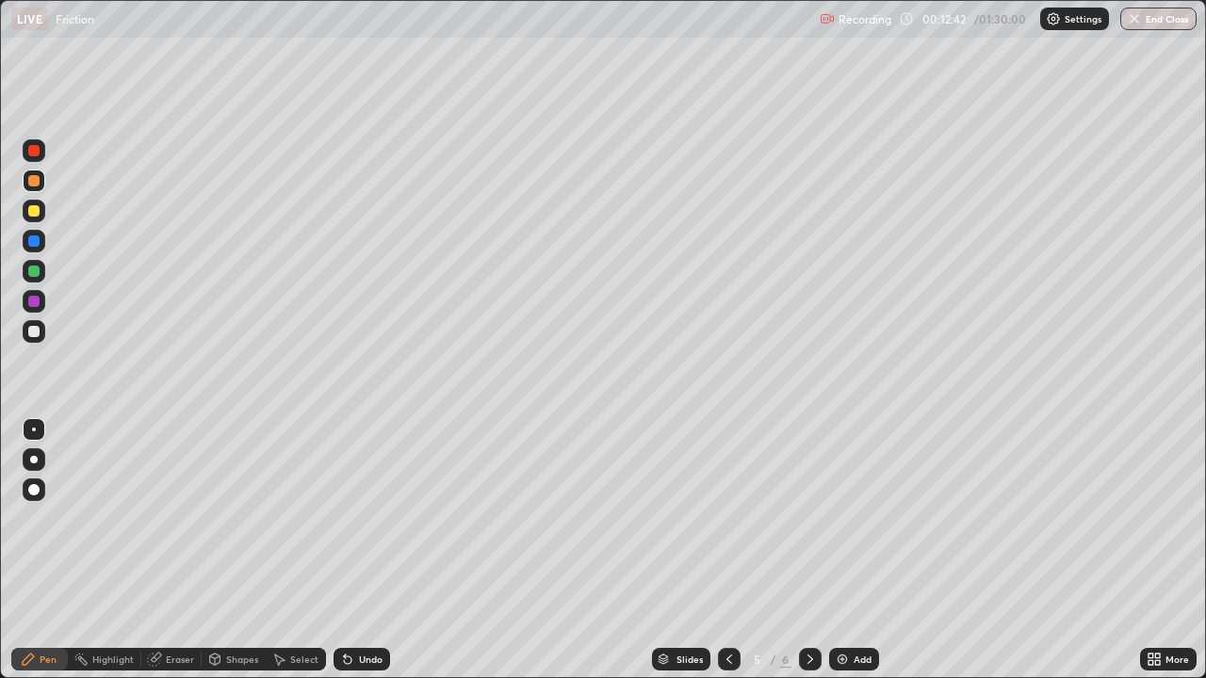
click at [352, 550] on div "Undo" at bounding box center [361, 659] width 57 height 23
click at [727, 550] on icon at bounding box center [729, 659] width 15 height 15
click at [805, 550] on icon at bounding box center [810, 659] width 15 height 15
click at [32, 271] on div at bounding box center [33, 271] width 11 height 11
click at [34, 210] on div at bounding box center [33, 210] width 11 height 11
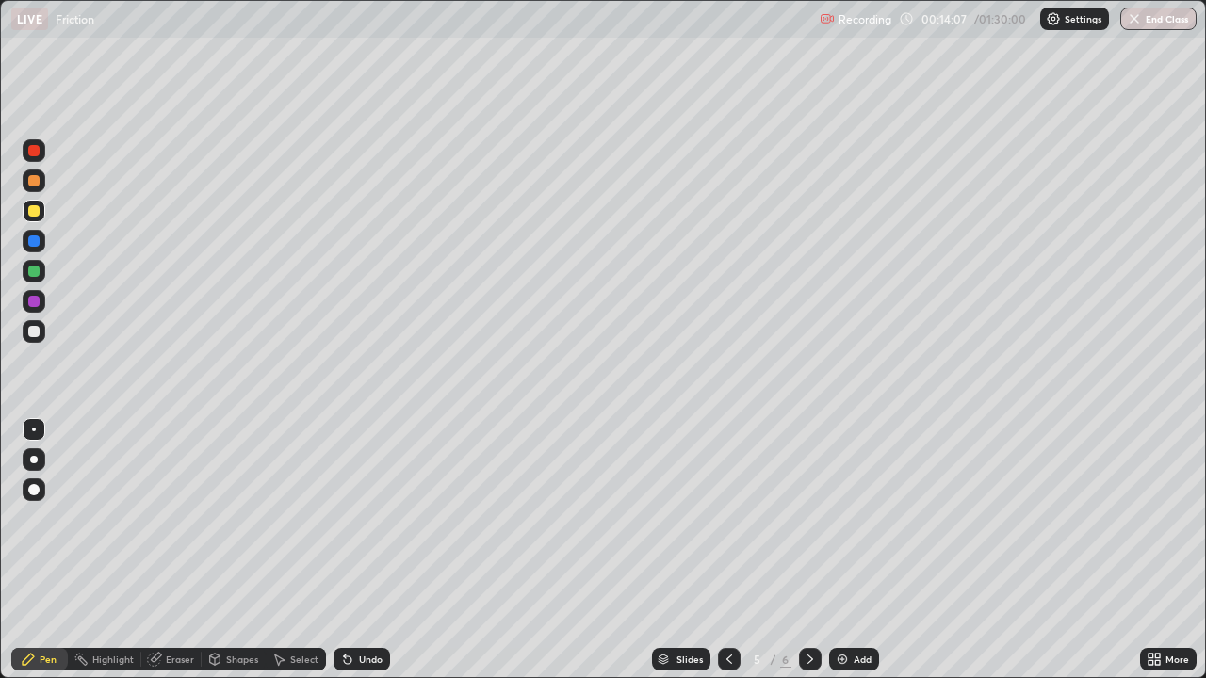
click at [808, 550] on icon at bounding box center [810, 659] width 15 height 15
click at [42, 271] on div at bounding box center [34, 271] width 23 height 23
click at [729, 550] on div at bounding box center [729, 660] width 23 height 38
click at [167, 550] on div "Eraser" at bounding box center [180, 659] width 28 height 9
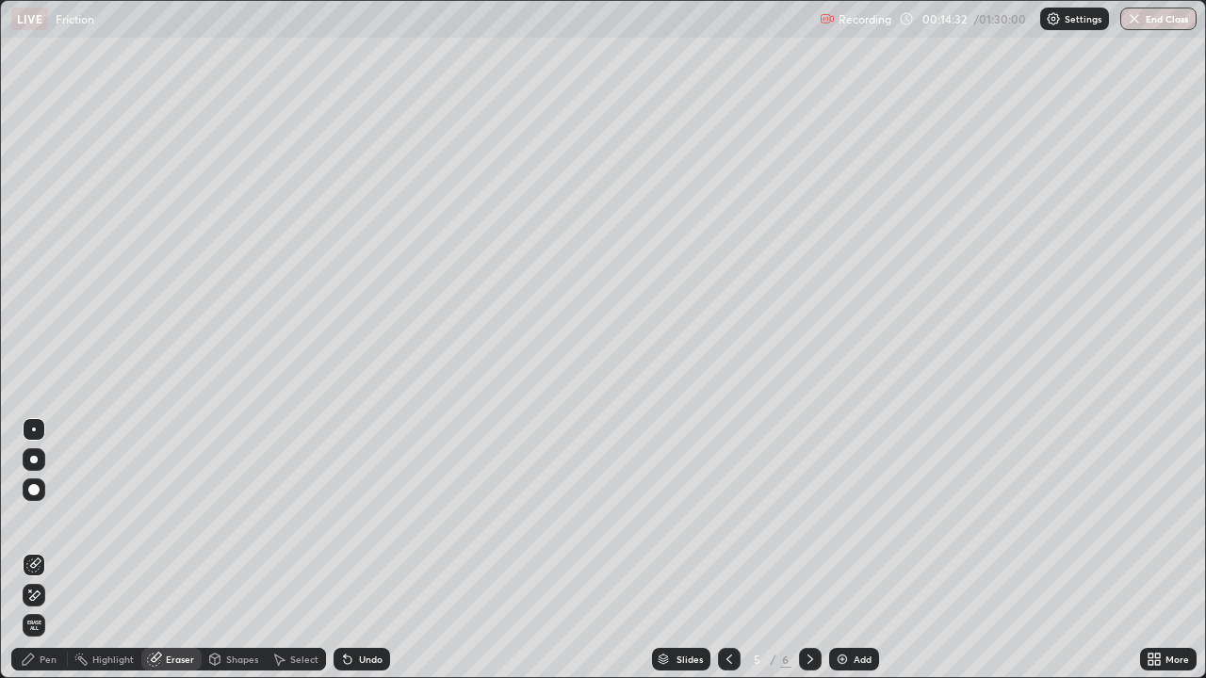
click at [48, 550] on div "Pen" at bounding box center [39, 659] width 57 height 23
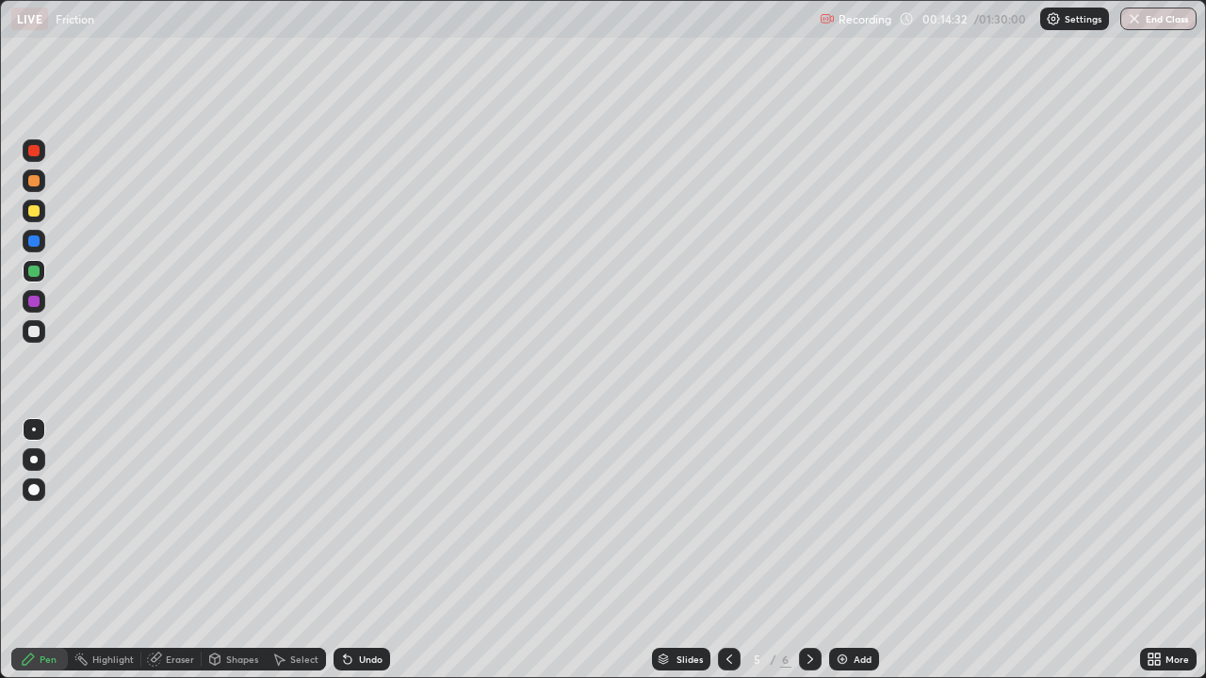
click at [32, 181] on div at bounding box center [33, 180] width 11 height 11
click at [813, 550] on icon at bounding box center [810, 659] width 15 height 15
click at [729, 550] on div at bounding box center [729, 659] width 23 height 23
click at [805, 550] on icon at bounding box center [810, 659] width 15 height 15
click at [33, 244] on div at bounding box center [33, 241] width 11 height 11
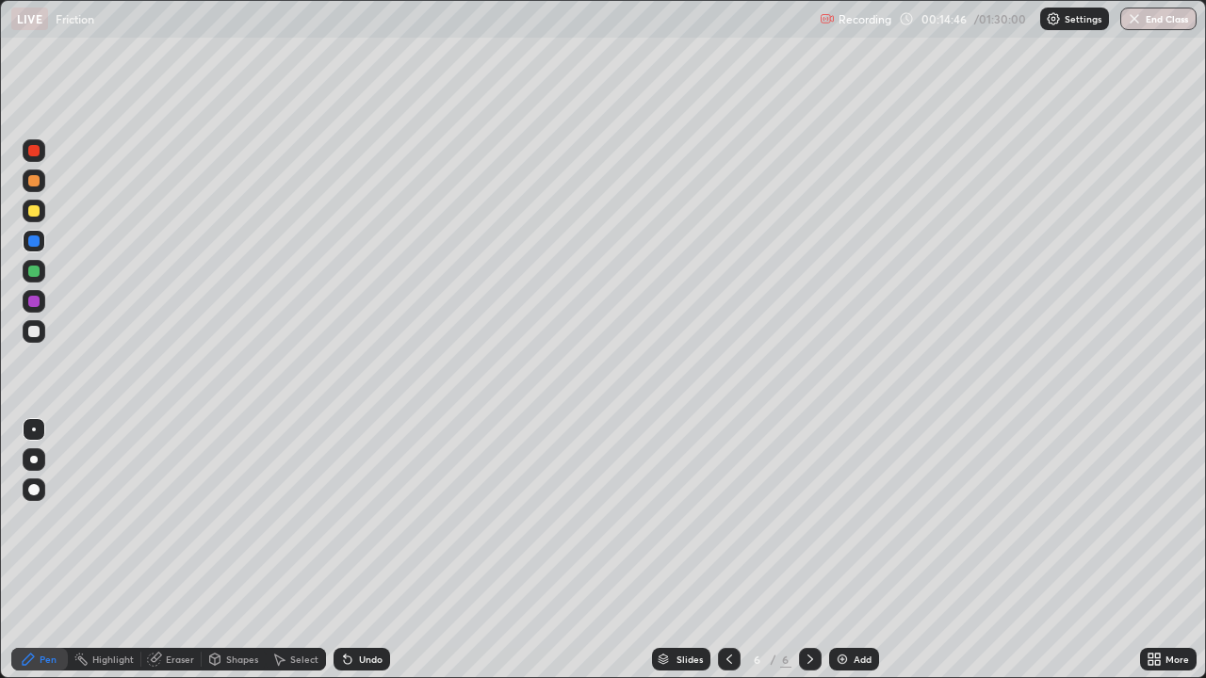
click at [722, 550] on icon at bounding box center [729, 659] width 15 height 15
click at [805, 550] on icon at bounding box center [810, 659] width 15 height 15
click at [726, 550] on icon at bounding box center [729, 659] width 15 height 15
click at [808, 550] on icon at bounding box center [810, 659] width 15 height 15
click at [42, 272] on div at bounding box center [34, 271] width 23 height 23
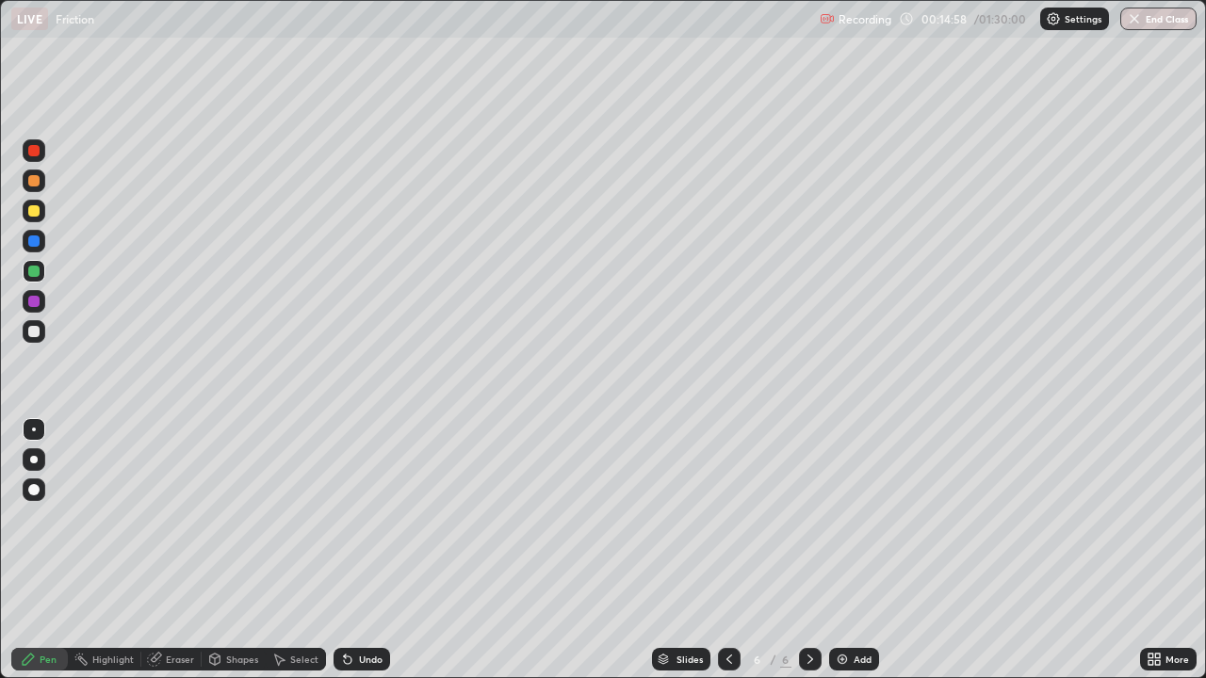
click at [35, 238] on div at bounding box center [33, 241] width 11 height 11
click at [727, 550] on icon at bounding box center [729, 659] width 15 height 15
click at [810, 550] on icon at bounding box center [810, 659] width 15 height 15
click at [722, 550] on icon at bounding box center [729, 659] width 15 height 15
click at [803, 550] on icon at bounding box center [810, 659] width 15 height 15
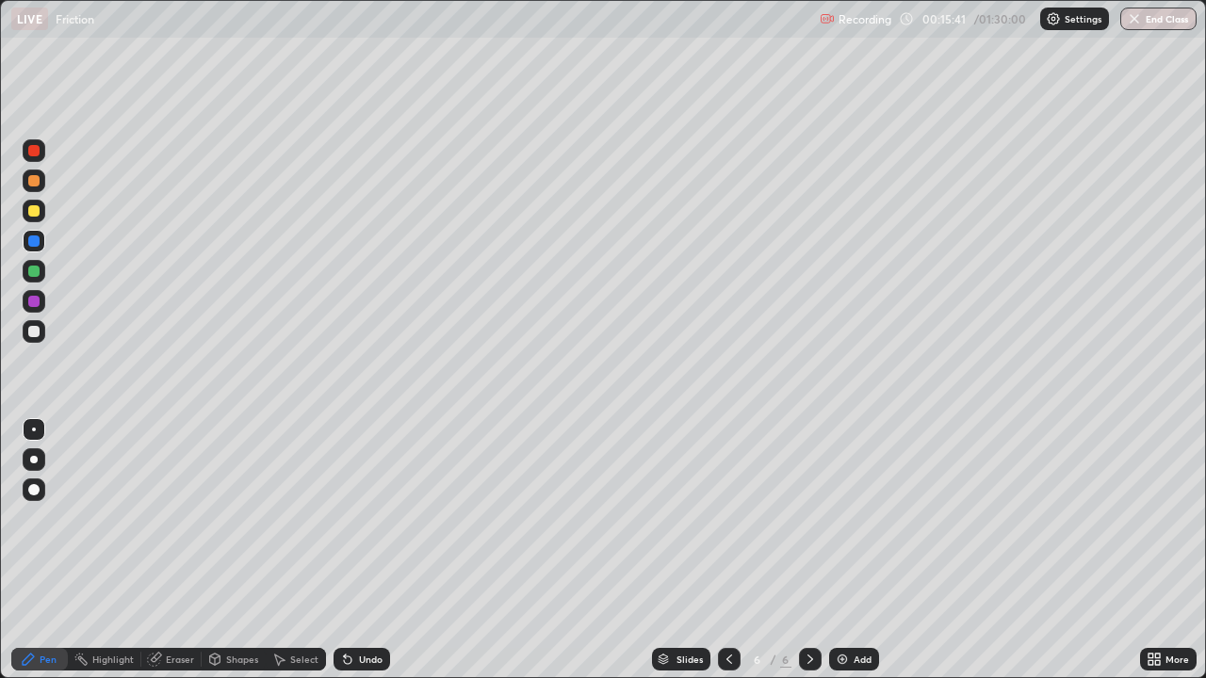
click at [35, 151] on div at bounding box center [33, 150] width 11 height 11
click at [722, 550] on icon at bounding box center [729, 659] width 15 height 15
click at [808, 550] on icon at bounding box center [810, 659] width 15 height 15
click at [724, 550] on div at bounding box center [729, 659] width 23 height 23
click at [719, 550] on div at bounding box center [729, 659] width 23 height 23
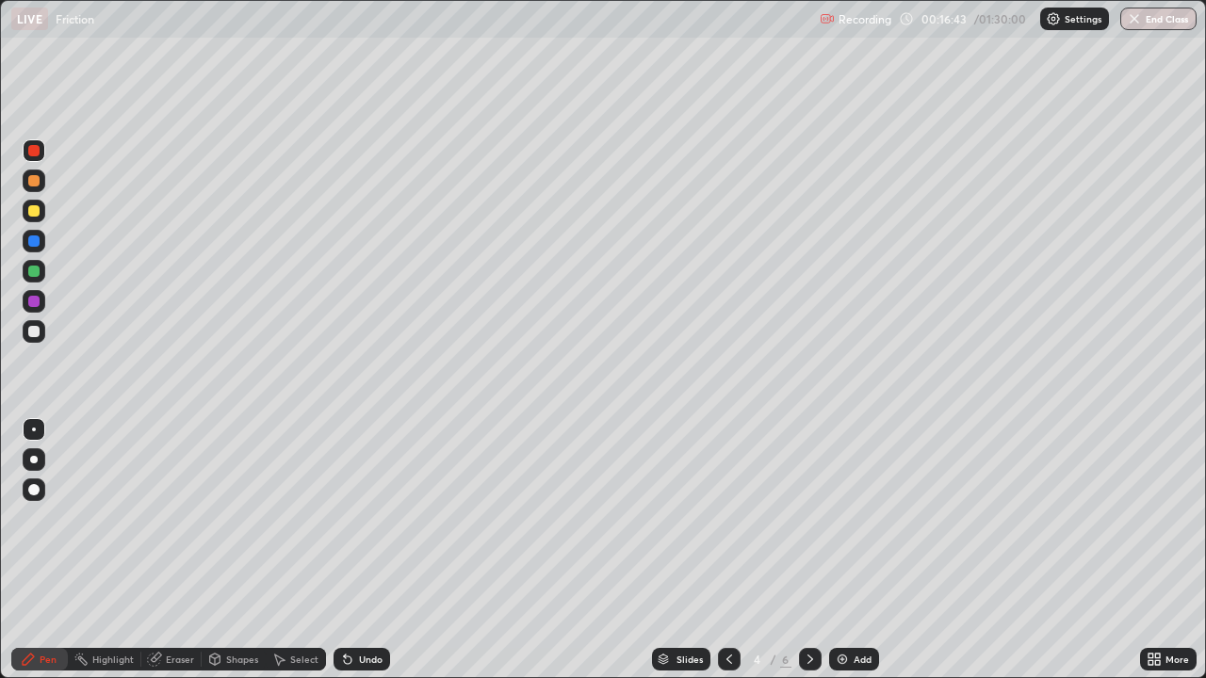
click at [808, 550] on icon at bounding box center [810, 659] width 15 height 15
click at [807, 550] on icon at bounding box center [810, 659] width 6 height 9
click at [800, 550] on div at bounding box center [810, 659] width 23 height 23
click at [806, 550] on icon at bounding box center [810, 659] width 15 height 15
click at [784, 550] on div "6" at bounding box center [785, 659] width 11 height 17
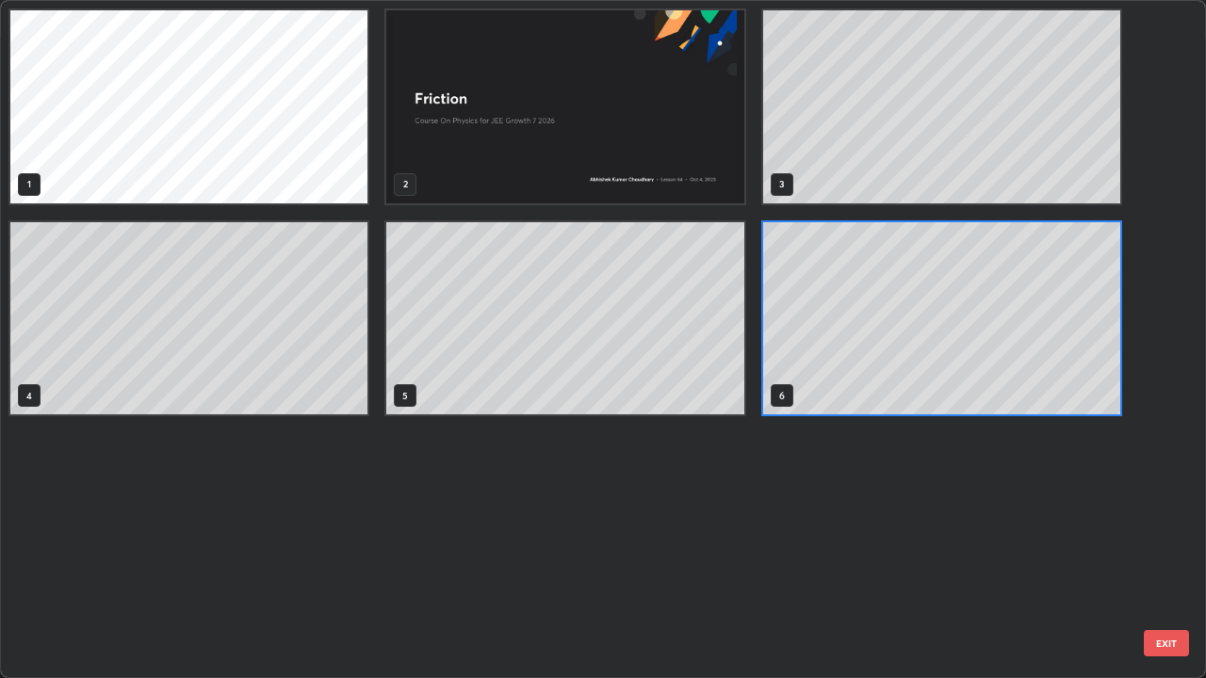
scroll to position [671, 1195]
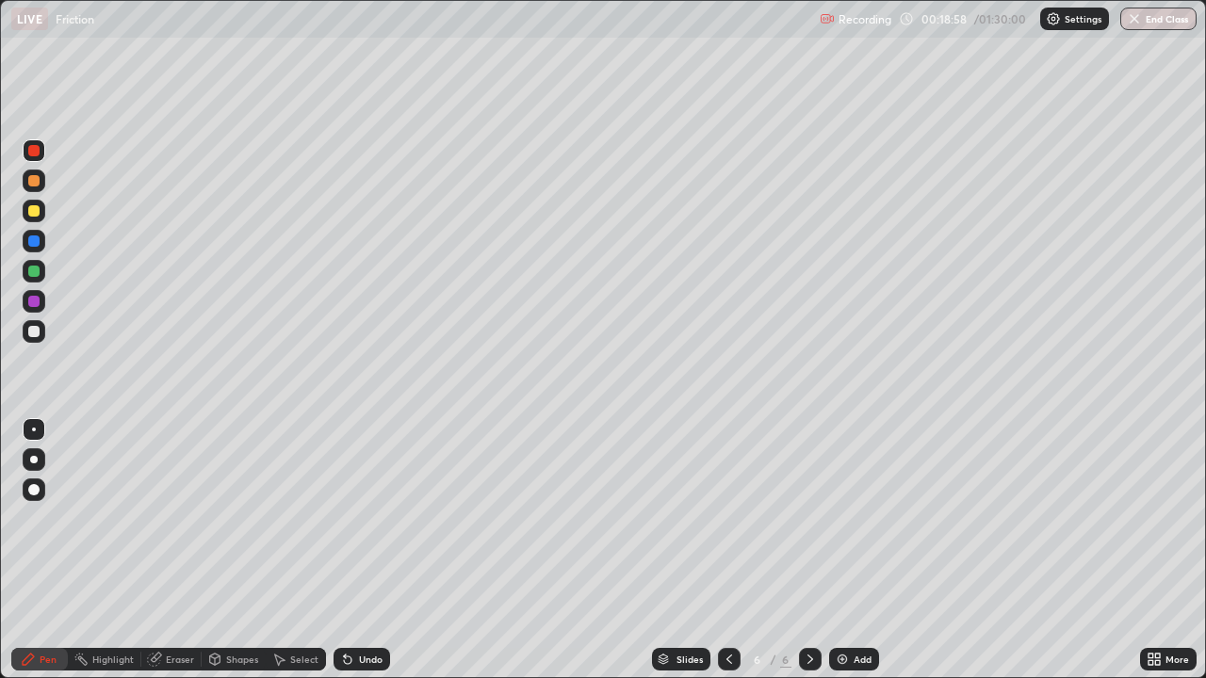
click at [177, 550] on div "Eraser" at bounding box center [180, 659] width 28 height 9
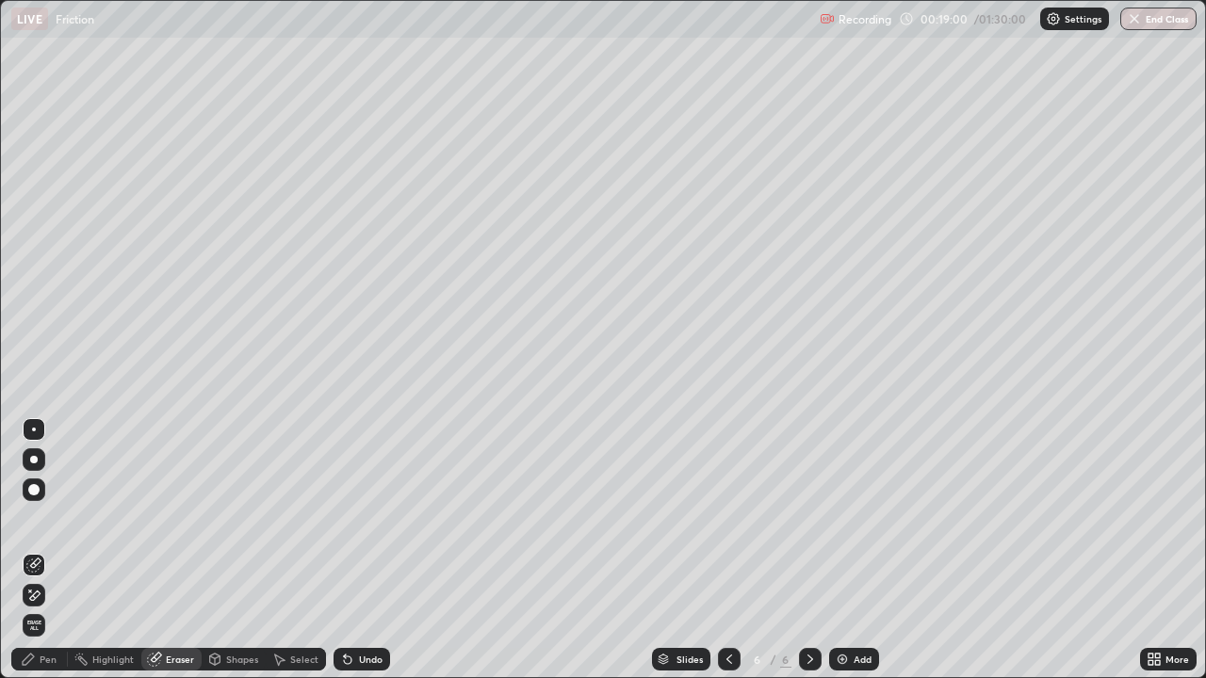
click at [61, 550] on div "Pen" at bounding box center [39, 659] width 57 height 23
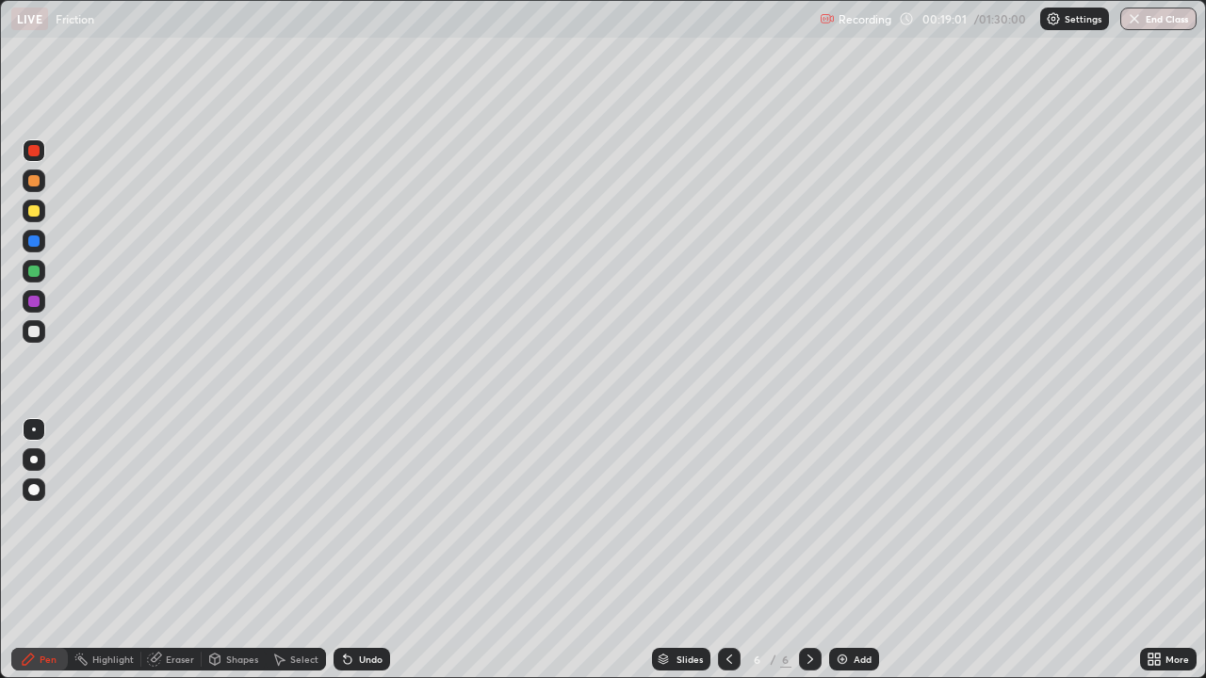
click at [30, 153] on div at bounding box center [33, 150] width 11 height 11
click at [808, 550] on icon at bounding box center [810, 659] width 15 height 15
click at [833, 550] on div "Add" at bounding box center [854, 659] width 50 height 23
click at [37, 550] on div "Pen" at bounding box center [39, 659] width 57 height 23
click at [36, 212] on div at bounding box center [33, 210] width 11 height 11
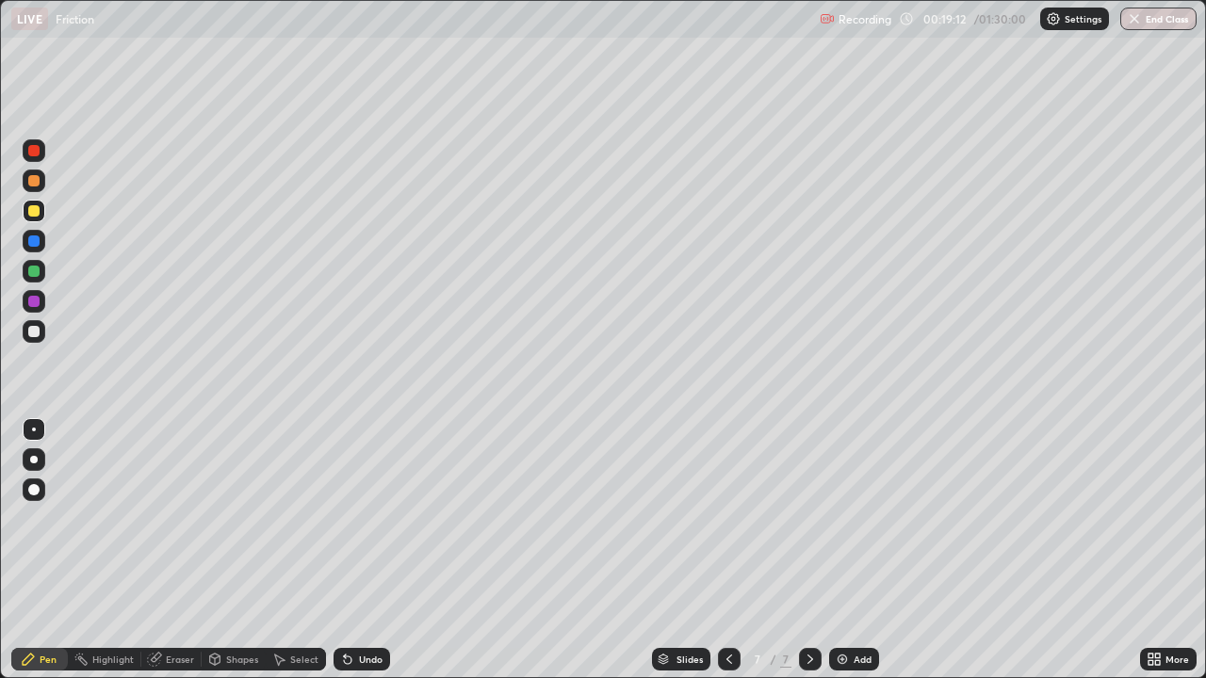
click at [222, 550] on div "Shapes" at bounding box center [234, 659] width 64 height 23
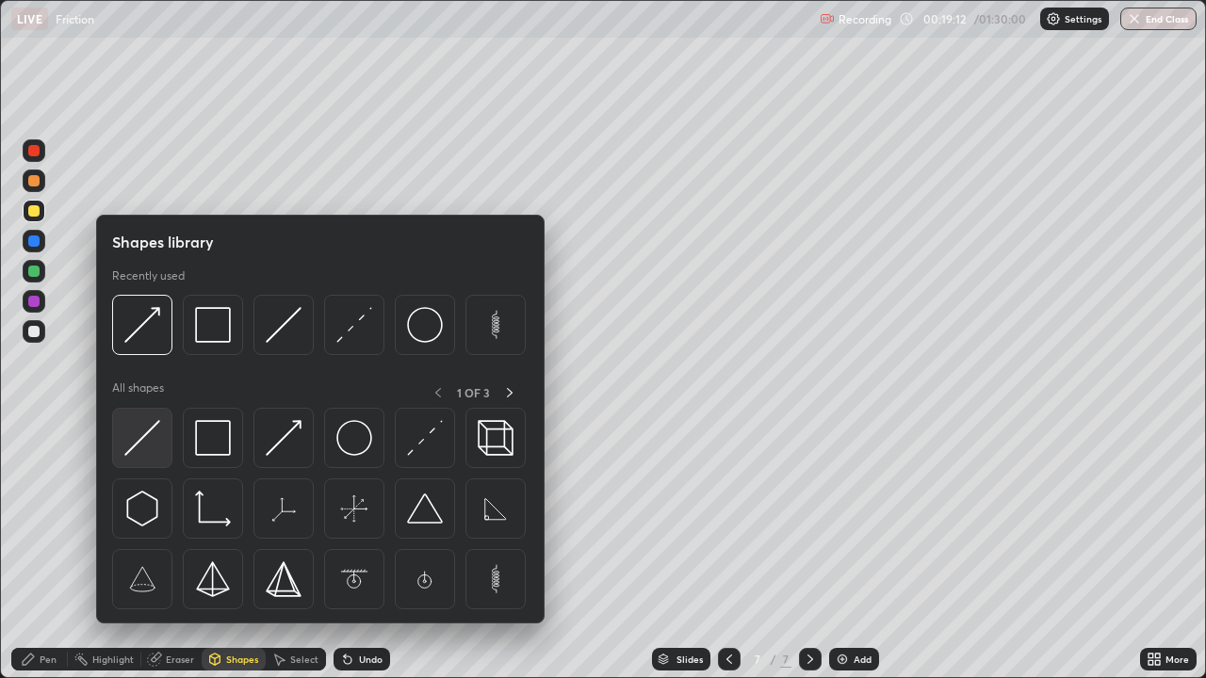
click at [143, 429] on img at bounding box center [142, 438] width 36 height 36
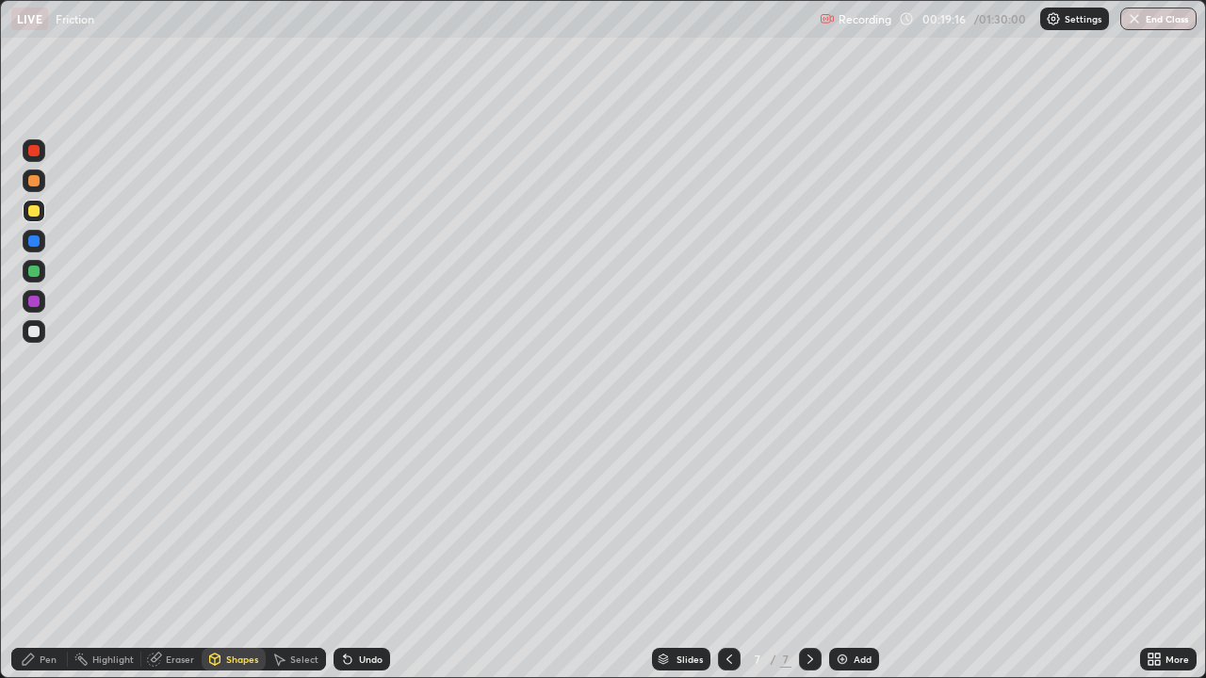
click at [50, 550] on div "Pen" at bounding box center [39, 659] width 57 height 23
click at [37, 214] on div at bounding box center [33, 210] width 11 height 11
click at [231, 550] on div "Shapes" at bounding box center [242, 659] width 32 height 9
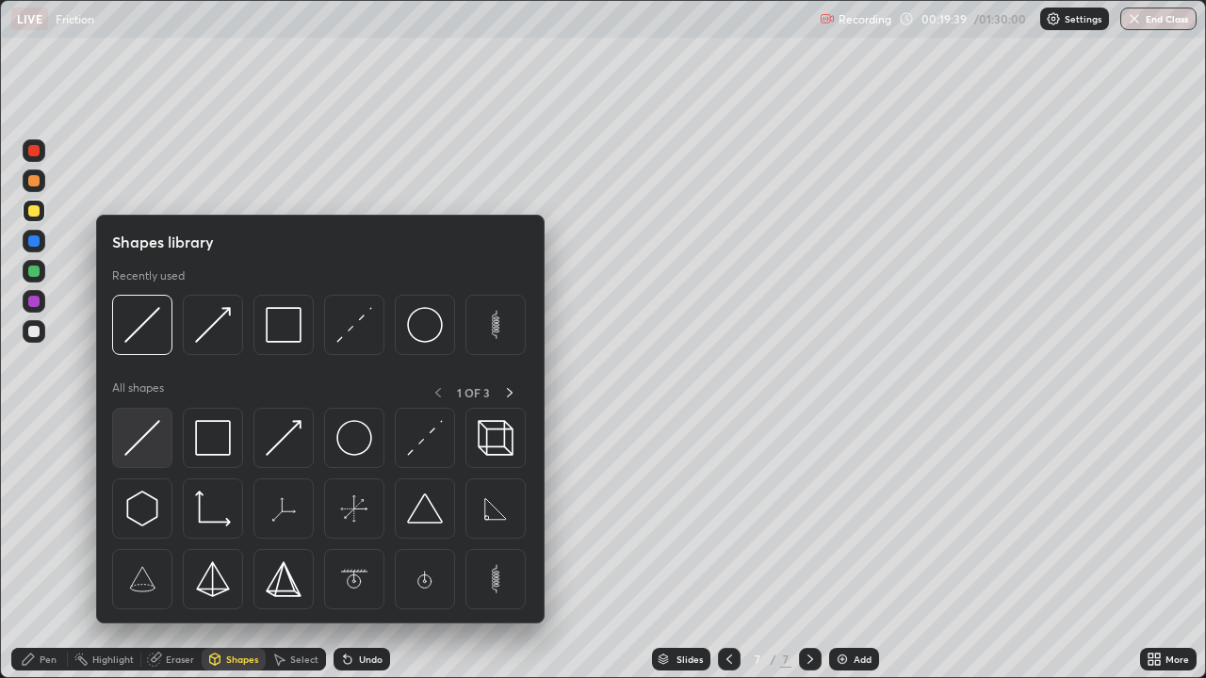
click at [136, 446] on img at bounding box center [142, 438] width 36 height 36
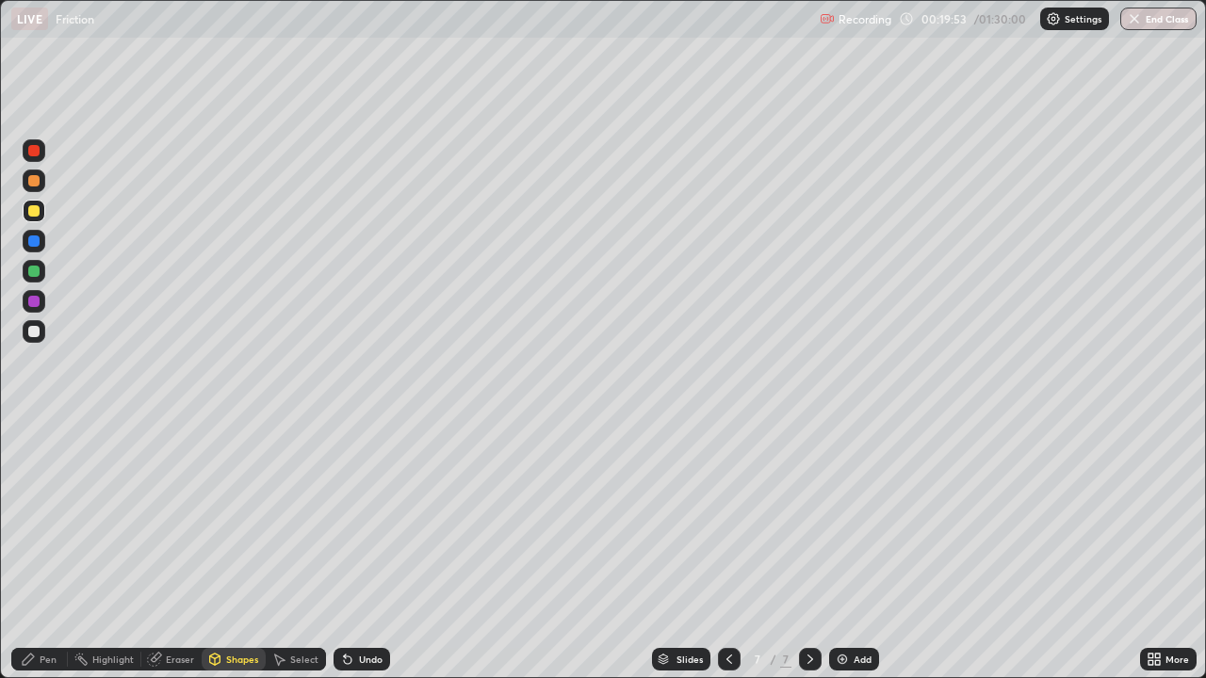
click at [47, 550] on div "Pen" at bounding box center [39, 659] width 57 height 23
click at [30, 207] on div at bounding box center [33, 210] width 11 height 11
click at [346, 550] on div "Undo" at bounding box center [361, 659] width 57 height 23
click at [235, 550] on div "Shapes" at bounding box center [234, 659] width 64 height 23
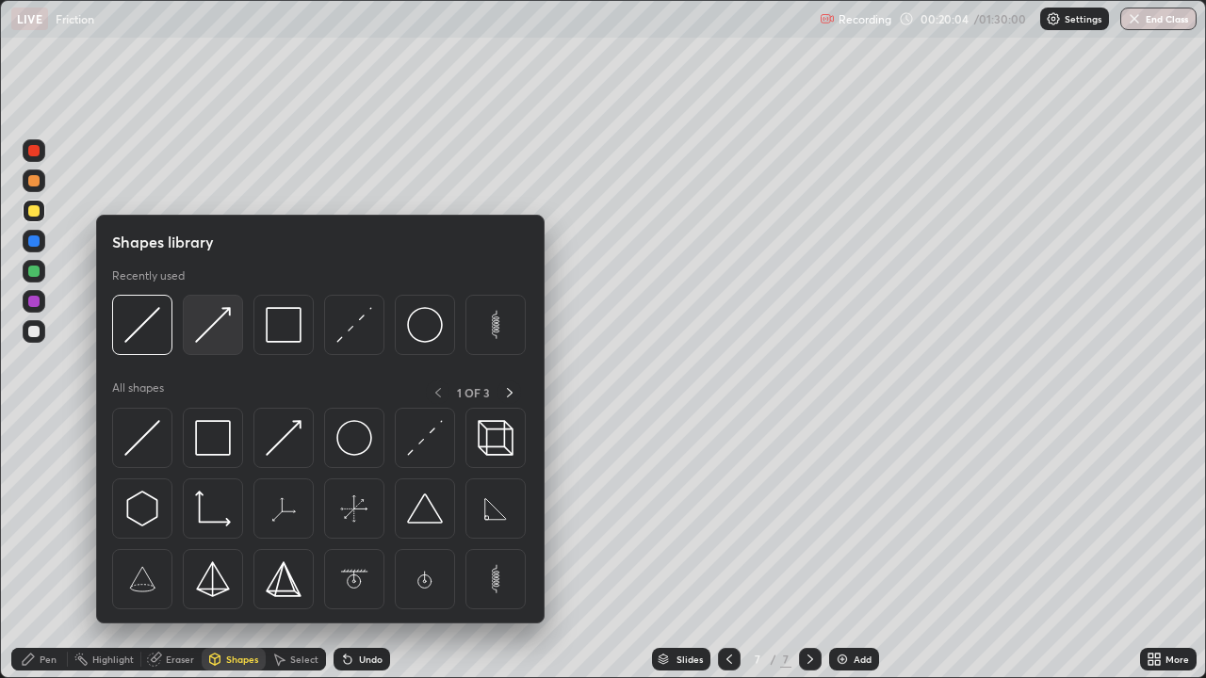
click at [215, 313] on img at bounding box center [213, 325] width 36 height 36
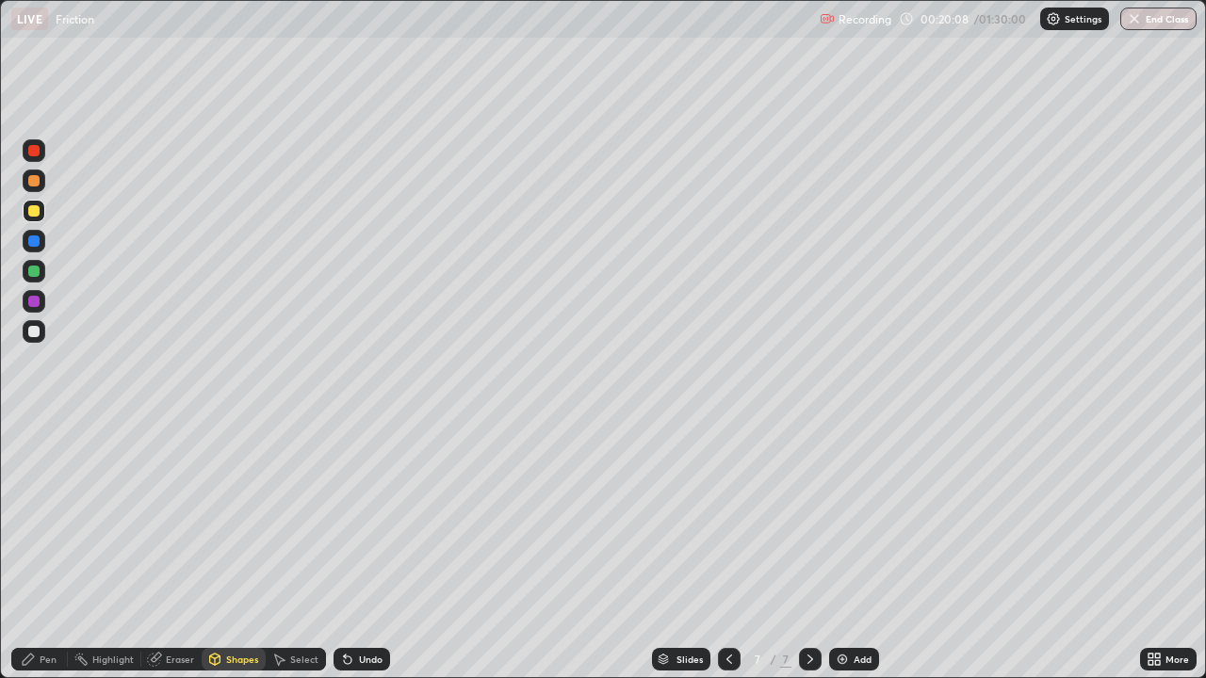
click at [53, 550] on div "Pen" at bounding box center [48, 659] width 17 height 9
click at [34, 209] on div at bounding box center [33, 210] width 11 height 11
click at [847, 550] on img at bounding box center [842, 659] width 15 height 15
click at [233, 550] on div "Shapes" at bounding box center [242, 659] width 32 height 9
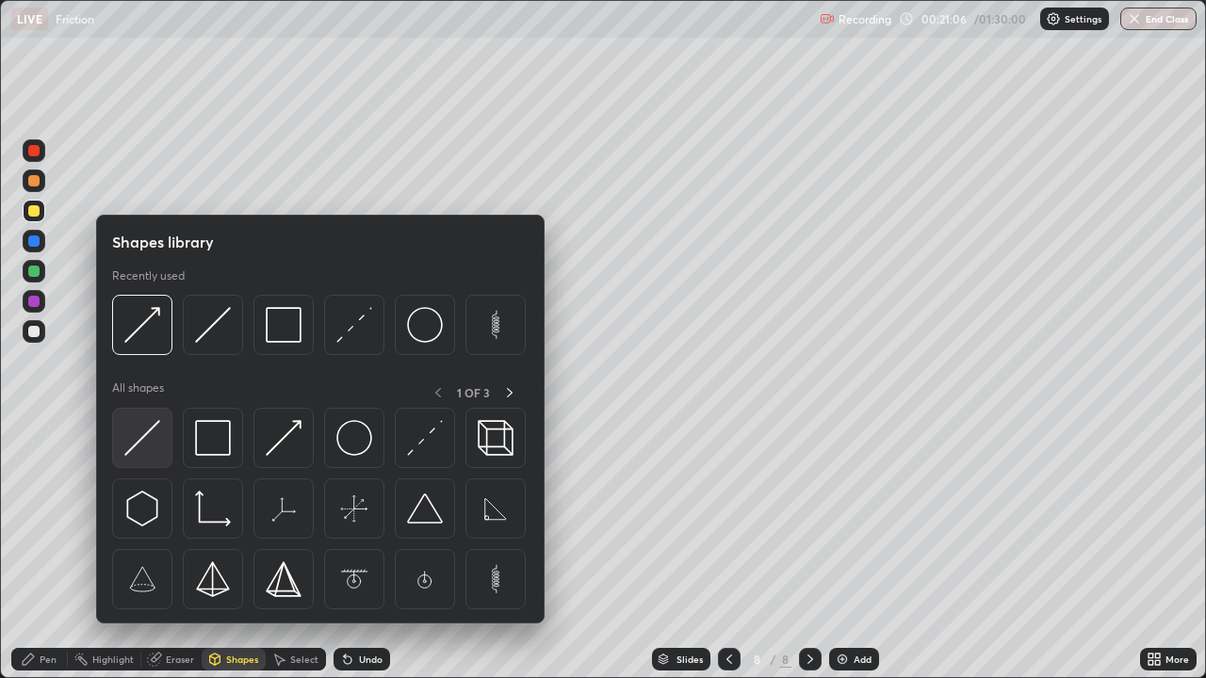
click at [139, 439] on img at bounding box center [142, 438] width 36 height 36
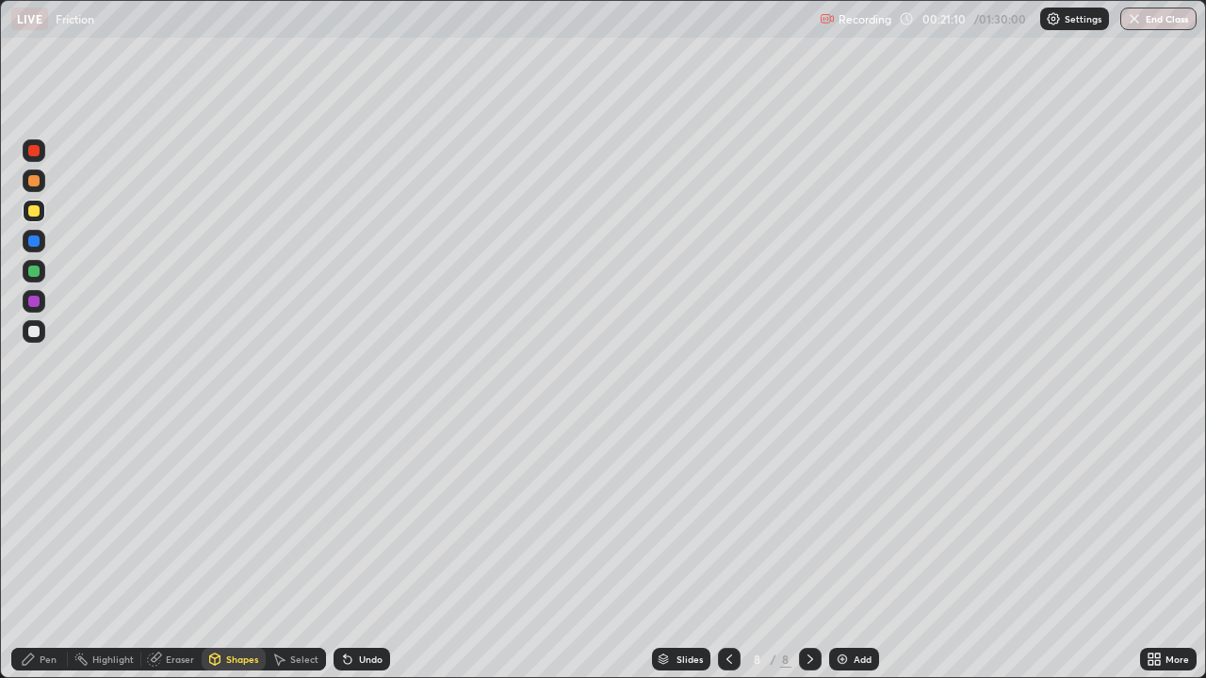
click at [48, 550] on div "Pen" at bounding box center [48, 659] width 17 height 9
click at [36, 211] on div at bounding box center [33, 210] width 11 height 11
click at [733, 550] on icon at bounding box center [729, 659] width 15 height 15
click at [33, 242] on div at bounding box center [33, 241] width 11 height 11
click at [237, 550] on div "Shapes" at bounding box center [242, 659] width 32 height 9
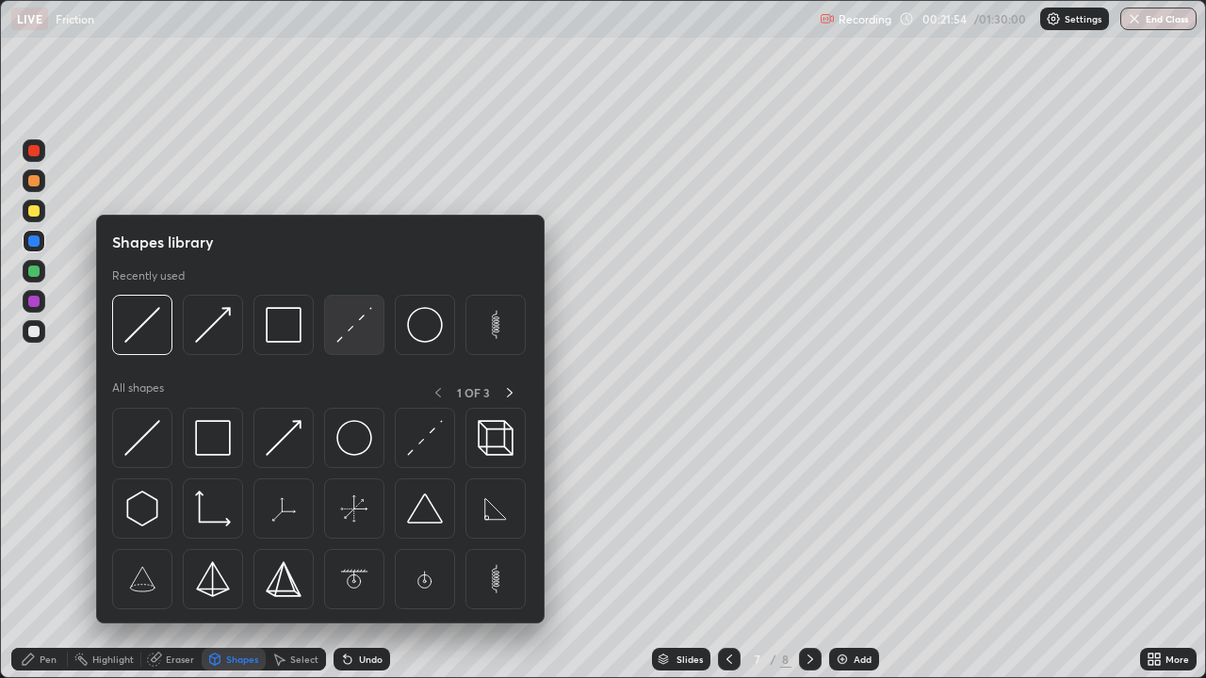
click at [341, 326] on img at bounding box center [354, 325] width 36 height 36
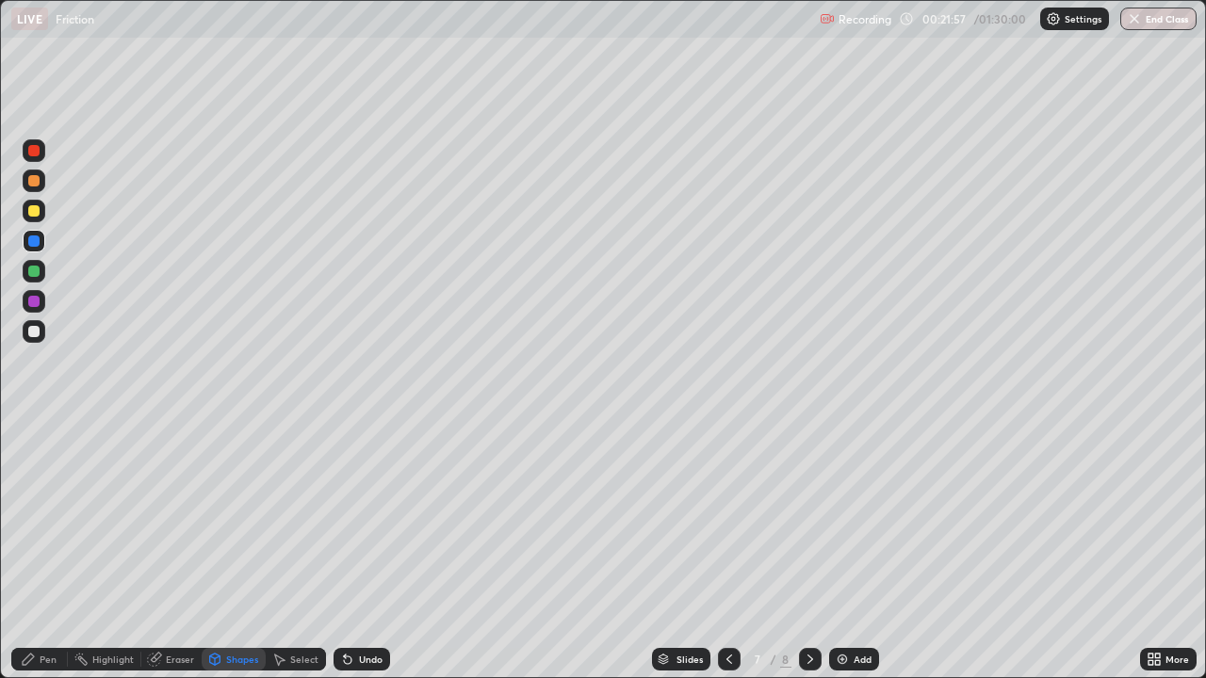
click at [41, 550] on div "Pen" at bounding box center [48, 659] width 17 height 9
click at [33, 236] on div at bounding box center [33, 241] width 11 height 11
click at [344, 550] on icon at bounding box center [345, 656] width 2 height 2
click at [52, 550] on div "Pen" at bounding box center [48, 659] width 17 height 9
click at [33, 239] on div at bounding box center [33, 241] width 11 height 11
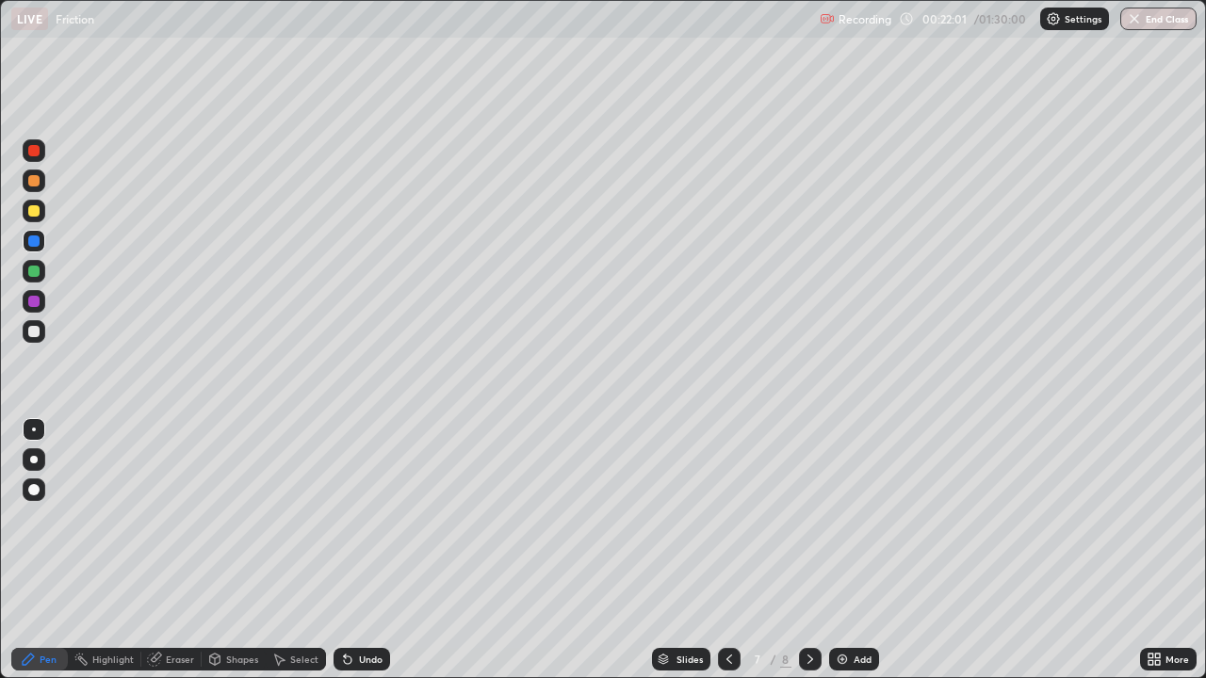
click at [221, 550] on div "Shapes" at bounding box center [234, 659] width 64 height 23
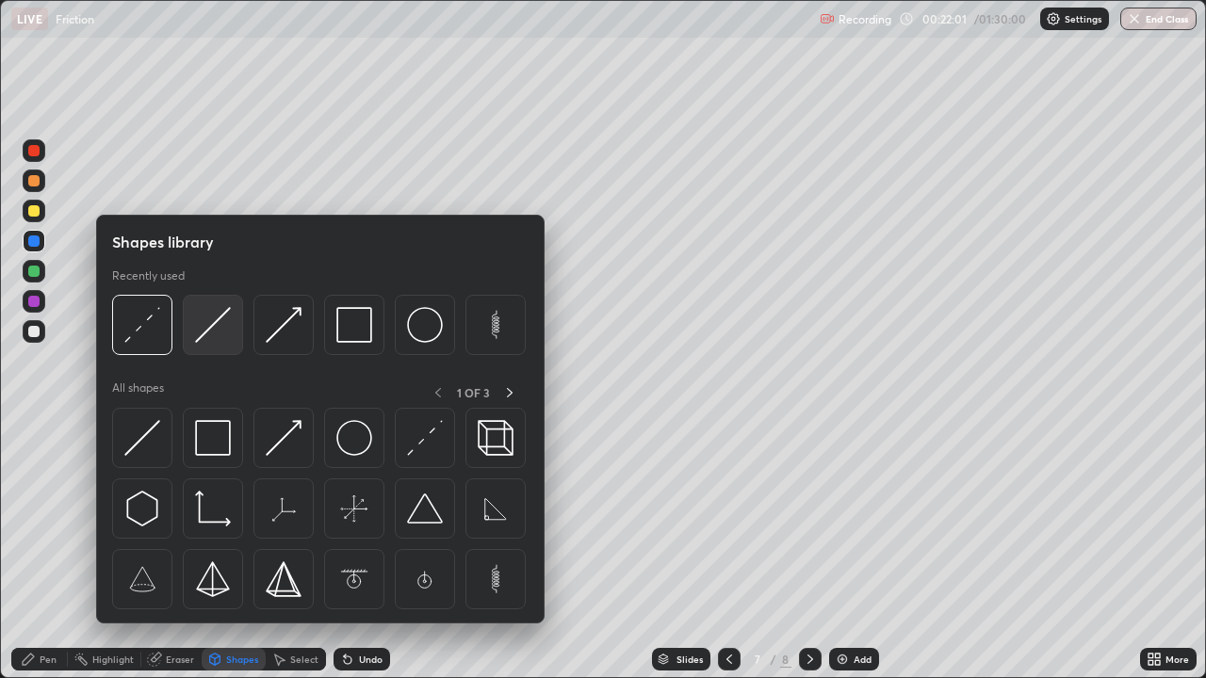
click at [203, 322] on img at bounding box center [213, 325] width 36 height 36
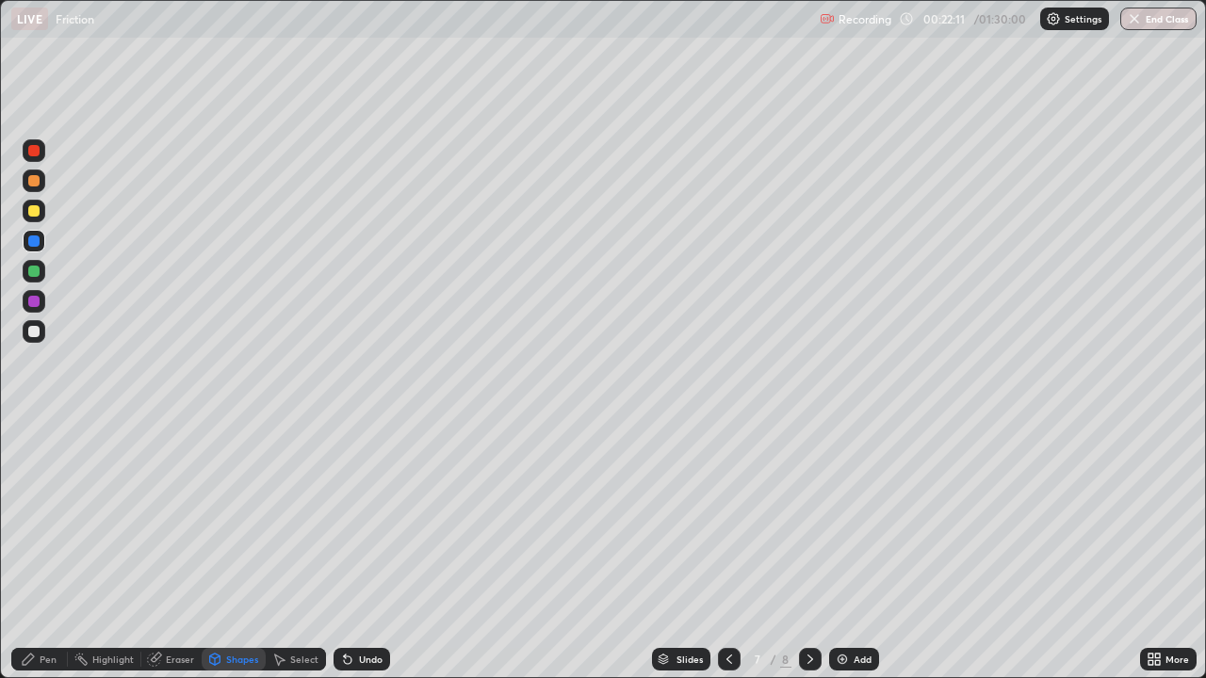
click at [33, 216] on div at bounding box center [33, 210] width 11 height 11
click at [33, 241] on div at bounding box center [33, 241] width 11 height 11
click at [351, 550] on div "Undo" at bounding box center [361, 659] width 57 height 23
click at [39, 550] on div "Pen" at bounding box center [39, 659] width 57 height 23
click at [34, 242] on div at bounding box center [33, 241] width 11 height 11
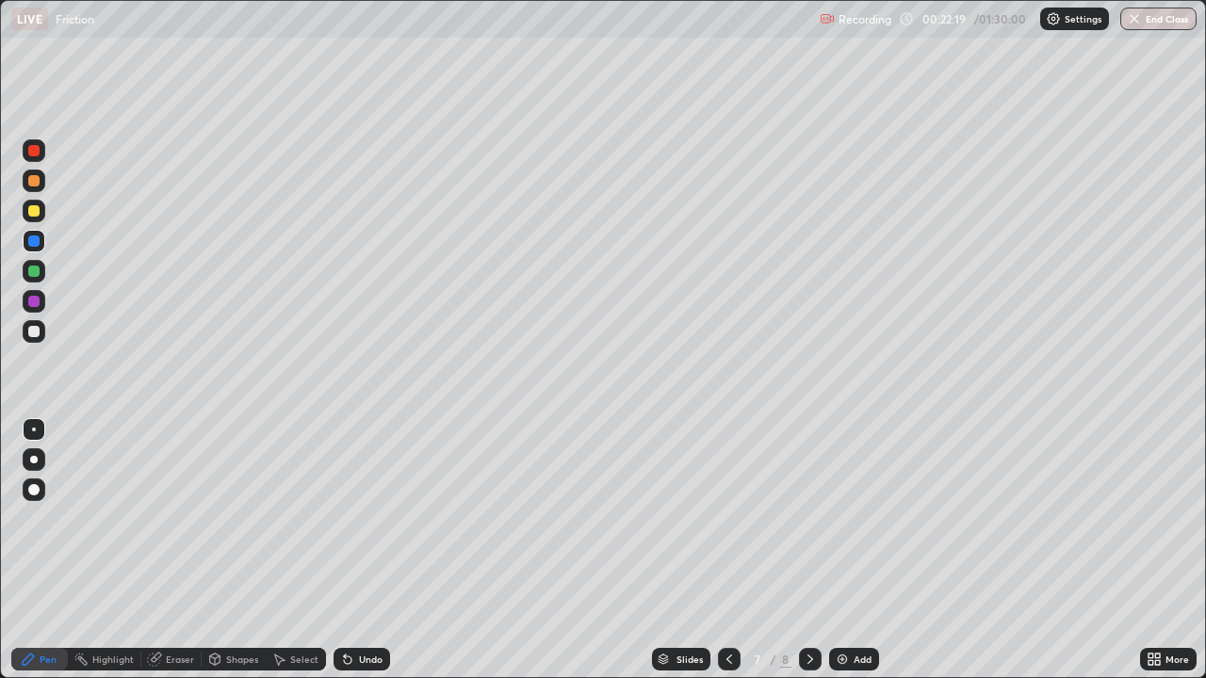
click at [241, 550] on div "Shapes" at bounding box center [242, 659] width 32 height 9
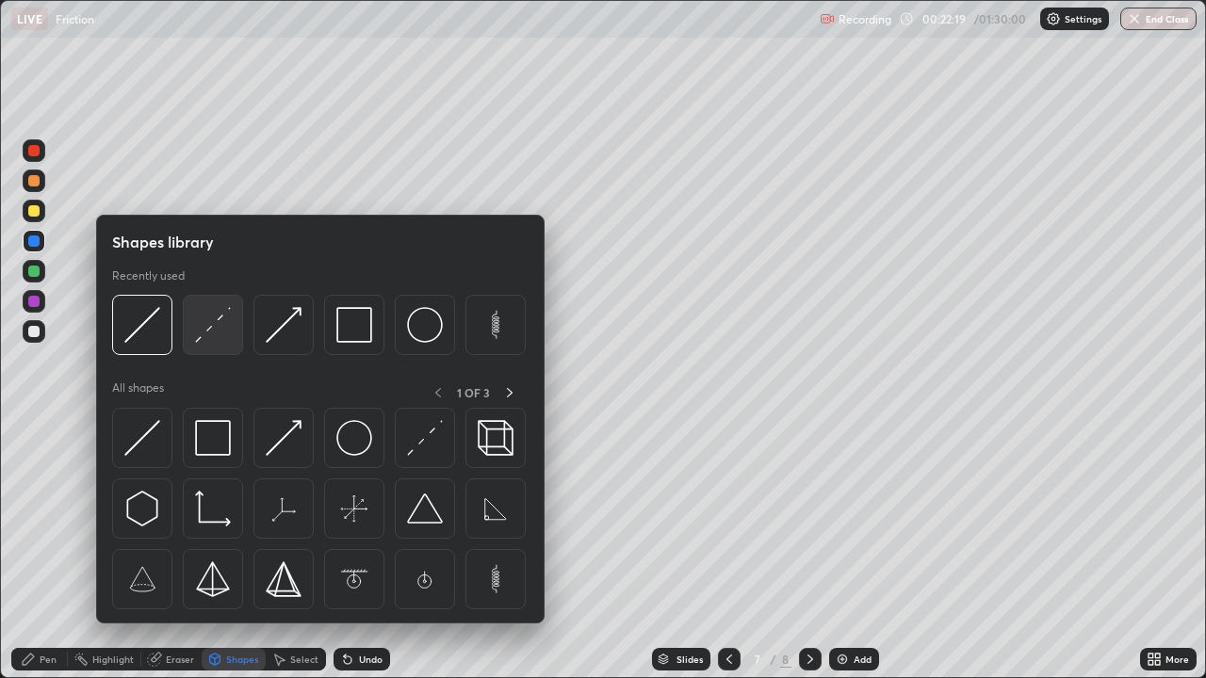
click at [206, 334] on img at bounding box center [213, 325] width 36 height 36
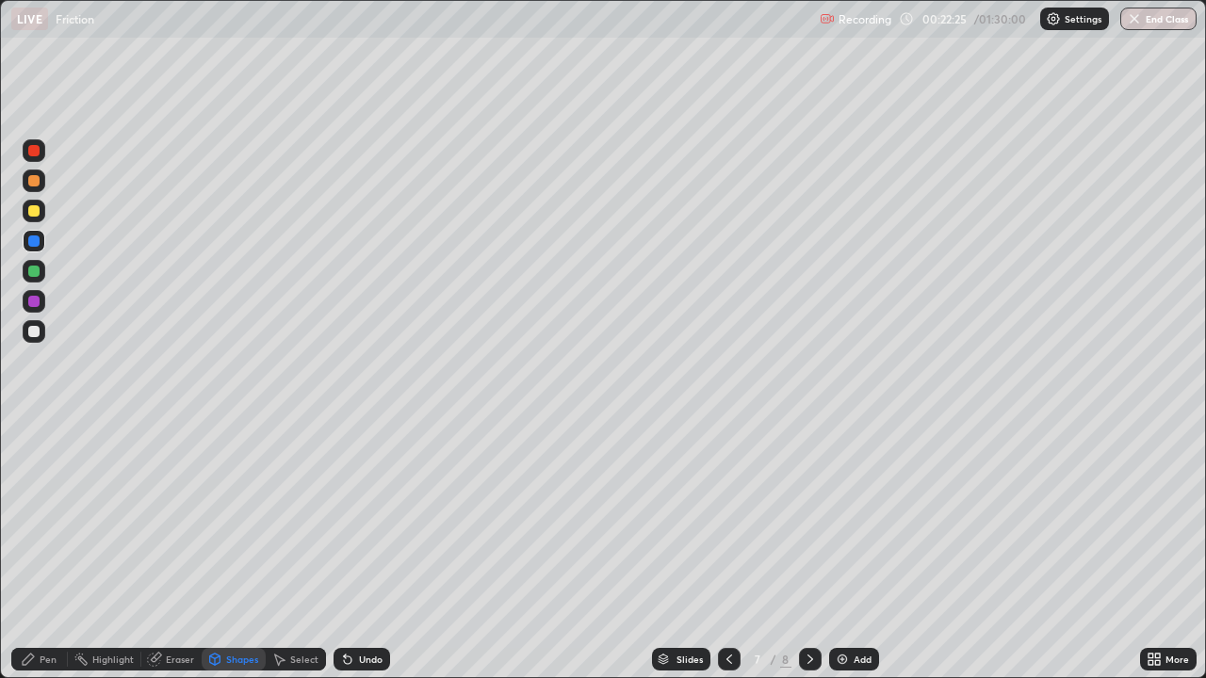
click at [33, 233] on div at bounding box center [34, 241] width 23 height 23
click at [344, 550] on icon at bounding box center [348, 661] width 8 height 8
click at [40, 550] on div "Pen" at bounding box center [39, 659] width 57 height 23
click at [28, 237] on div at bounding box center [33, 241] width 11 height 11
click at [354, 550] on div "Undo" at bounding box center [361, 659] width 57 height 23
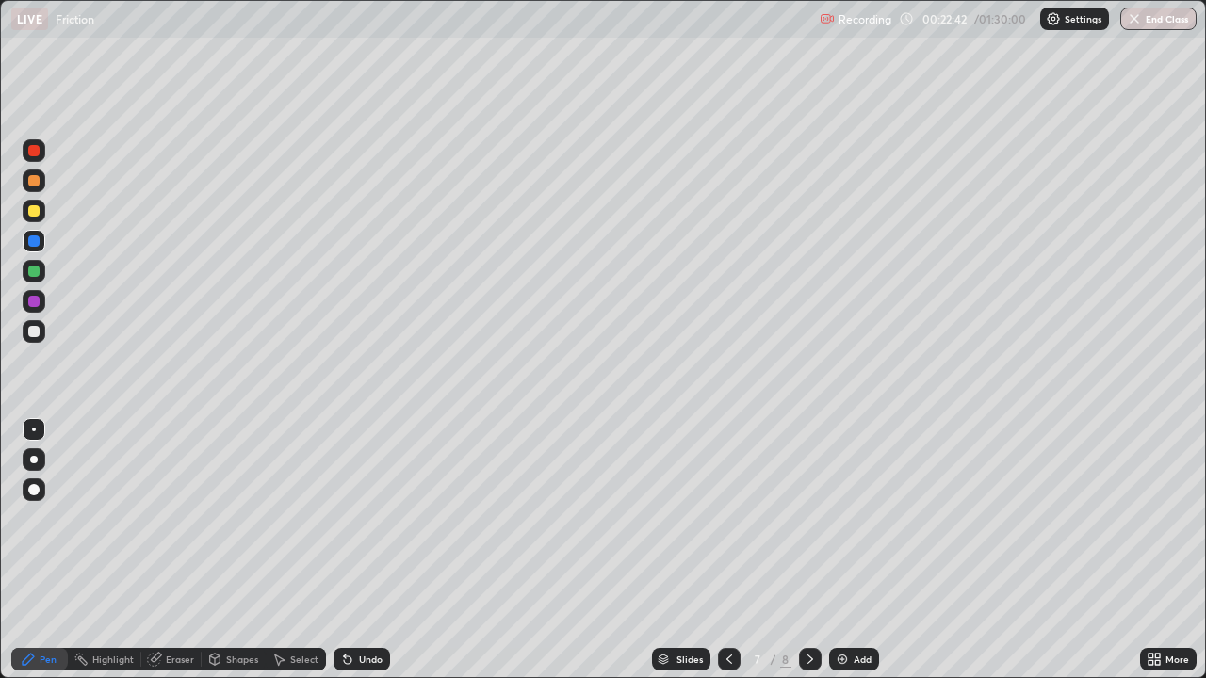
click at [178, 550] on div "Eraser" at bounding box center [180, 659] width 28 height 9
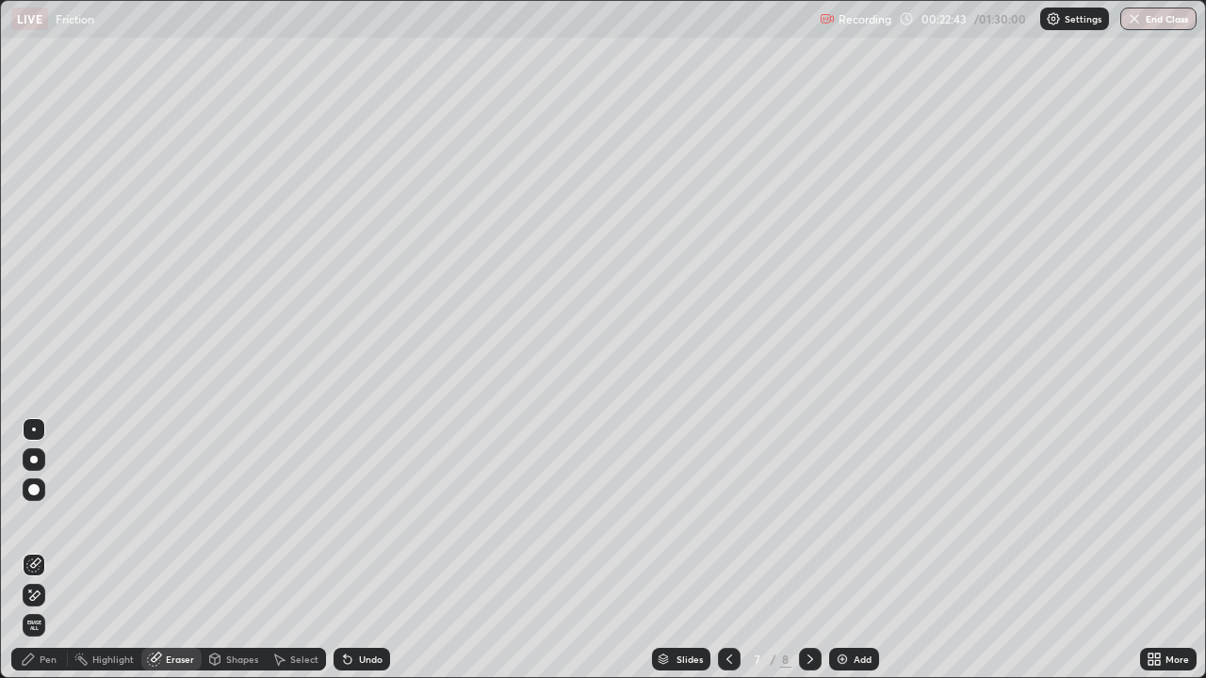
click at [233, 550] on div "Shapes" at bounding box center [242, 659] width 32 height 9
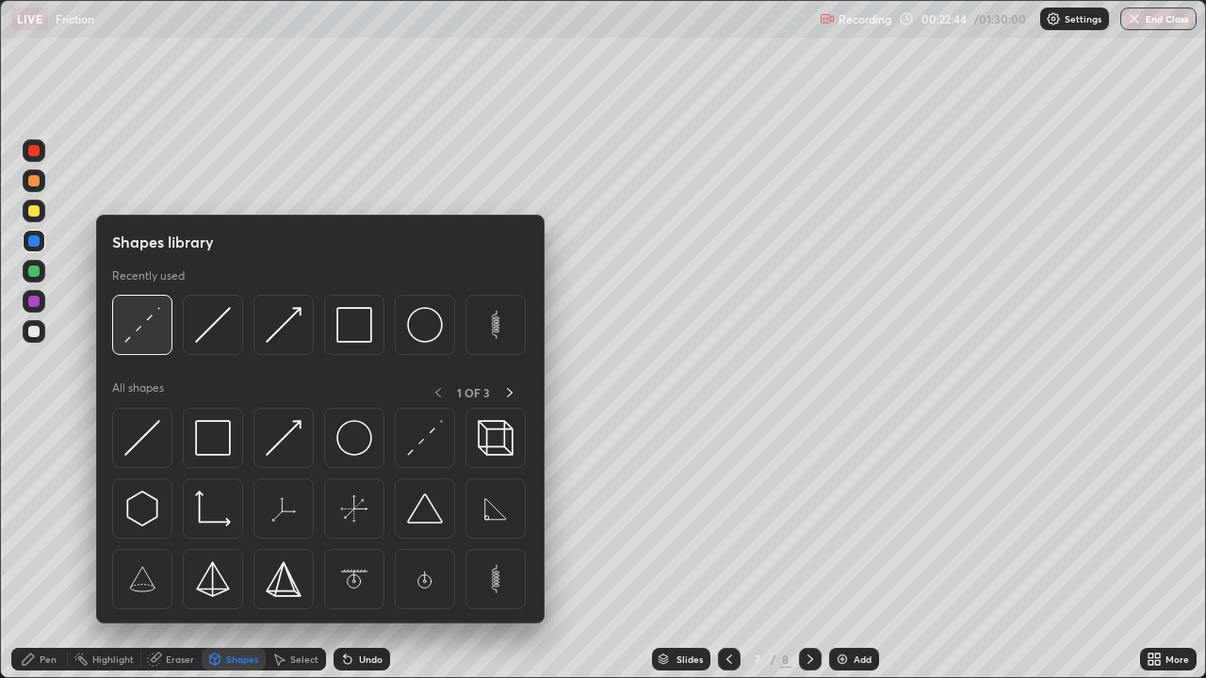
click at [143, 321] on img at bounding box center [142, 325] width 36 height 36
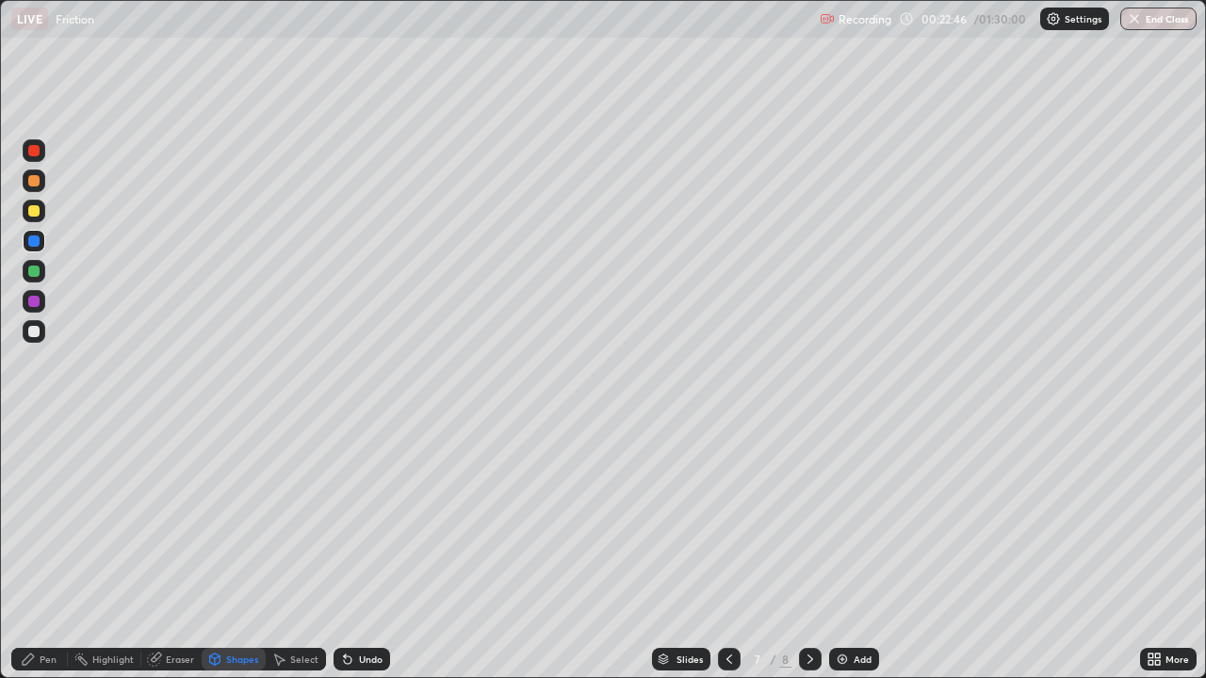
click at [44, 550] on div "Pen" at bounding box center [39, 659] width 57 height 23
click at [26, 239] on div at bounding box center [34, 241] width 23 height 23
click at [175, 550] on div "Eraser" at bounding box center [180, 659] width 28 height 9
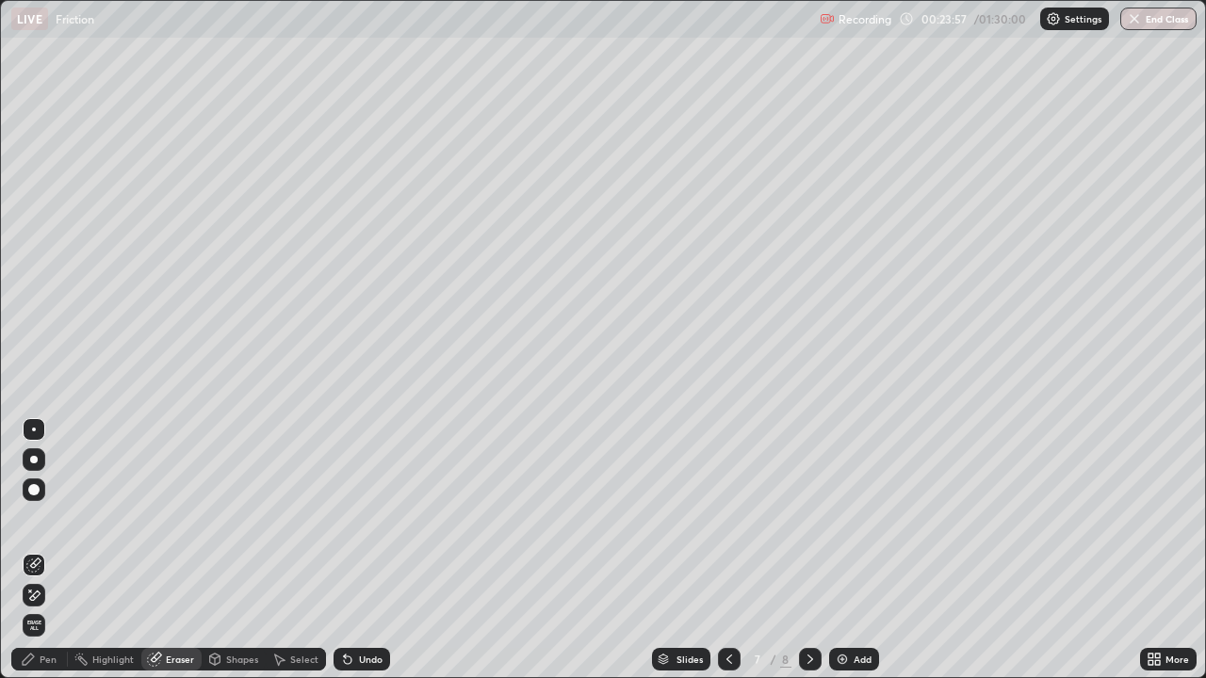
click at [52, 550] on div "Pen" at bounding box center [48, 659] width 17 height 9
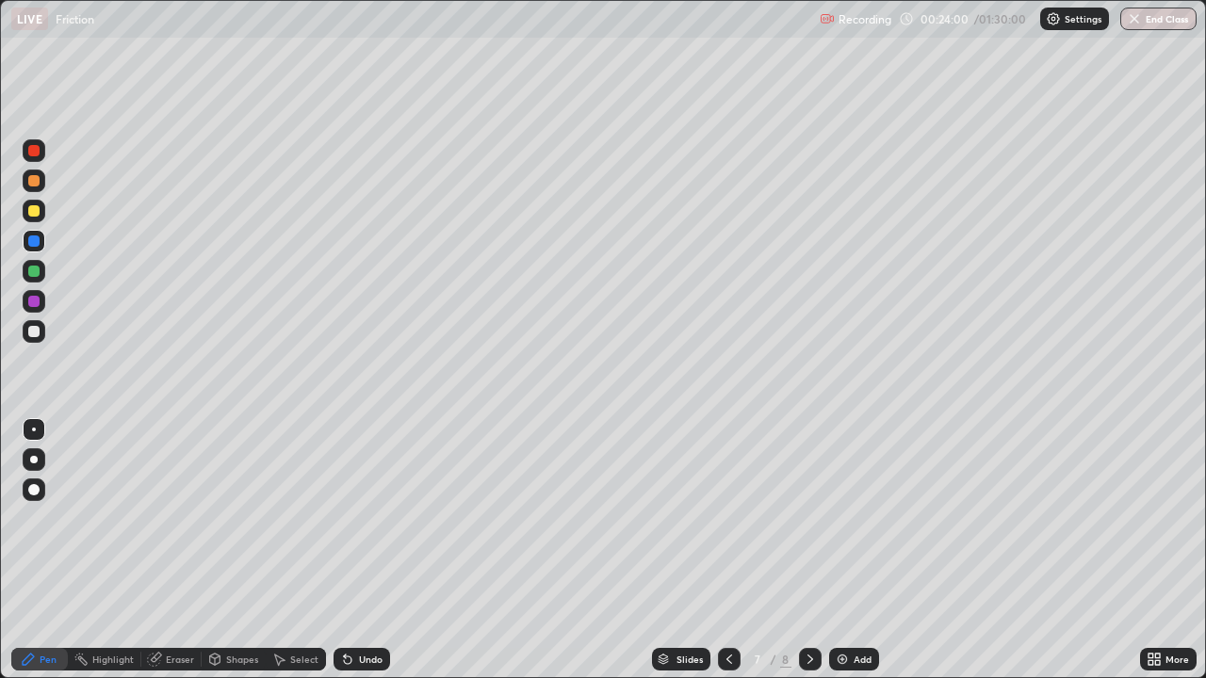
click at [344, 550] on icon at bounding box center [345, 656] width 2 height 2
click at [48, 550] on div "Pen" at bounding box center [39, 659] width 57 height 23
click at [33, 208] on div at bounding box center [33, 210] width 11 height 11
click at [236, 550] on div "Shapes" at bounding box center [242, 659] width 32 height 9
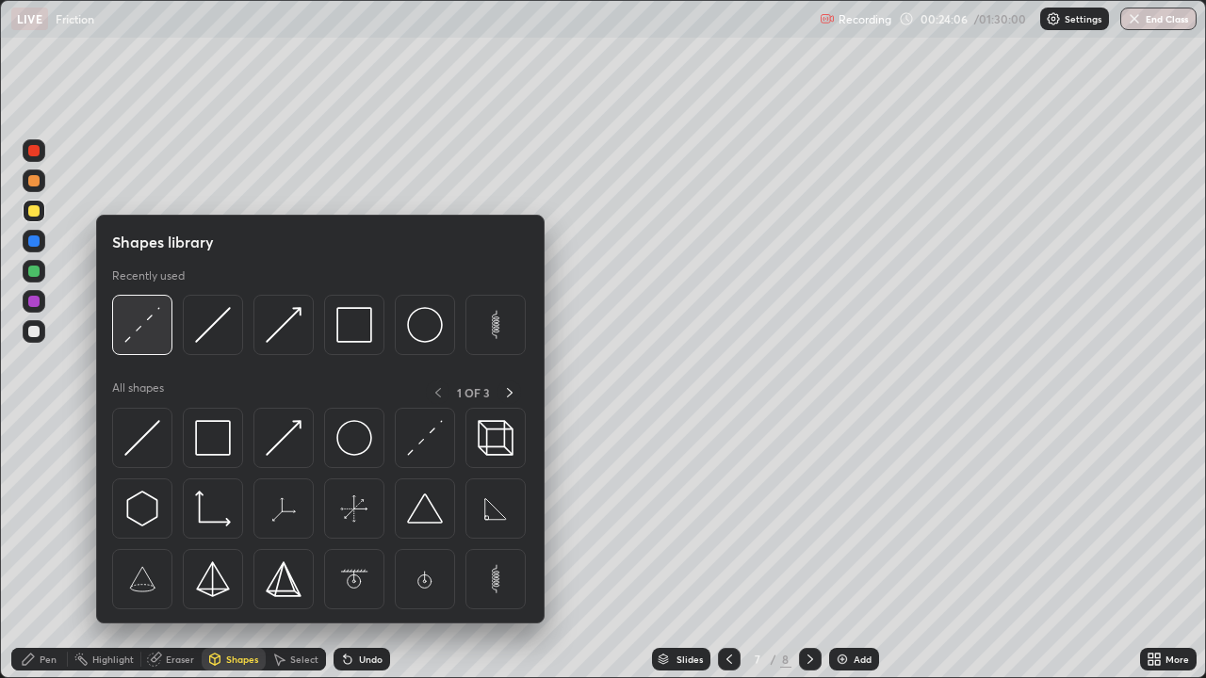
click at [131, 322] on img at bounding box center [142, 325] width 36 height 36
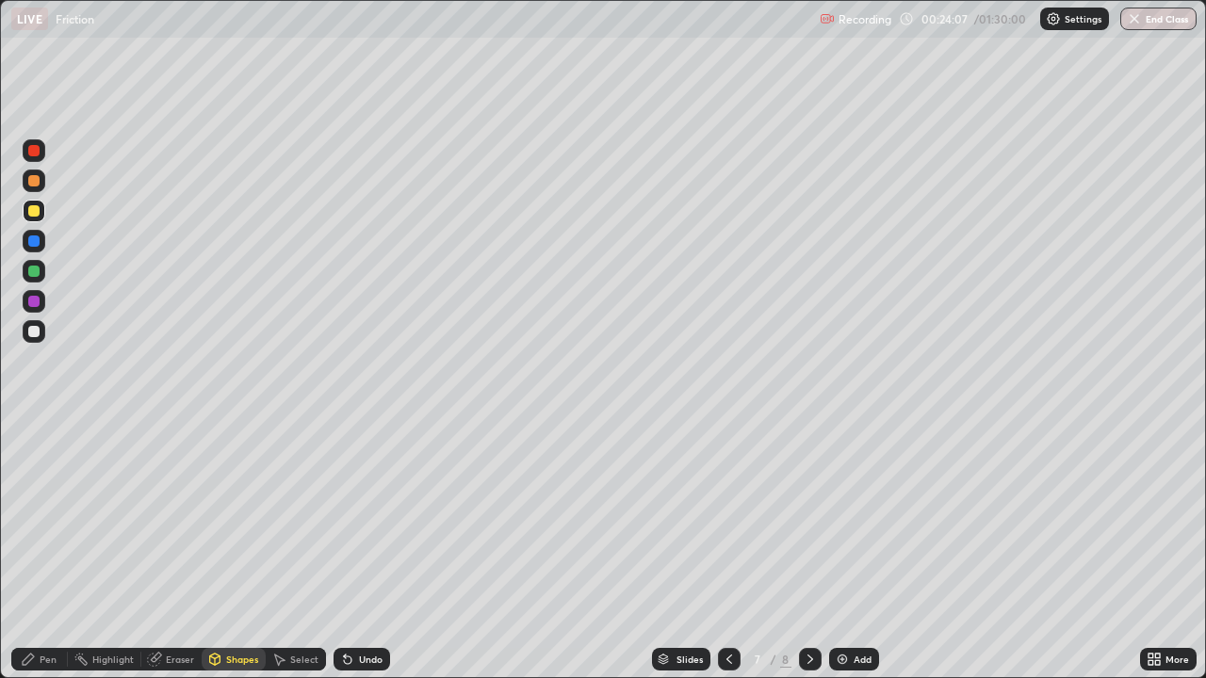
click at [351, 550] on icon at bounding box center [347, 659] width 15 height 15
click at [226, 550] on div "Shapes" at bounding box center [242, 659] width 32 height 9
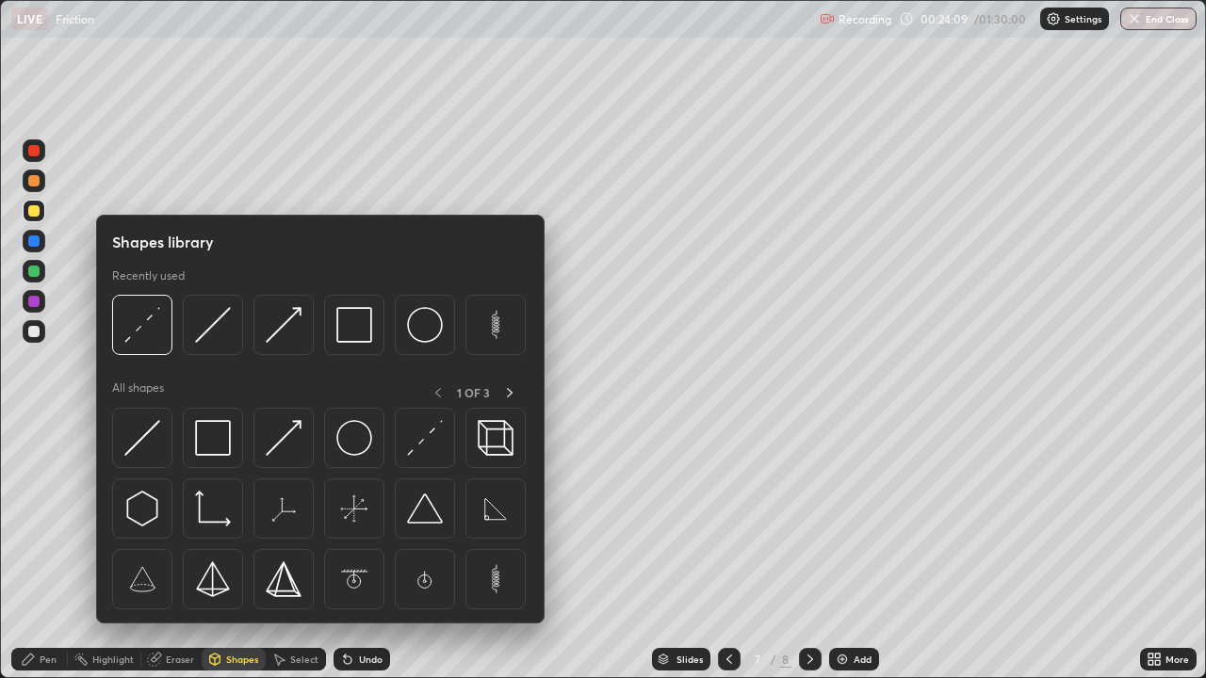
click at [39, 550] on div "Pen" at bounding box center [39, 659] width 57 height 23
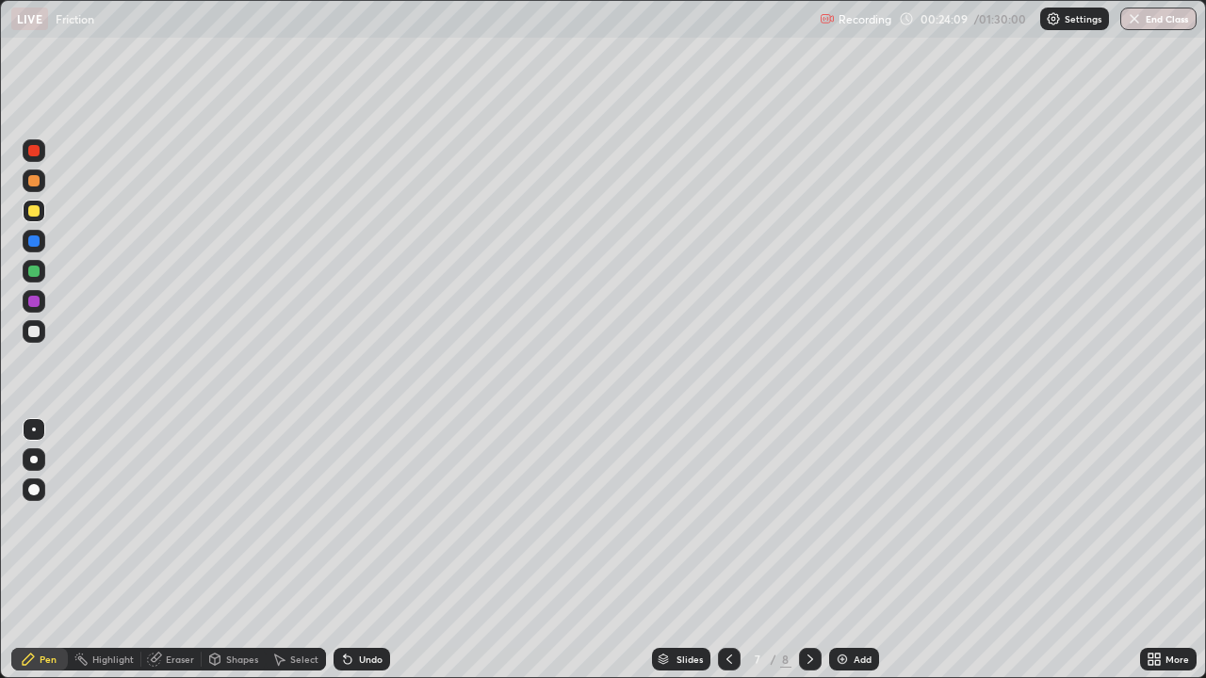
click at [32, 244] on div at bounding box center [33, 241] width 11 height 11
click at [236, 550] on div "Shapes" at bounding box center [234, 659] width 64 height 23
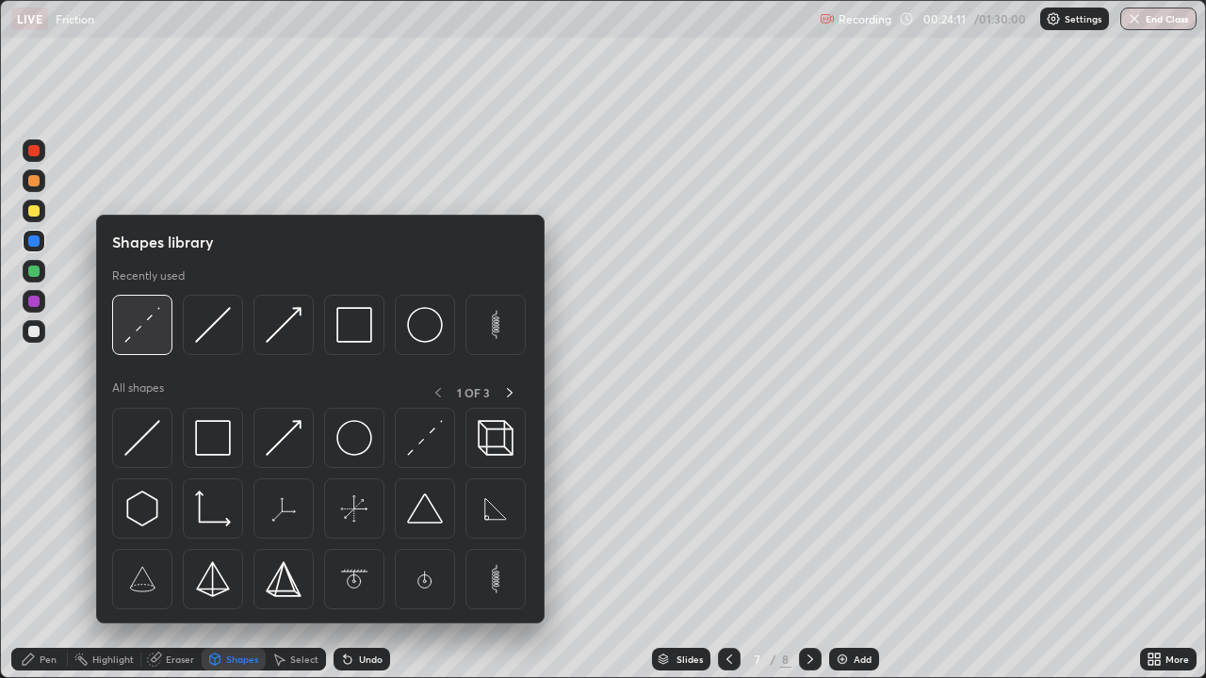
click at [146, 324] on img at bounding box center [142, 325] width 36 height 36
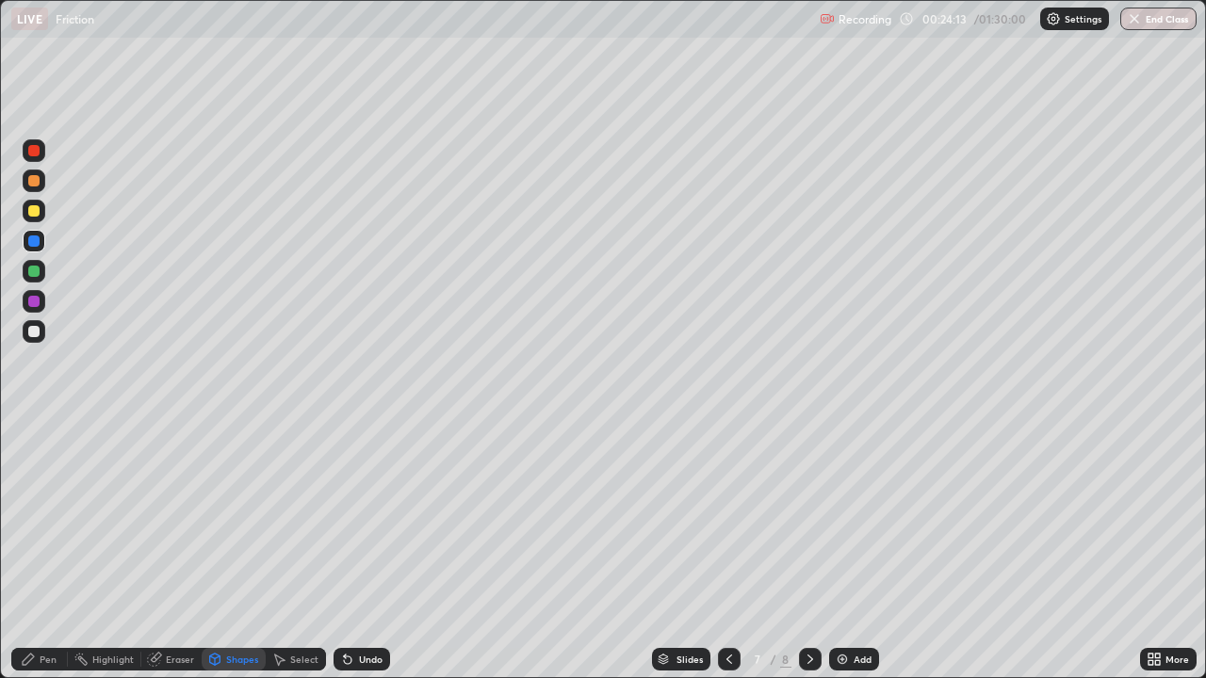
click at [43, 550] on div "Pen" at bounding box center [39, 659] width 57 height 23
click at [31, 237] on div at bounding box center [33, 241] width 11 height 11
click at [179, 550] on div "Eraser" at bounding box center [180, 659] width 28 height 9
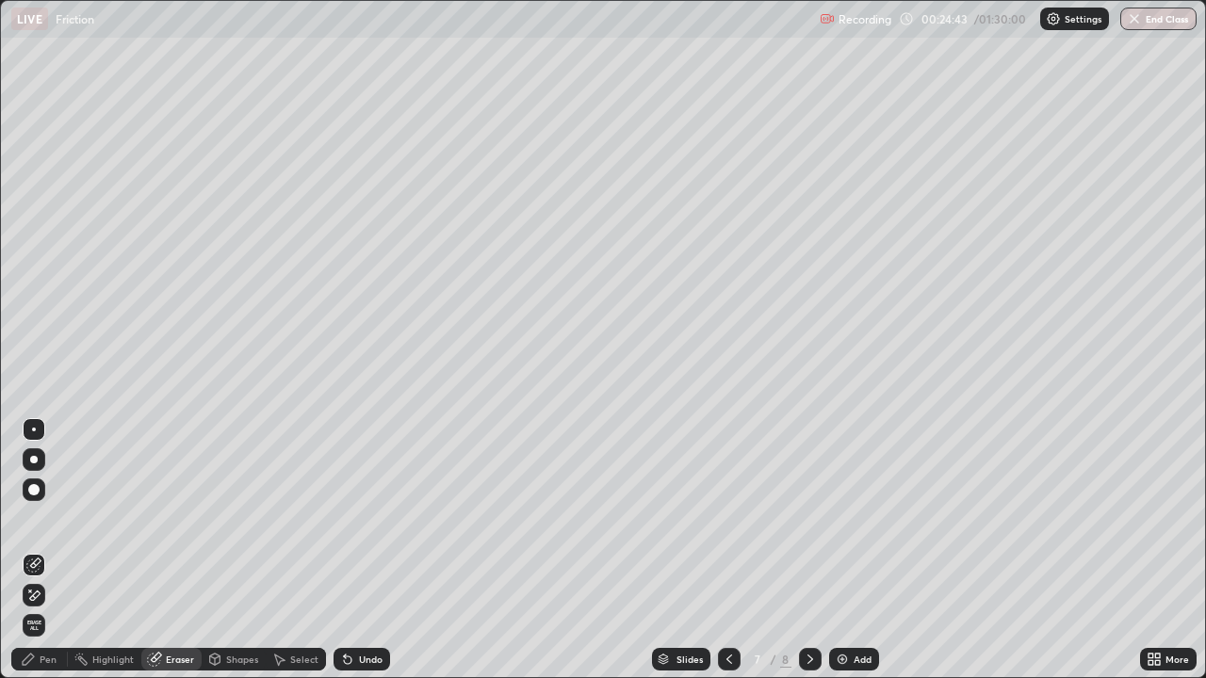
click at [167, 550] on div "Eraser" at bounding box center [180, 659] width 28 height 9
click at [55, 550] on div "Pen" at bounding box center [48, 659] width 17 height 9
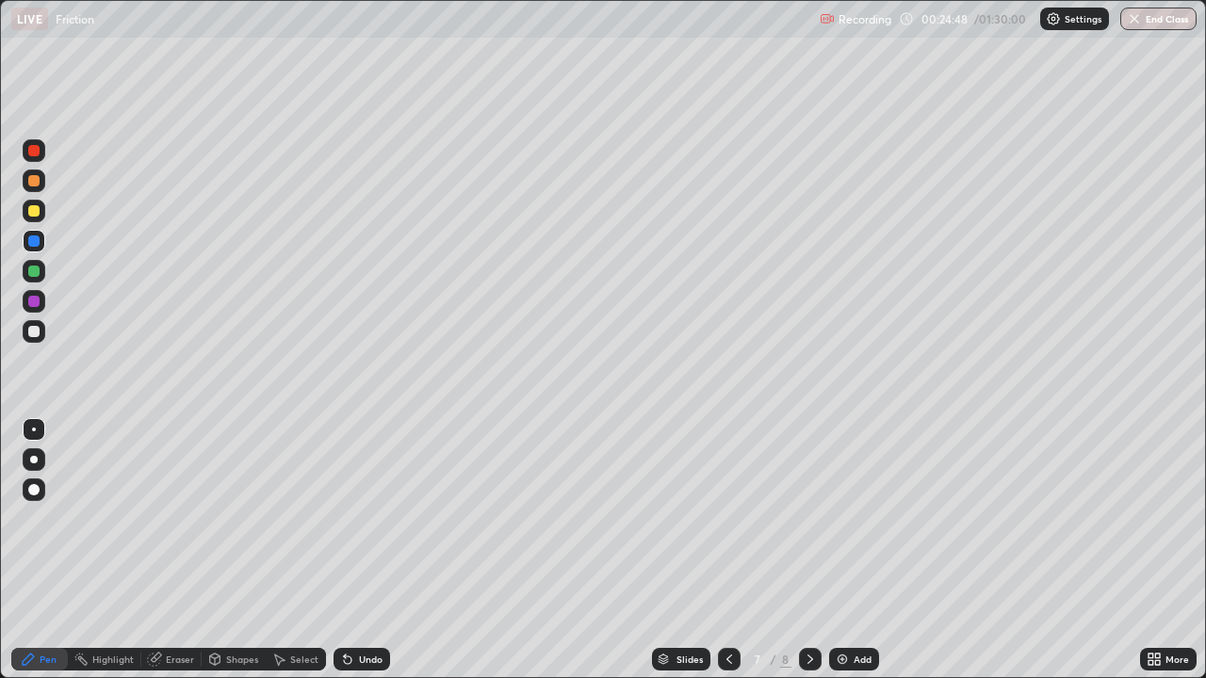
click at [36, 236] on div at bounding box center [33, 241] width 11 height 11
click at [808, 550] on icon at bounding box center [810, 659] width 15 height 15
click at [728, 550] on icon at bounding box center [729, 659] width 15 height 15
click at [32, 209] on div at bounding box center [33, 210] width 11 height 11
click at [35, 151] on div at bounding box center [33, 150] width 11 height 11
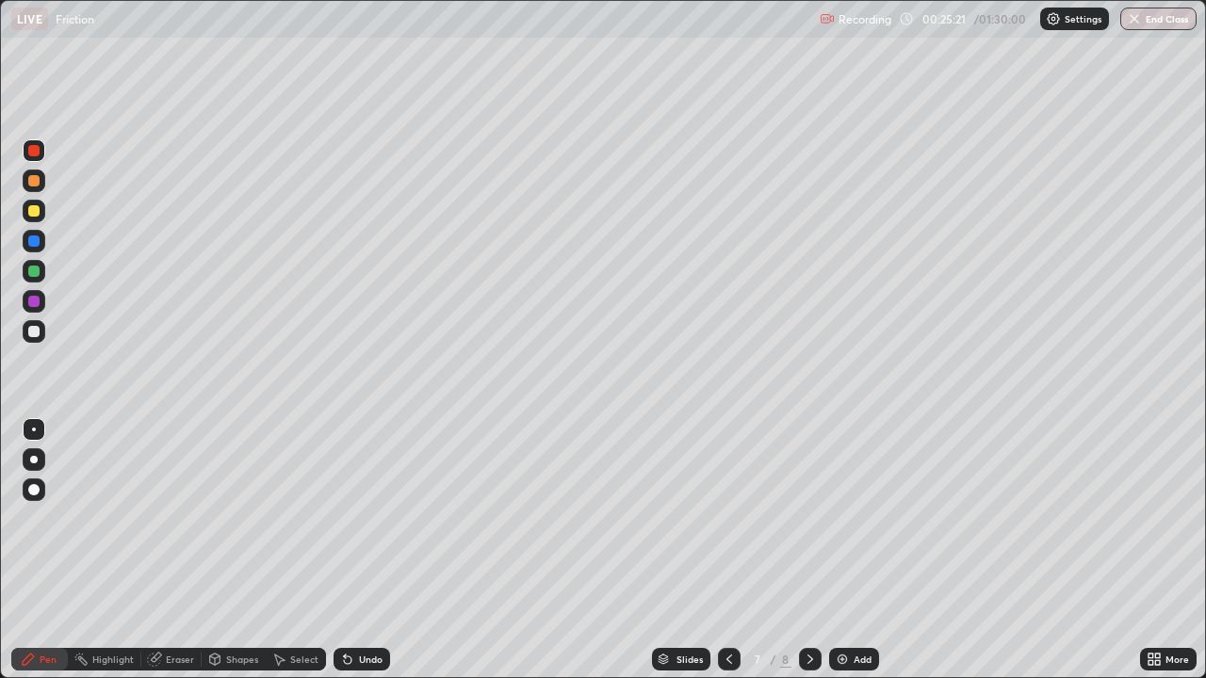
click at [351, 550] on icon at bounding box center [347, 659] width 15 height 15
click at [355, 550] on div "Undo" at bounding box center [361, 659] width 57 height 23
click at [354, 550] on div "Undo" at bounding box center [361, 659] width 57 height 23
click at [344, 550] on icon at bounding box center [348, 661] width 8 height 8
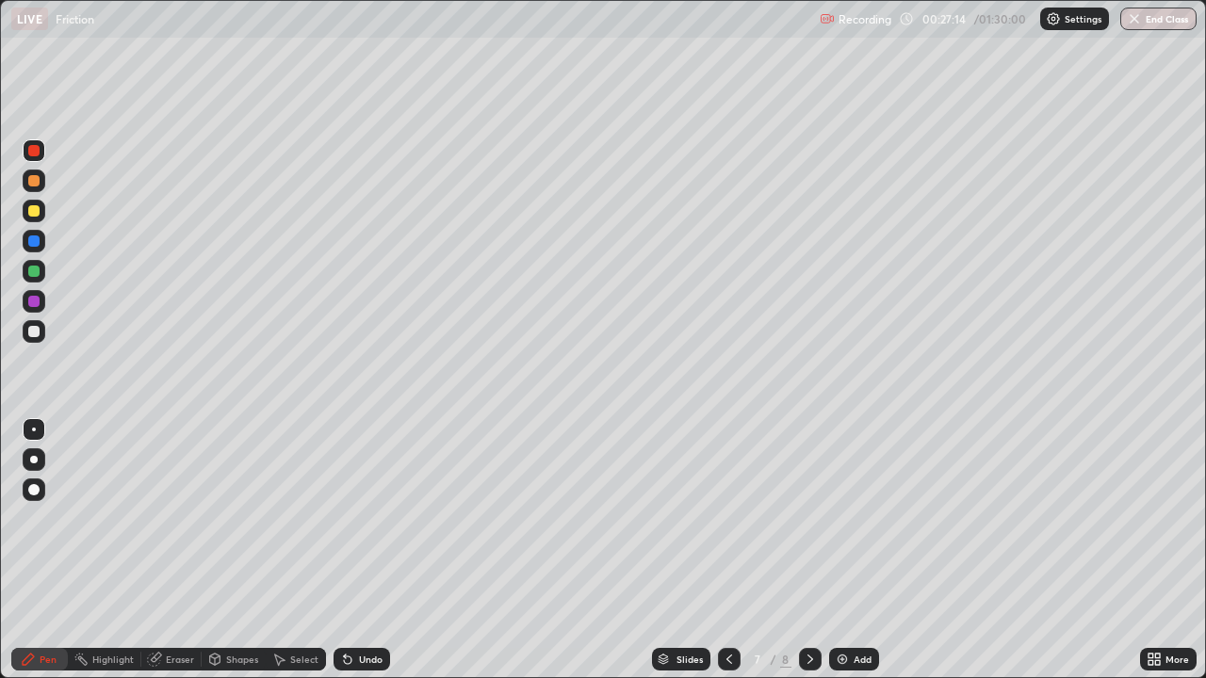
click at [345, 550] on icon at bounding box center [348, 661] width 8 height 8
click at [348, 550] on icon at bounding box center [347, 659] width 15 height 15
click at [344, 550] on icon at bounding box center [345, 656] width 2 height 2
click at [344, 550] on icon at bounding box center [348, 661] width 8 height 8
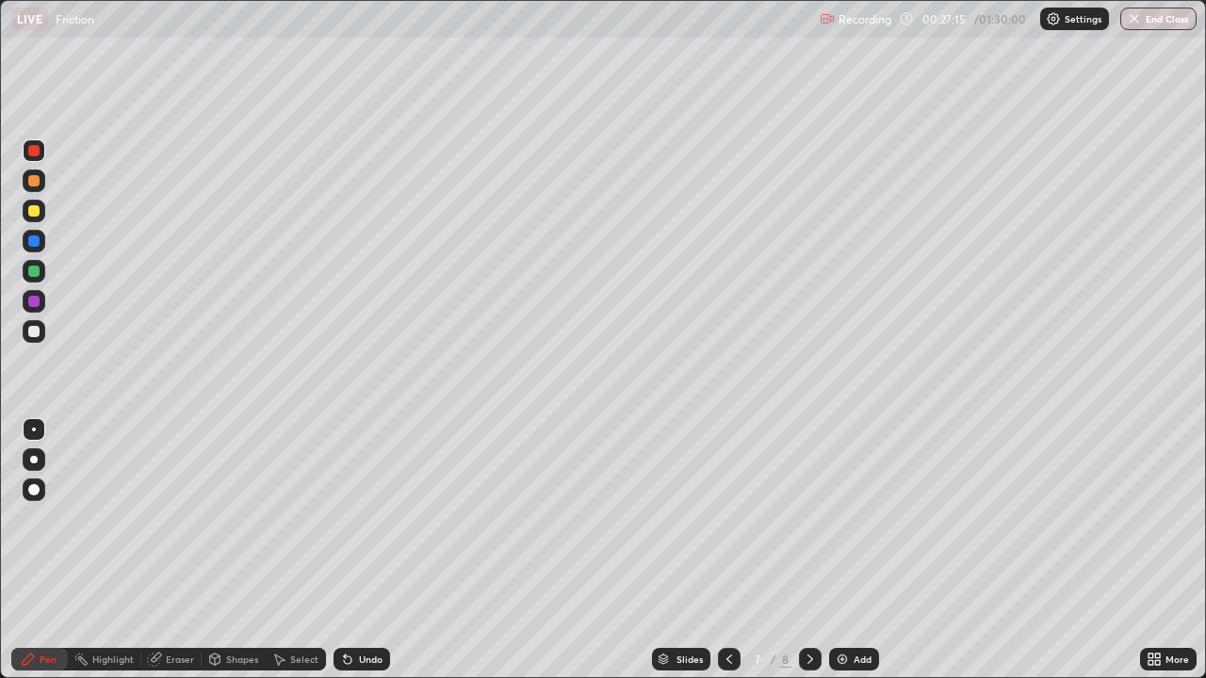
click at [346, 550] on icon at bounding box center [348, 661] width 8 height 8
click at [348, 550] on icon at bounding box center [348, 661] width 8 height 8
click at [346, 550] on icon at bounding box center [348, 661] width 8 height 8
click at [345, 550] on icon at bounding box center [348, 661] width 8 height 8
click at [346, 550] on icon at bounding box center [348, 661] width 8 height 8
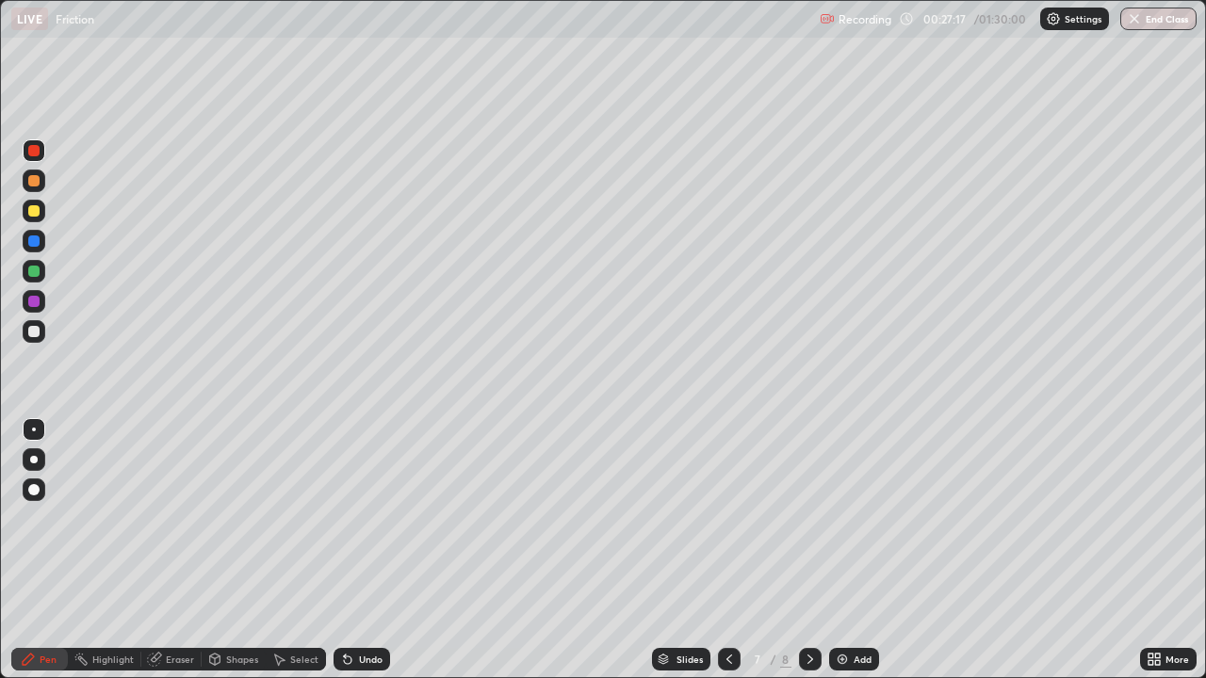
click at [345, 550] on icon at bounding box center [348, 661] width 8 height 8
click at [349, 550] on icon at bounding box center [347, 659] width 15 height 15
click at [352, 550] on icon at bounding box center [347, 659] width 15 height 15
click at [350, 550] on icon at bounding box center [347, 659] width 15 height 15
click at [799, 550] on div at bounding box center [810, 659] width 23 height 23
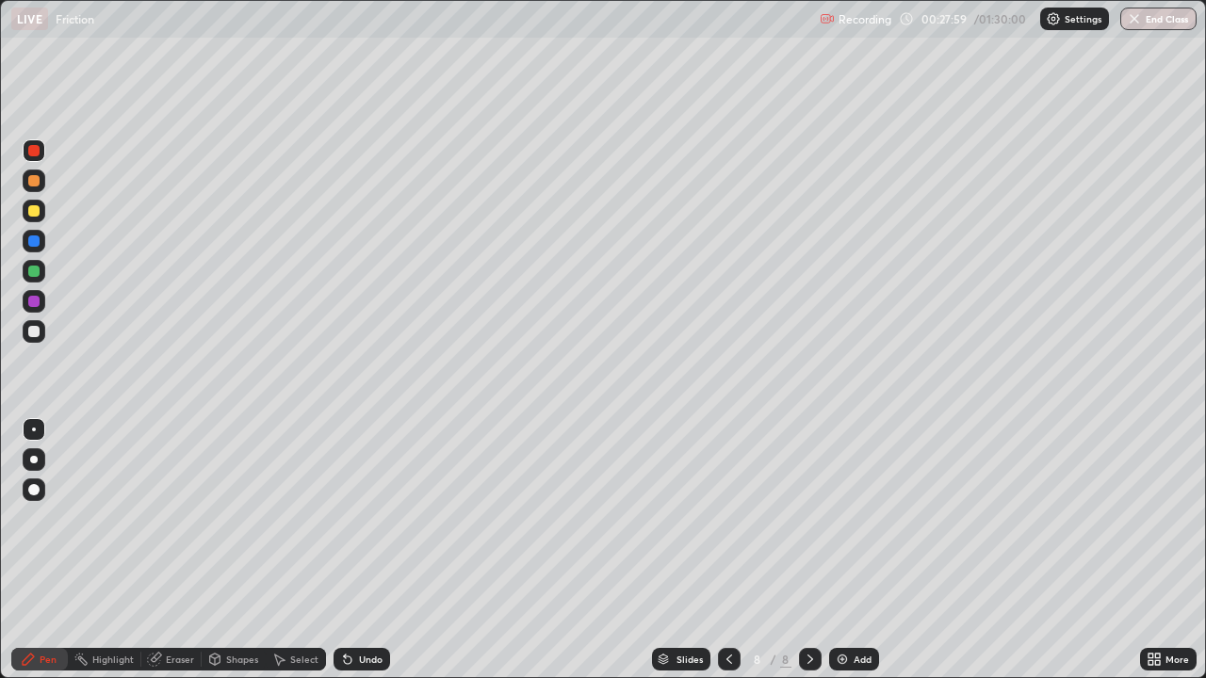
click at [835, 550] on img at bounding box center [842, 659] width 15 height 15
click at [213, 550] on icon at bounding box center [215, 658] width 10 height 3
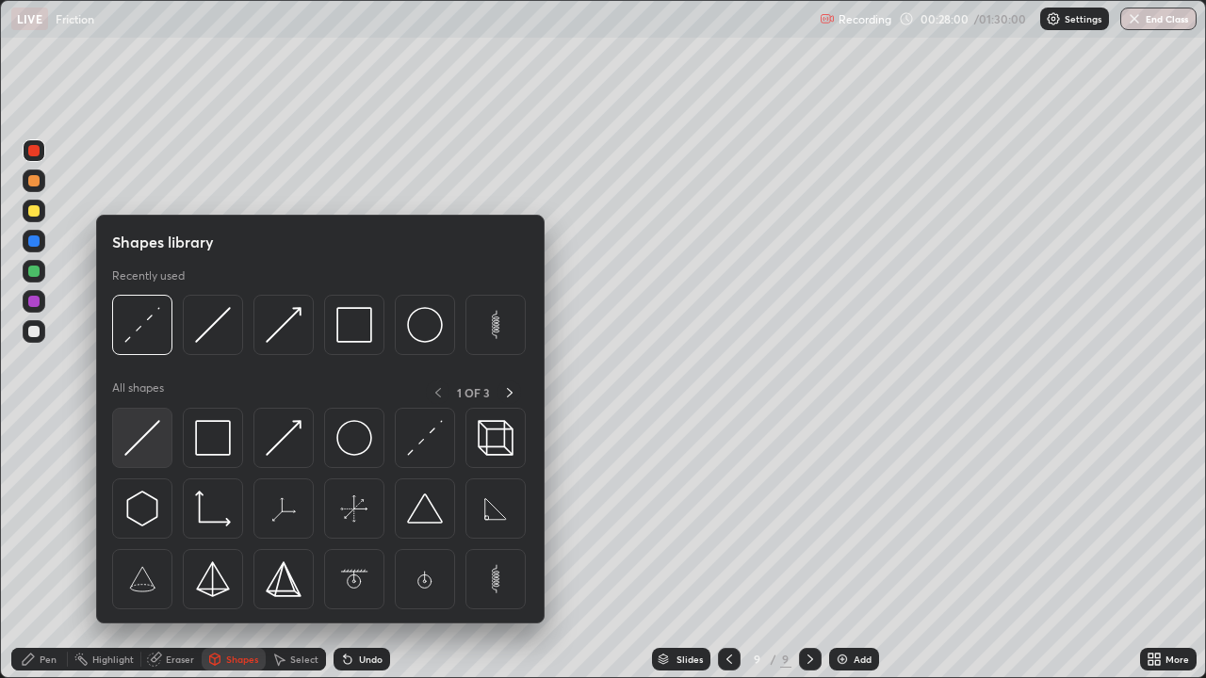
click at [142, 434] on img at bounding box center [142, 438] width 36 height 36
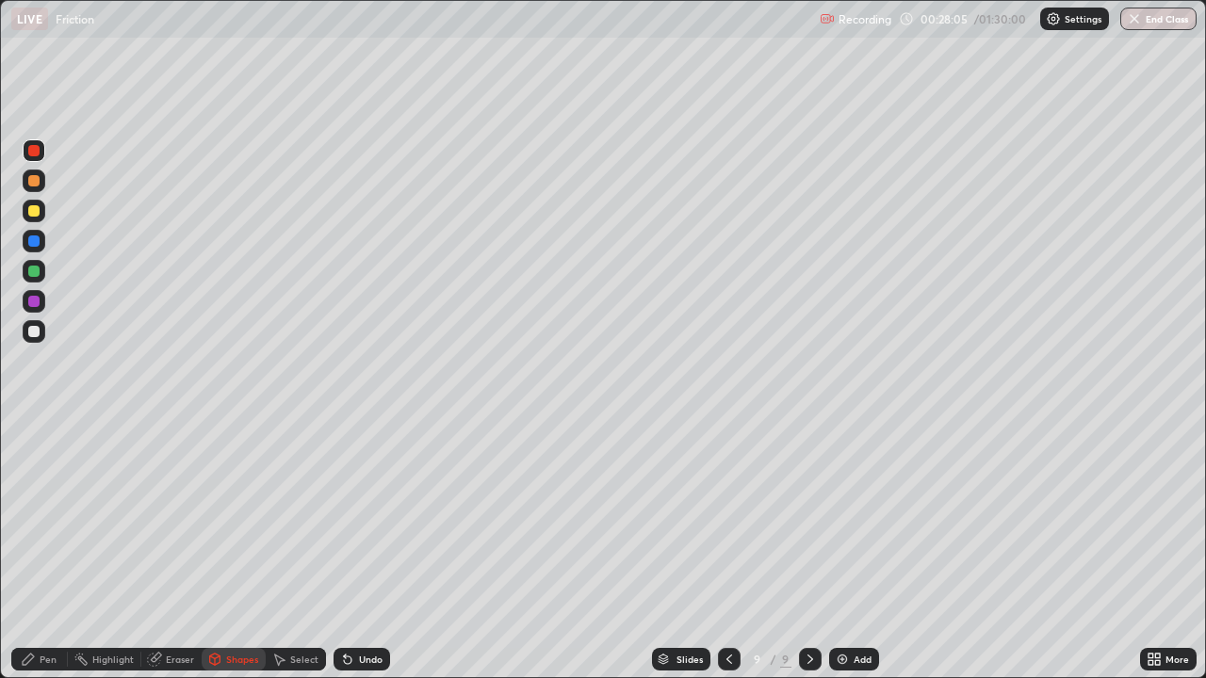
click at [49, 550] on div "Pen" at bounding box center [48, 659] width 17 height 9
click at [28, 147] on div at bounding box center [33, 150] width 11 height 11
click at [32, 188] on div at bounding box center [34, 181] width 23 height 23
click at [31, 215] on div at bounding box center [33, 210] width 11 height 11
click at [222, 550] on div "Shapes" at bounding box center [234, 659] width 64 height 23
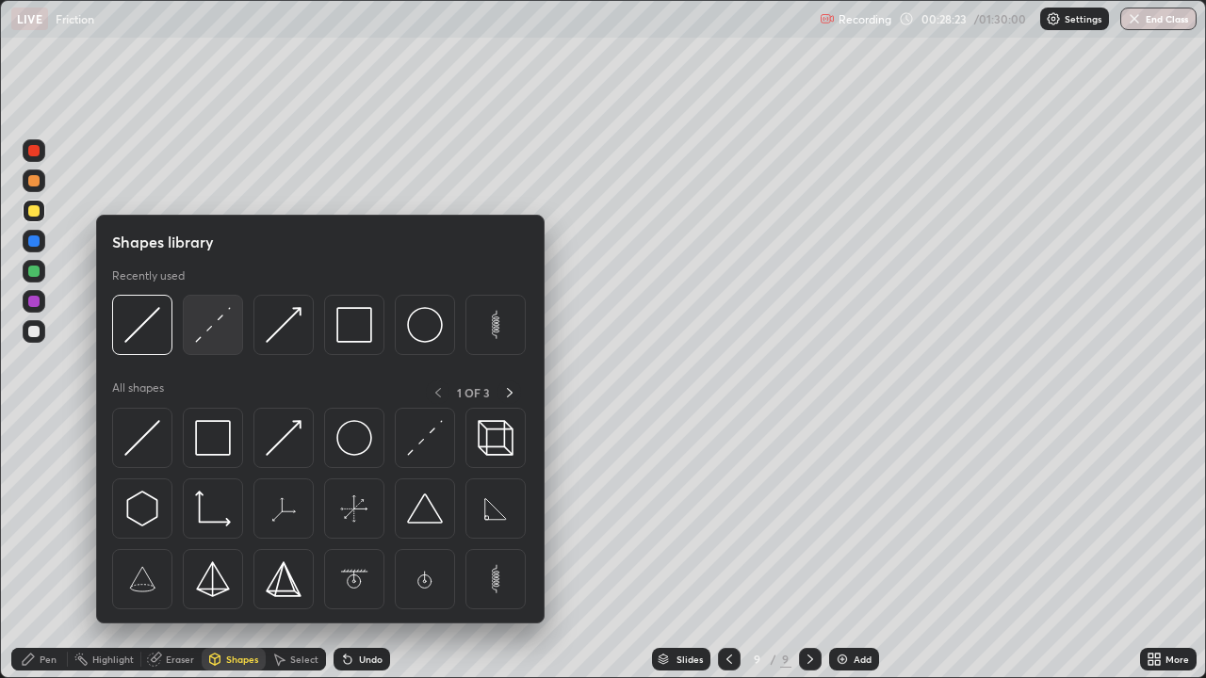
click at [206, 322] on img at bounding box center [213, 325] width 36 height 36
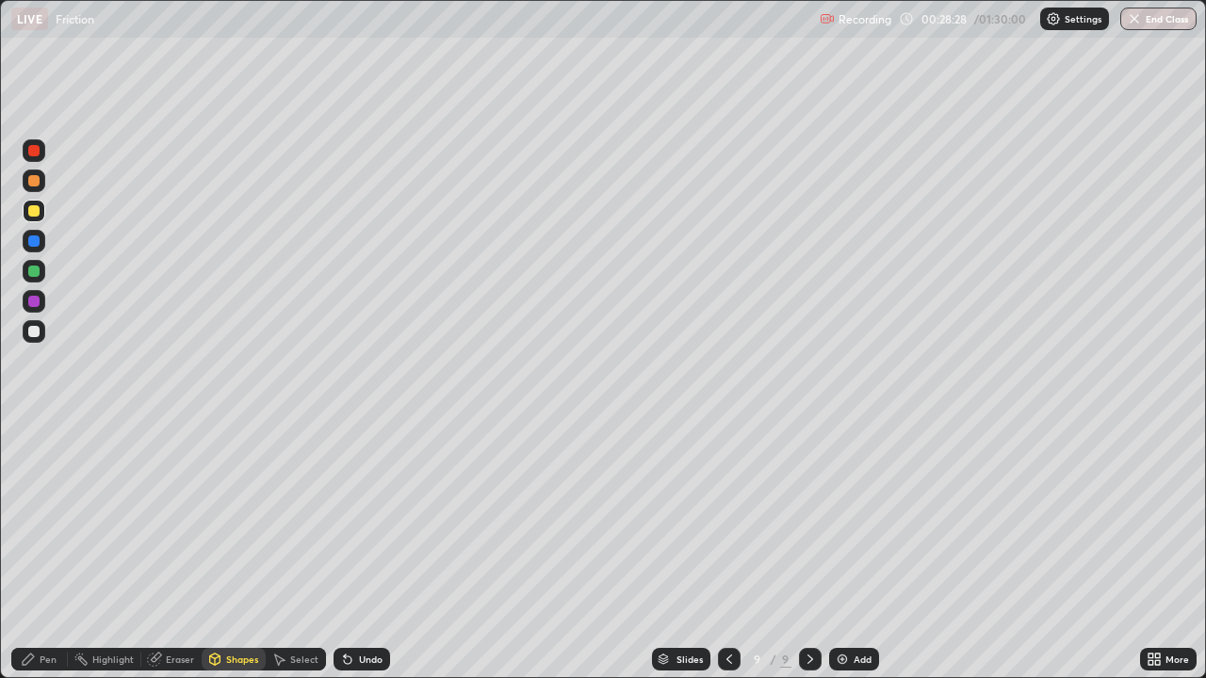
click at [44, 550] on div "Pen" at bounding box center [39, 659] width 57 height 23
click at [29, 214] on div at bounding box center [33, 210] width 11 height 11
click at [31, 237] on div at bounding box center [33, 241] width 11 height 11
click at [33, 182] on div at bounding box center [33, 180] width 11 height 11
click at [235, 550] on div "Shapes" at bounding box center [242, 659] width 32 height 9
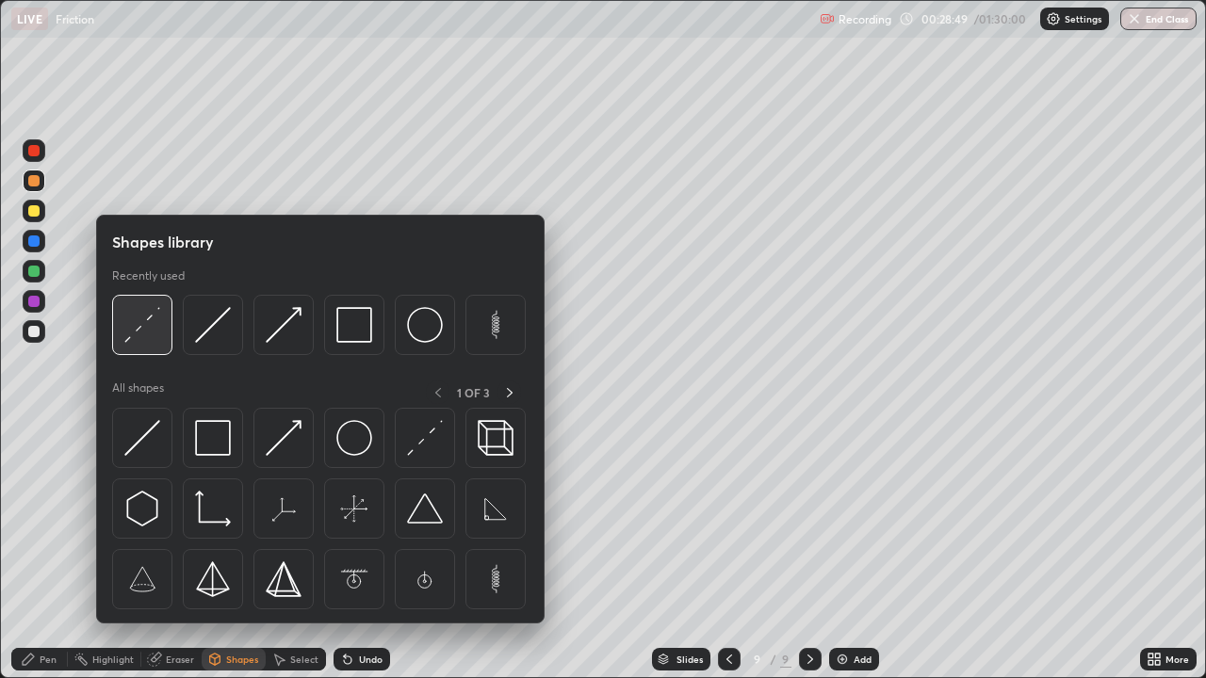
click at [141, 319] on img at bounding box center [142, 325] width 36 height 36
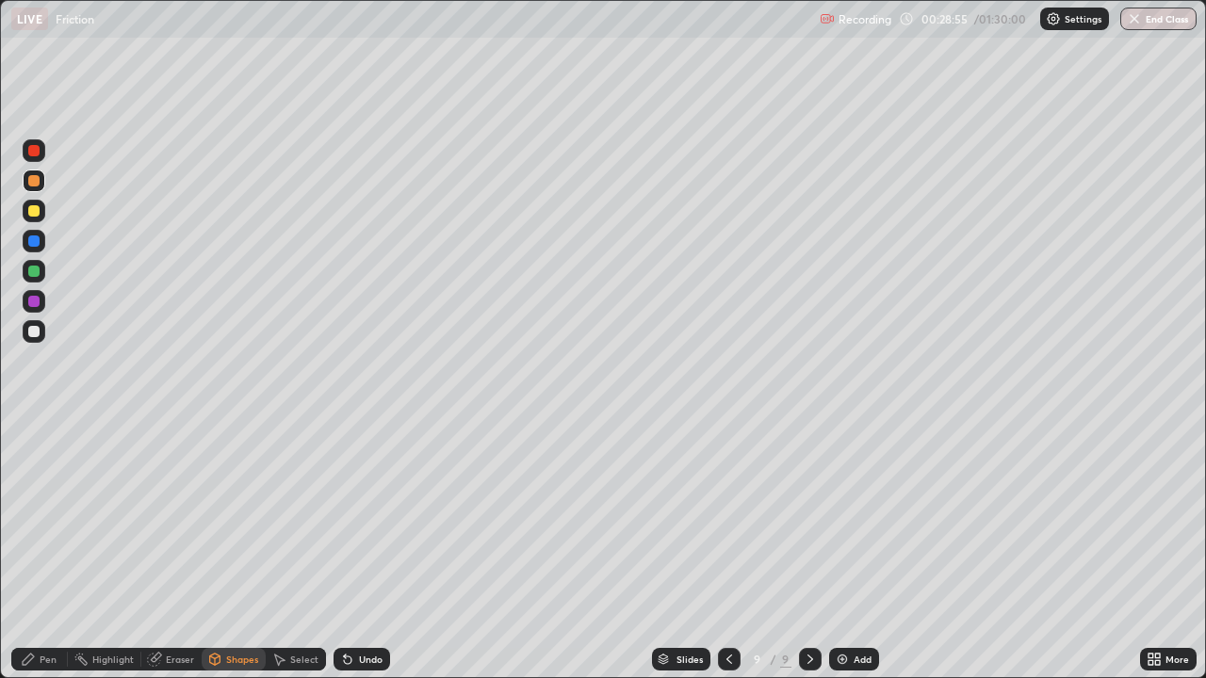
click at [54, 550] on div "Pen" at bounding box center [48, 659] width 17 height 9
click at [30, 176] on div at bounding box center [33, 180] width 11 height 11
click at [167, 550] on div "Eraser" at bounding box center [180, 659] width 28 height 9
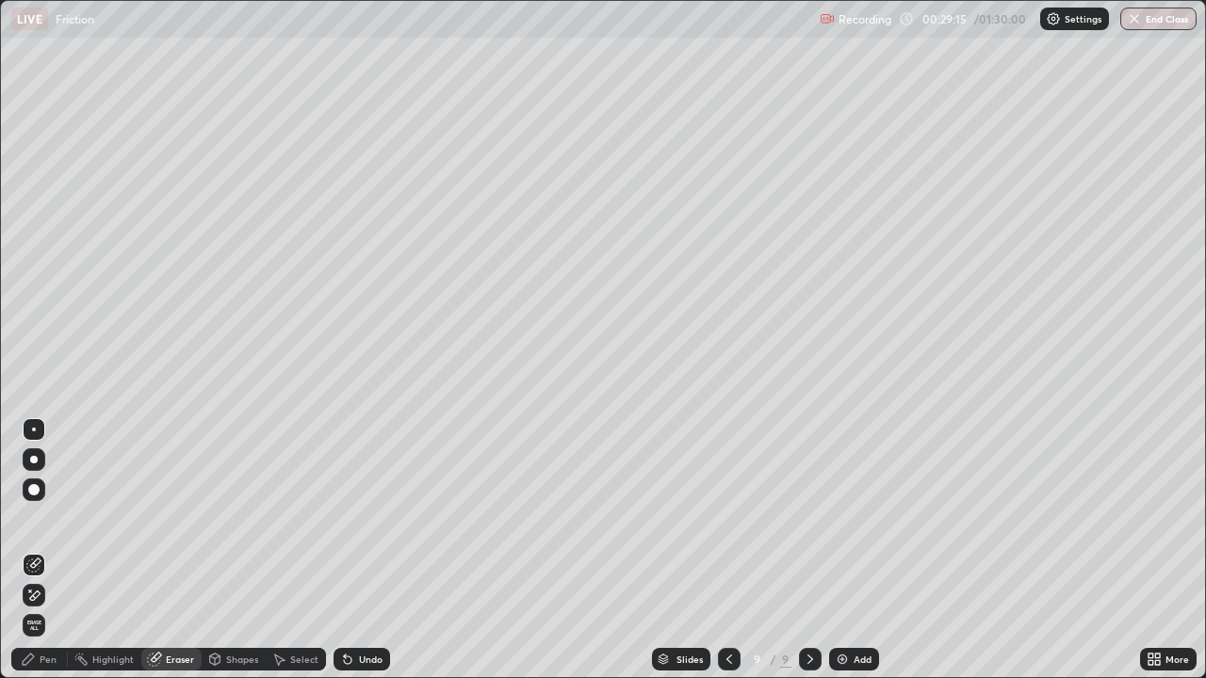
click at [48, 550] on div "Pen" at bounding box center [48, 659] width 17 height 9
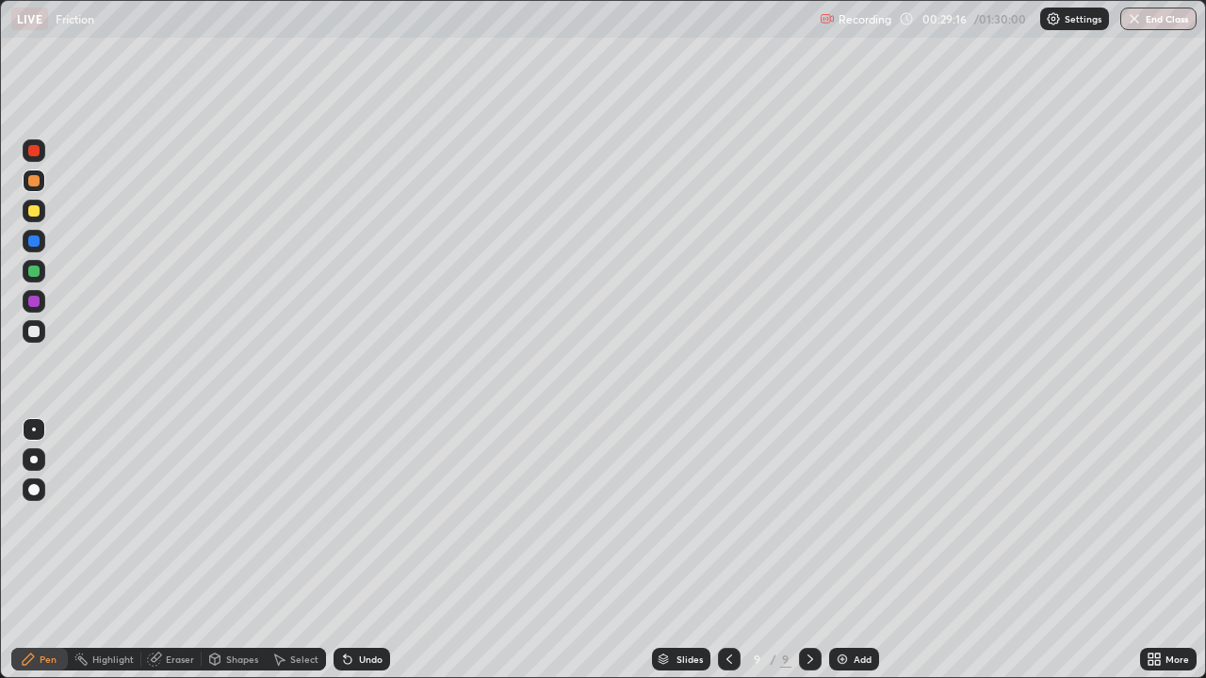
click at [38, 202] on div at bounding box center [34, 211] width 23 height 23
click at [34, 179] on div at bounding box center [33, 180] width 11 height 11
click at [37, 203] on div at bounding box center [34, 211] width 23 height 23
click at [26, 179] on div at bounding box center [34, 181] width 23 height 23
click at [37, 155] on div at bounding box center [33, 150] width 11 height 11
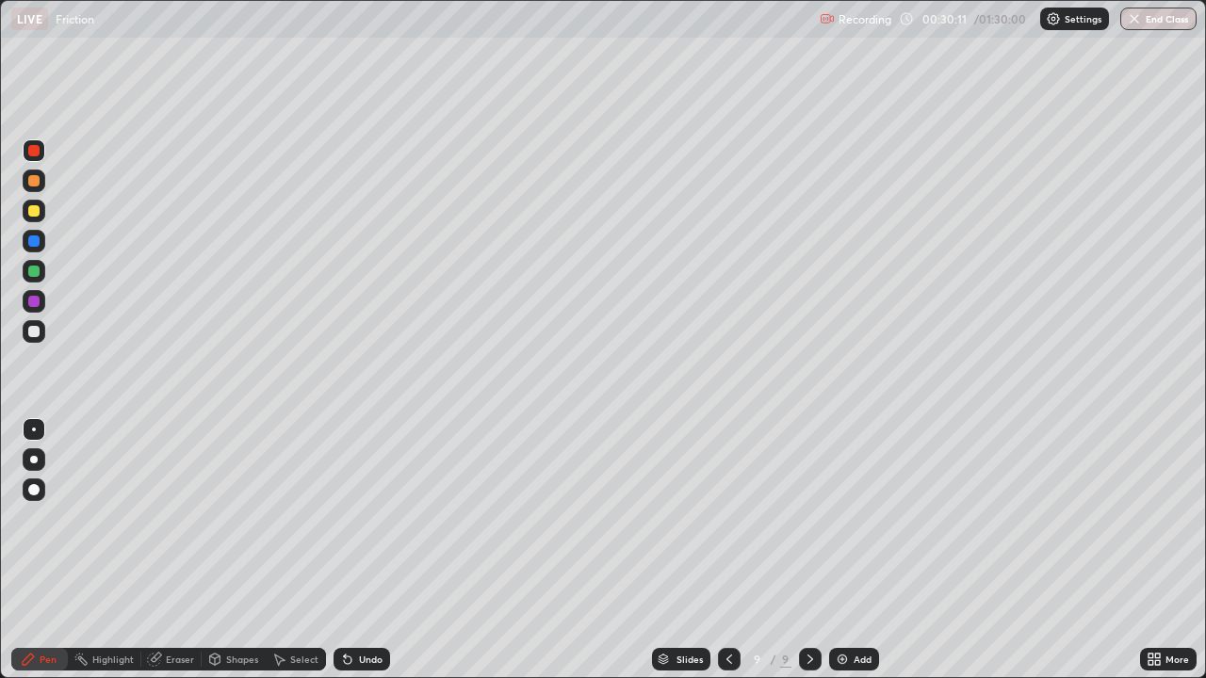
click at [727, 550] on icon at bounding box center [729, 659] width 15 height 15
click at [729, 550] on div at bounding box center [729, 659] width 23 height 23
click at [813, 550] on div at bounding box center [810, 660] width 23 height 38
click at [809, 550] on icon at bounding box center [810, 659] width 15 height 15
click at [808, 550] on icon at bounding box center [810, 659] width 15 height 15
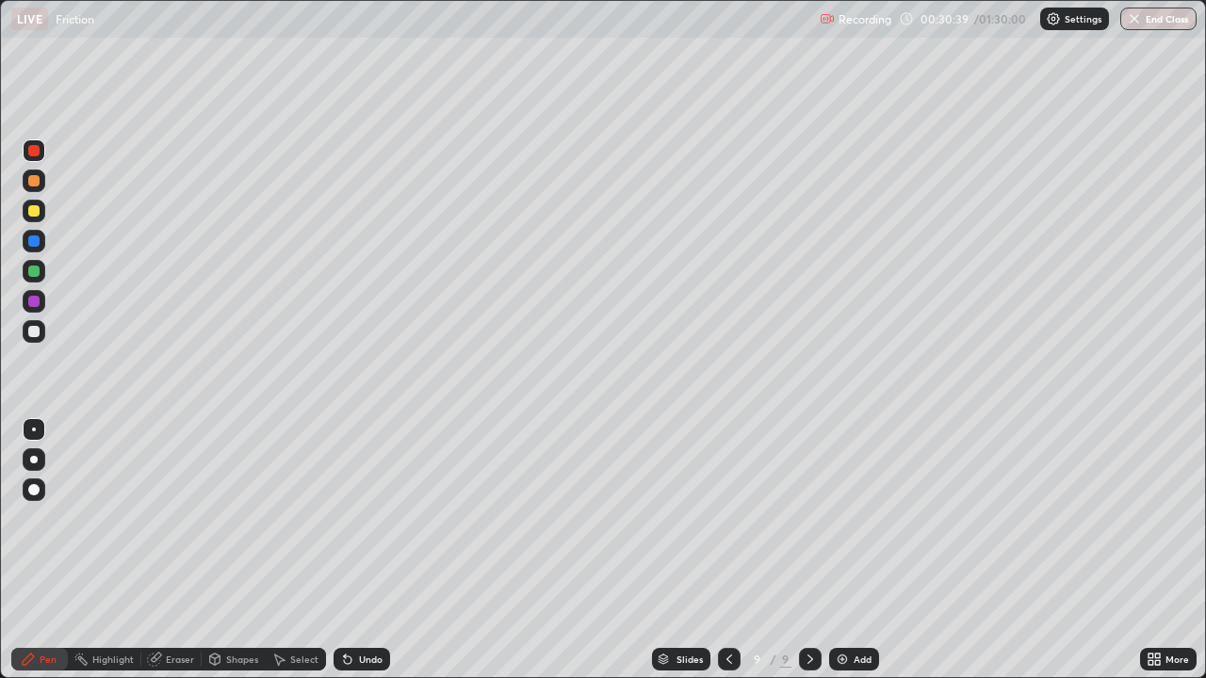
click at [32, 147] on div at bounding box center [33, 150] width 11 height 11
click at [29, 210] on div at bounding box center [33, 210] width 11 height 11
click at [800, 550] on div at bounding box center [810, 659] width 23 height 23
click at [846, 550] on img at bounding box center [842, 659] width 15 height 15
click at [724, 550] on icon at bounding box center [728, 659] width 15 height 15
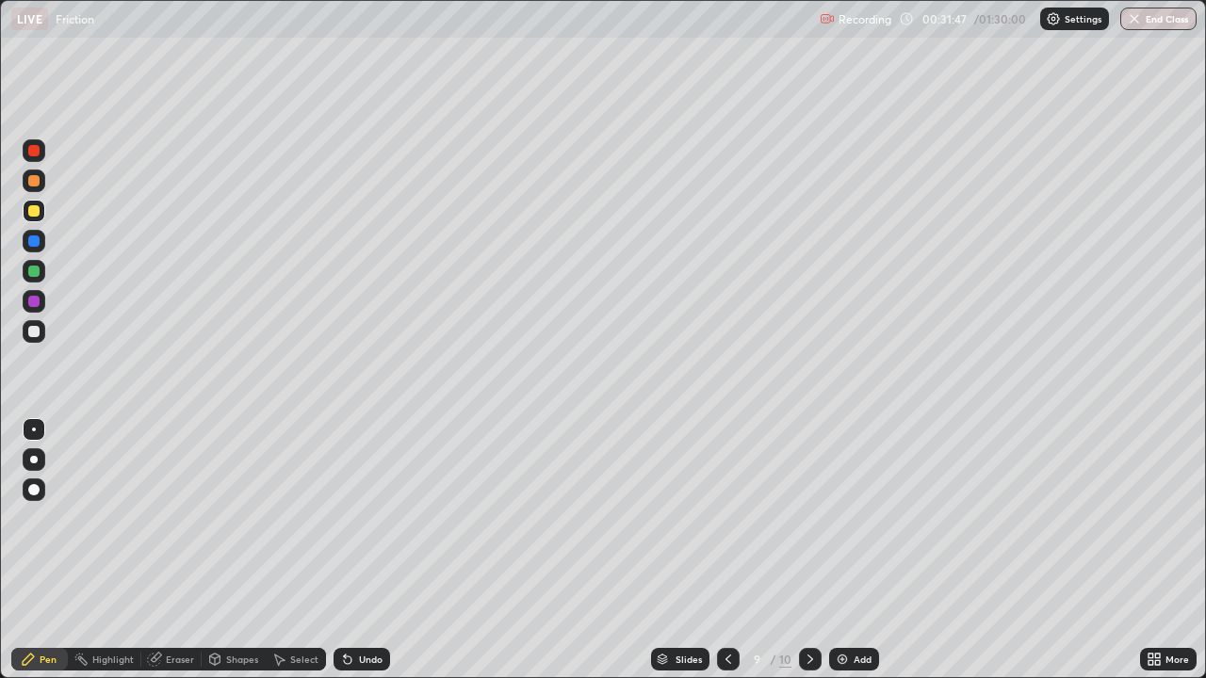
click at [817, 550] on div at bounding box center [810, 659] width 23 height 23
click at [728, 550] on icon at bounding box center [728, 659] width 6 height 9
click at [724, 550] on icon at bounding box center [728, 659] width 15 height 15
click at [816, 550] on div at bounding box center [810, 659] width 23 height 23
click at [808, 550] on icon at bounding box center [810, 659] width 15 height 15
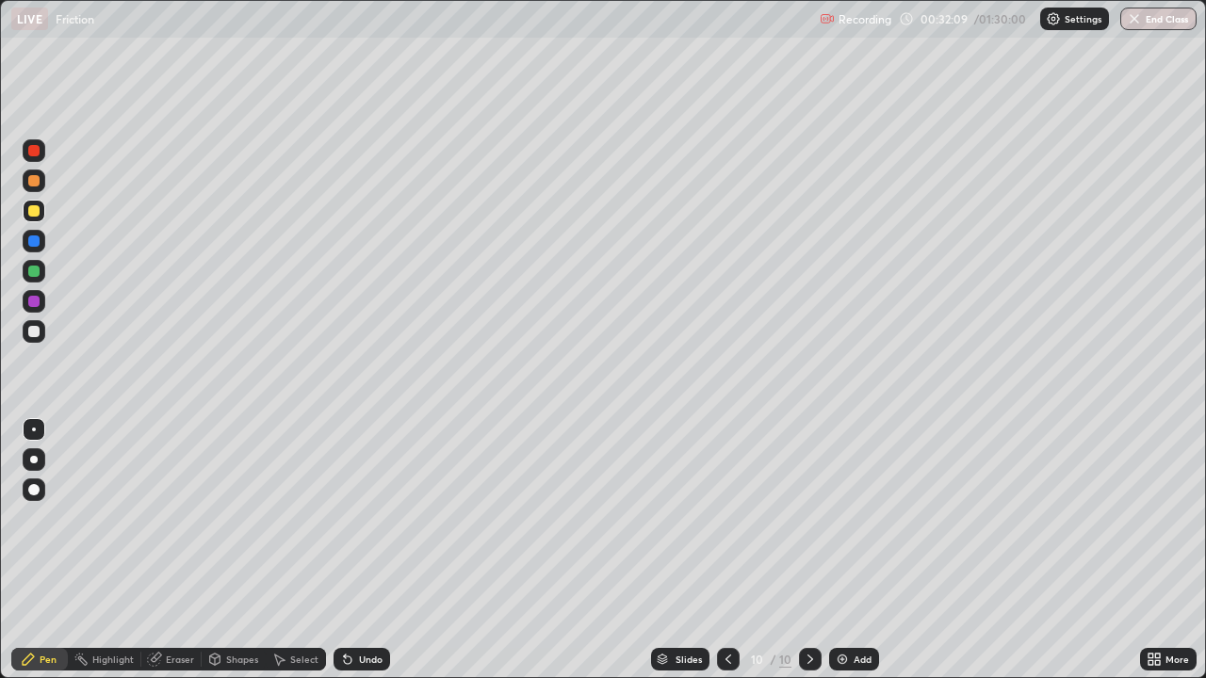
click at [34, 152] on div at bounding box center [33, 150] width 11 height 11
click at [729, 550] on icon at bounding box center [728, 659] width 15 height 15
click at [804, 550] on div at bounding box center [810, 660] width 23 height 38
click at [181, 550] on div "Eraser" at bounding box center [171, 659] width 60 height 23
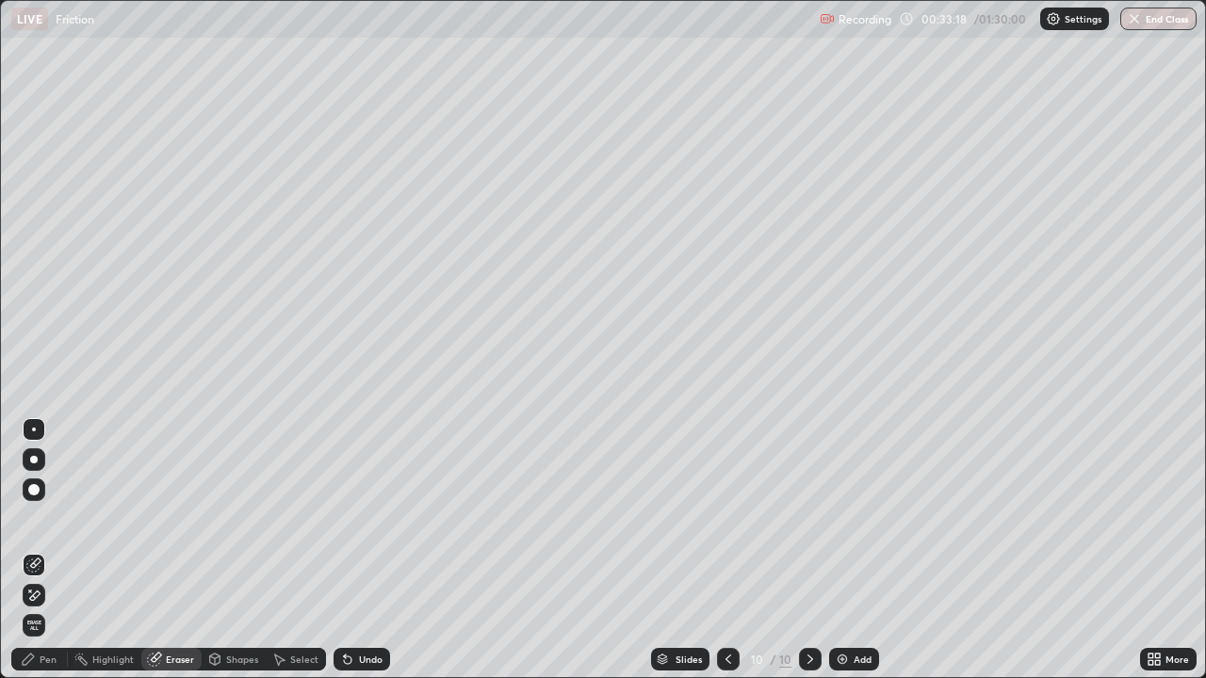
click at [58, 550] on div "Pen" at bounding box center [39, 659] width 57 height 23
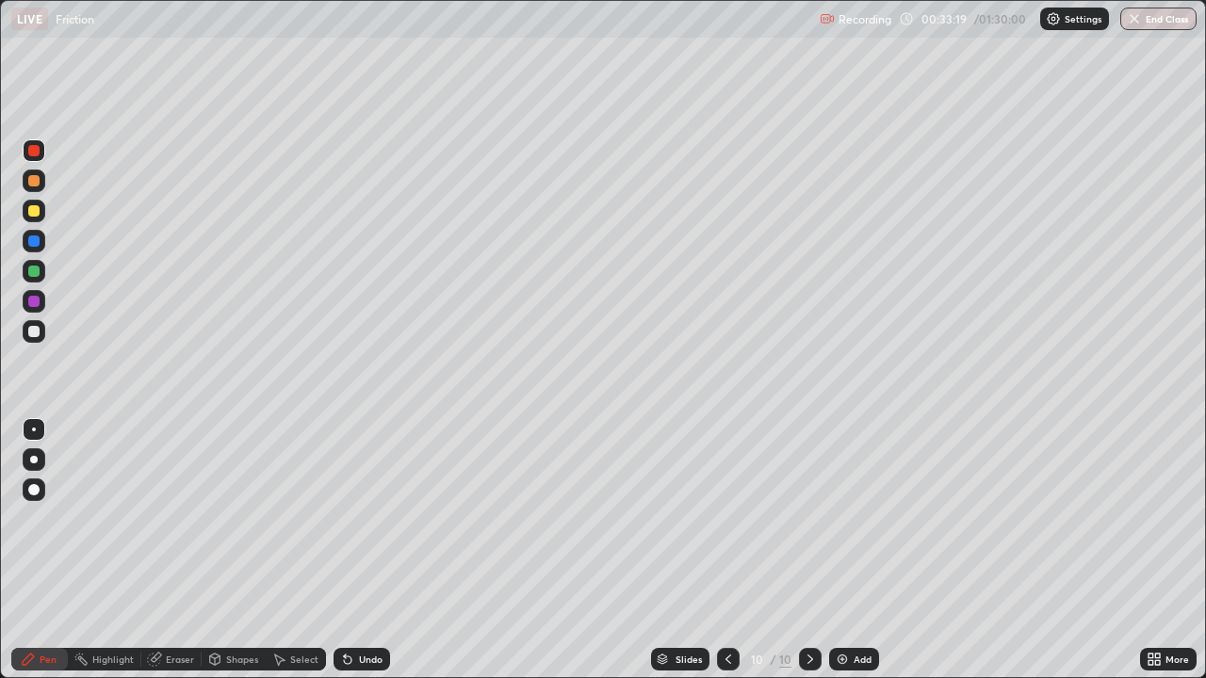
click at [35, 210] on div at bounding box center [33, 210] width 11 height 11
click at [23, 274] on div at bounding box center [34, 271] width 23 height 23
click at [32, 241] on div at bounding box center [33, 241] width 11 height 11
click at [732, 550] on div at bounding box center [728, 659] width 23 height 23
click at [800, 550] on div at bounding box center [810, 659] width 23 height 23
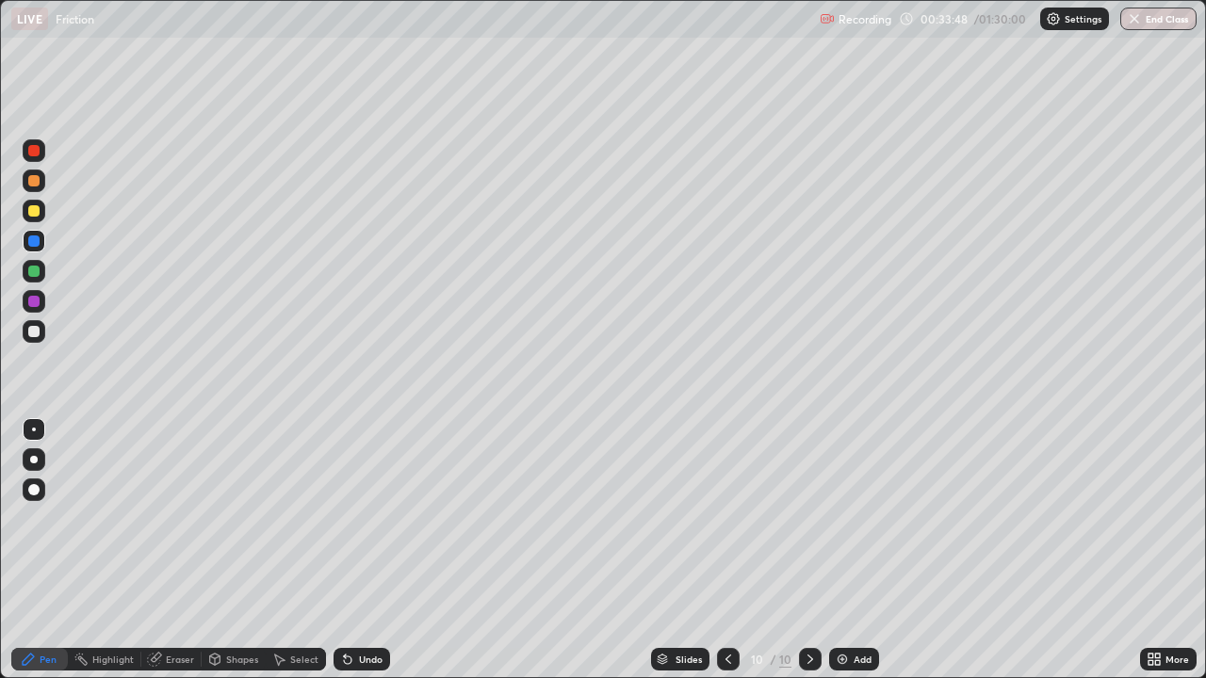
click at [344, 550] on icon at bounding box center [348, 661] width 8 height 8
click at [35, 211] on div at bounding box center [33, 210] width 11 height 11
click at [35, 180] on div at bounding box center [33, 180] width 11 height 11
click at [726, 550] on icon at bounding box center [728, 659] width 15 height 15
click at [811, 550] on icon at bounding box center [810, 659] width 15 height 15
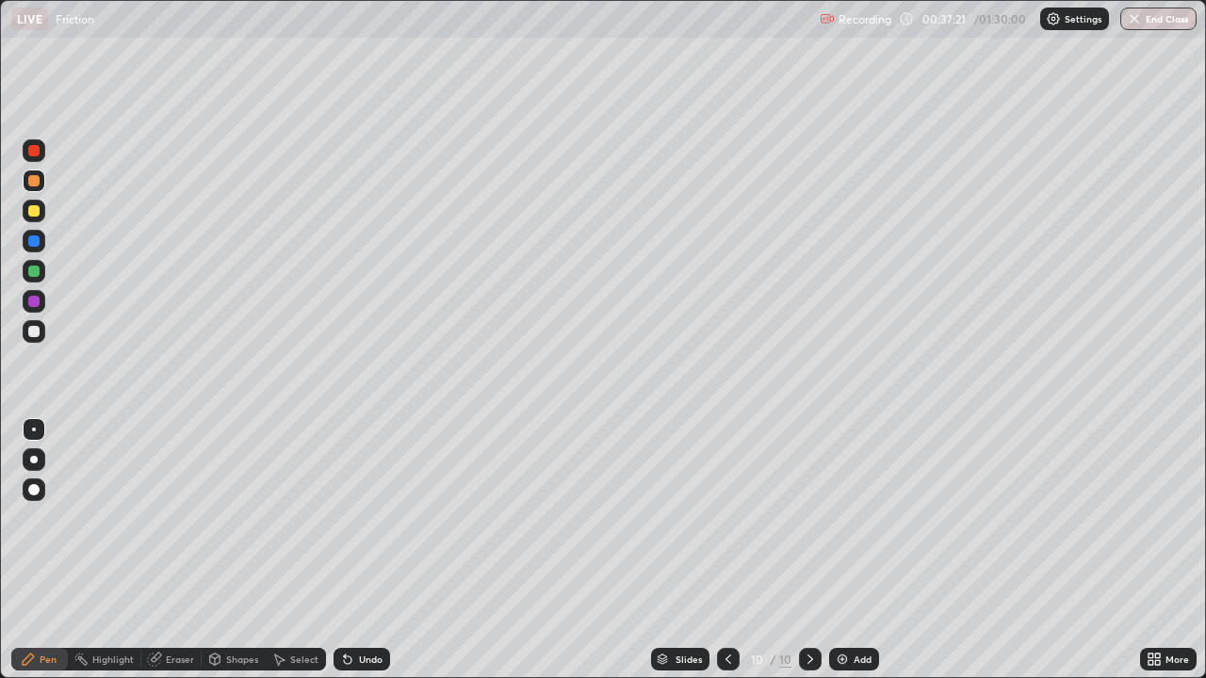
click at [726, 550] on icon at bounding box center [728, 659] width 15 height 15
click at [820, 550] on div at bounding box center [810, 659] width 23 height 23
click at [730, 550] on icon at bounding box center [728, 659] width 15 height 15
click at [734, 550] on div at bounding box center [728, 659] width 23 height 23
click at [734, 550] on icon at bounding box center [728, 659] width 15 height 15
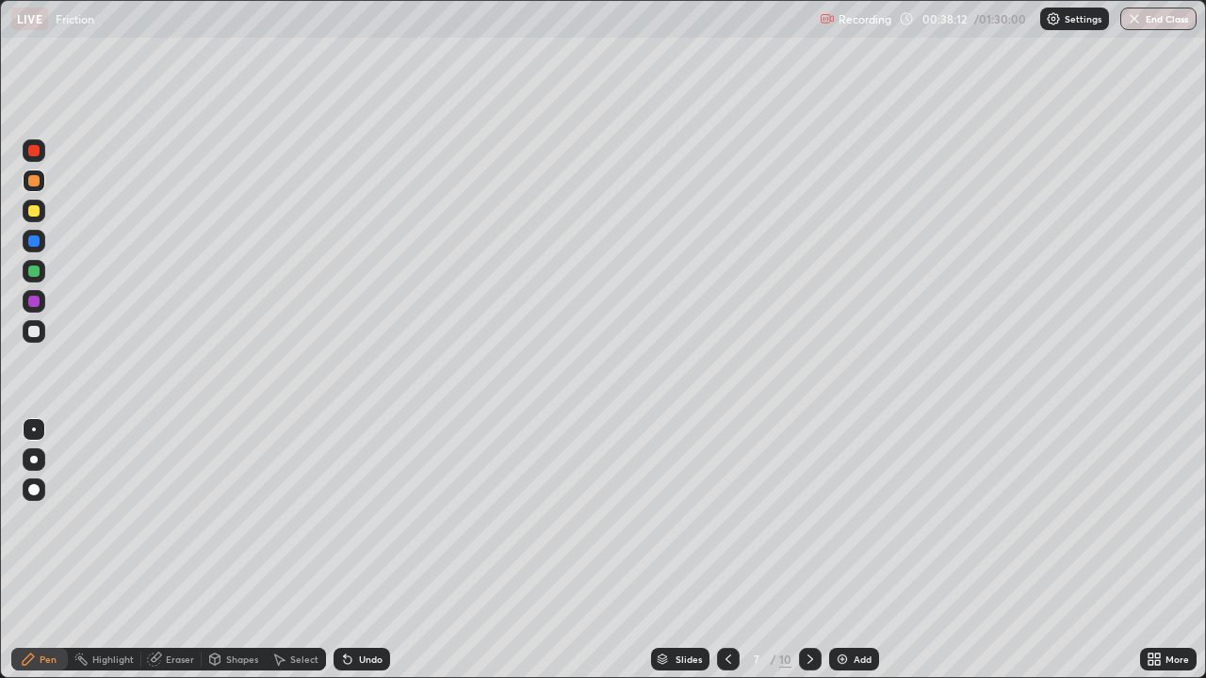
click at [808, 550] on icon at bounding box center [810, 659] width 15 height 15
click at [811, 550] on icon at bounding box center [810, 659] width 15 height 15
click at [808, 550] on icon at bounding box center [810, 659] width 15 height 15
click at [726, 550] on icon at bounding box center [728, 659] width 15 height 15
click at [807, 550] on icon at bounding box center [810, 659] width 6 height 9
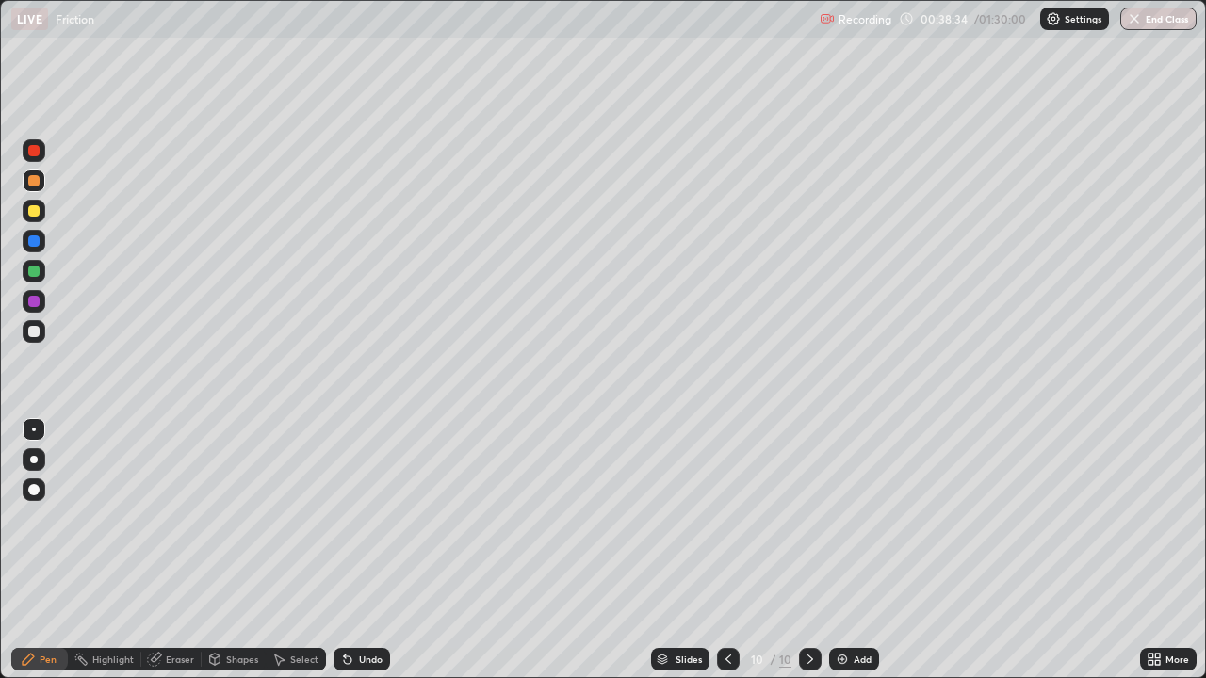
click at [36, 149] on div at bounding box center [33, 150] width 11 height 11
click at [726, 550] on icon at bounding box center [728, 659] width 15 height 15
click at [808, 550] on icon at bounding box center [810, 659] width 15 height 15
click at [726, 550] on icon at bounding box center [728, 659] width 15 height 15
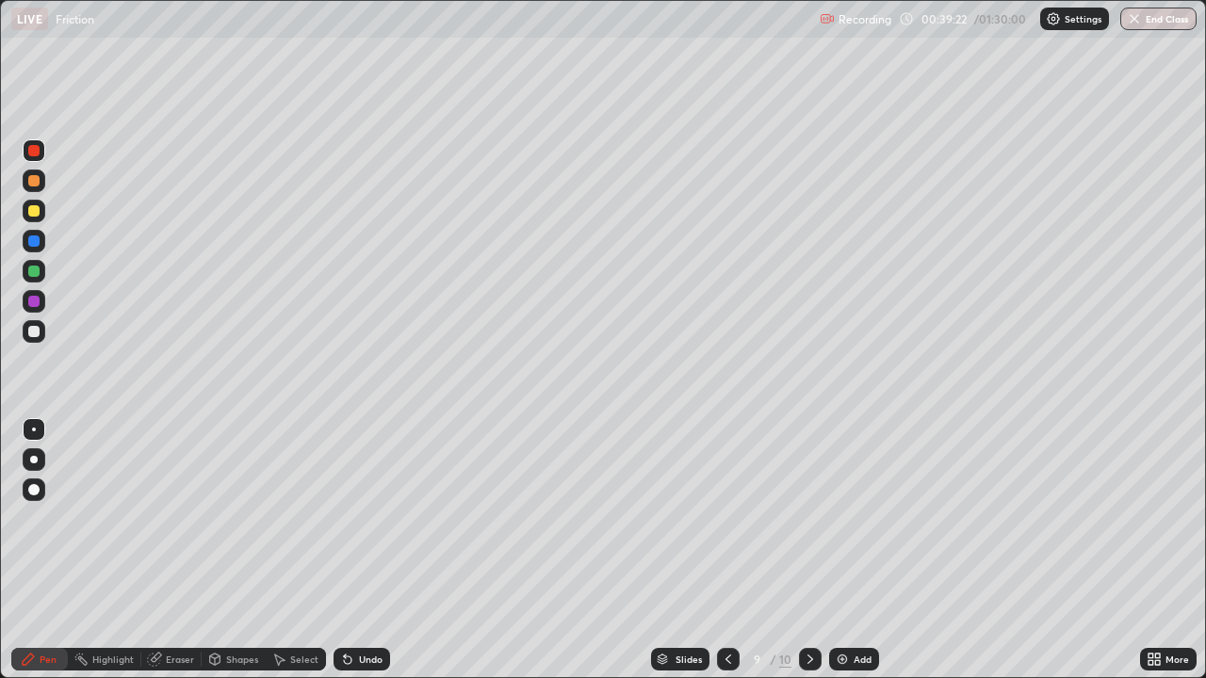
click at [727, 550] on icon at bounding box center [728, 659] width 15 height 15
click at [33, 270] on div at bounding box center [33, 271] width 11 height 11
click at [351, 550] on icon at bounding box center [347, 659] width 15 height 15
click at [359, 550] on div "Undo" at bounding box center [371, 659] width 24 height 9
click at [356, 550] on div "Undo" at bounding box center [361, 659] width 57 height 23
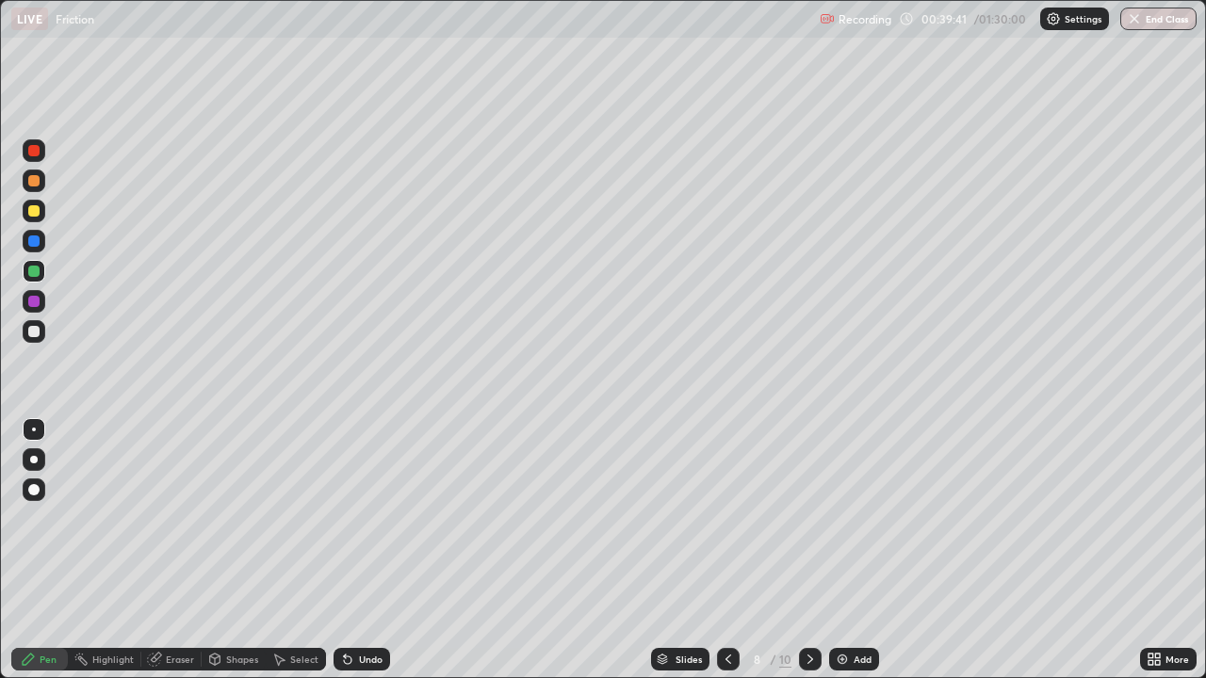
click at [359, 550] on div "Undo" at bounding box center [371, 659] width 24 height 9
click at [30, 145] on div at bounding box center [34, 150] width 23 height 23
click at [366, 550] on div "Undo" at bounding box center [371, 659] width 24 height 9
click at [363, 550] on div "Undo" at bounding box center [371, 659] width 24 height 9
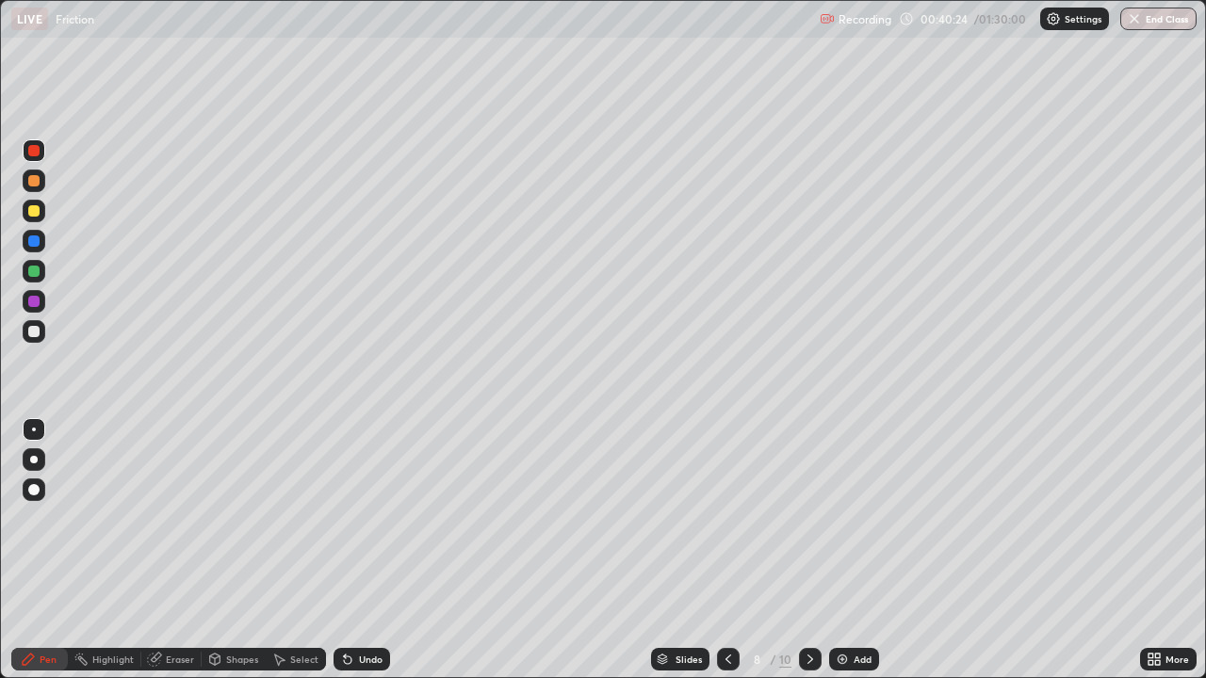
click at [366, 550] on div "Undo" at bounding box center [371, 659] width 24 height 9
click at [36, 237] on div at bounding box center [33, 241] width 11 height 11
click at [352, 550] on div "Undo" at bounding box center [361, 659] width 57 height 23
click at [350, 550] on icon at bounding box center [347, 659] width 15 height 15
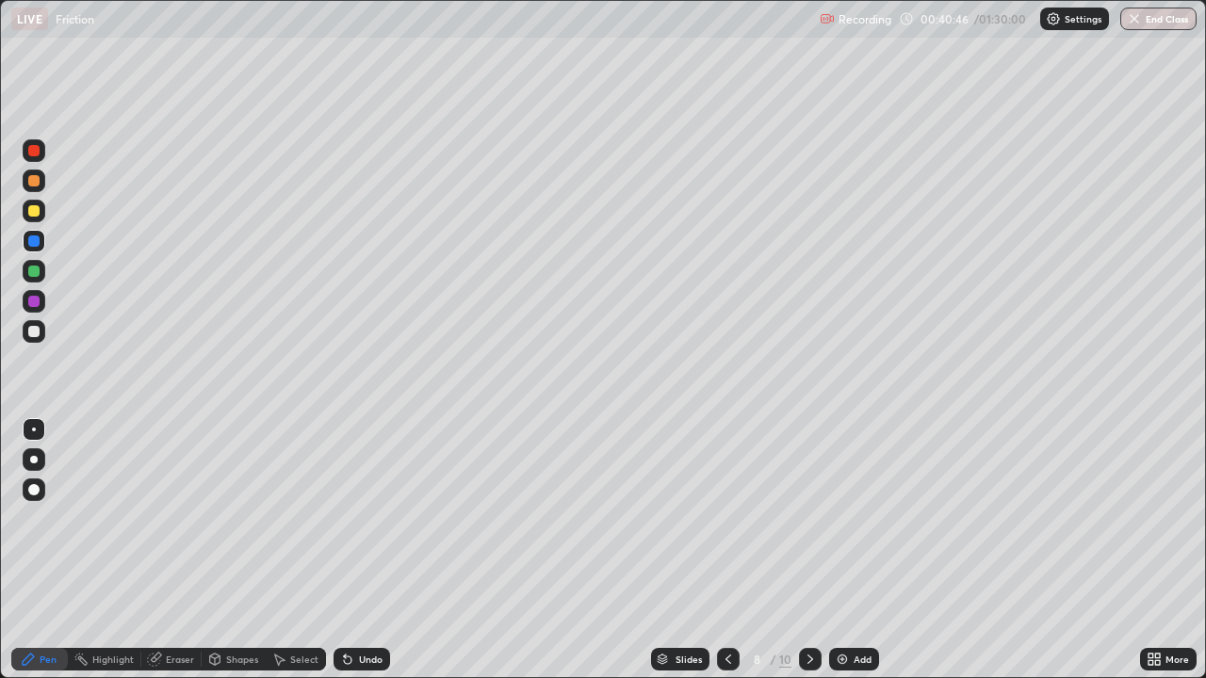
click at [349, 550] on icon at bounding box center [348, 661] width 8 height 8
click at [41, 268] on div at bounding box center [34, 271] width 23 height 23
click at [30, 328] on div at bounding box center [33, 331] width 11 height 11
click at [167, 550] on div "Eraser" at bounding box center [180, 659] width 28 height 9
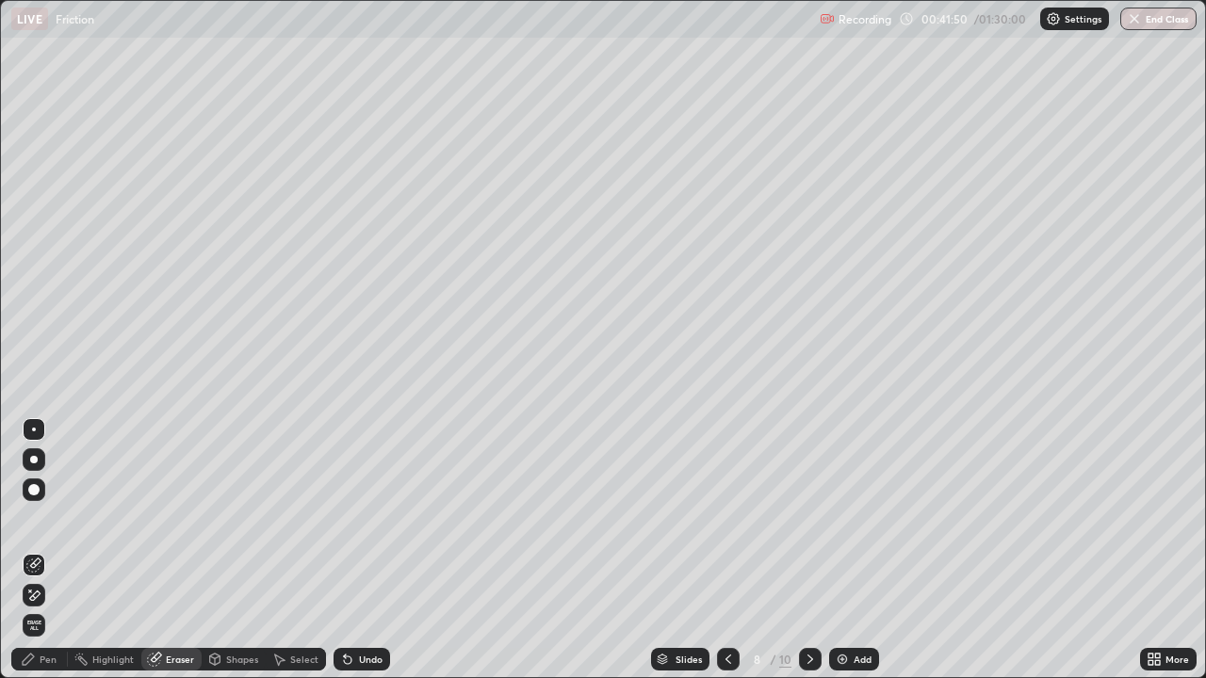
click at [41, 550] on div "Pen" at bounding box center [39, 659] width 57 height 23
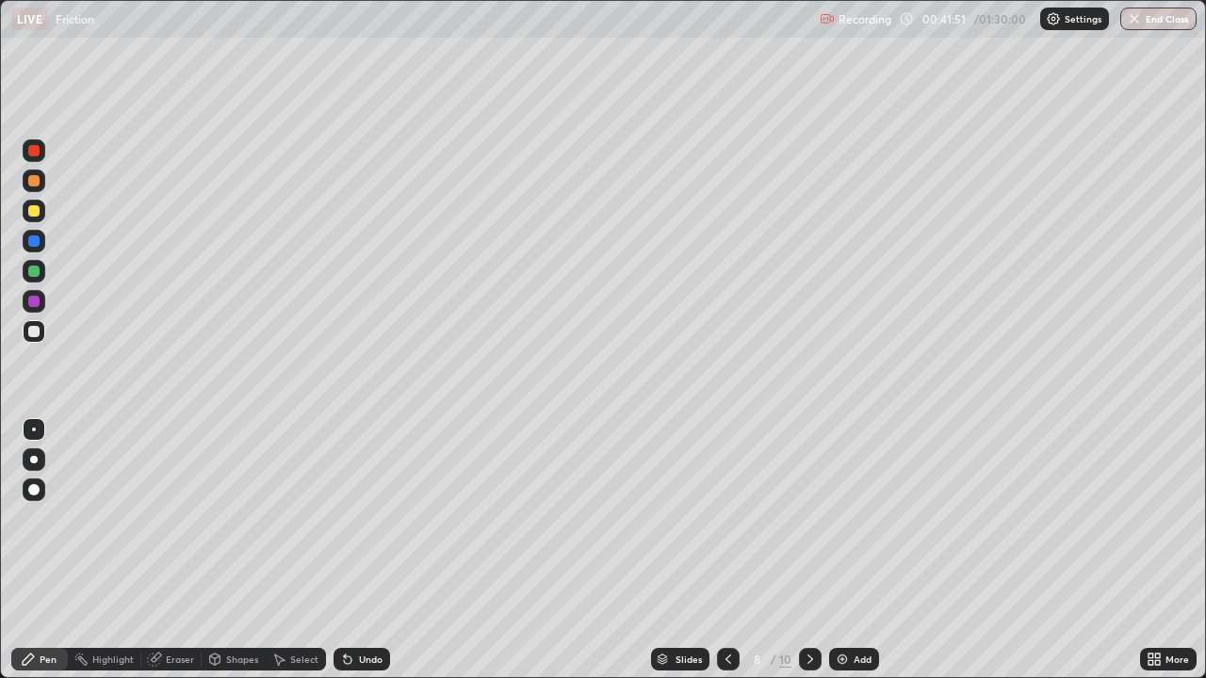
click at [24, 155] on div at bounding box center [34, 150] width 23 height 23
click at [170, 550] on div "Eraser" at bounding box center [180, 659] width 28 height 9
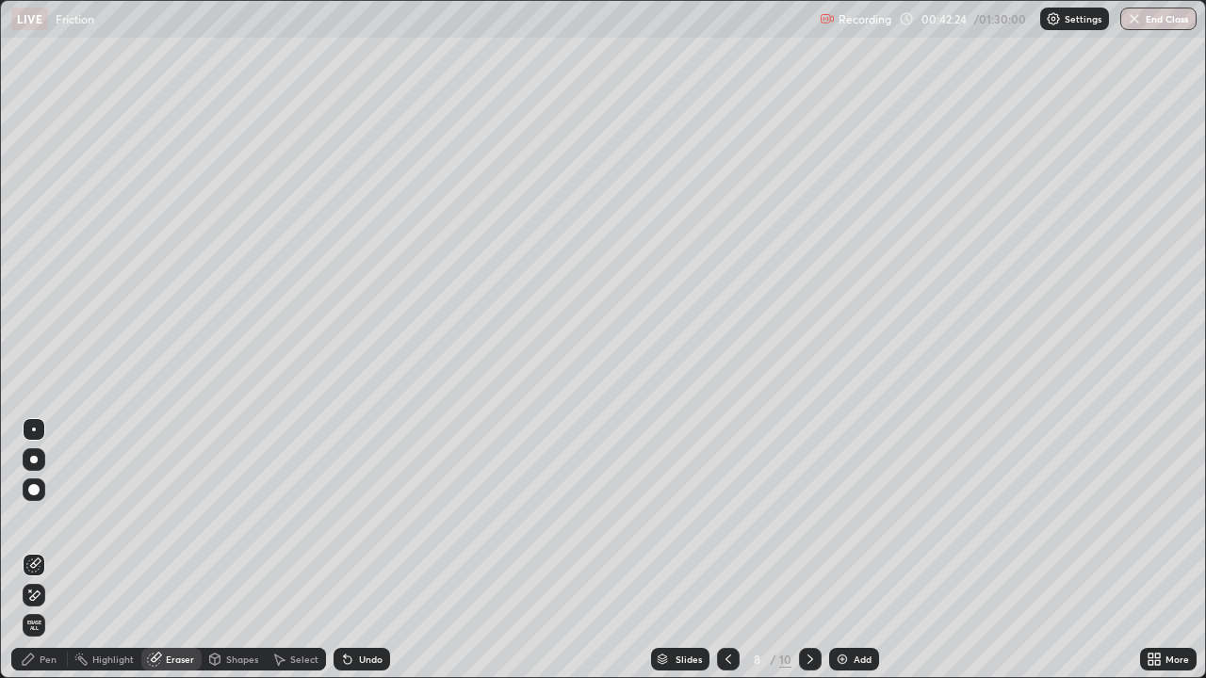
click at [54, 550] on div "Pen" at bounding box center [48, 659] width 17 height 9
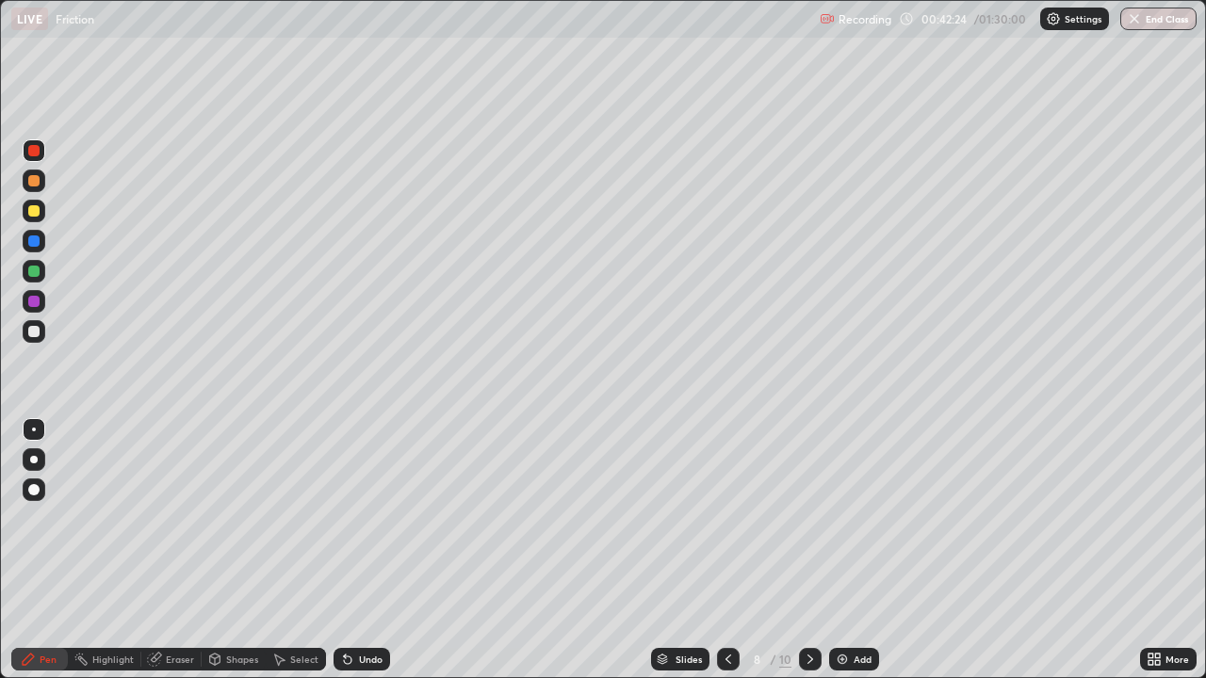
click at [25, 145] on div at bounding box center [34, 150] width 23 height 23
click at [36, 270] on div at bounding box center [33, 271] width 11 height 11
click at [808, 550] on icon at bounding box center [810, 659] width 15 height 15
click at [807, 550] on icon at bounding box center [810, 659] width 6 height 9
click at [800, 550] on div at bounding box center [810, 659] width 23 height 23
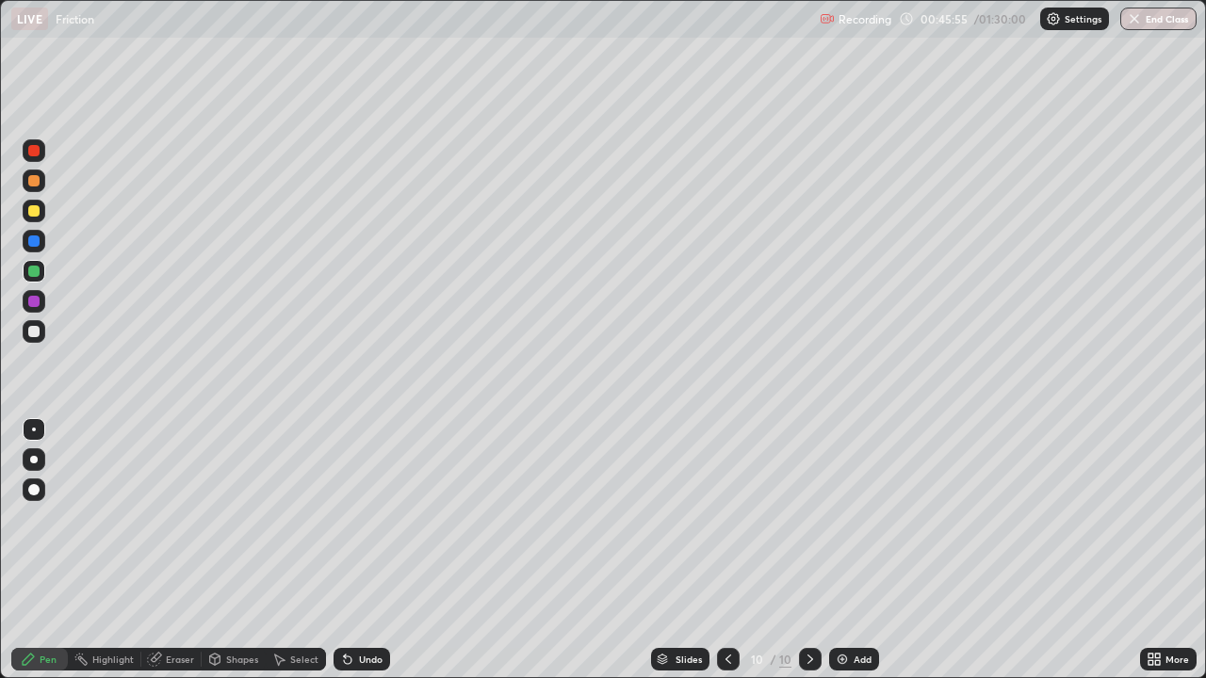
click at [729, 550] on icon at bounding box center [728, 659] width 15 height 15
click at [726, 550] on icon at bounding box center [728, 659] width 15 height 15
click at [808, 550] on icon at bounding box center [810, 659] width 15 height 15
click at [810, 550] on icon at bounding box center [810, 659] width 15 height 15
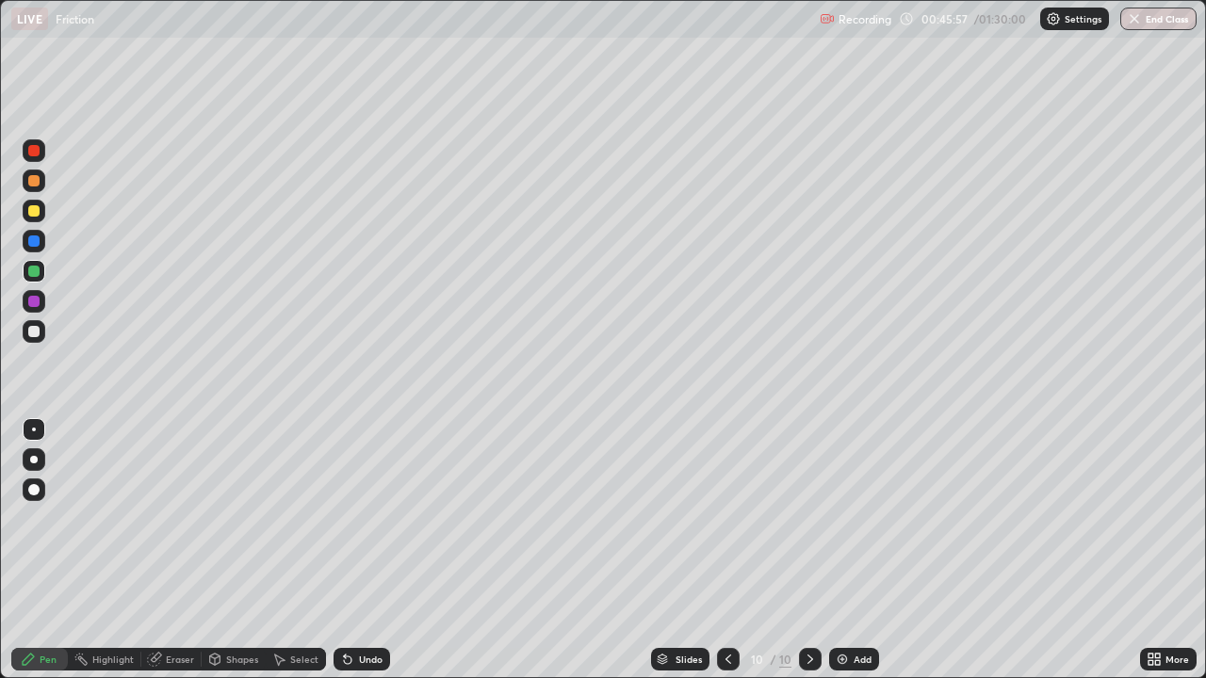
click at [849, 550] on div "Add" at bounding box center [854, 659] width 50 height 23
click at [233, 550] on div "Shapes" at bounding box center [242, 659] width 32 height 9
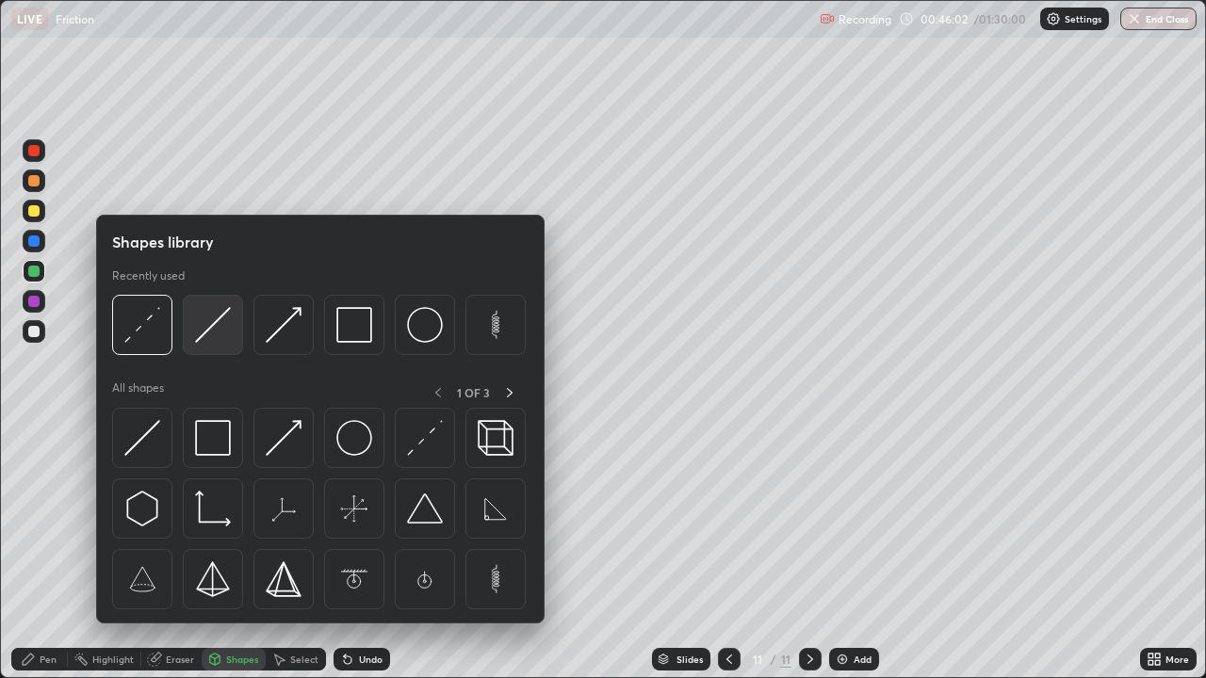
click at [210, 333] on img at bounding box center [213, 325] width 36 height 36
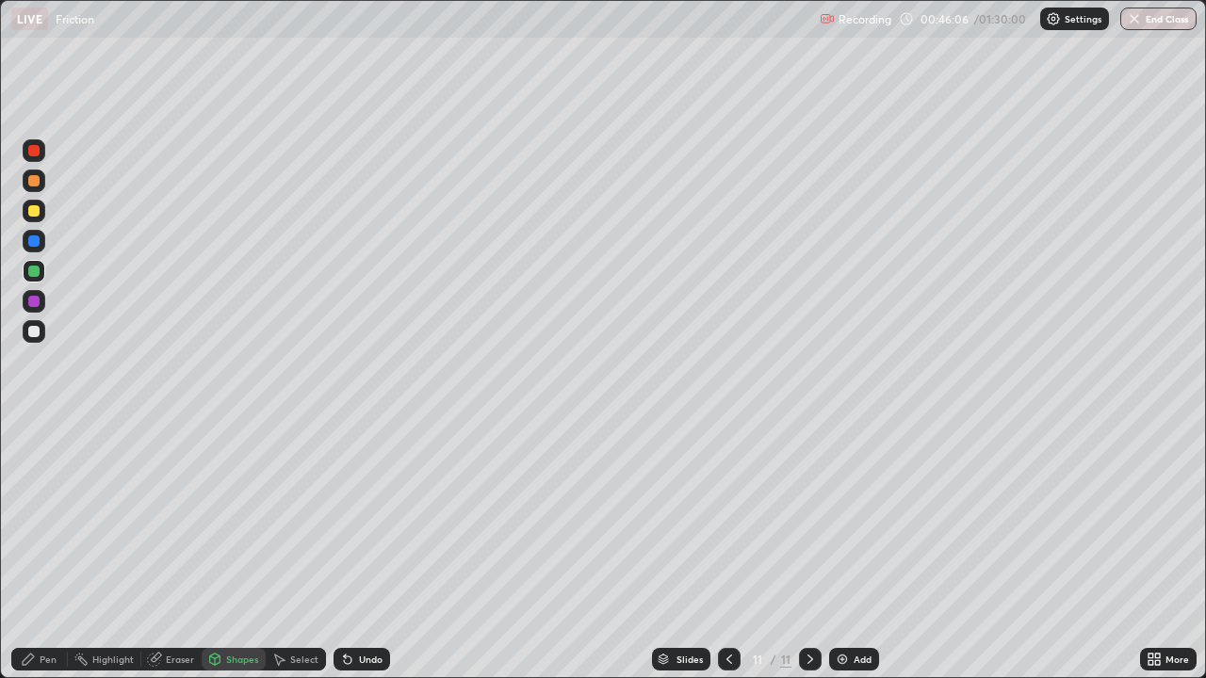
click at [226, 550] on div "Shapes" at bounding box center [242, 659] width 32 height 9
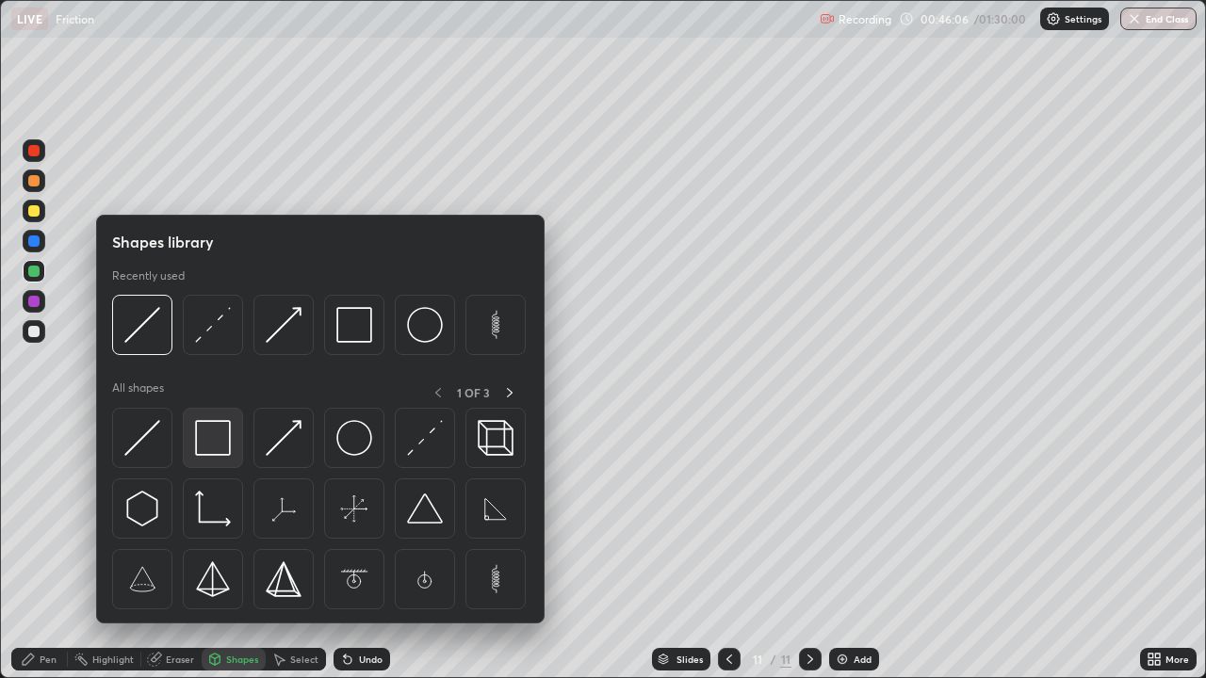
click at [209, 440] on img at bounding box center [213, 438] width 36 height 36
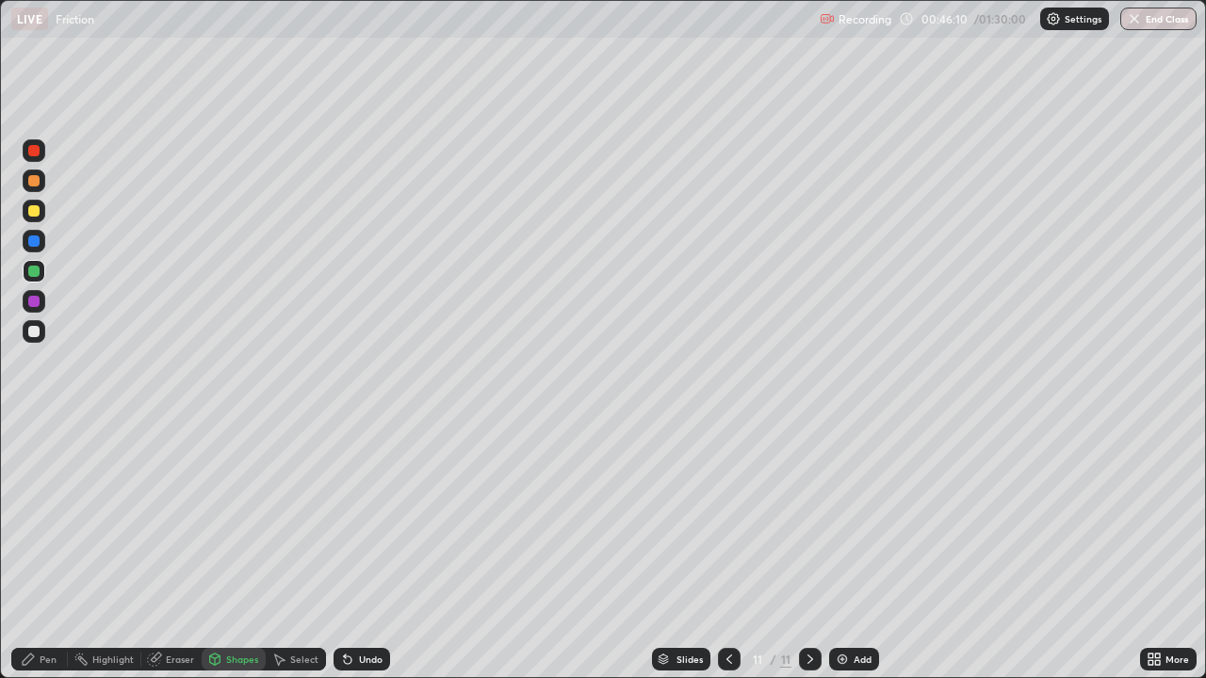
click at [50, 550] on div "Pen" at bounding box center [48, 659] width 17 height 9
click at [35, 263] on div at bounding box center [34, 271] width 23 height 23
click at [29, 213] on div at bounding box center [33, 210] width 11 height 11
click at [174, 550] on div "Eraser" at bounding box center [180, 659] width 28 height 9
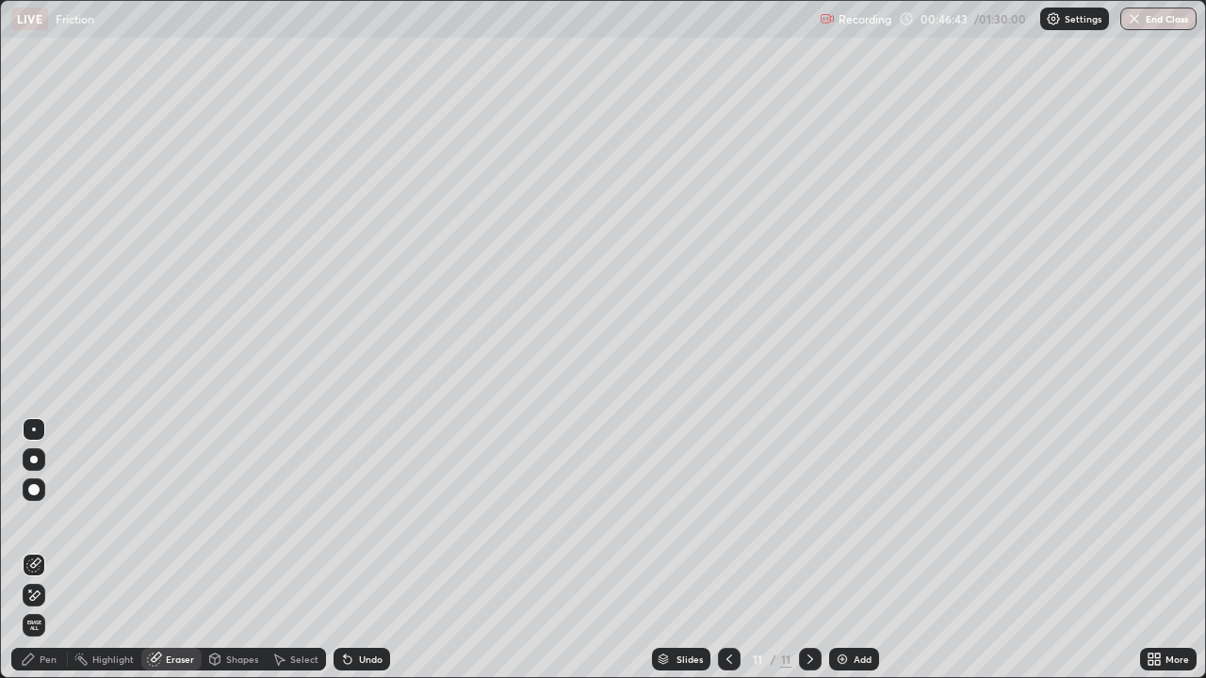
click at [51, 550] on div "Pen" at bounding box center [48, 659] width 17 height 9
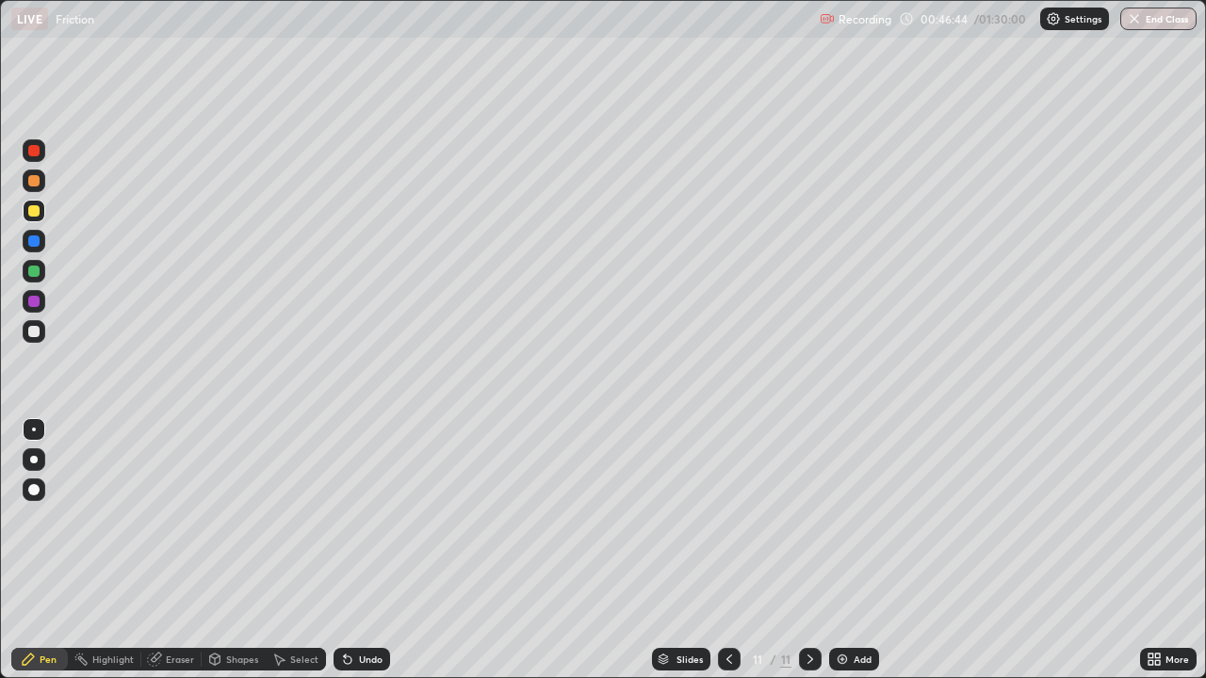
click at [32, 211] on div at bounding box center [33, 210] width 11 height 11
click at [41, 140] on div at bounding box center [34, 150] width 23 height 23
click at [226, 550] on div "Shapes" at bounding box center [242, 659] width 32 height 9
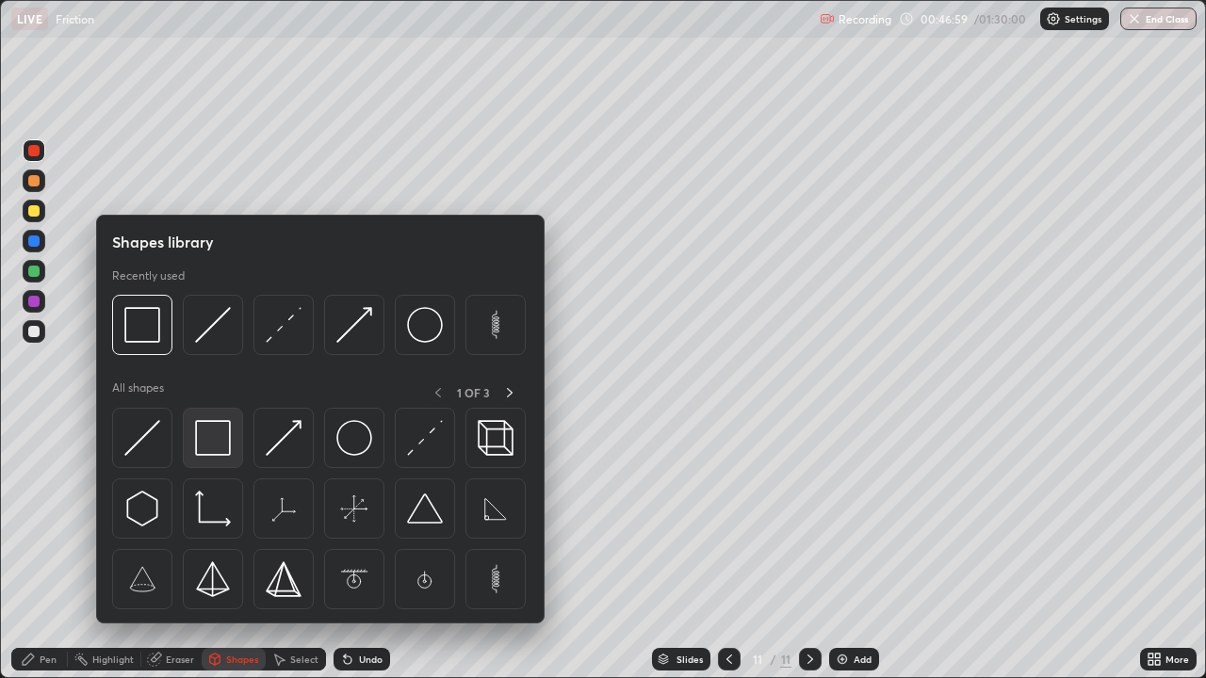
click at [207, 434] on img at bounding box center [213, 438] width 36 height 36
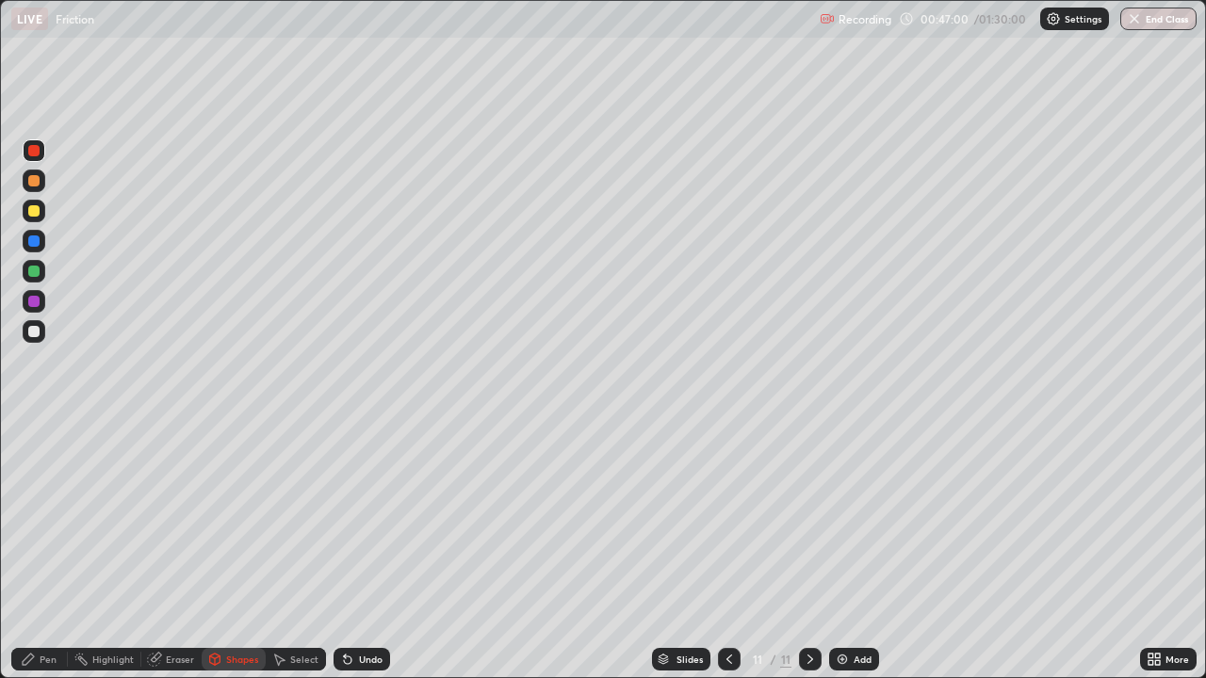
click at [241, 550] on div "Shapes" at bounding box center [242, 659] width 32 height 9
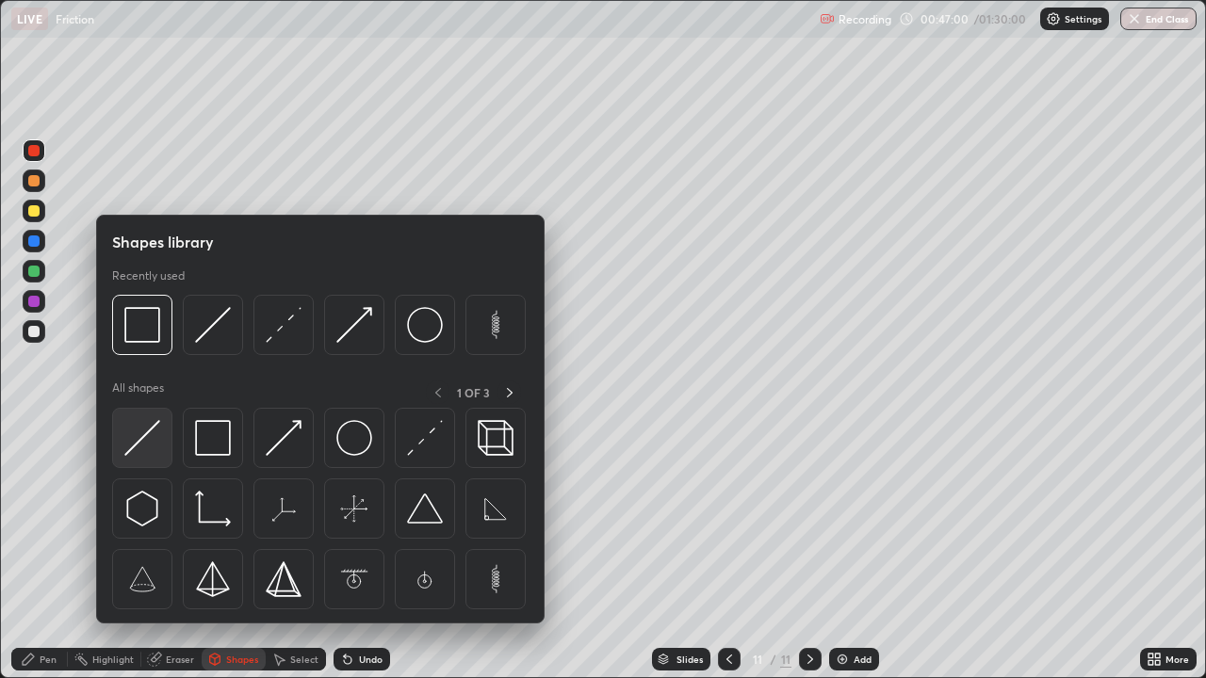
click at [133, 453] on img at bounding box center [142, 438] width 36 height 36
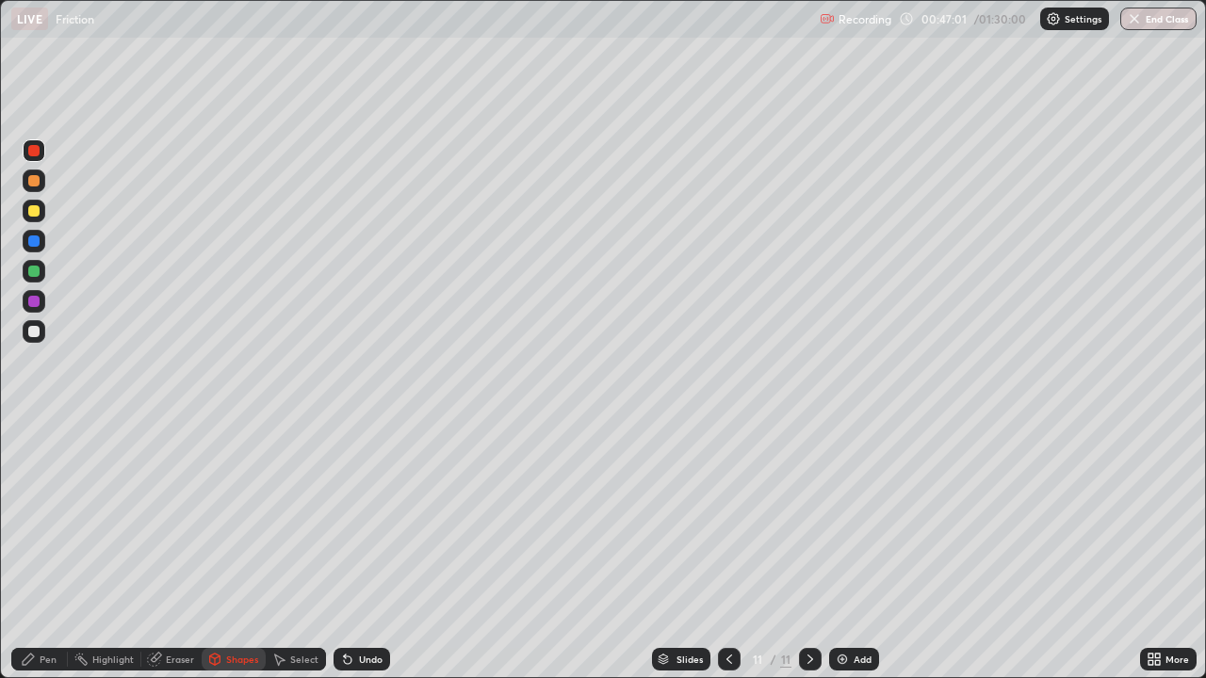
click at [29, 278] on div at bounding box center [34, 271] width 23 height 23
click at [368, 550] on div "Undo" at bounding box center [361, 659] width 57 height 23
click at [239, 550] on div "Shapes" at bounding box center [242, 659] width 32 height 9
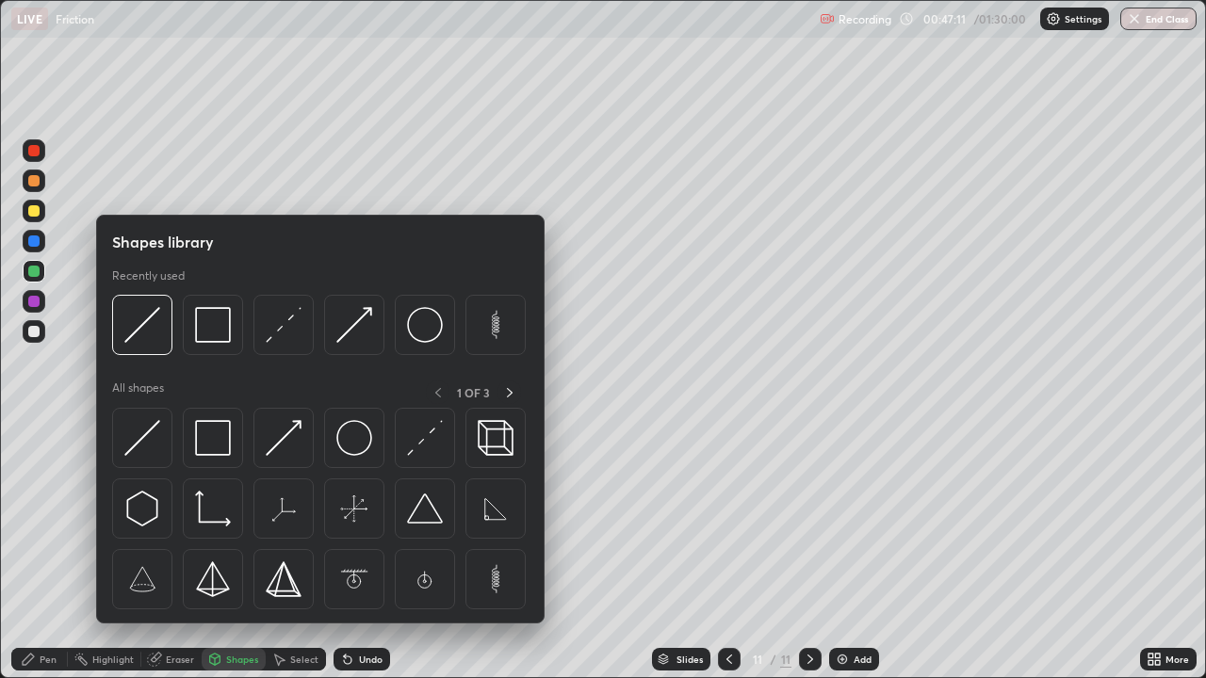
click at [55, 550] on div "Pen" at bounding box center [39, 659] width 57 height 23
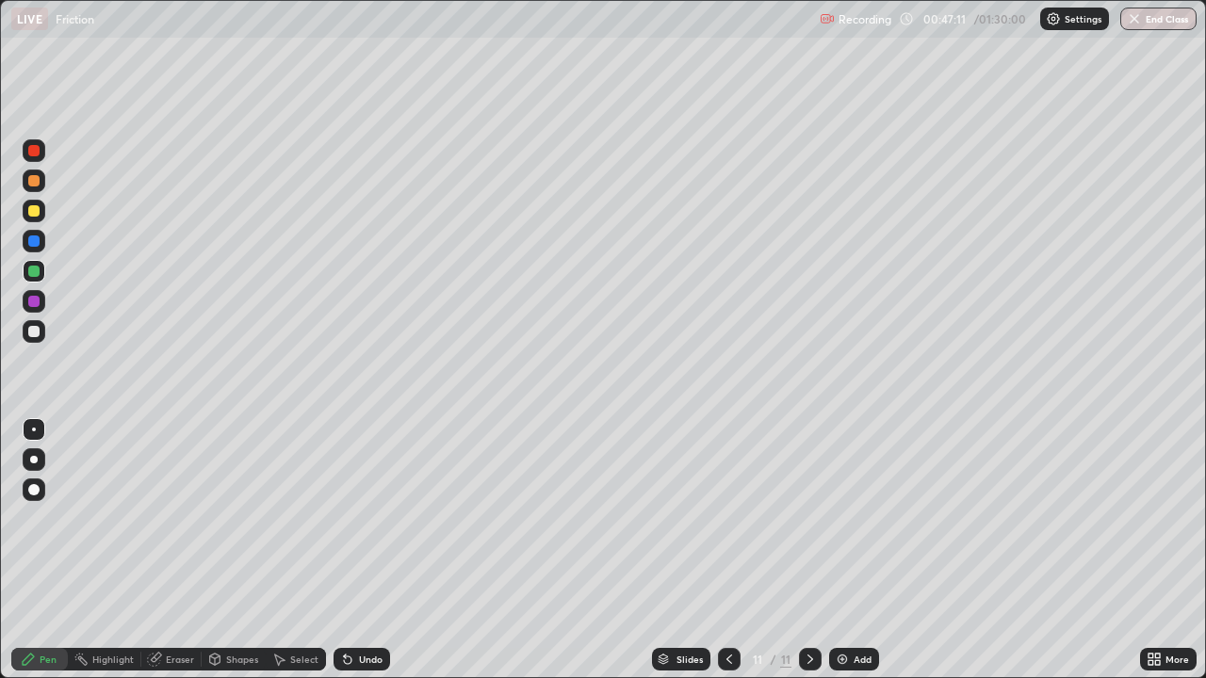
click at [39, 269] on div at bounding box center [33, 271] width 11 height 11
click at [33, 213] on div at bounding box center [33, 210] width 11 height 11
click at [30, 181] on div at bounding box center [33, 180] width 11 height 11
click at [32, 461] on div at bounding box center [34, 460] width 8 height 8
click at [176, 550] on div "Eraser" at bounding box center [180, 659] width 28 height 9
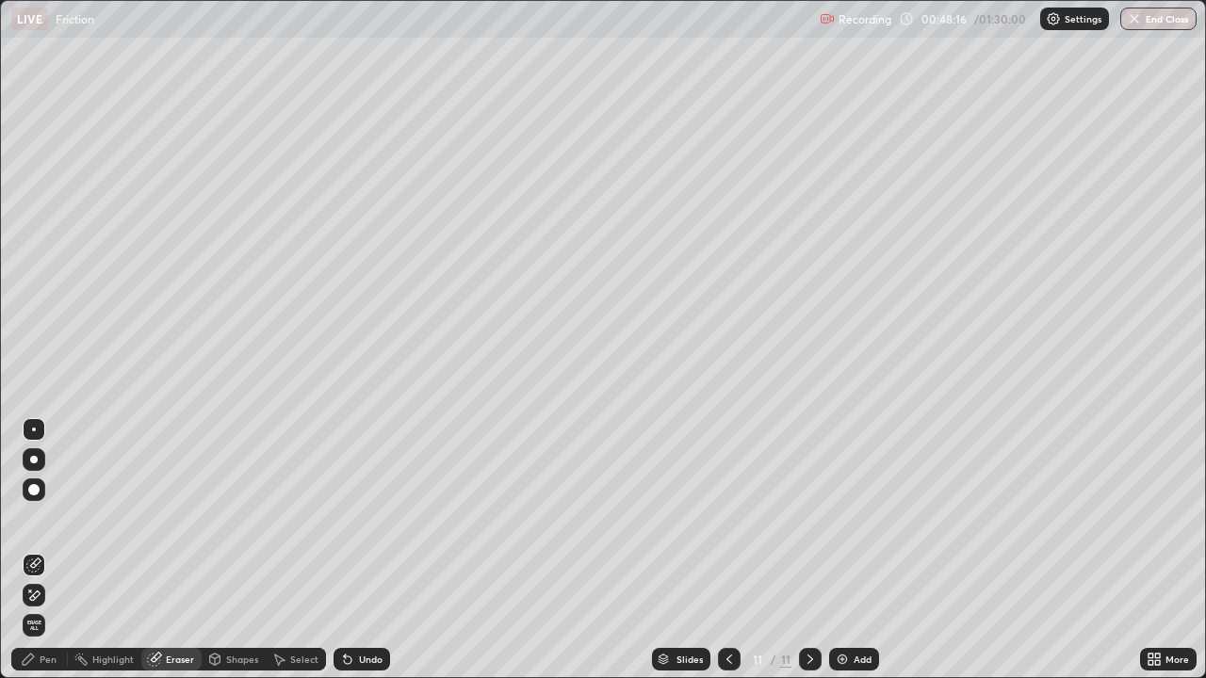
click at [230, 550] on div "Shapes" at bounding box center [242, 659] width 32 height 9
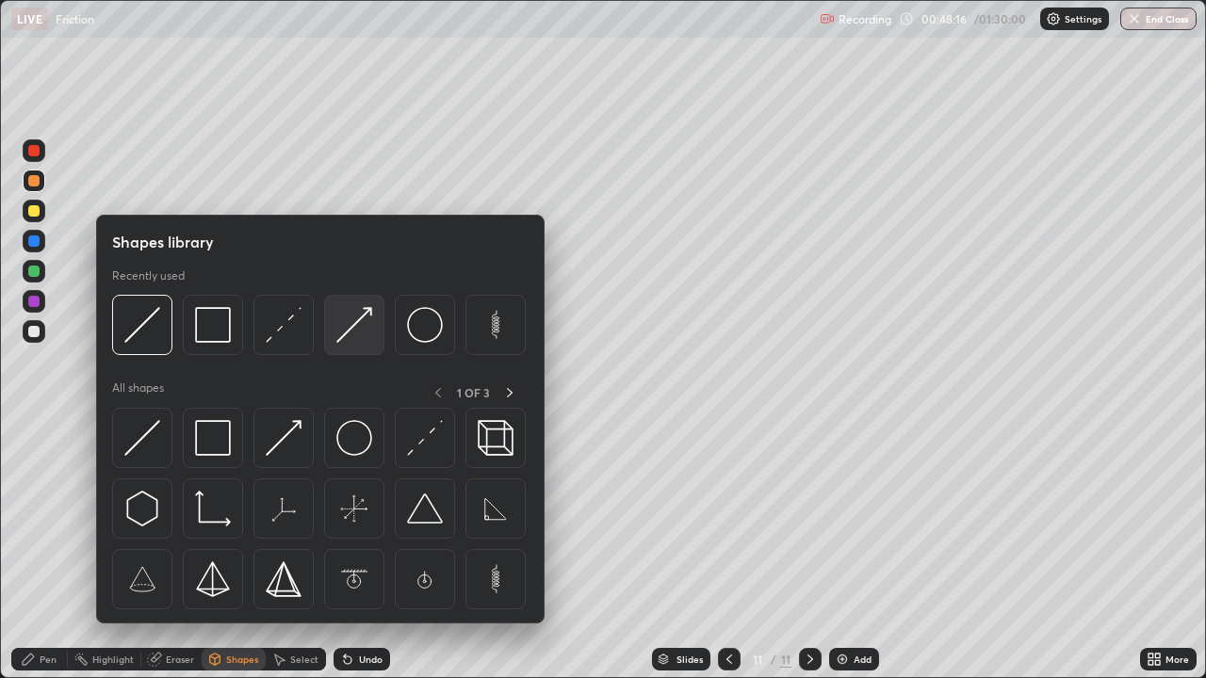
click at [326, 322] on div at bounding box center [354, 325] width 60 height 60
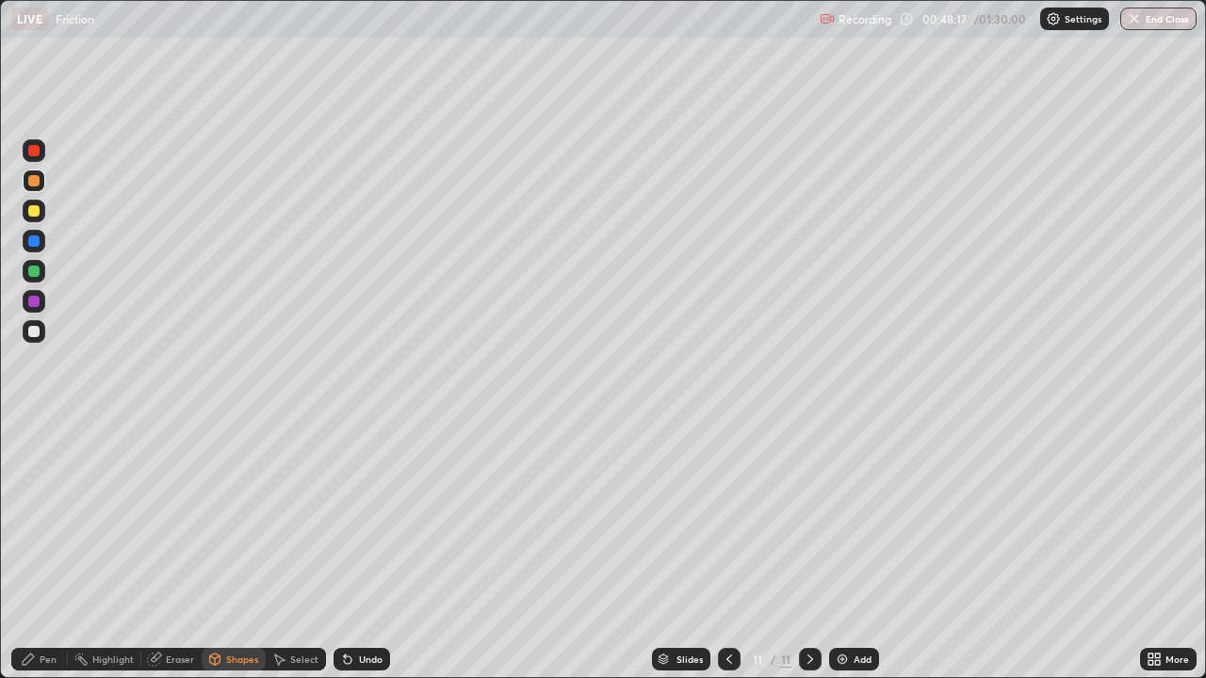
click at [33, 244] on div at bounding box center [33, 241] width 11 height 11
click at [56, 550] on div "Pen" at bounding box center [39, 659] width 57 height 23
click at [34, 430] on div at bounding box center [34, 430] width 4 height 4
click at [30, 153] on div at bounding box center [33, 150] width 11 height 11
click at [349, 550] on icon at bounding box center [348, 661] width 8 height 8
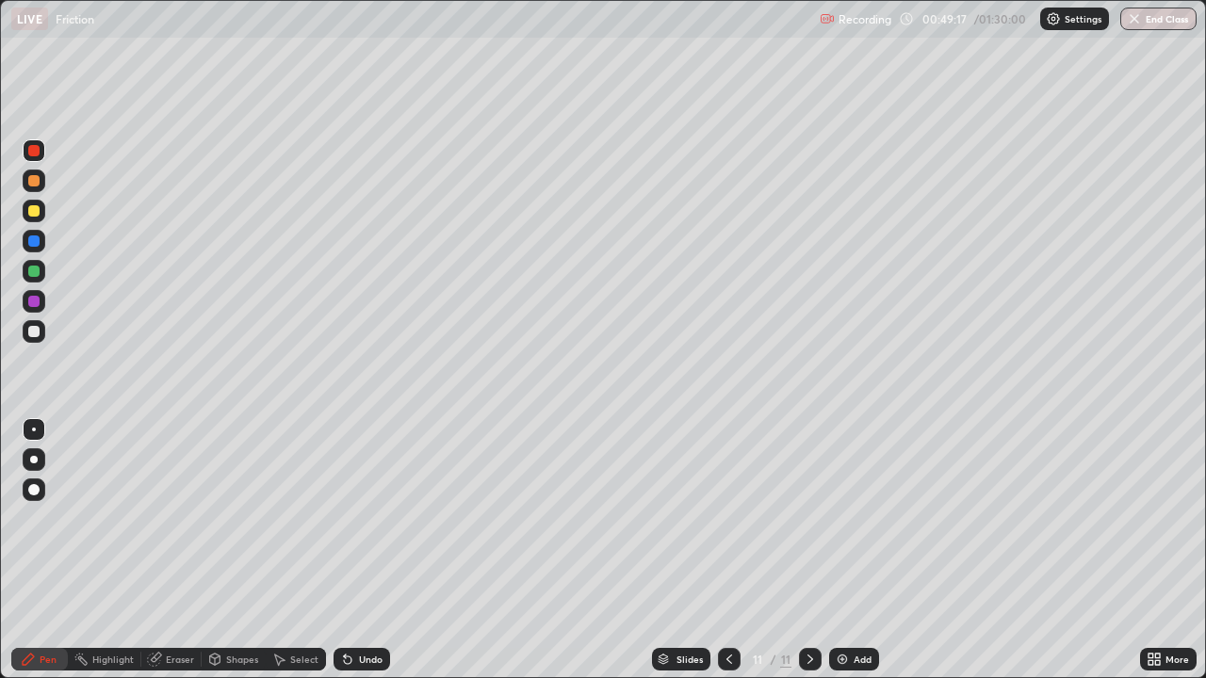
click at [23, 266] on div at bounding box center [34, 271] width 23 height 23
click at [31, 239] on div at bounding box center [33, 241] width 11 height 11
click at [25, 149] on div at bounding box center [34, 150] width 23 height 23
click at [34, 272] on div at bounding box center [33, 271] width 11 height 11
click at [35, 300] on div at bounding box center [33, 301] width 11 height 11
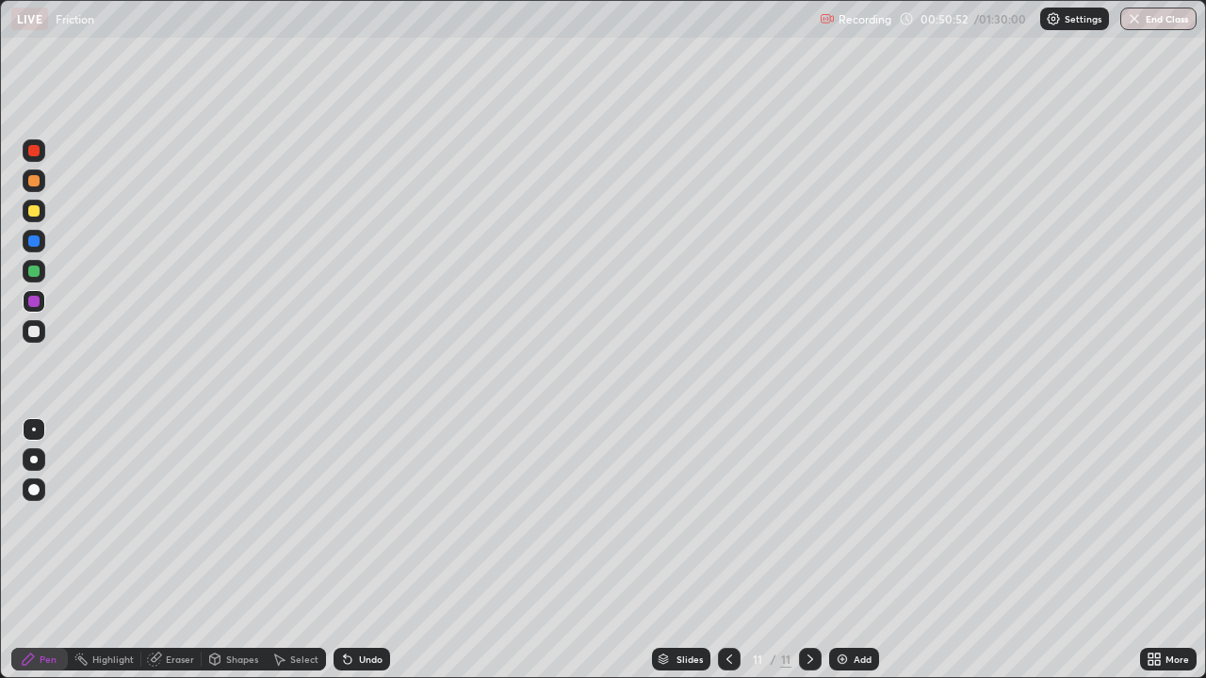
click at [859, 550] on div "Add" at bounding box center [863, 659] width 18 height 9
click at [36, 152] on div at bounding box center [33, 150] width 11 height 11
click at [725, 550] on icon at bounding box center [729, 659] width 15 height 15
click at [726, 550] on icon at bounding box center [729, 659] width 15 height 15
click at [806, 550] on icon at bounding box center [810, 659] width 15 height 15
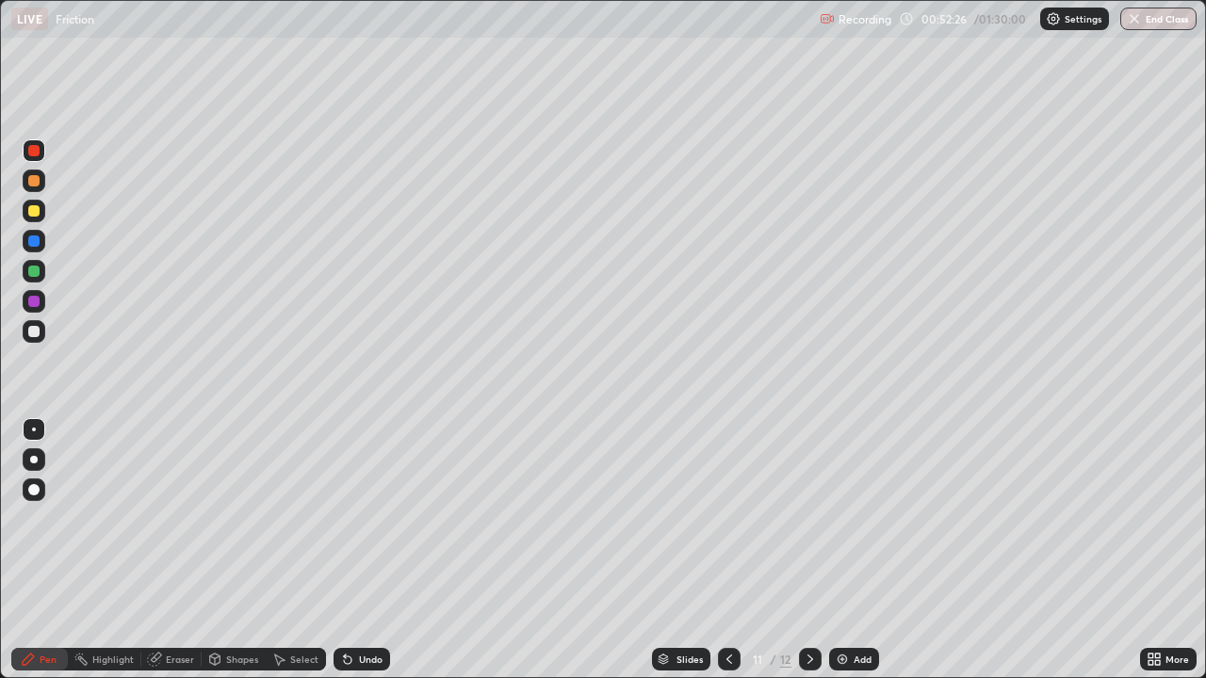
click at [815, 550] on icon at bounding box center [810, 659] width 15 height 15
click at [724, 550] on div at bounding box center [729, 659] width 23 height 23
click at [36, 185] on div at bounding box center [33, 180] width 11 height 11
click at [812, 550] on div at bounding box center [810, 659] width 23 height 23
click at [33, 173] on div at bounding box center [34, 181] width 23 height 23
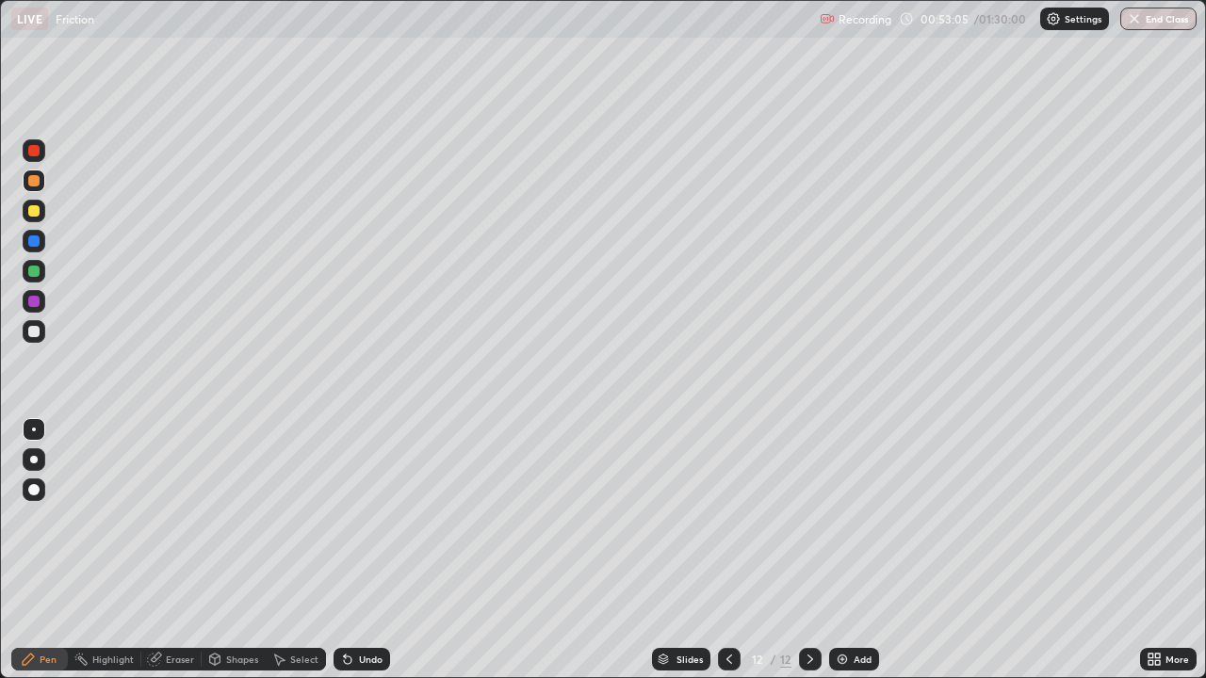
click at [346, 550] on icon at bounding box center [348, 661] width 8 height 8
click at [349, 550] on icon at bounding box center [347, 659] width 15 height 15
click at [728, 550] on icon at bounding box center [729, 659] width 15 height 15
click at [806, 550] on icon at bounding box center [810, 659] width 15 height 15
click at [43, 209] on div at bounding box center [34, 211] width 23 height 23
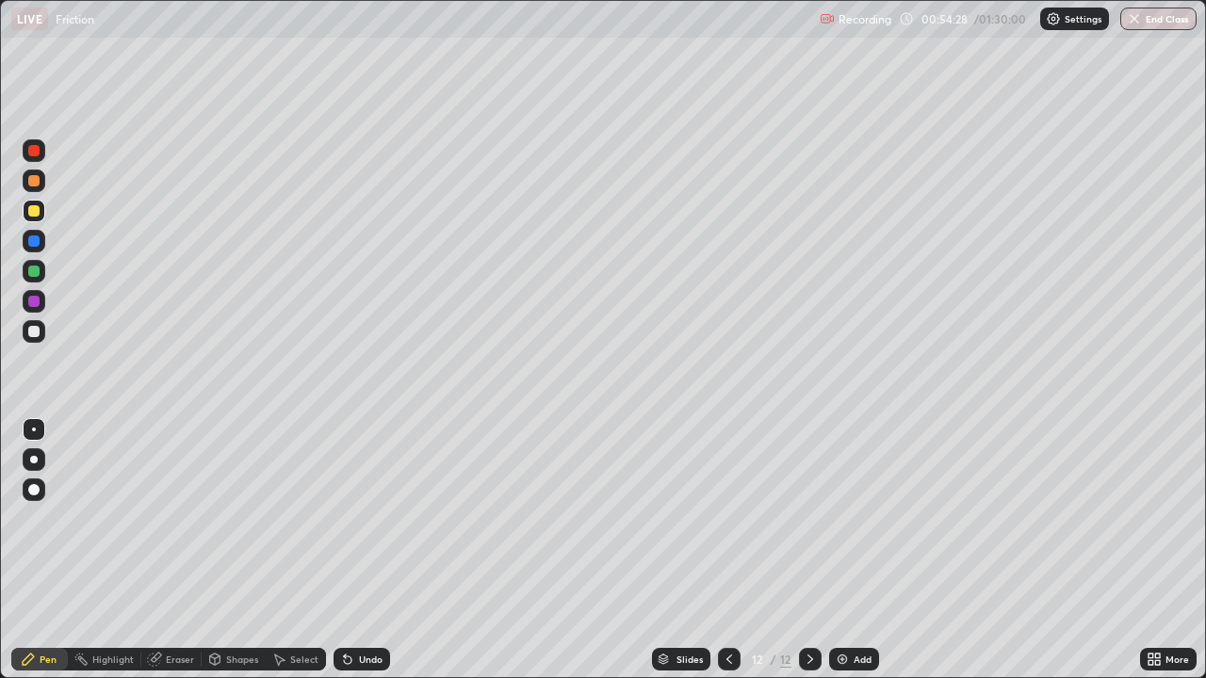
click at [727, 550] on icon at bounding box center [729, 659] width 15 height 15
click at [808, 550] on icon at bounding box center [810, 659] width 15 height 15
click at [234, 550] on div "Shapes" at bounding box center [242, 659] width 32 height 9
click at [288, 550] on div "Select" at bounding box center [296, 659] width 60 height 23
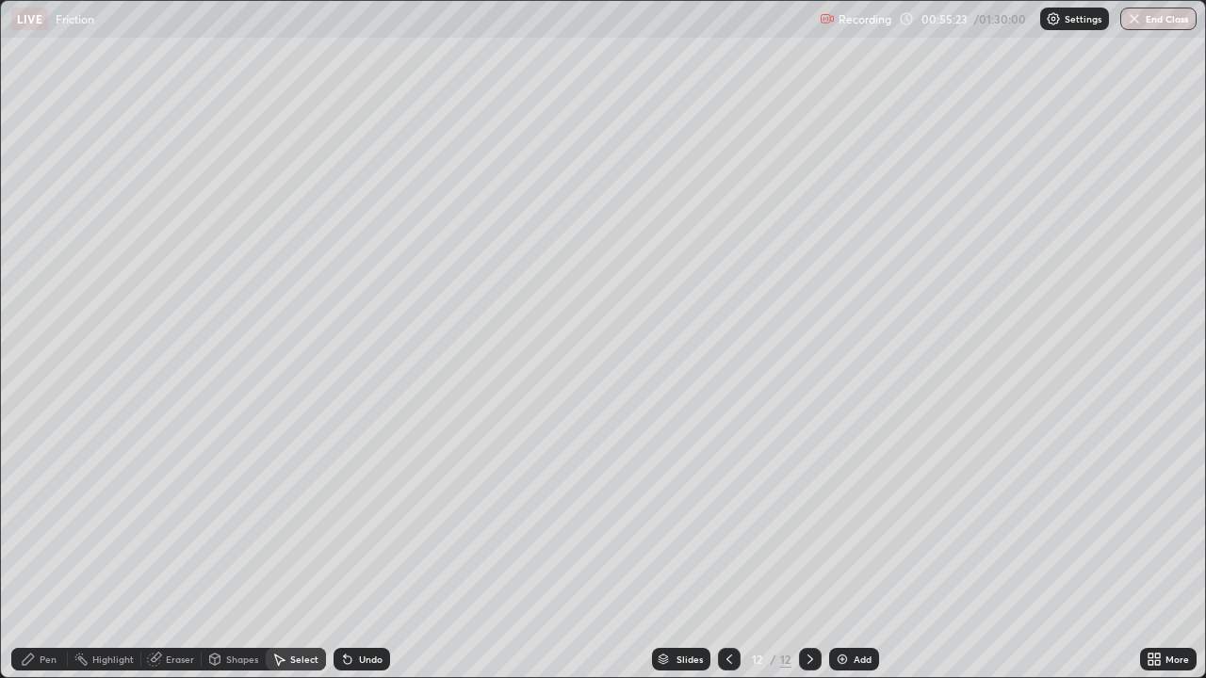
click at [302, 550] on div "Select" at bounding box center [296, 659] width 60 height 23
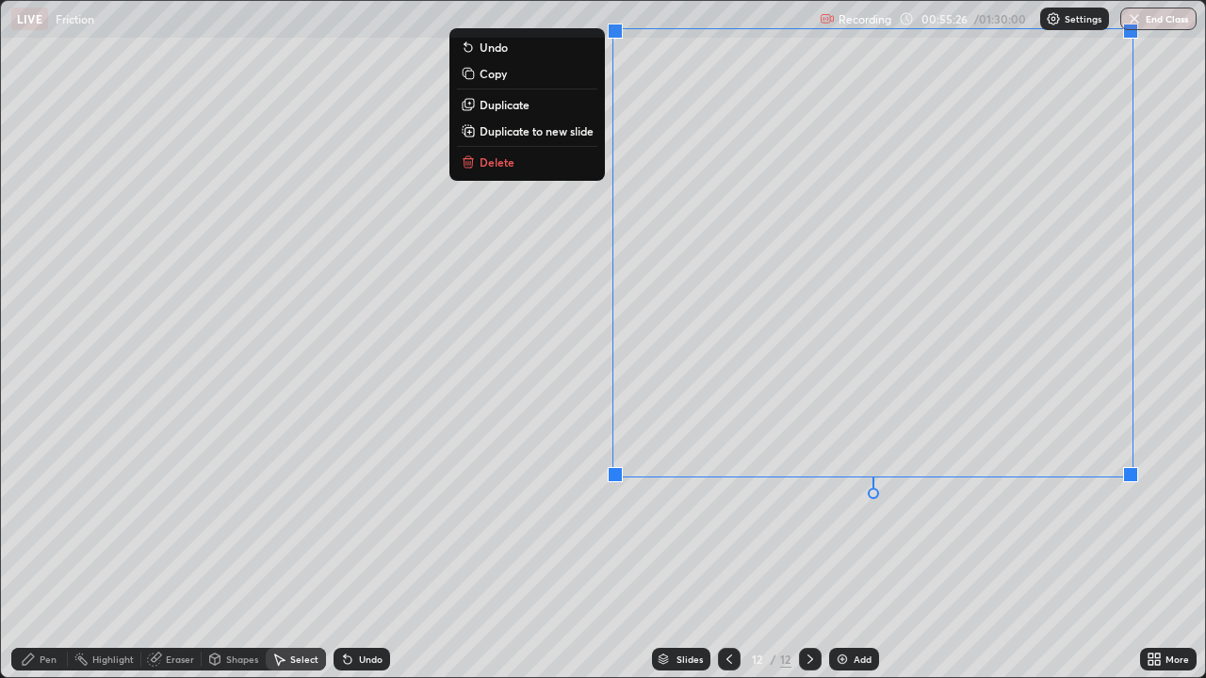
click at [517, 164] on button "Delete" at bounding box center [527, 162] width 140 height 23
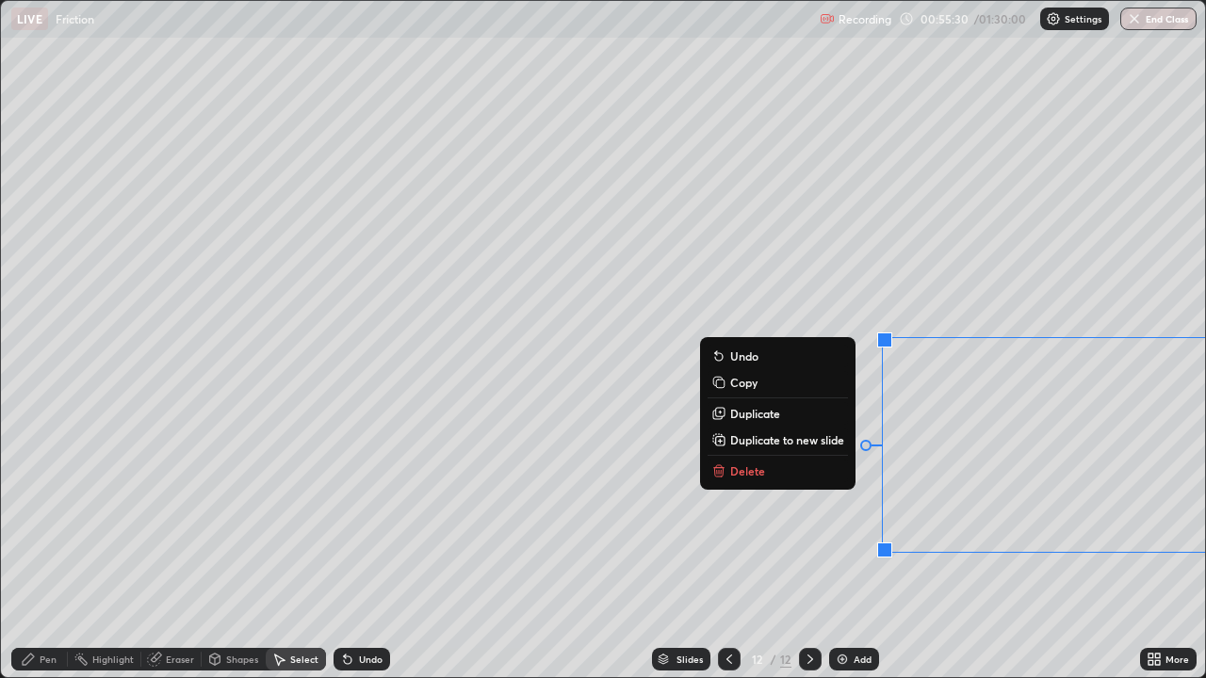
click at [775, 469] on button "Delete" at bounding box center [777, 471] width 140 height 23
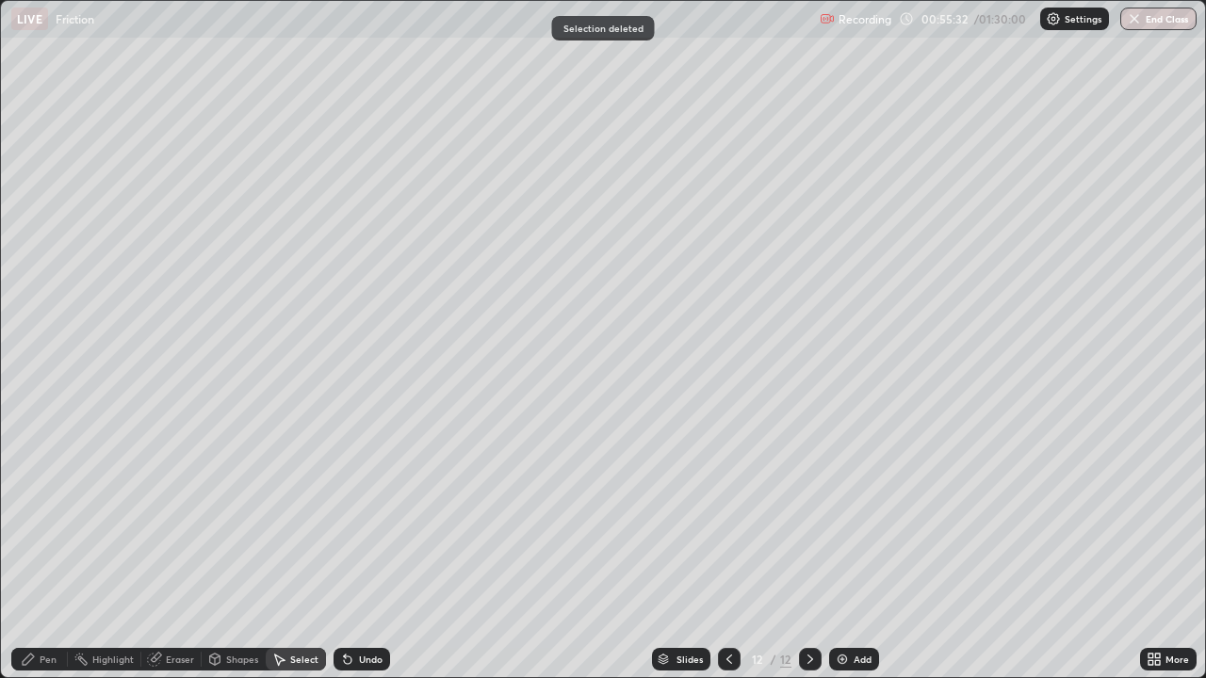
click at [93, 550] on div "Highlight" at bounding box center [112, 659] width 41 height 9
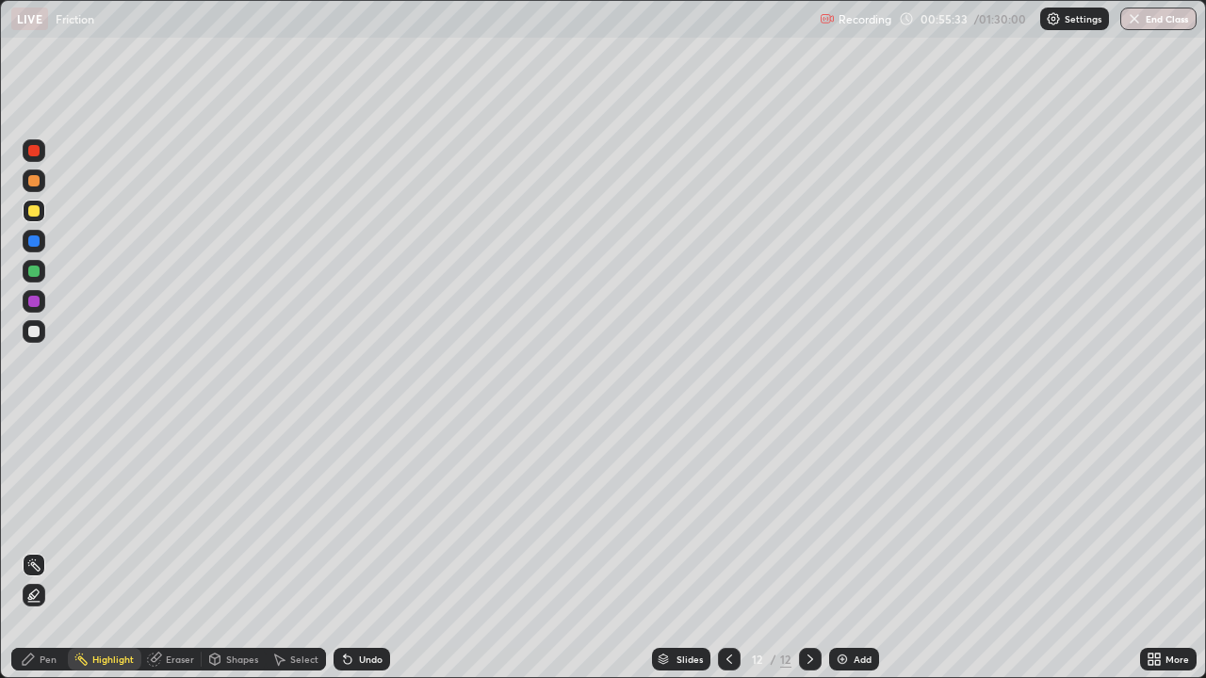
click at [55, 550] on div "Pen" at bounding box center [48, 659] width 17 height 9
click at [24, 244] on div at bounding box center [34, 241] width 23 height 23
click at [723, 550] on icon at bounding box center [729, 659] width 15 height 15
click at [801, 550] on div at bounding box center [810, 659] width 23 height 23
click at [39, 214] on div at bounding box center [33, 210] width 11 height 11
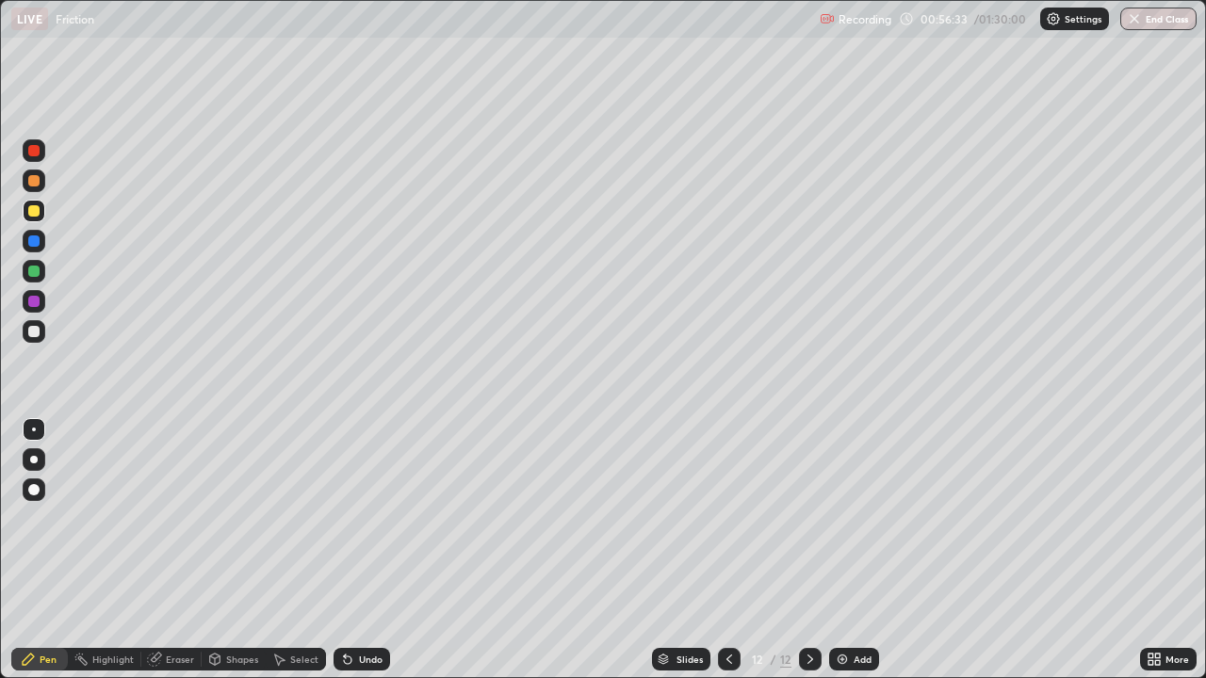
click at [725, 550] on icon at bounding box center [729, 659] width 15 height 15
click at [808, 550] on icon at bounding box center [810, 659] width 15 height 15
click at [733, 550] on div at bounding box center [729, 659] width 23 height 23
click at [808, 550] on icon at bounding box center [810, 659] width 6 height 9
click at [810, 550] on icon at bounding box center [810, 659] width 15 height 15
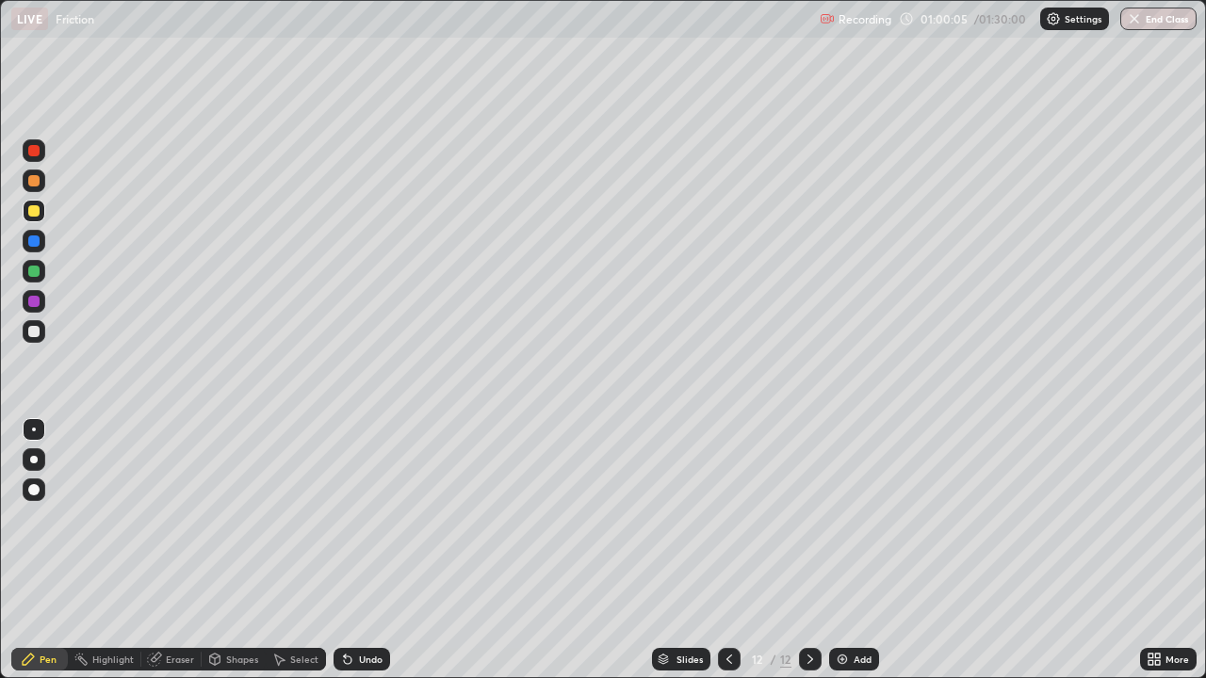
click at [808, 550] on icon at bounding box center [810, 659] width 15 height 15
click at [727, 550] on icon at bounding box center [729, 659] width 15 height 15
click at [808, 550] on icon at bounding box center [810, 659] width 15 height 15
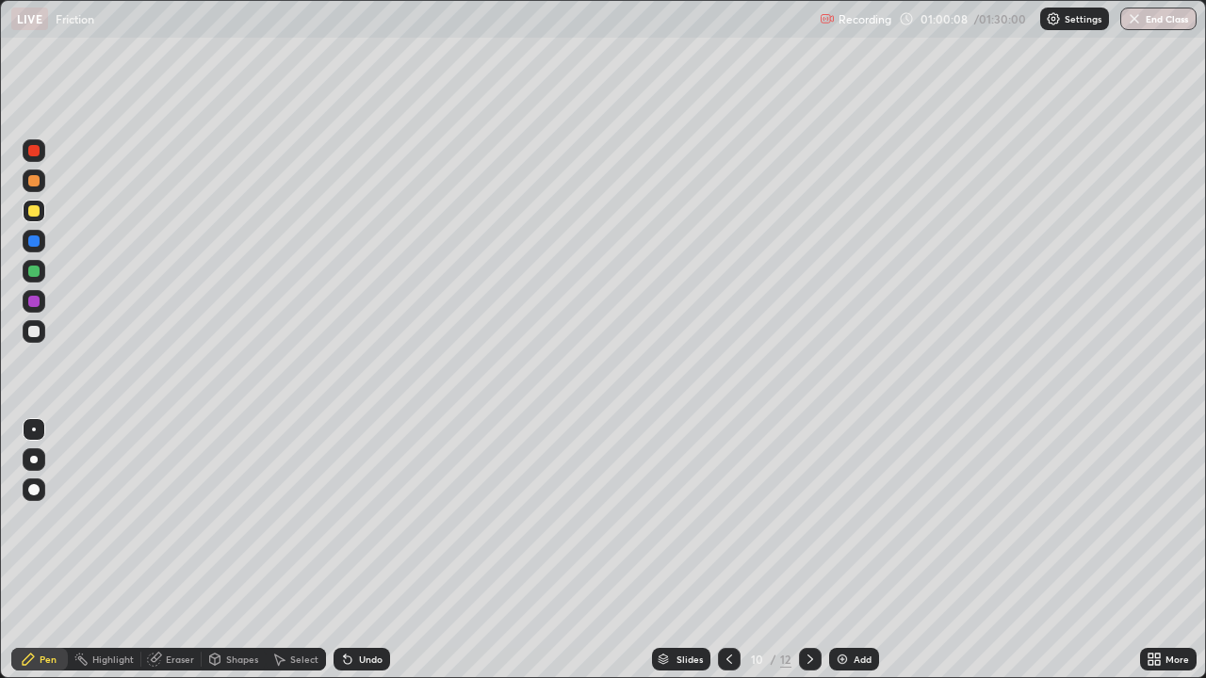
click at [808, 550] on icon at bounding box center [810, 659] width 15 height 15
click at [810, 550] on icon at bounding box center [810, 659] width 15 height 15
click at [816, 550] on div at bounding box center [810, 659] width 23 height 23
click at [845, 550] on img at bounding box center [842, 659] width 15 height 15
click at [243, 550] on div "Shapes" at bounding box center [242, 659] width 32 height 9
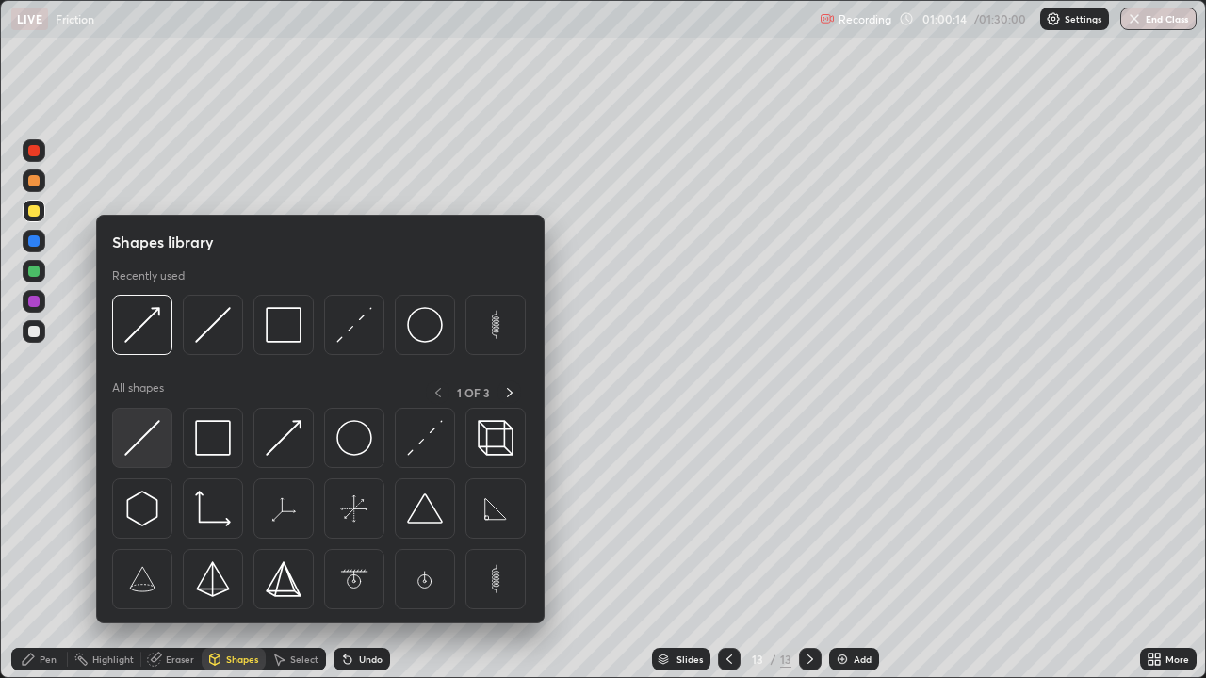
click at [146, 437] on img at bounding box center [142, 438] width 36 height 36
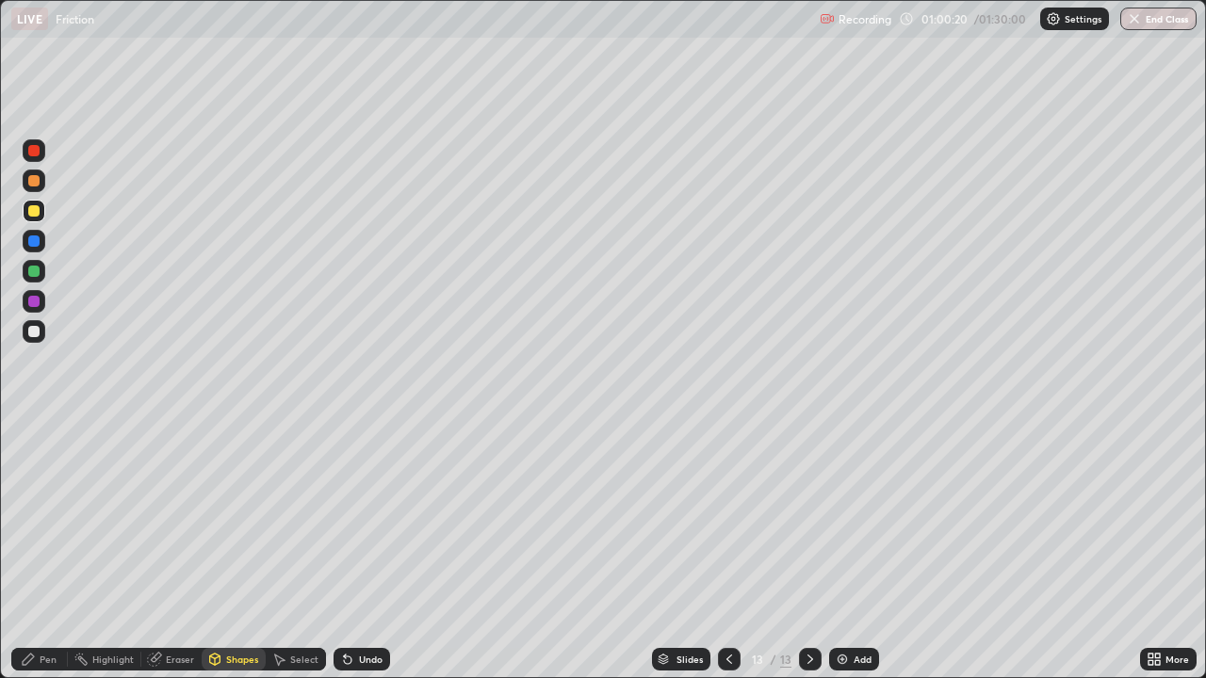
click at [50, 550] on div "Pen" at bounding box center [48, 659] width 17 height 9
click at [172, 550] on div "Eraser" at bounding box center [171, 659] width 60 height 23
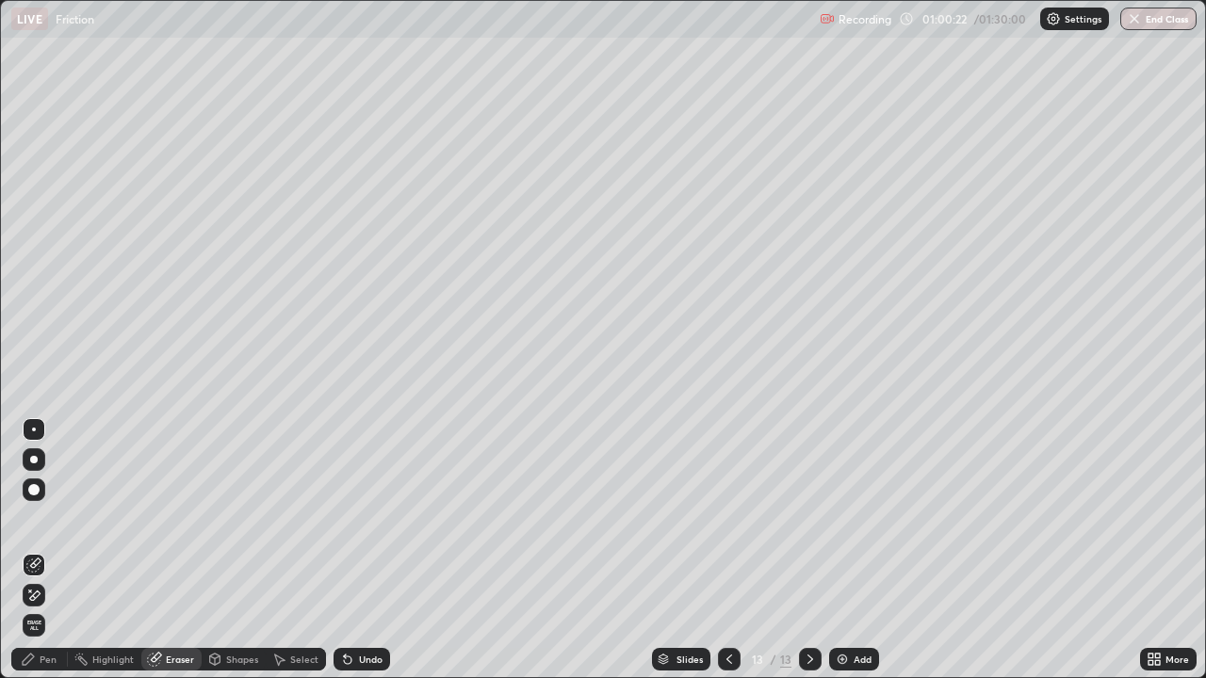
click at [58, 550] on div "Pen" at bounding box center [39, 659] width 57 height 23
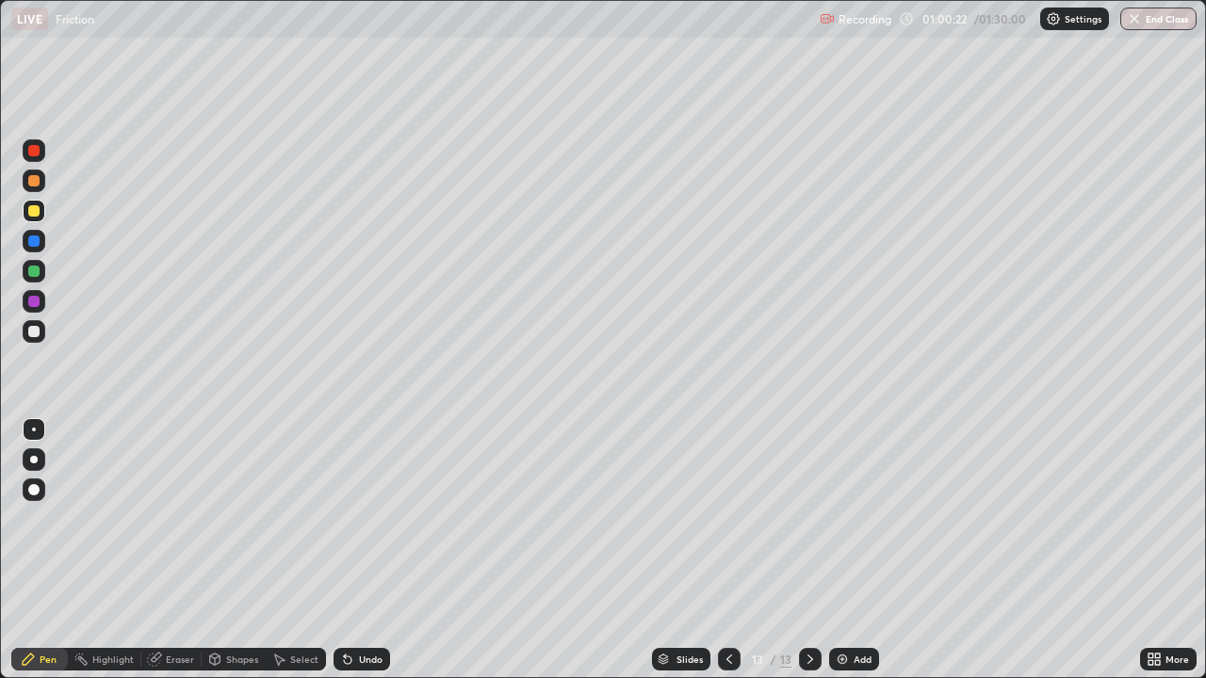
click at [37, 218] on div at bounding box center [34, 211] width 23 height 23
click at [227, 550] on div "Shapes" at bounding box center [242, 659] width 32 height 9
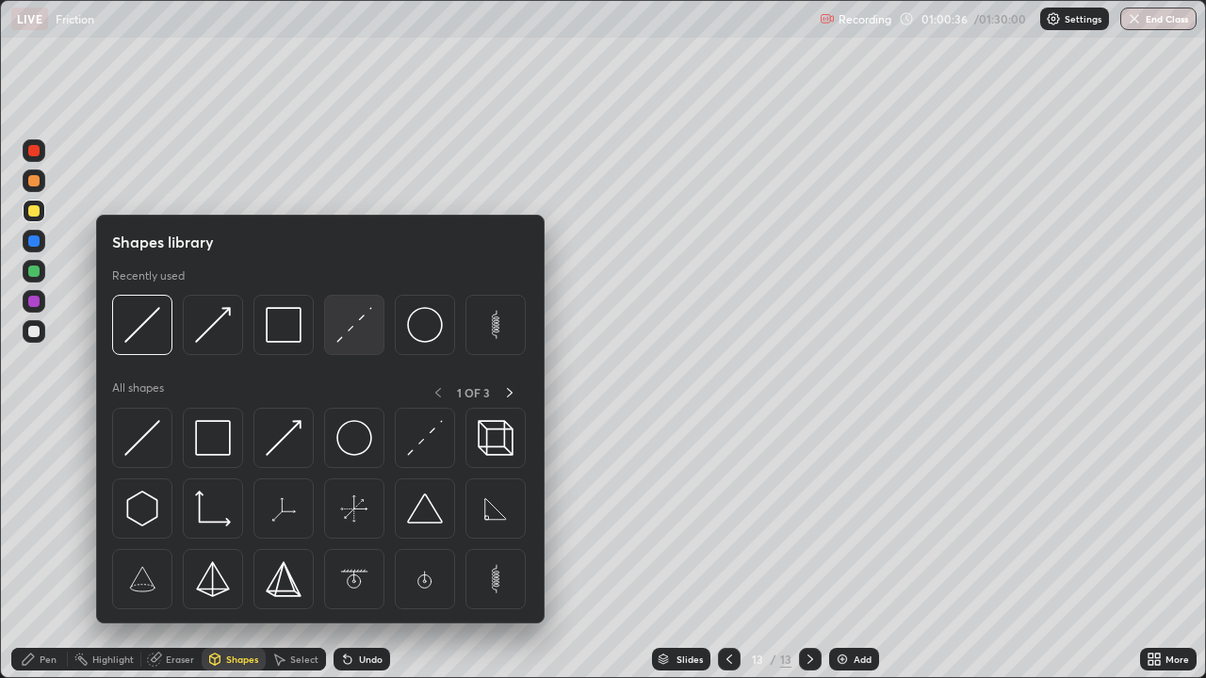
click at [347, 329] on img at bounding box center [354, 325] width 36 height 36
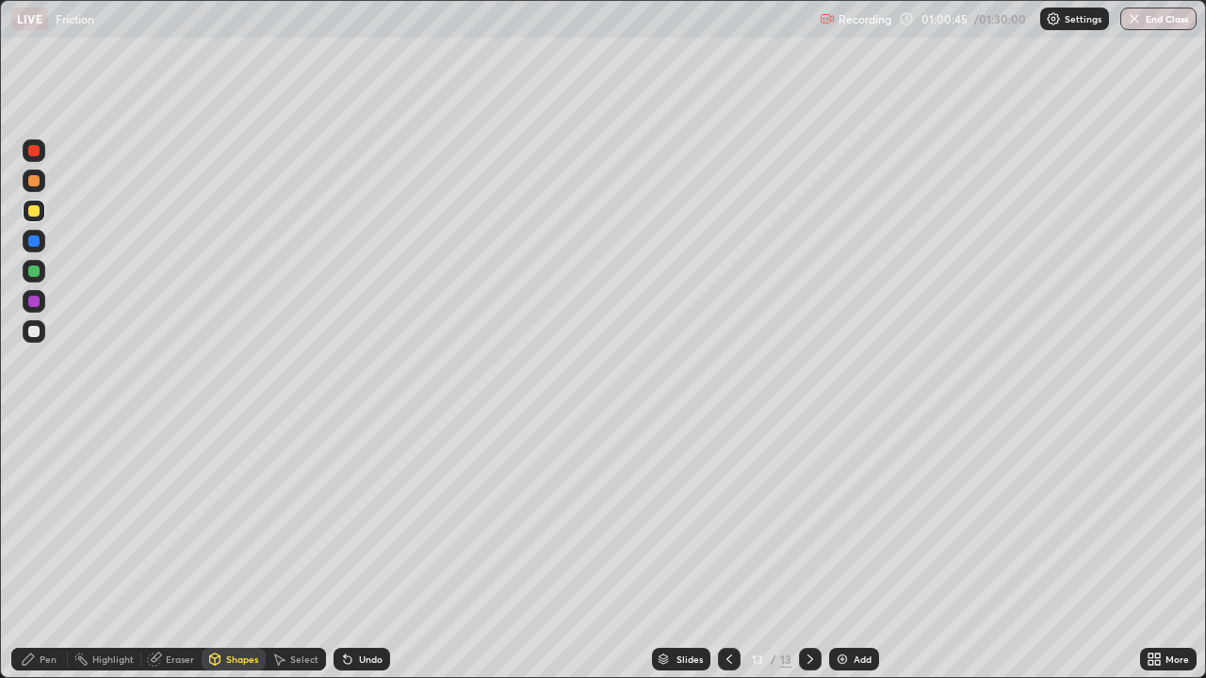
click at [37, 152] on div at bounding box center [33, 150] width 11 height 11
click at [48, 550] on div "Pen" at bounding box center [48, 659] width 17 height 9
click at [31, 158] on div at bounding box center [34, 150] width 23 height 23
click at [34, 159] on div at bounding box center [34, 150] width 23 height 23
click at [234, 550] on div "Shapes" at bounding box center [242, 659] width 32 height 9
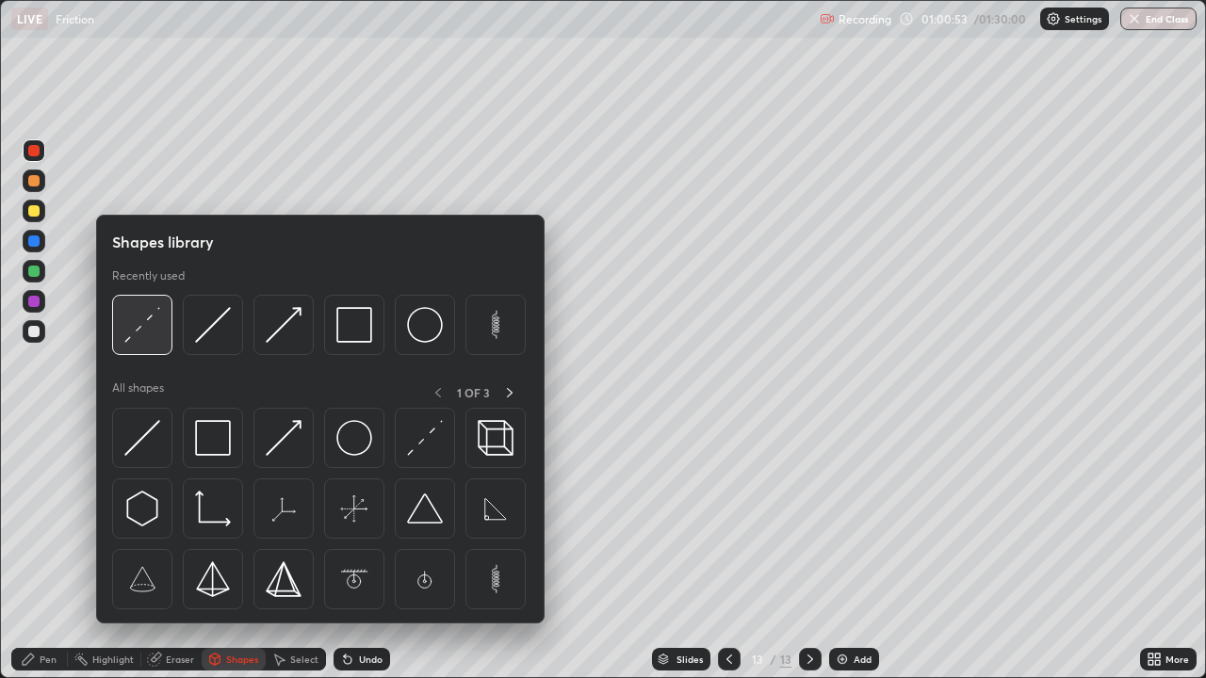
click at [147, 318] on img at bounding box center [142, 325] width 36 height 36
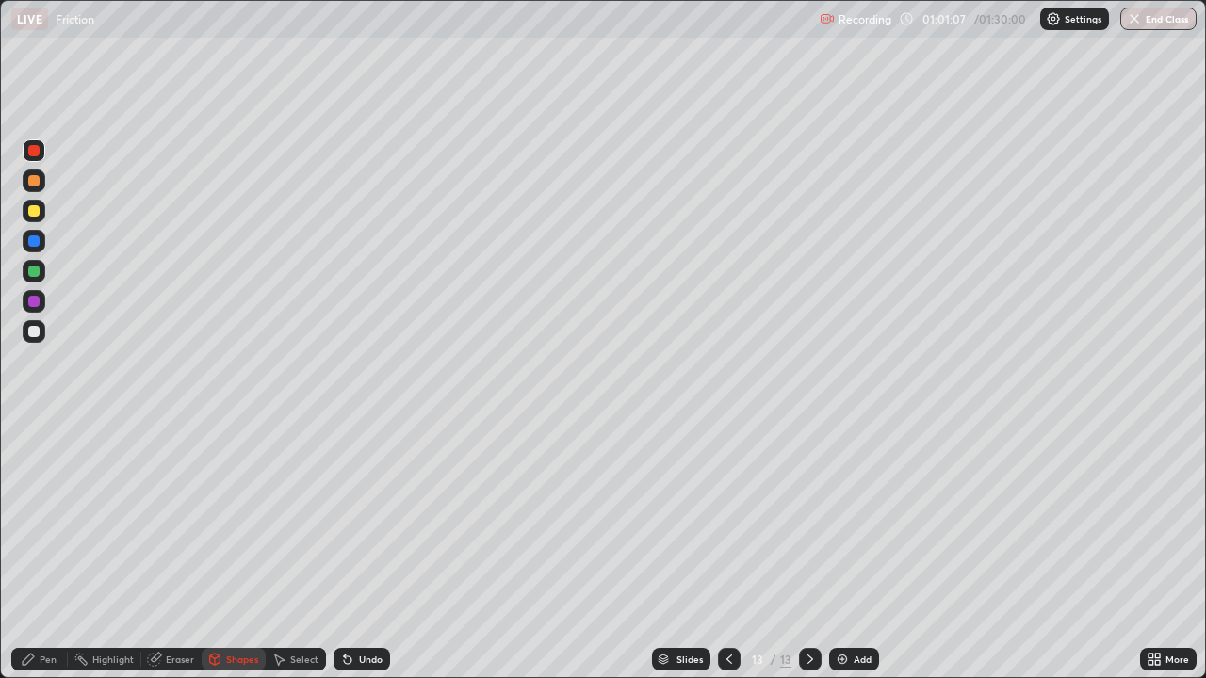
click at [47, 550] on div "Pen" at bounding box center [39, 660] width 57 height 38
click at [36, 145] on div at bounding box center [33, 150] width 11 height 11
click at [31, 214] on div at bounding box center [33, 210] width 11 height 11
click at [24, 140] on div at bounding box center [34, 151] width 23 height 30
click at [344, 550] on icon at bounding box center [345, 656] width 2 height 2
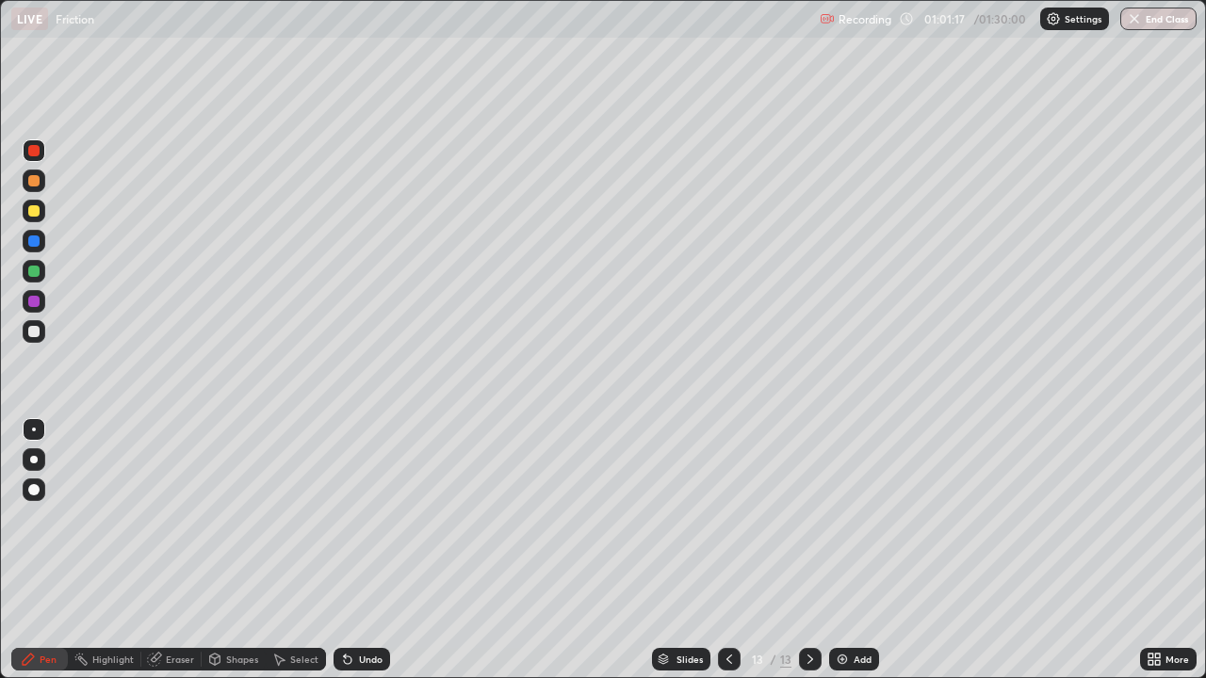
click at [355, 550] on div "Undo" at bounding box center [361, 659] width 57 height 23
click at [347, 550] on icon at bounding box center [348, 661] width 8 height 8
click at [350, 550] on icon at bounding box center [347, 659] width 15 height 15
click at [359, 550] on div "Undo" at bounding box center [371, 659] width 24 height 9
click at [363, 550] on div "Undo" at bounding box center [371, 659] width 24 height 9
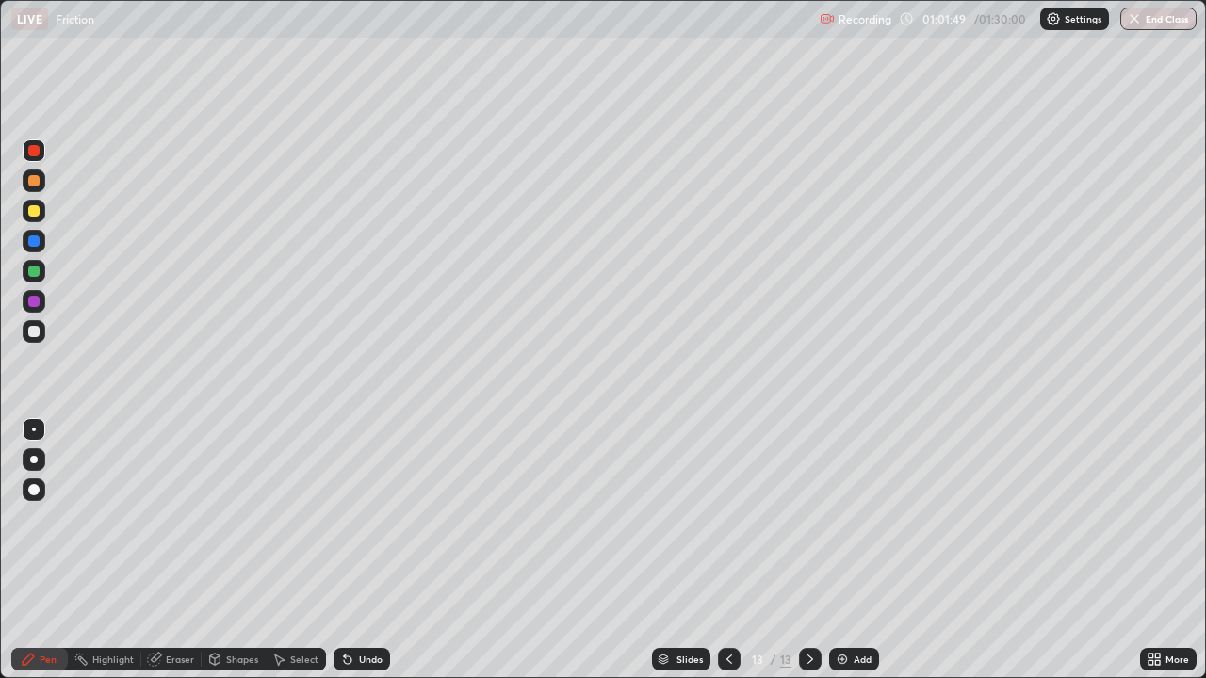
click at [33, 209] on div at bounding box center [33, 210] width 11 height 11
click at [35, 149] on div at bounding box center [33, 150] width 11 height 11
click at [34, 245] on div at bounding box center [33, 241] width 11 height 11
click at [30, 268] on div at bounding box center [33, 271] width 11 height 11
click at [35, 239] on div at bounding box center [33, 241] width 11 height 11
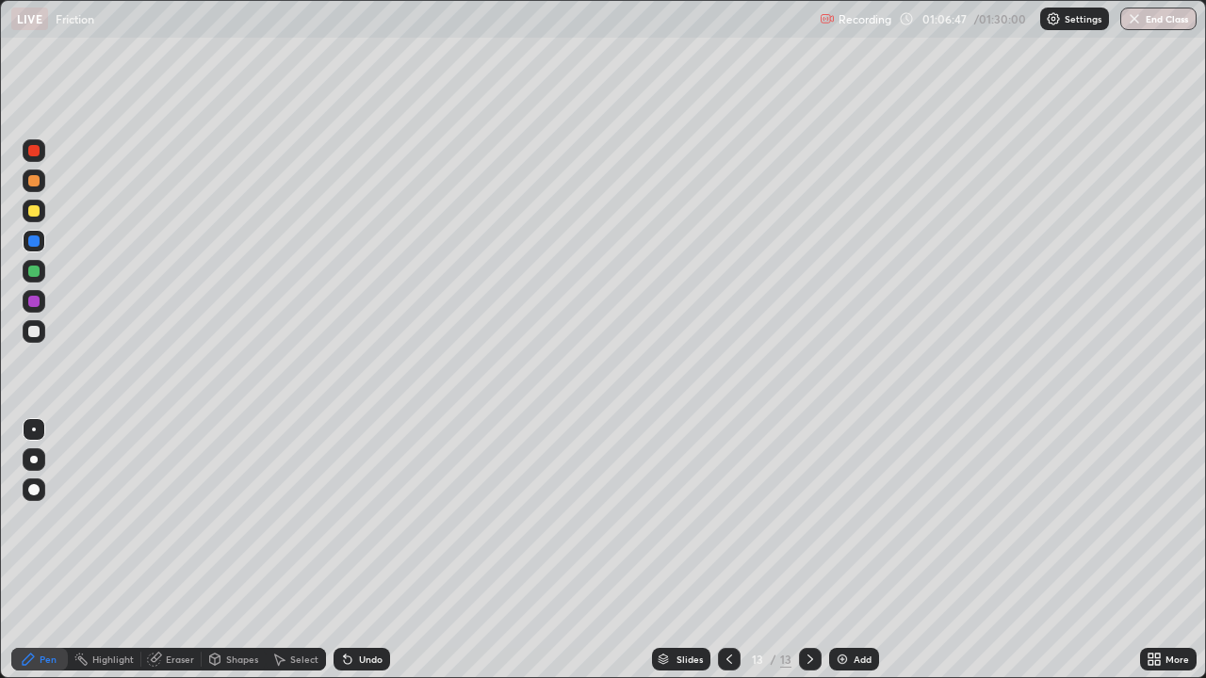
click at [31, 303] on div at bounding box center [33, 301] width 11 height 11
click at [41, 330] on div at bounding box center [34, 331] width 23 height 23
click at [810, 550] on icon at bounding box center [810, 659] width 15 height 15
click at [848, 550] on img at bounding box center [842, 659] width 15 height 15
click at [729, 550] on icon at bounding box center [729, 659] width 15 height 15
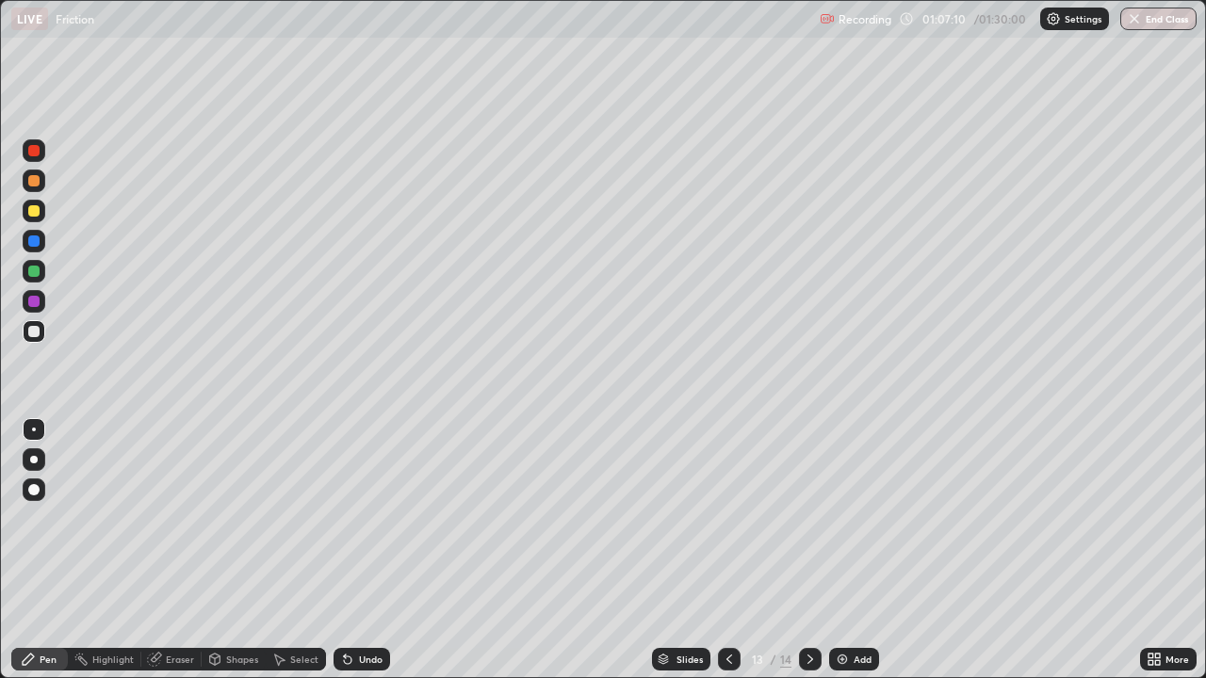
click at [808, 550] on icon at bounding box center [810, 659] width 15 height 15
click at [724, 550] on icon at bounding box center [729, 659] width 15 height 15
click at [0, 2] on div "LIVE Friction Recording 01:07:21 / 01:30:00 Settings End Class" at bounding box center [603, 19] width 1206 height 38
click at [0, 4] on div "LIVE Friction Recording 01:07:22 / 01:30:00 Settings End Class" at bounding box center [603, 19] width 1206 height 38
click at [0, 4] on div "LIVE Friction Recording 01:07:23 / 01:30:00 Settings End Class" at bounding box center [603, 19] width 1206 height 38
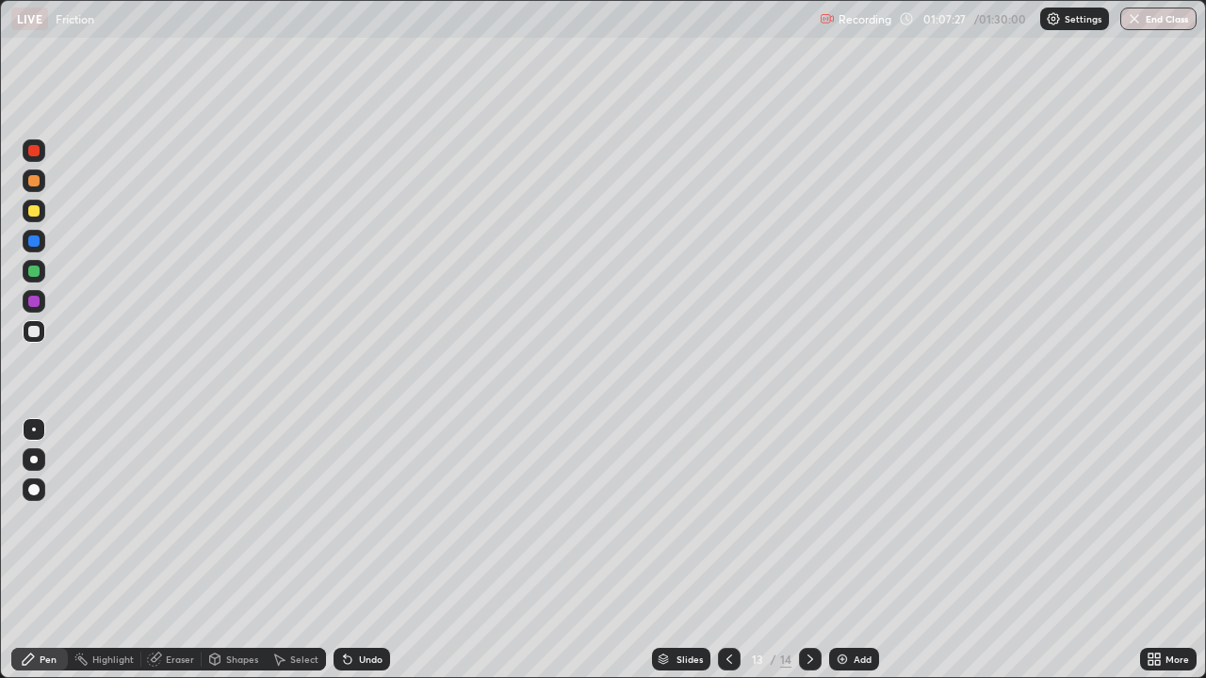
click at [807, 550] on icon at bounding box center [810, 659] width 15 height 15
click at [733, 550] on icon at bounding box center [729, 659] width 15 height 15
click at [809, 550] on icon at bounding box center [810, 659] width 15 height 15
click at [725, 550] on div at bounding box center [729, 660] width 23 height 38
click at [31, 241] on div at bounding box center [33, 241] width 11 height 11
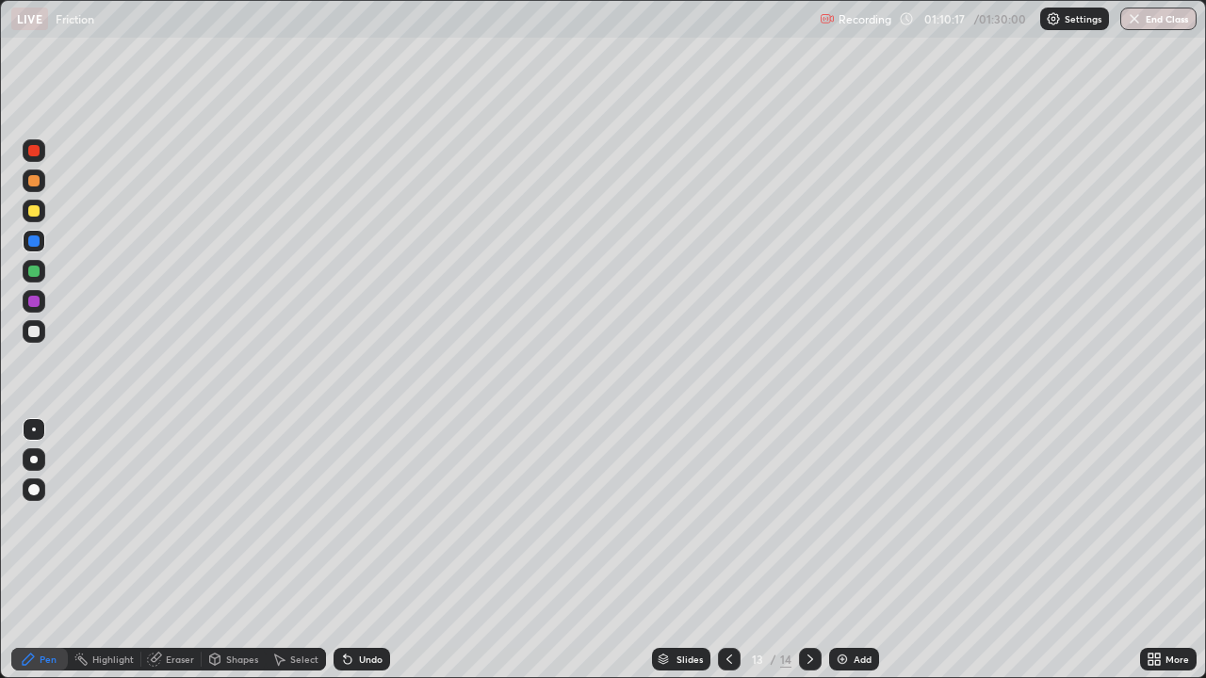
click at [805, 550] on icon at bounding box center [810, 659] width 15 height 15
click at [735, 550] on div at bounding box center [729, 659] width 23 height 23
click at [808, 550] on icon at bounding box center [810, 659] width 15 height 15
click at [718, 550] on div at bounding box center [729, 659] width 23 height 23
click at [726, 550] on icon at bounding box center [729, 659] width 15 height 15
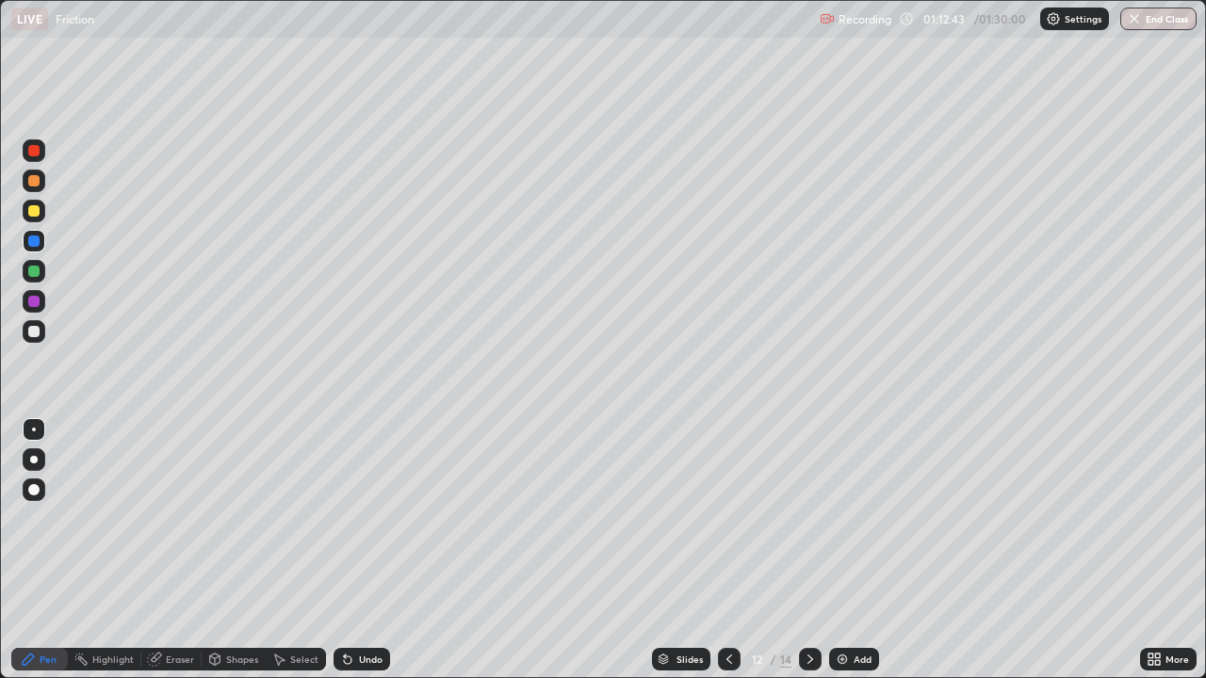
click at [723, 550] on icon at bounding box center [729, 659] width 15 height 15
click at [808, 550] on icon at bounding box center [810, 659] width 6 height 9
click at [808, 550] on icon at bounding box center [810, 659] width 15 height 15
click at [814, 550] on div at bounding box center [810, 659] width 23 height 23
click at [803, 550] on div at bounding box center [810, 659] width 23 height 23
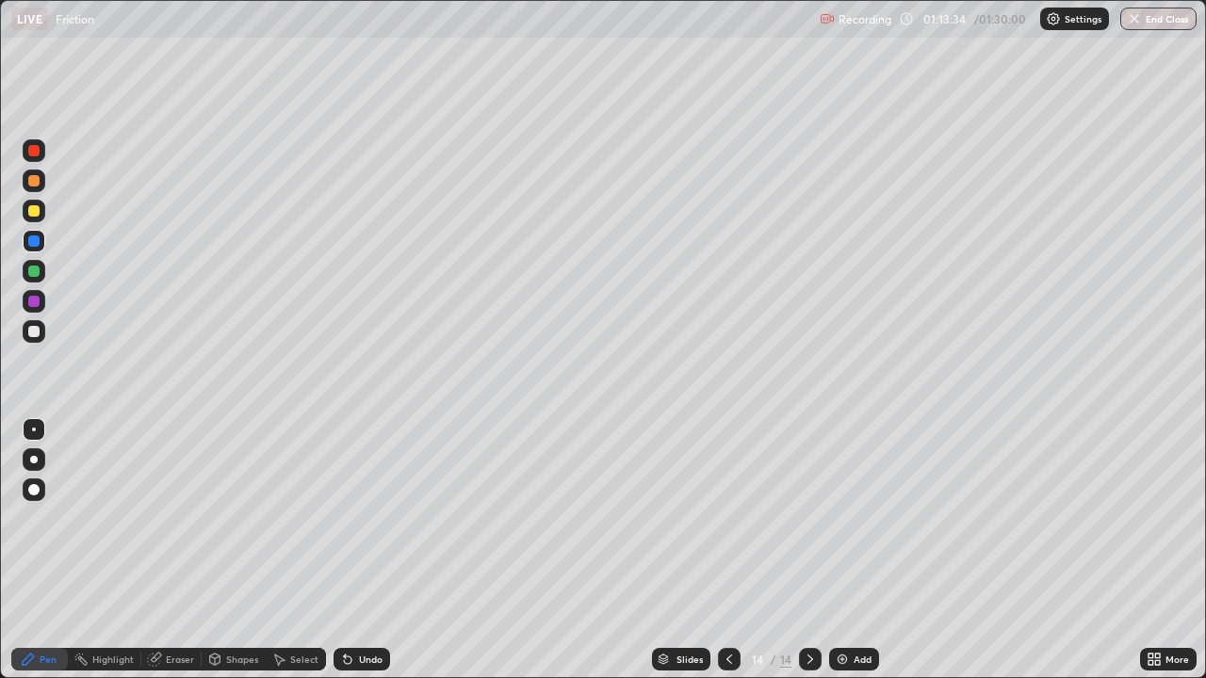
click at [727, 550] on icon at bounding box center [729, 659] width 15 height 15
click at [808, 550] on icon at bounding box center [810, 659] width 15 height 15
click at [838, 550] on img at bounding box center [842, 659] width 15 height 15
click at [233, 550] on div "Shapes" at bounding box center [242, 659] width 32 height 9
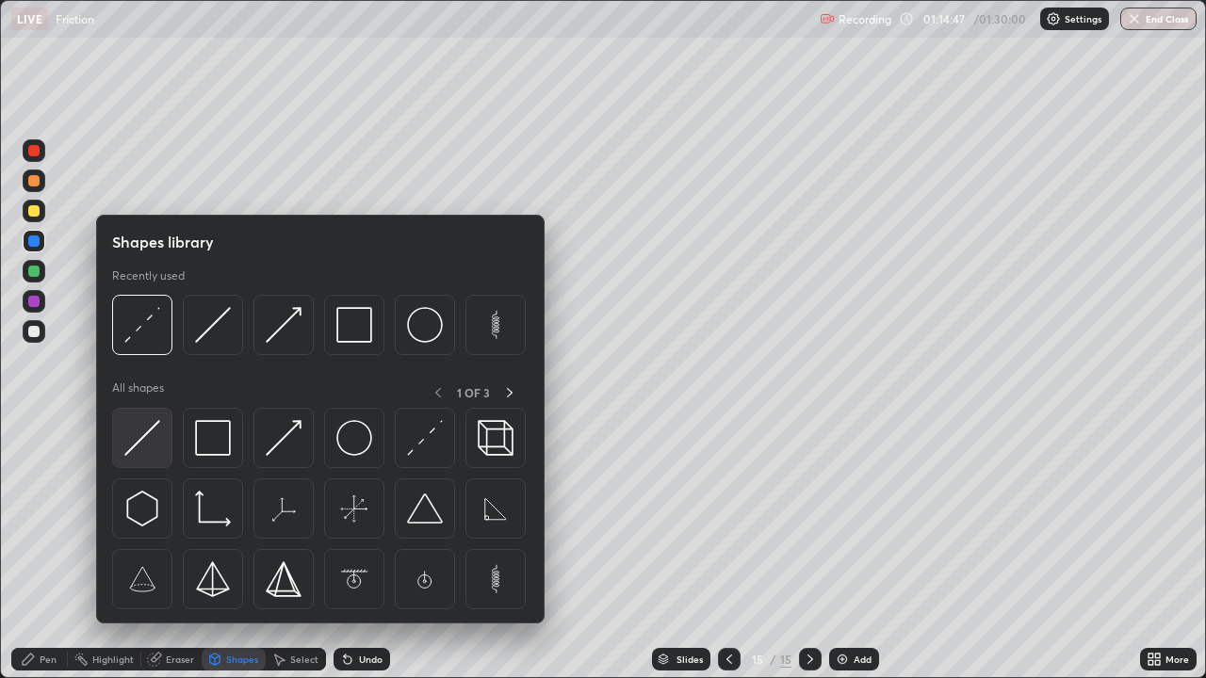
click at [138, 434] on img at bounding box center [142, 438] width 36 height 36
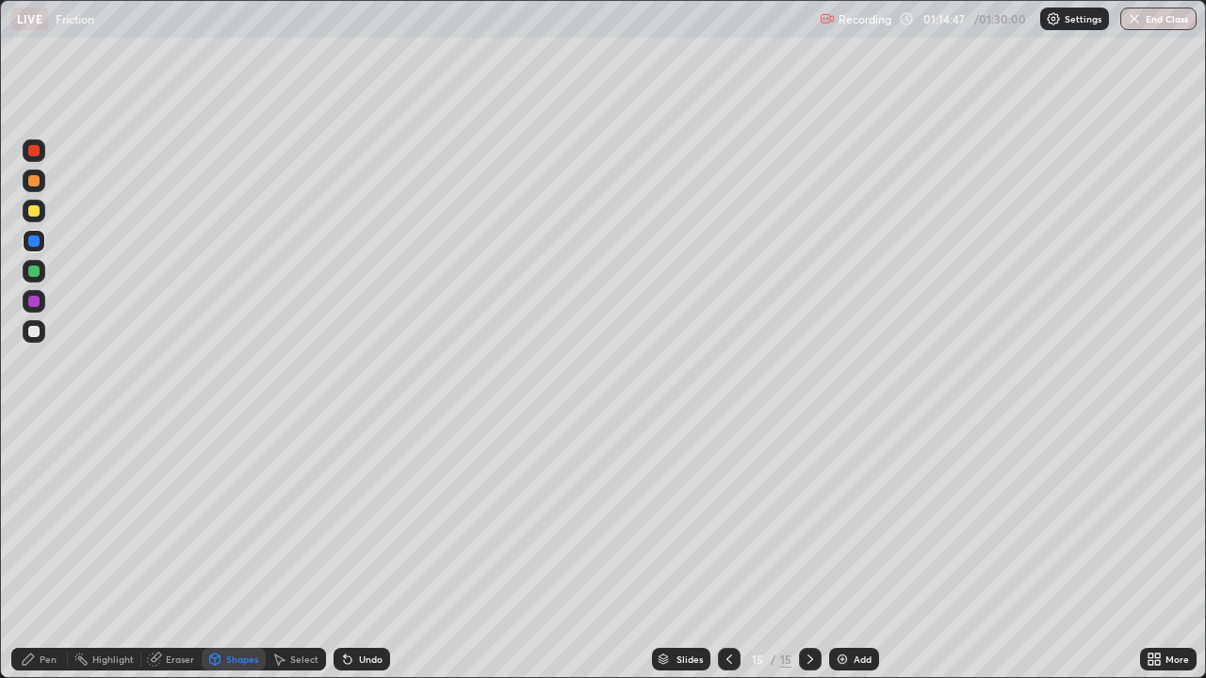
click at [31, 238] on div at bounding box center [33, 241] width 11 height 11
click at [178, 550] on div "Eraser" at bounding box center [171, 659] width 60 height 23
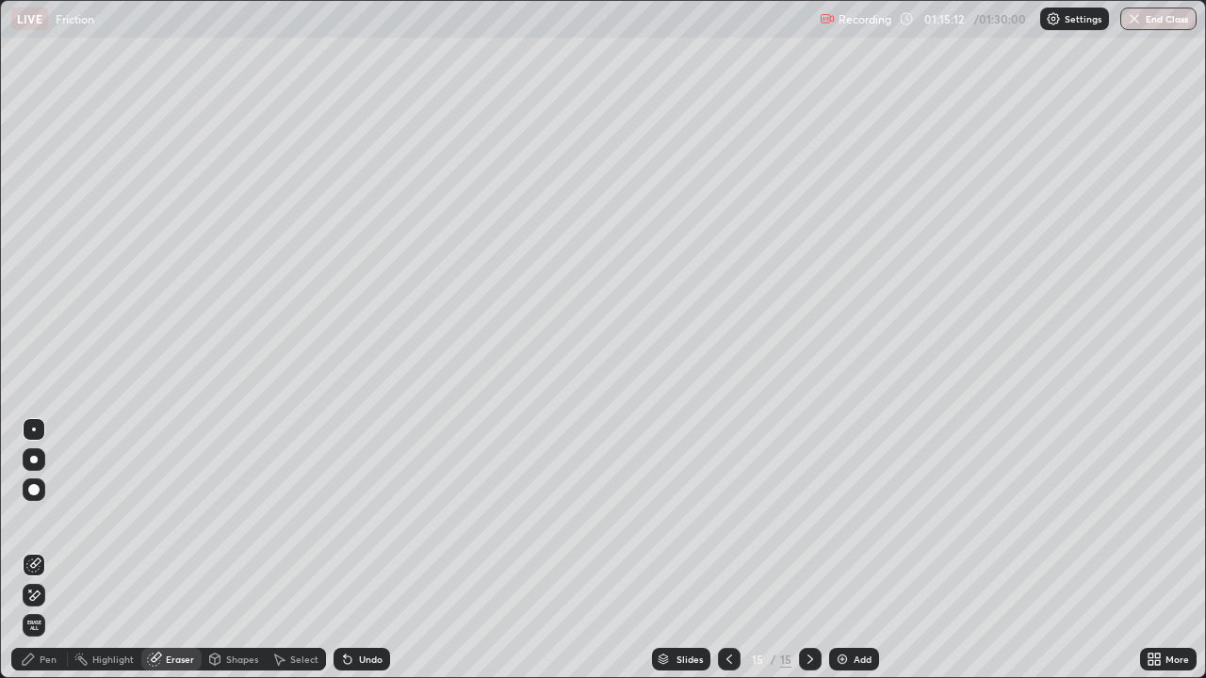
click at [55, 550] on div "Pen" at bounding box center [48, 659] width 17 height 9
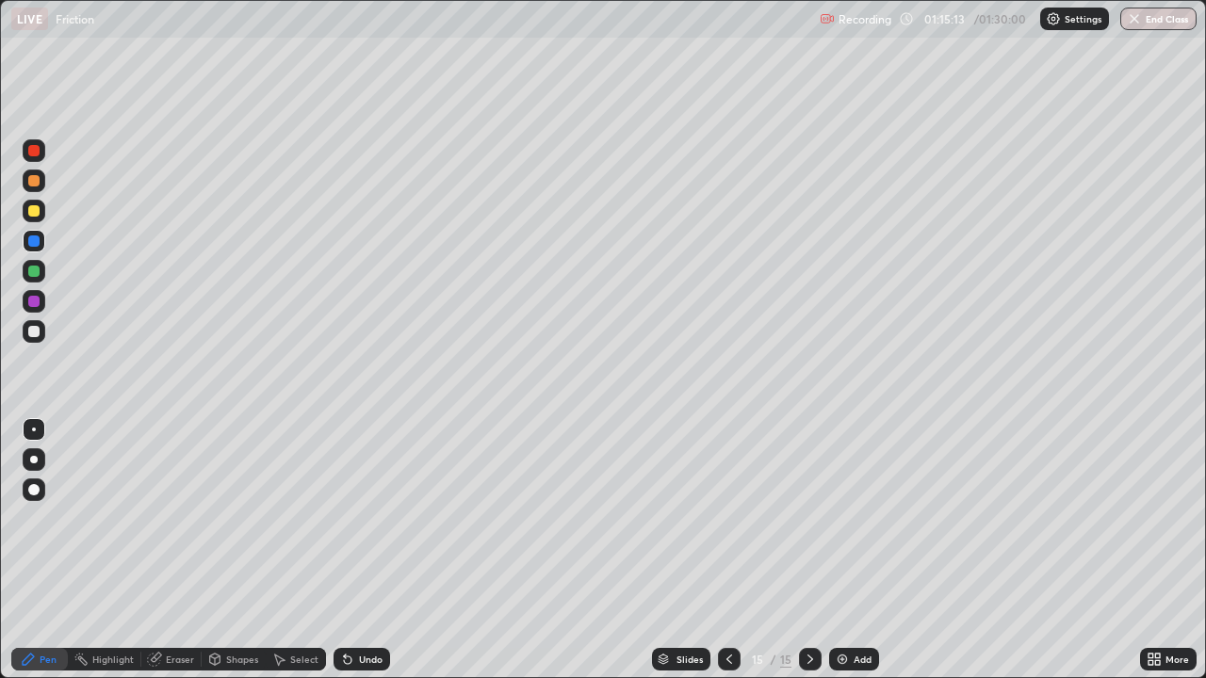
click at [178, 550] on div "Eraser" at bounding box center [180, 659] width 28 height 9
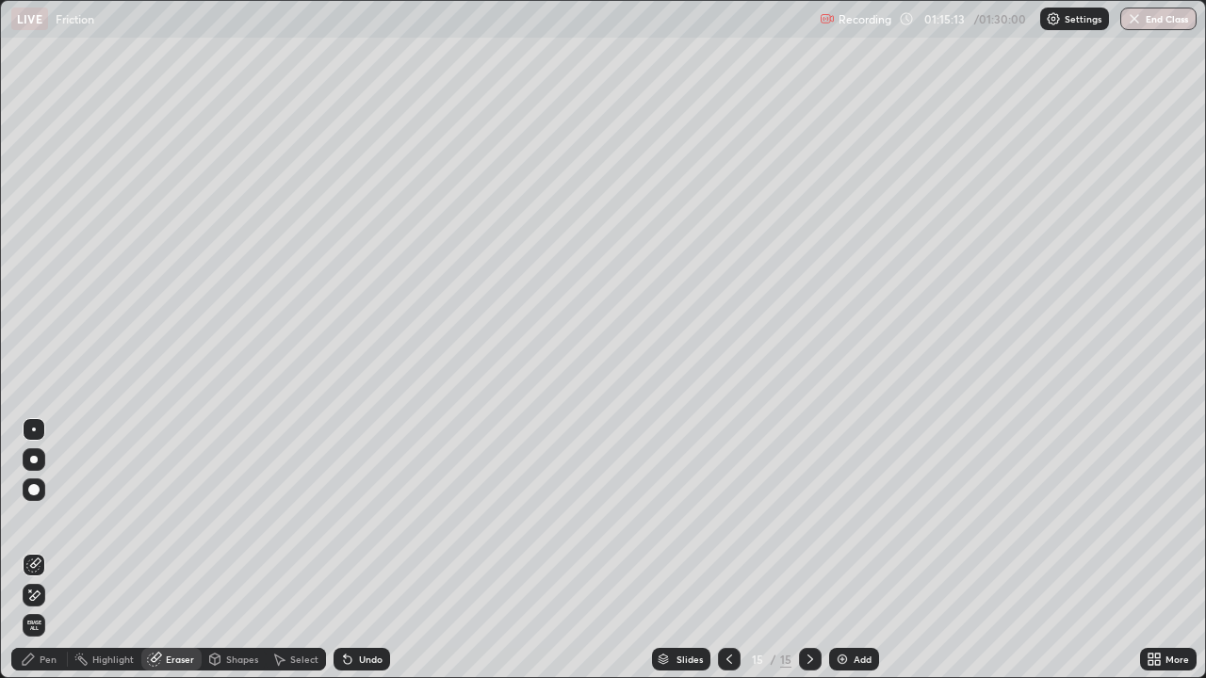
click at [228, 550] on div "Shapes" at bounding box center [242, 659] width 32 height 9
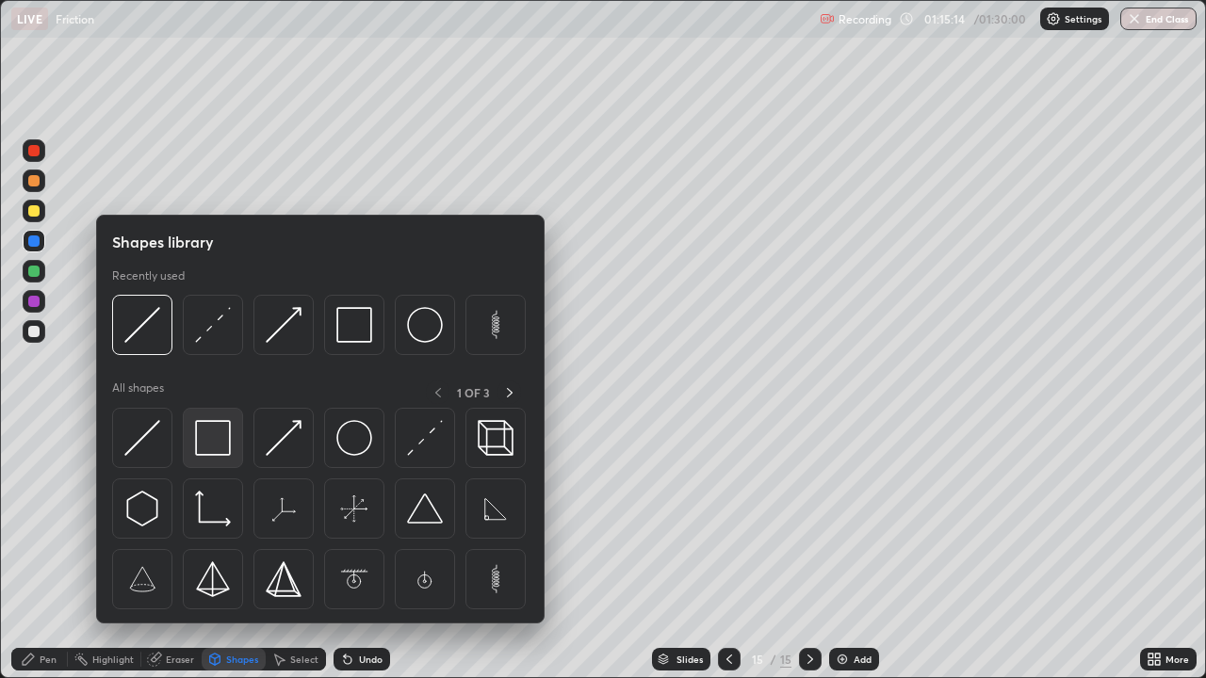
click at [200, 430] on img at bounding box center [213, 438] width 36 height 36
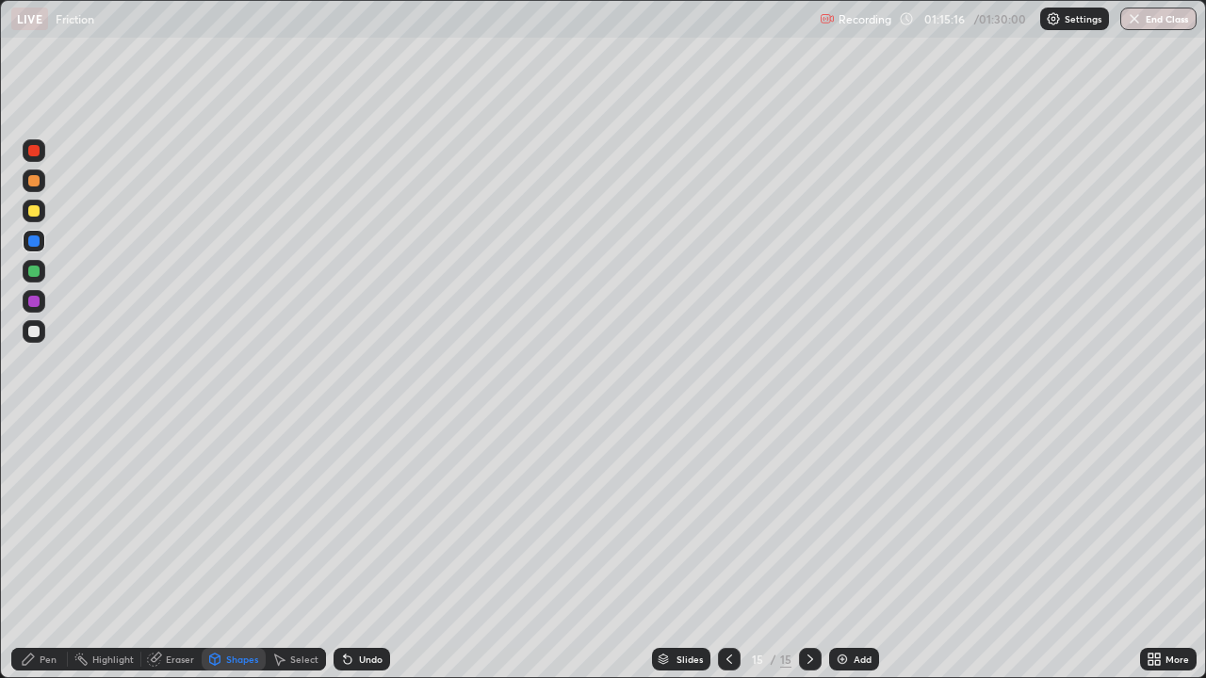
click at [367, 550] on div "Undo" at bounding box center [361, 659] width 57 height 23
click at [239, 550] on div "Shapes" at bounding box center [242, 659] width 32 height 9
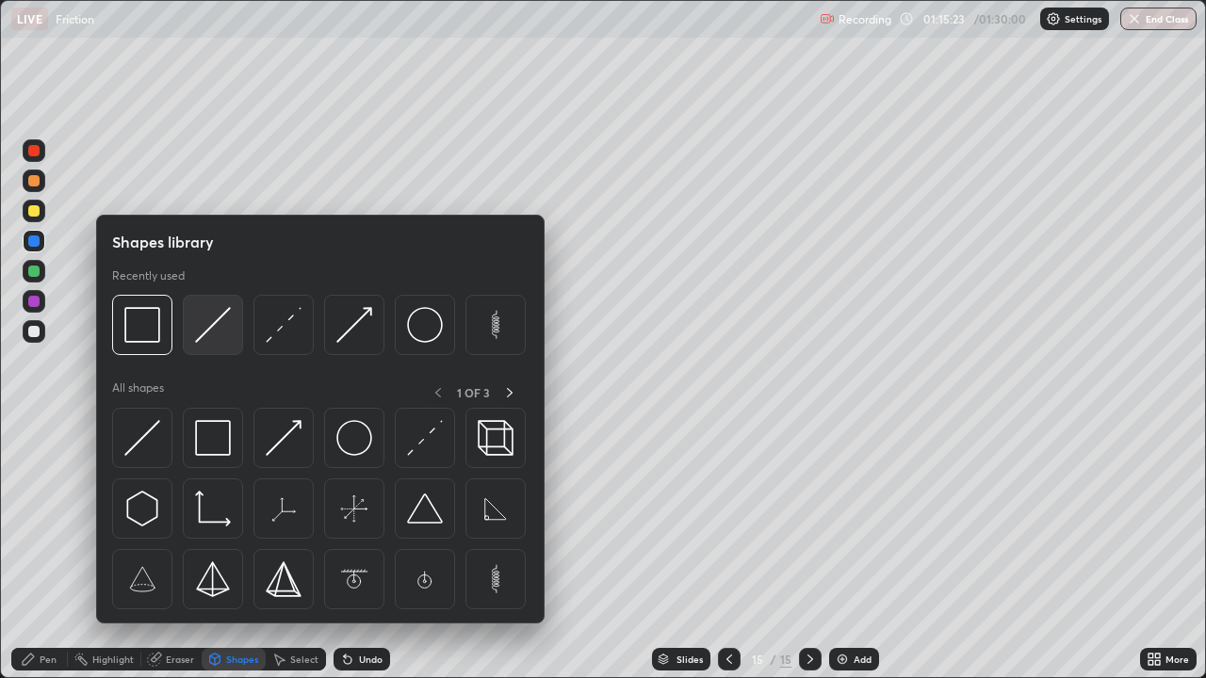
click at [211, 329] on img at bounding box center [213, 325] width 36 height 36
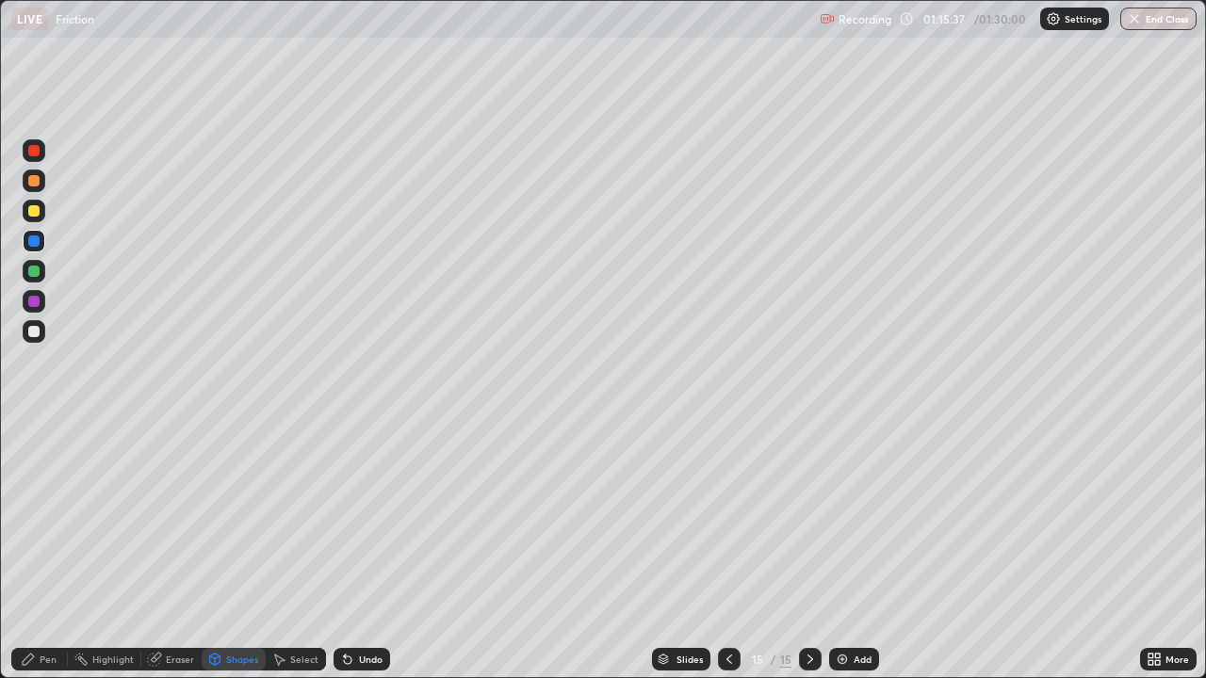
click at [34, 239] on div at bounding box center [33, 241] width 11 height 11
click at [344, 550] on icon at bounding box center [345, 656] width 2 height 2
click at [46, 550] on div "Pen" at bounding box center [48, 659] width 17 height 9
click at [33, 236] on div at bounding box center [33, 241] width 11 height 11
click at [354, 550] on div "Undo" at bounding box center [361, 659] width 57 height 23
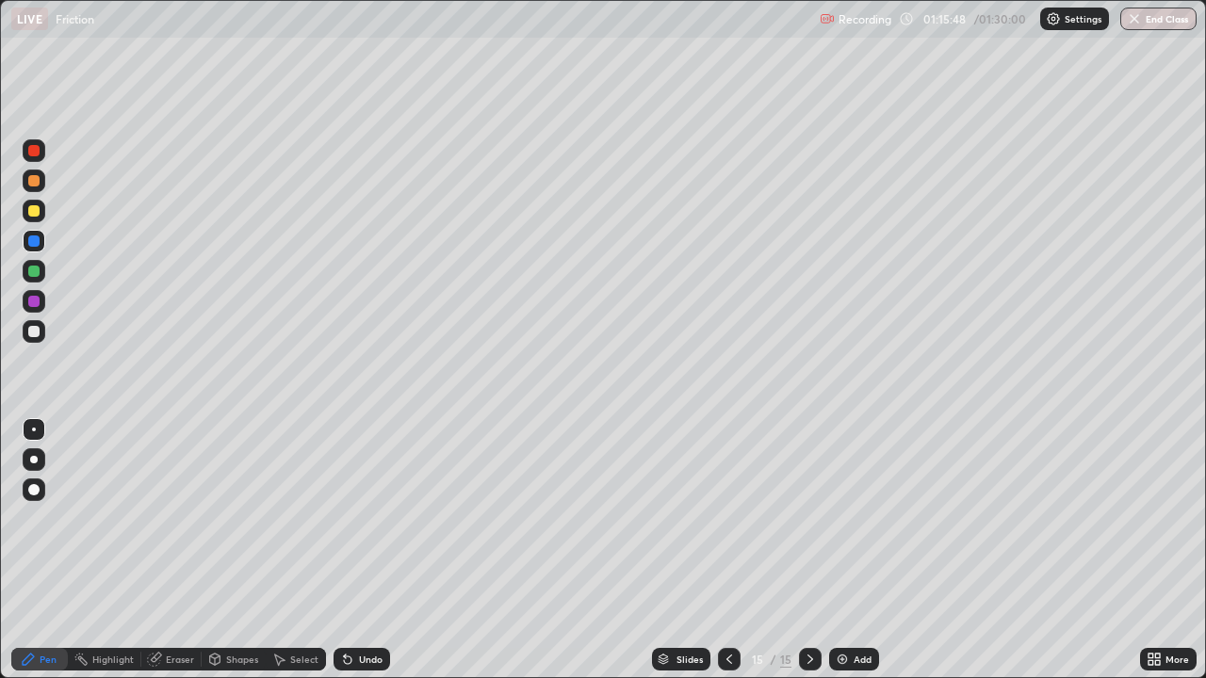
click at [364, 550] on div "Undo" at bounding box center [371, 659] width 24 height 9
click at [33, 240] on div at bounding box center [33, 241] width 11 height 11
click at [350, 550] on icon at bounding box center [347, 659] width 15 height 15
click at [355, 550] on div "Undo" at bounding box center [361, 659] width 57 height 23
click at [353, 550] on div "Undo" at bounding box center [361, 659] width 57 height 23
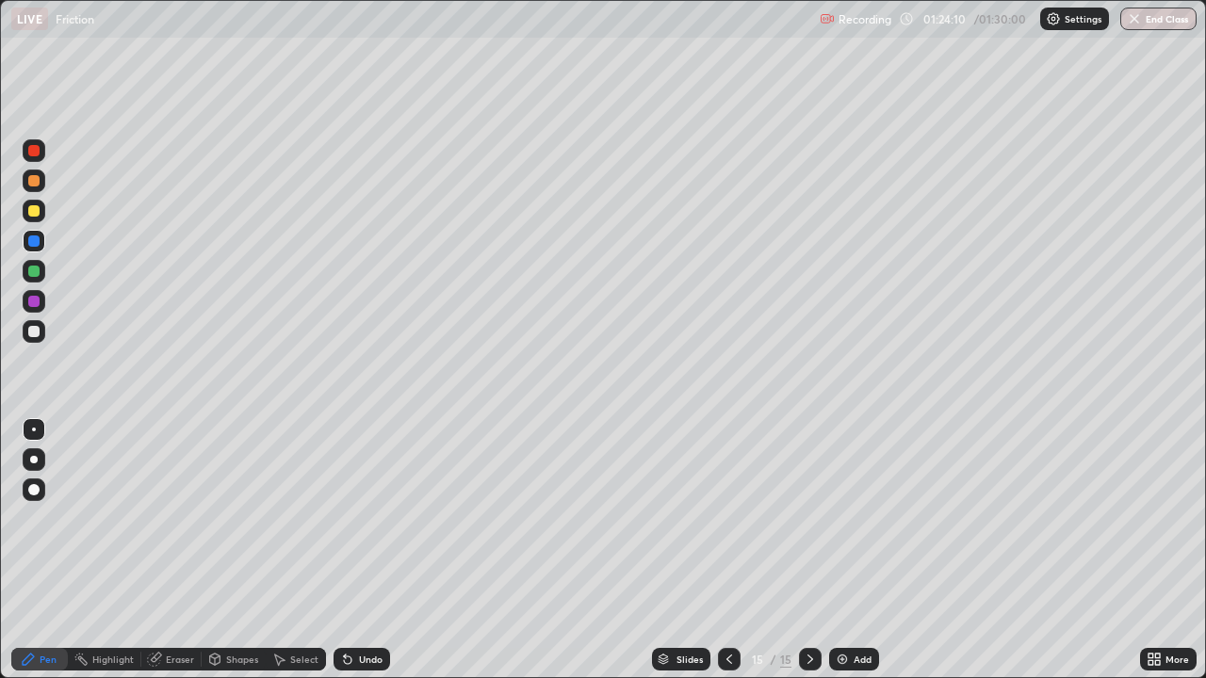
click at [32, 207] on div at bounding box center [33, 210] width 11 height 11
click at [32, 153] on div at bounding box center [33, 150] width 11 height 11
click at [33, 140] on div at bounding box center [34, 150] width 23 height 23
click at [35, 151] on div at bounding box center [33, 150] width 11 height 11
click at [37, 243] on div at bounding box center [33, 241] width 11 height 11
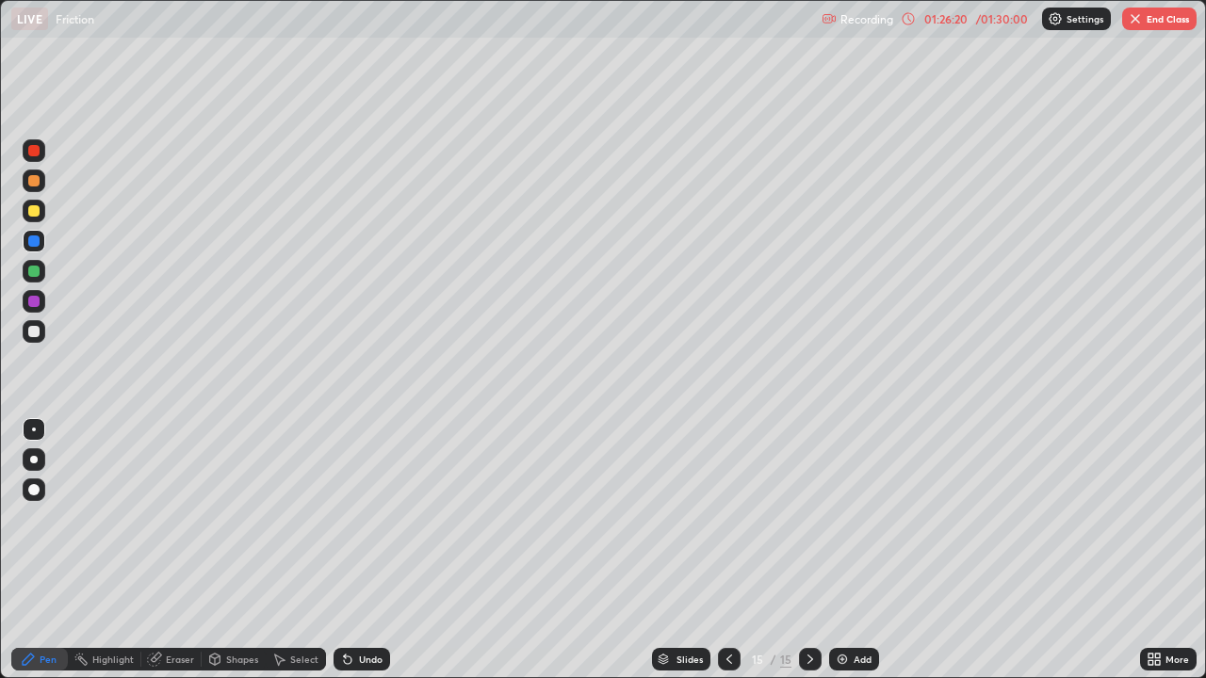
click at [25, 264] on div at bounding box center [34, 271] width 23 height 23
click at [0, 7] on div "LIVE Friction Recording 01:26:31 / 01:30:00 Settings End Class" at bounding box center [603, 19] width 1206 height 38
click at [30, 152] on div at bounding box center [33, 150] width 11 height 11
click at [166, 550] on div "Eraser" at bounding box center [180, 659] width 28 height 9
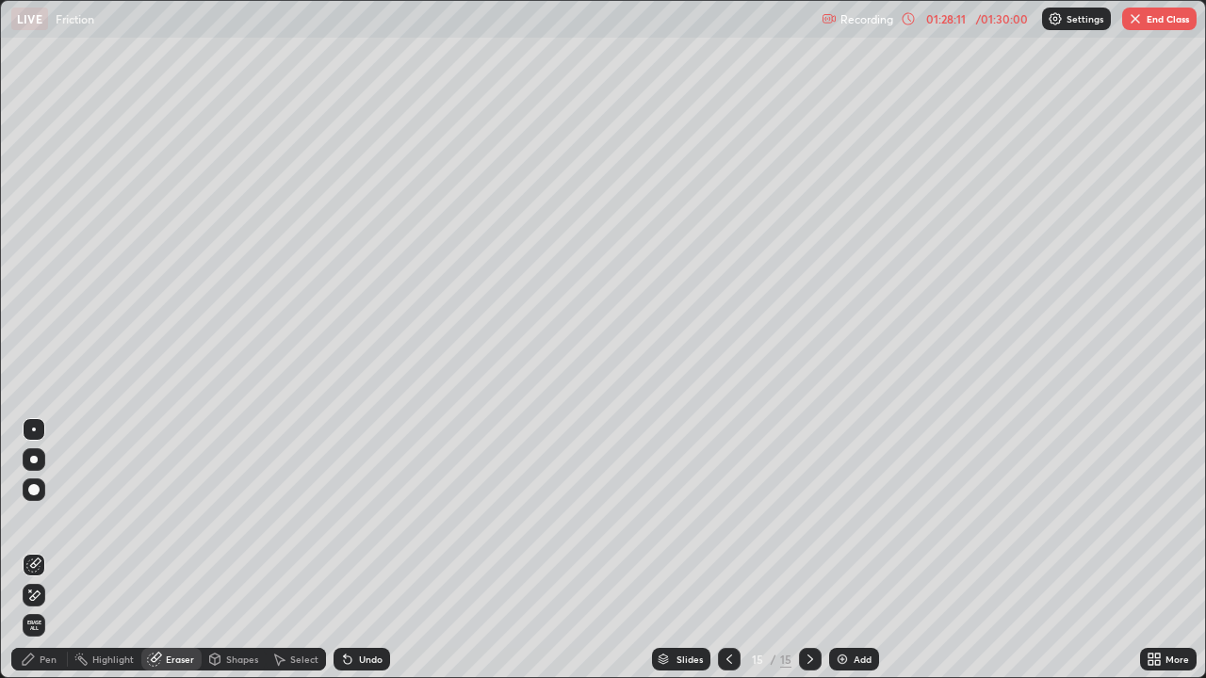
click at [46, 550] on div "Pen" at bounding box center [48, 659] width 17 height 9
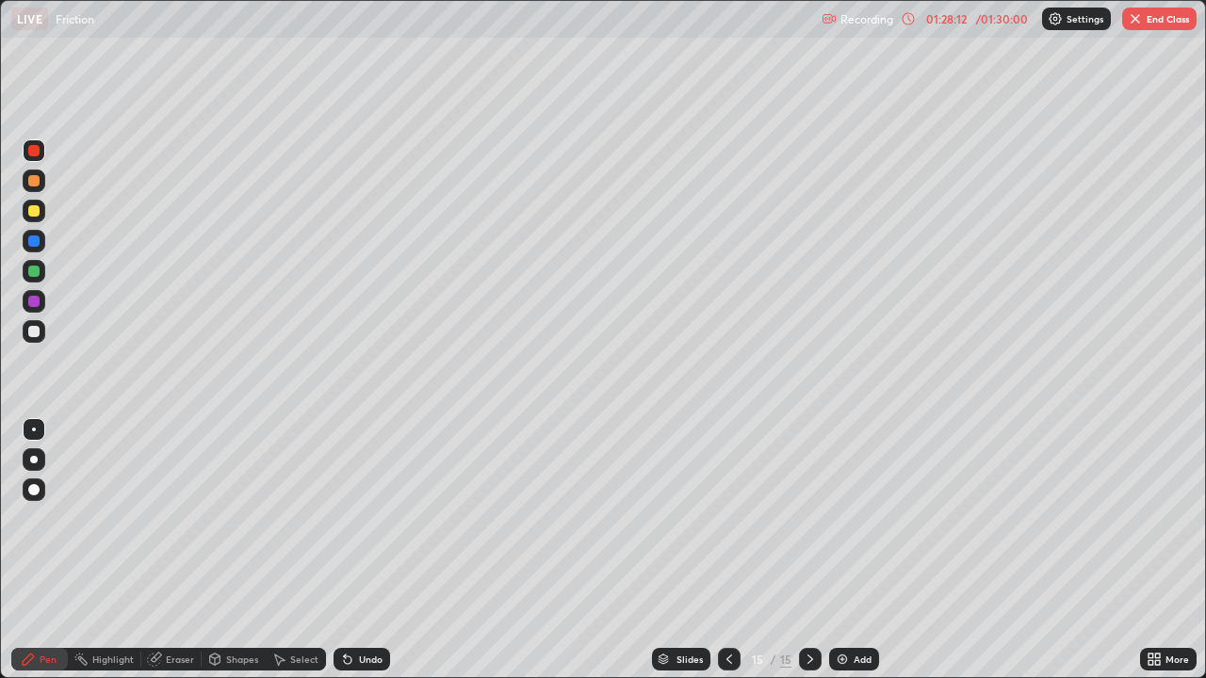
click at [38, 154] on div at bounding box center [33, 150] width 11 height 11
click at [32, 207] on div at bounding box center [33, 210] width 11 height 11
click at [36, 183] on div at bounding box center [33, 180] width 11 height 11
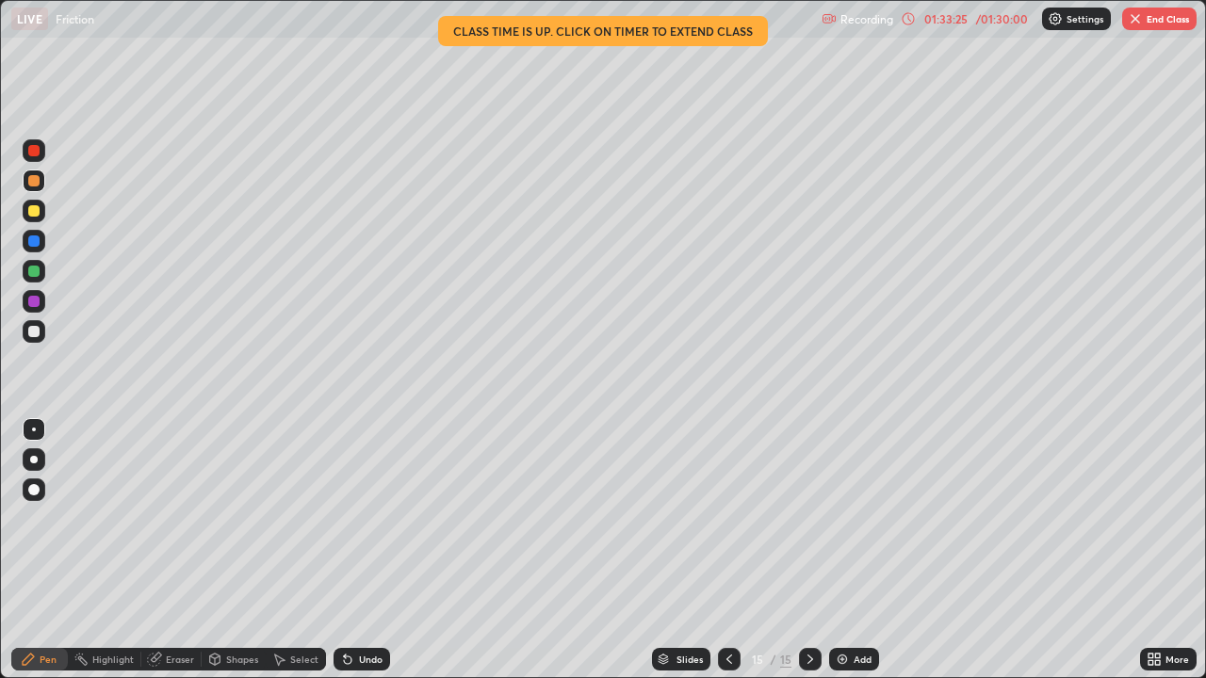
click at [1138, 26] on button "End Class" at bounding box center [1159, 19] width 74 height 23
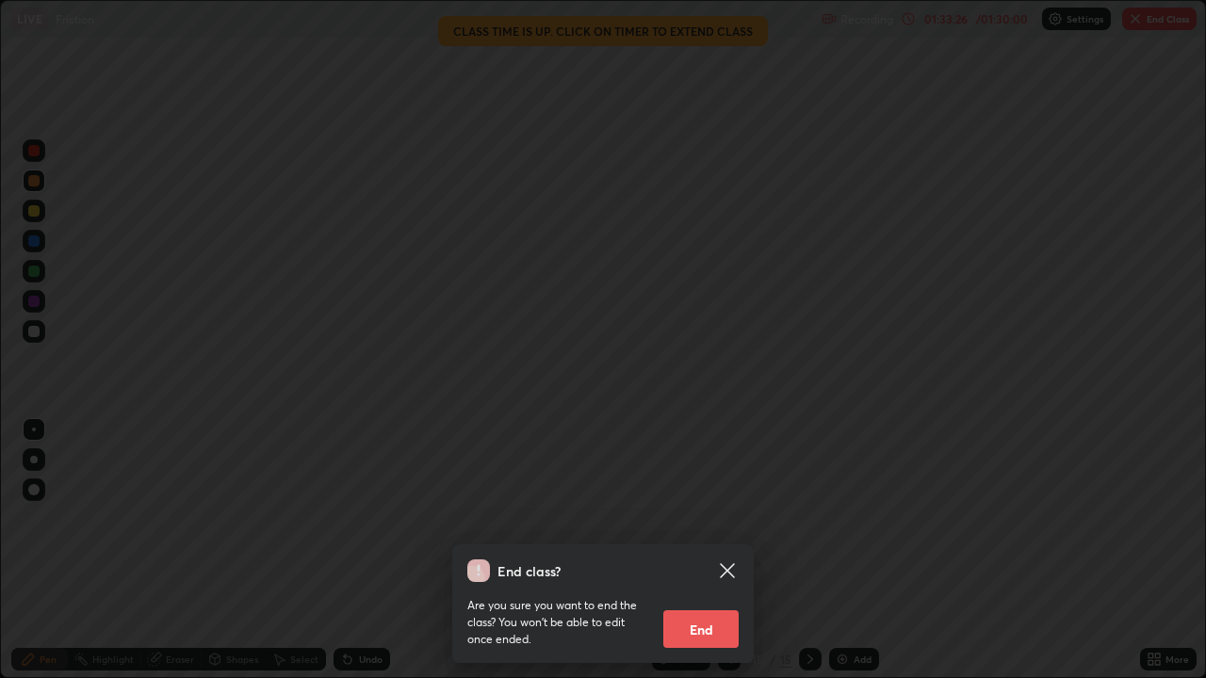
click at [695, 550] on button "End" at bounding box center [700, 629] width 75 height 38
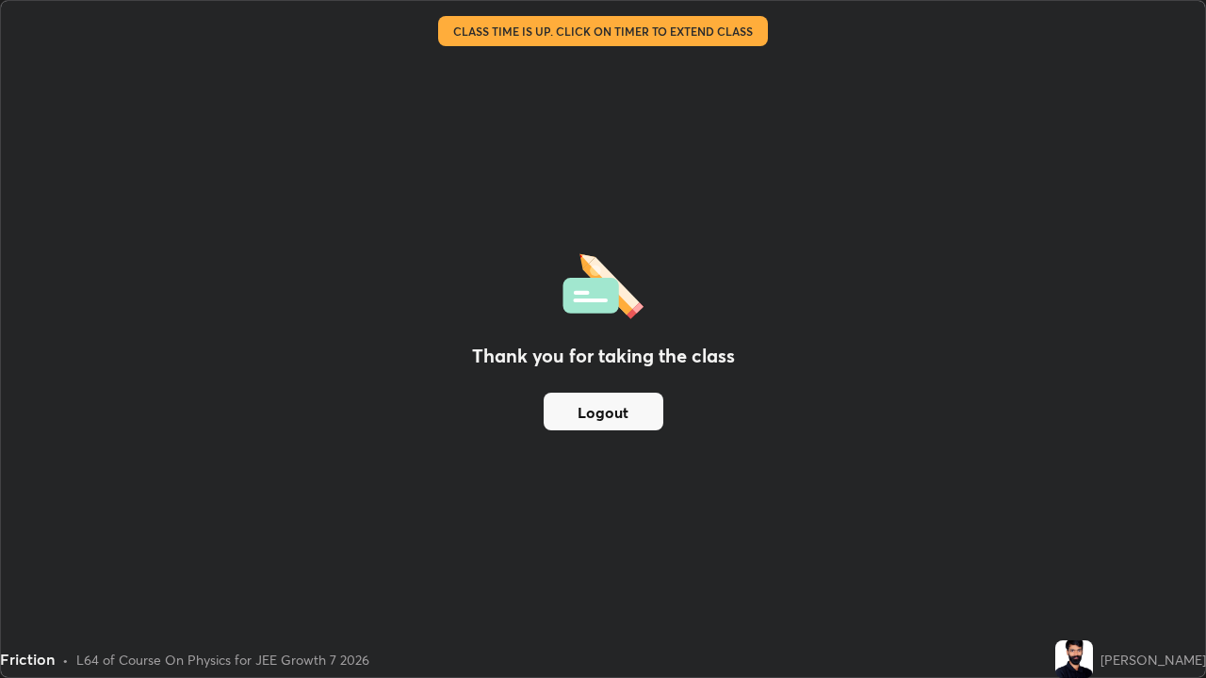
click at [832, 192] on div "Thank you for taking the class Logout" at bounding box center [603, 339] width 1204 height 676
click at [872, 176] on div "Thank you for taking the class Logout" at bounding box center [603, 339] width 1204 height 676
